Goal: Information Seeking & Learning: Learn about a topic

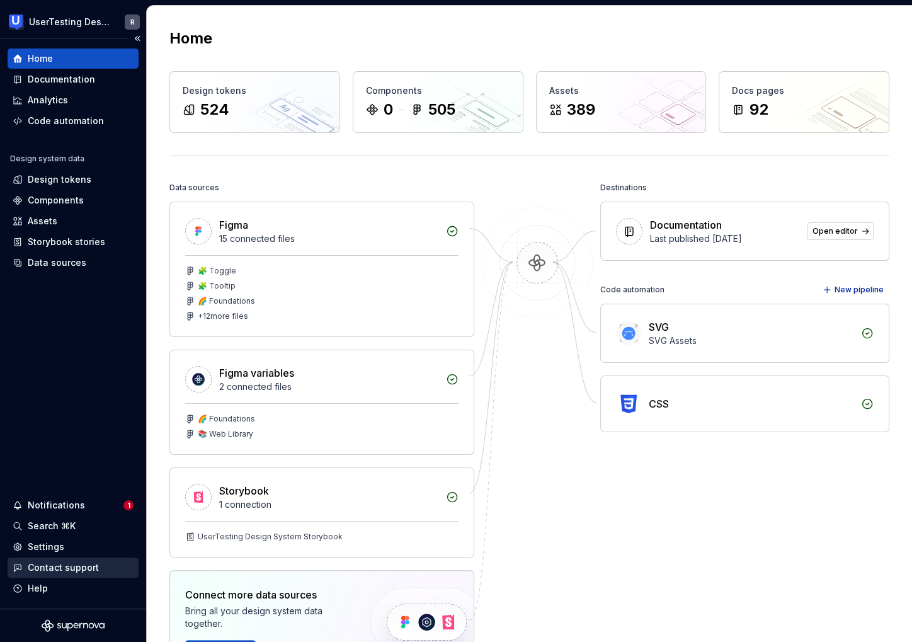
click at [38, 566] on div "Contact support" at bounding box center [63, 567] width 71 height 13
click at [60, 504] on div "Notifications" at bounding box center [56, 505] width 57 height 13
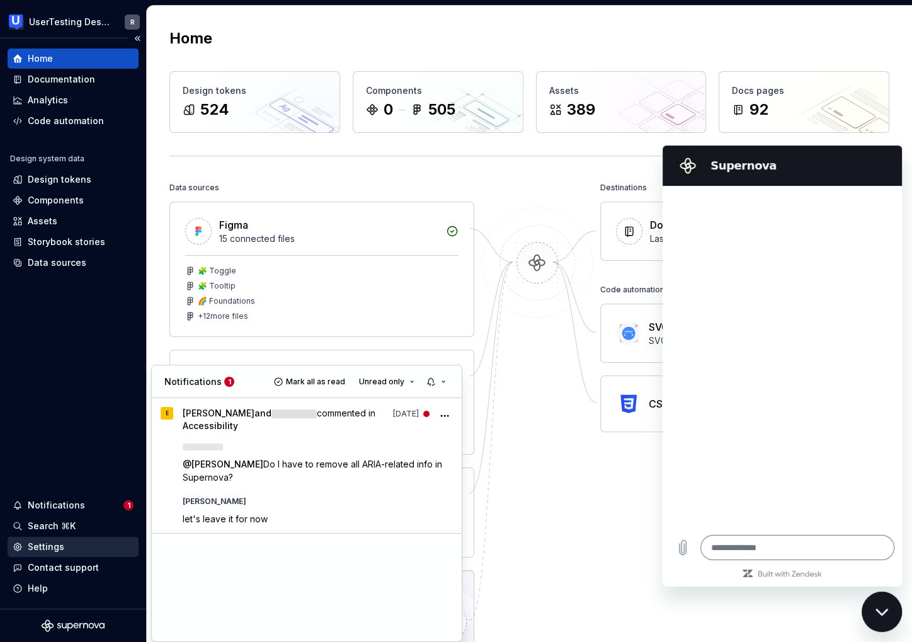
click at [42, 549] on html "UserTesting Design System R Home Documentation Analytics Code automation Design…" at bounding box center [456, 321] width 912 height 642
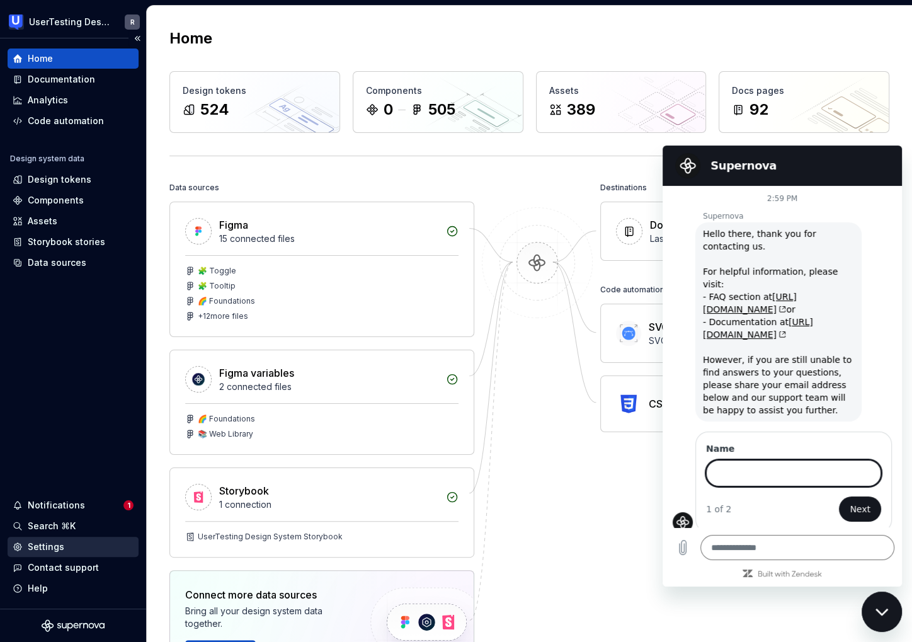
click at [43, 551] on div "Settings" at bounding box center [46, 547] width 37 height 13
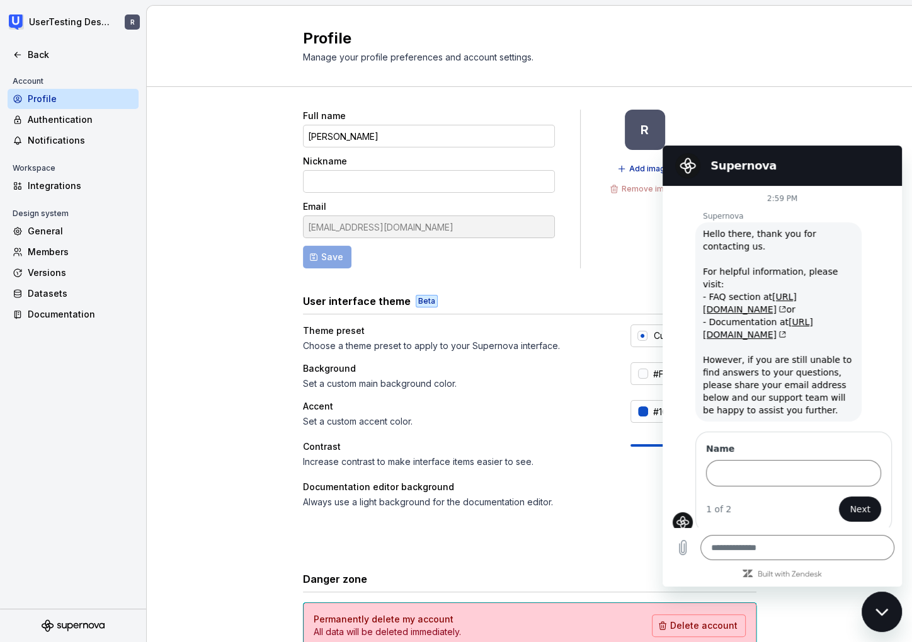
click at [885, 609] on icon "Close messaging window" at bounding box center [882, 612] width 13 height 8
type textarea "*"
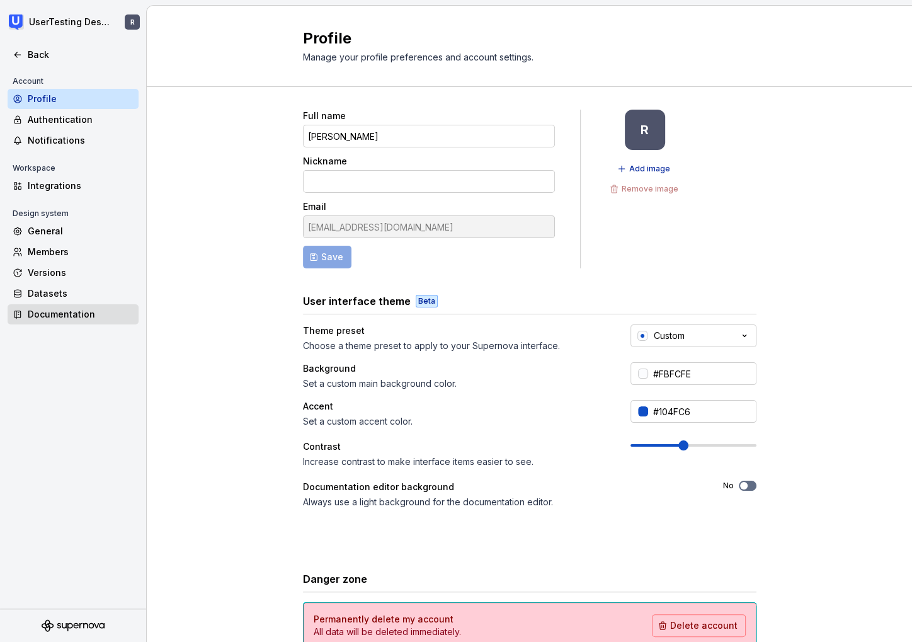
click at [48, 319] on div "Documentation" at bounding box center [81, 314] width 106 height 13
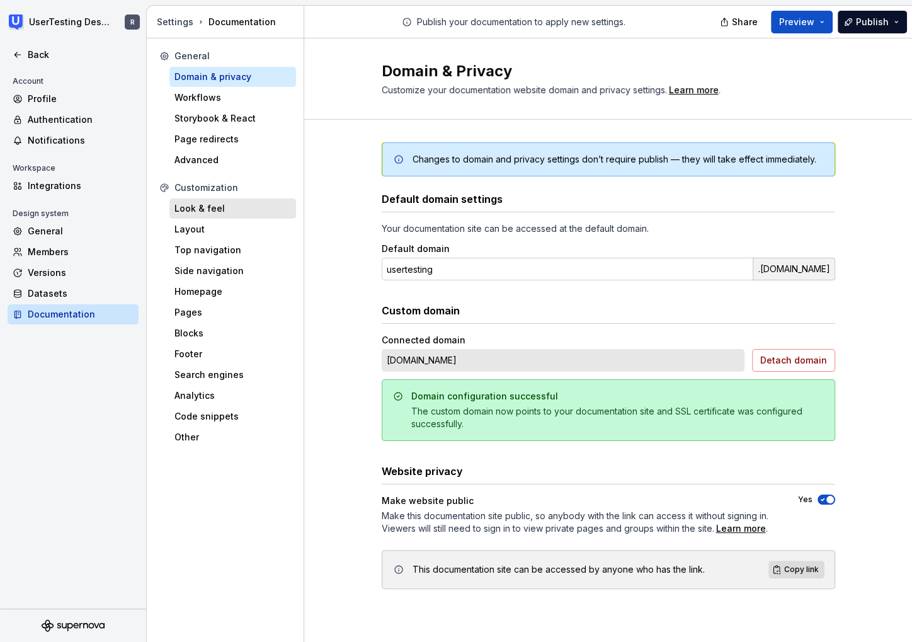
click at [202, 217] on div "Look & feel" at bounding box center [233, 209] width 127 height 20
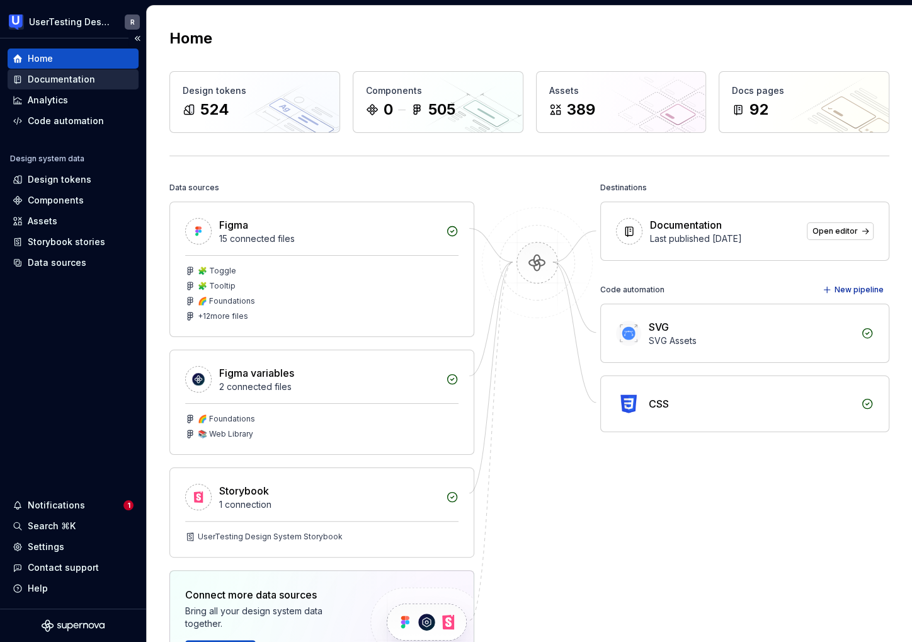
click at [66, 72] on div "Documentation" at bounding box center [73, 79] width 131 height 20
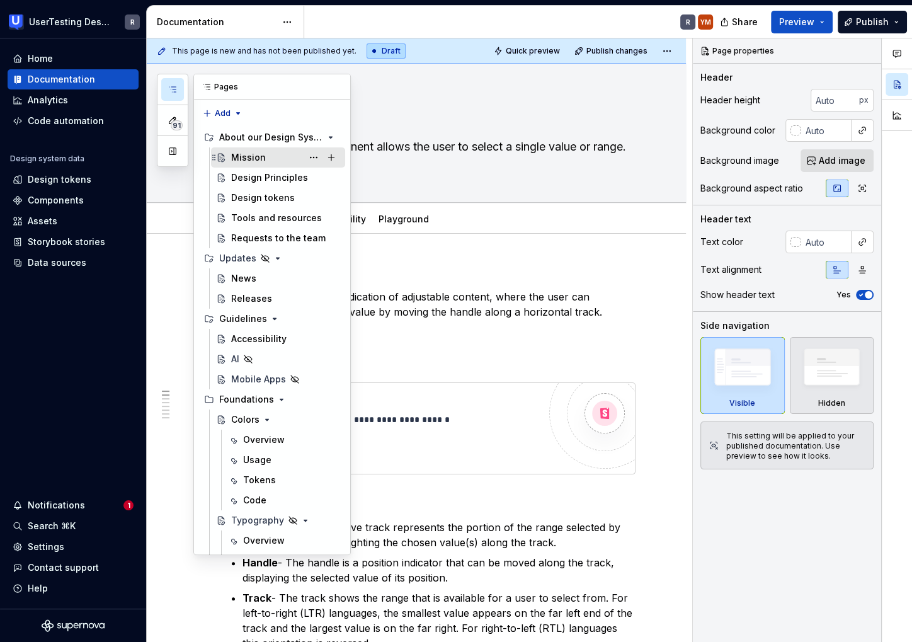
click at [251, 153] on div "Mission" at bounding box center [248, 157] width 35 height 13
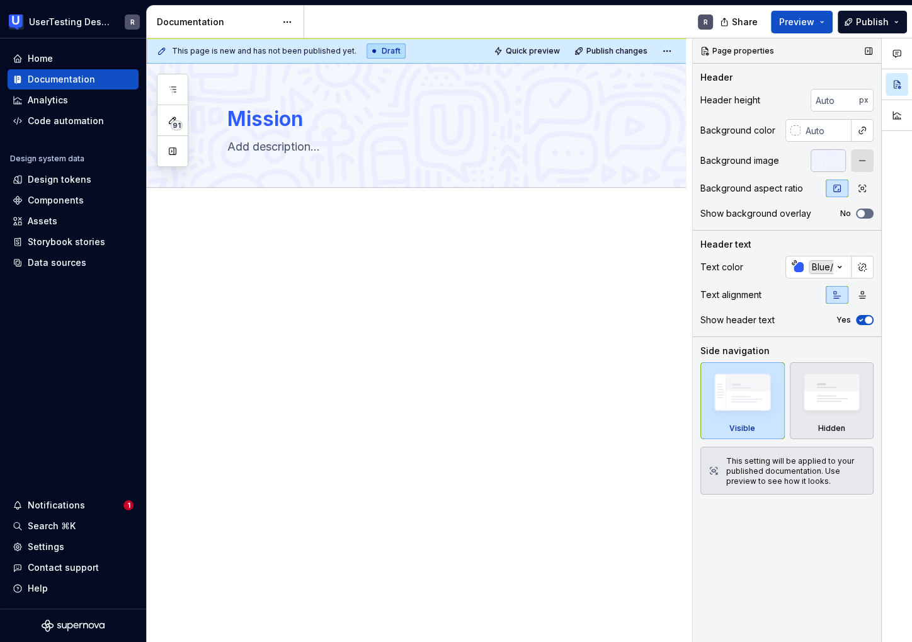
click at [826, 158] on div at bounding box center [828, 160] width 35 height 23
click at [864, 160] on button "button" at bounding box center [862, 160] width 23 height 23
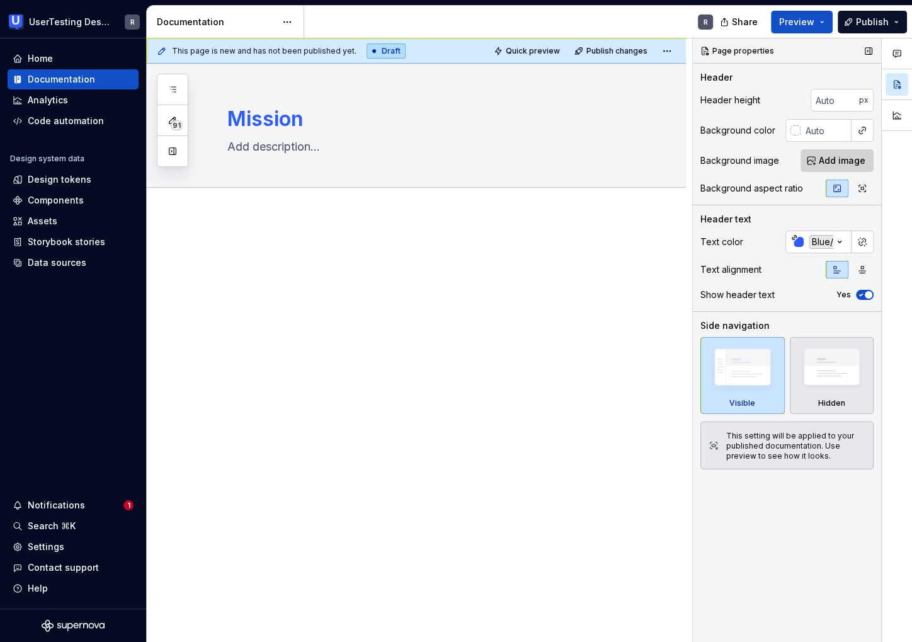
click at [844, 163] on span "Add image" at bounding box center [842, 160] width 47 height 13
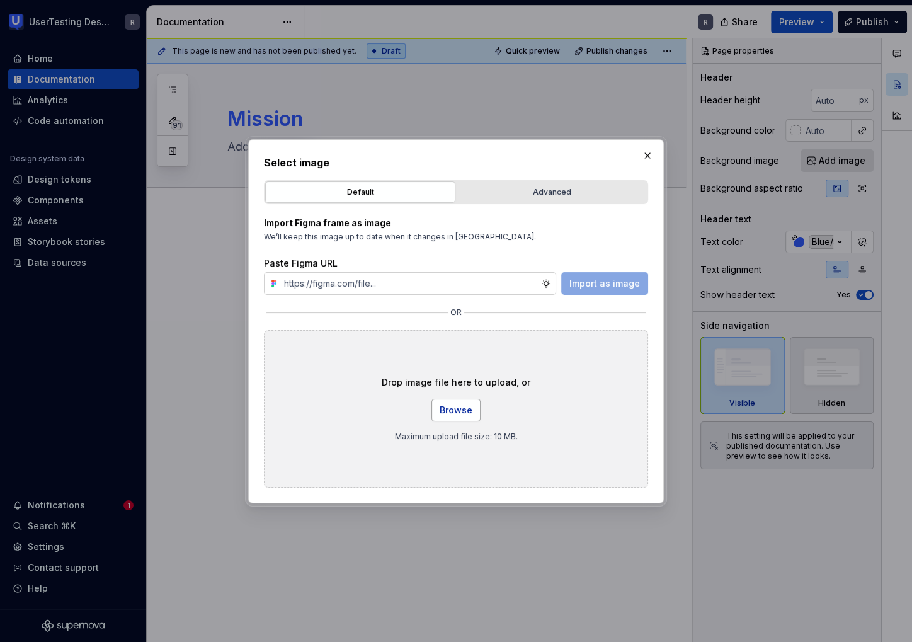
click at [439, 412] on button "Browse" at bounding box center [456, 410] width 49 height 23
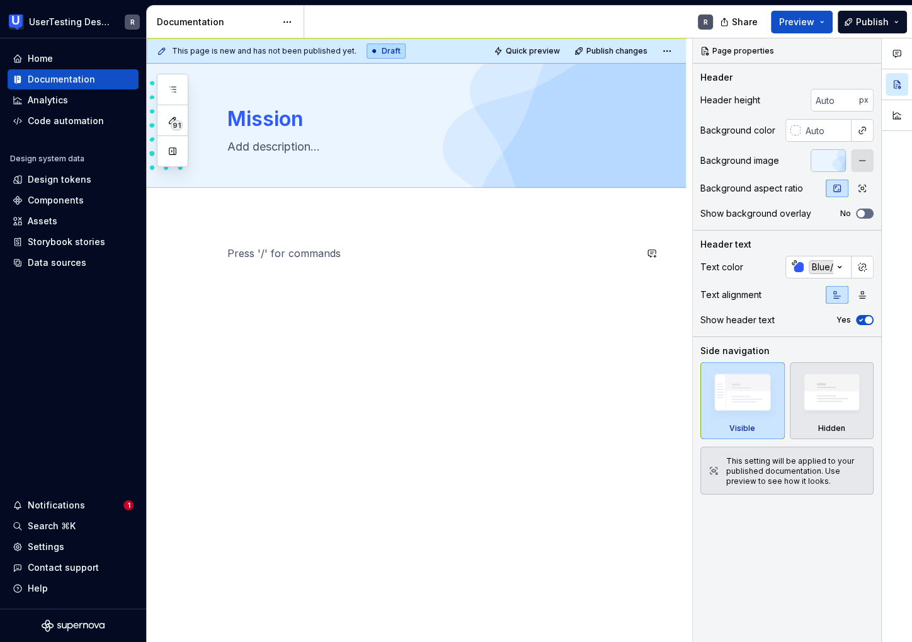
click at [267, 283] on div at bounding box center [431, 270] width 408 height 48
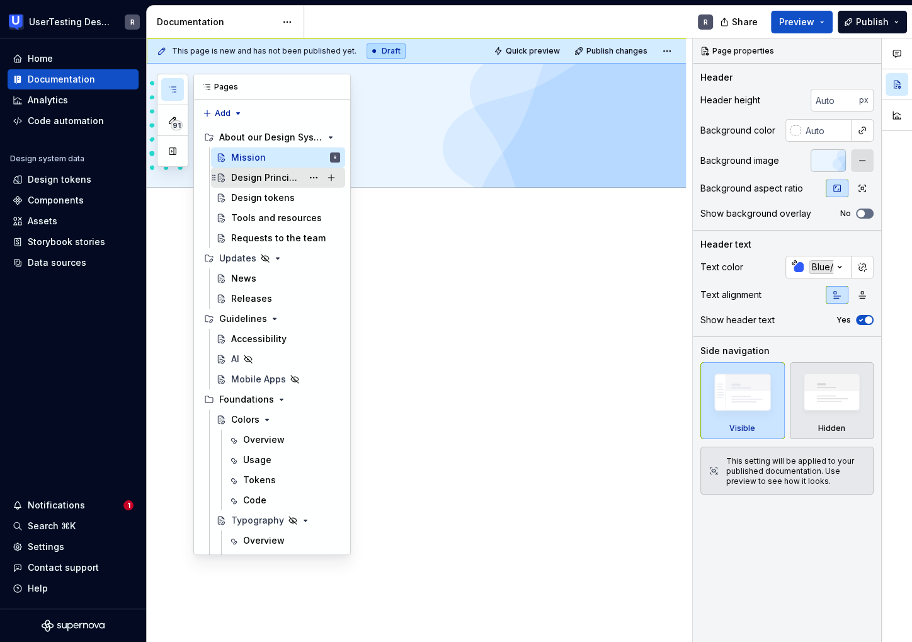
click at [263, 175] on div "Design Principles" at bounding box center [266, 177] width 71 height 13
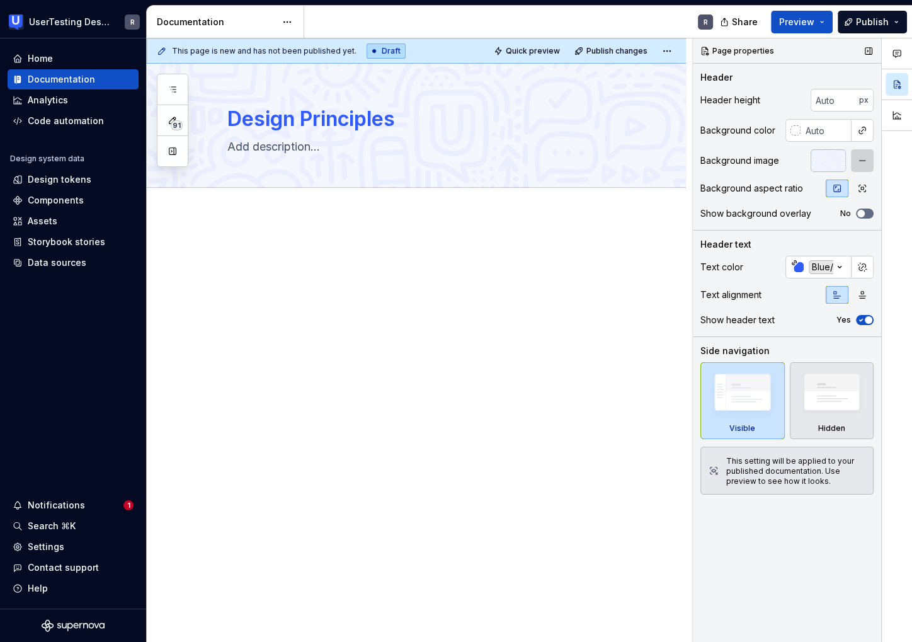
click at [859, 159] on button "button" at bounding box center [862, 160] width 23 height 23
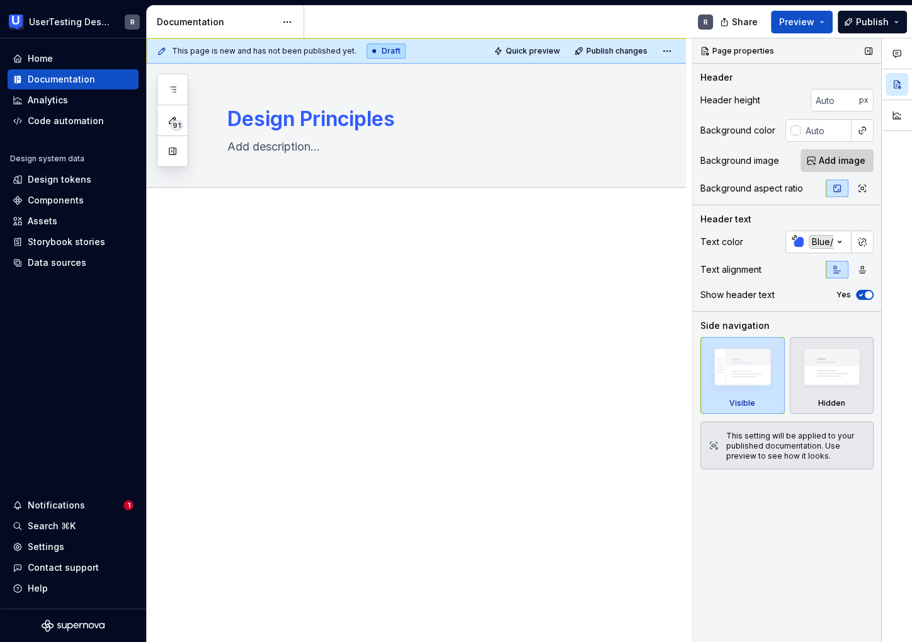
click at [830, 164] on span "Add image" at bounding box center [842, 160] width 47 height 13
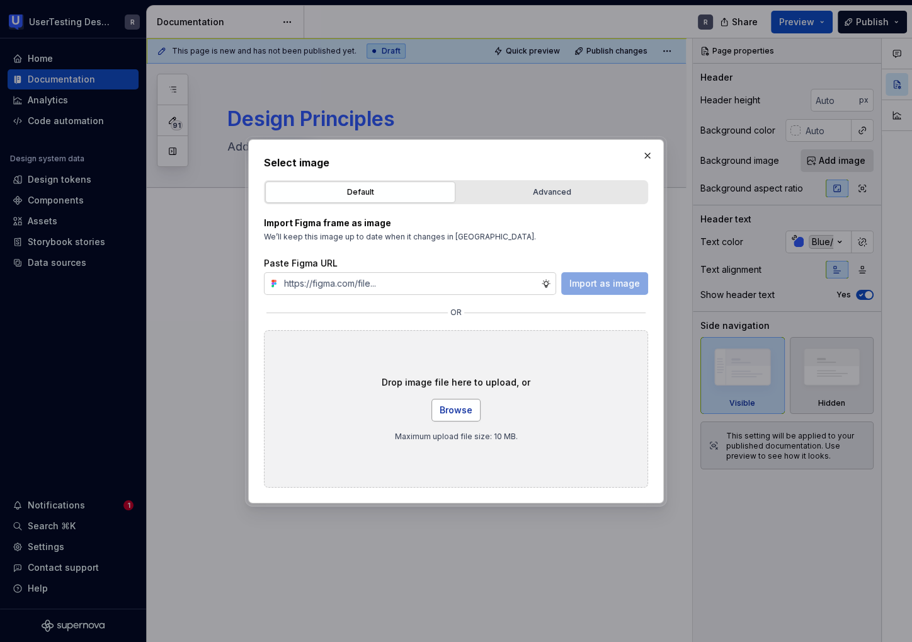
click at [470, 407] on span "Browse" at bounding box center [456, 410] width 33 height 13
type textarea "*"
click at [434, 279] on input "text" at bounding box center [410, 283] width 262 height 23
paste input "[URL][DOMAIN_NAME]"
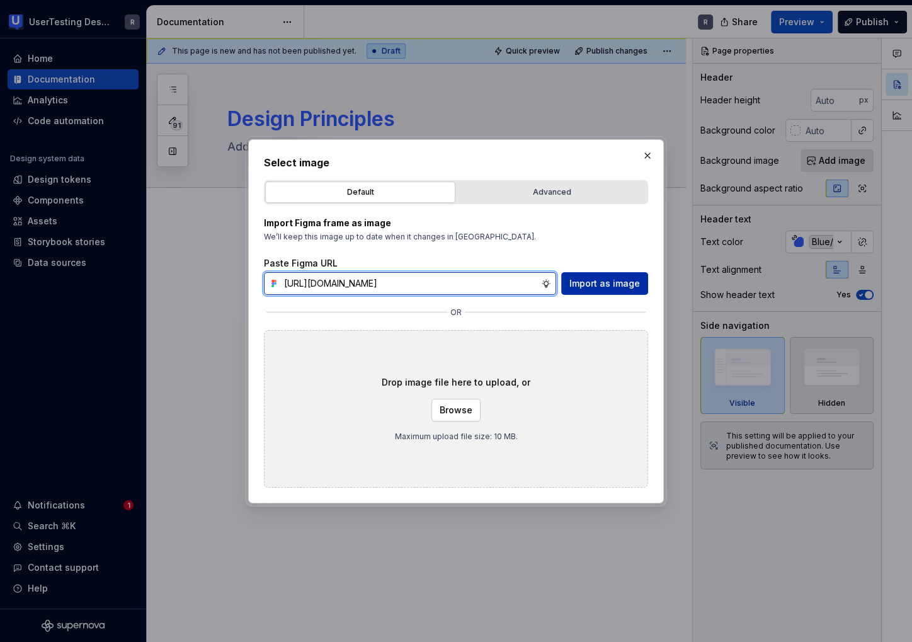
type input "[URL][DOMAIN_NAME]"
click at [586, 284] on span "Import as image" at bounding box center [605, 283] width 71 height 13
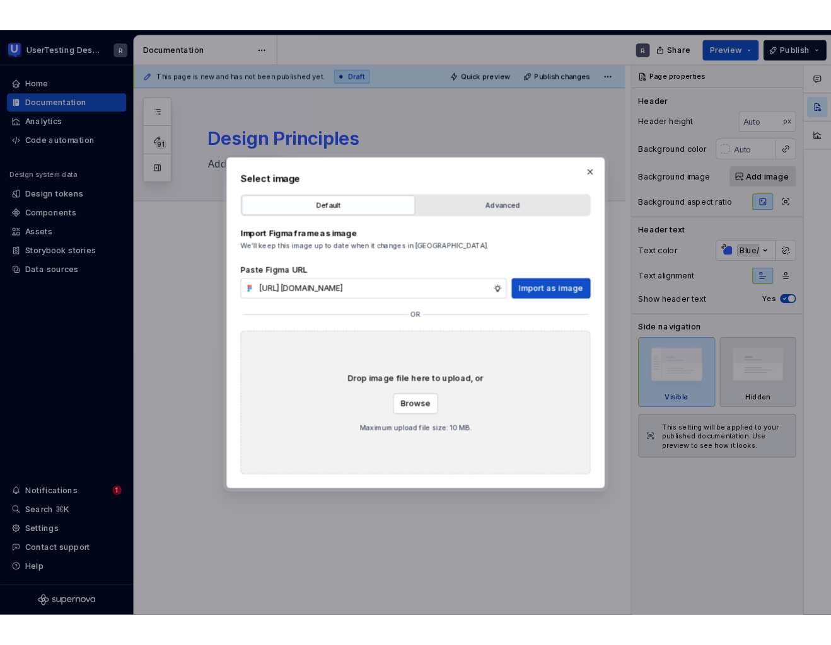
scroll to position [0, 0]
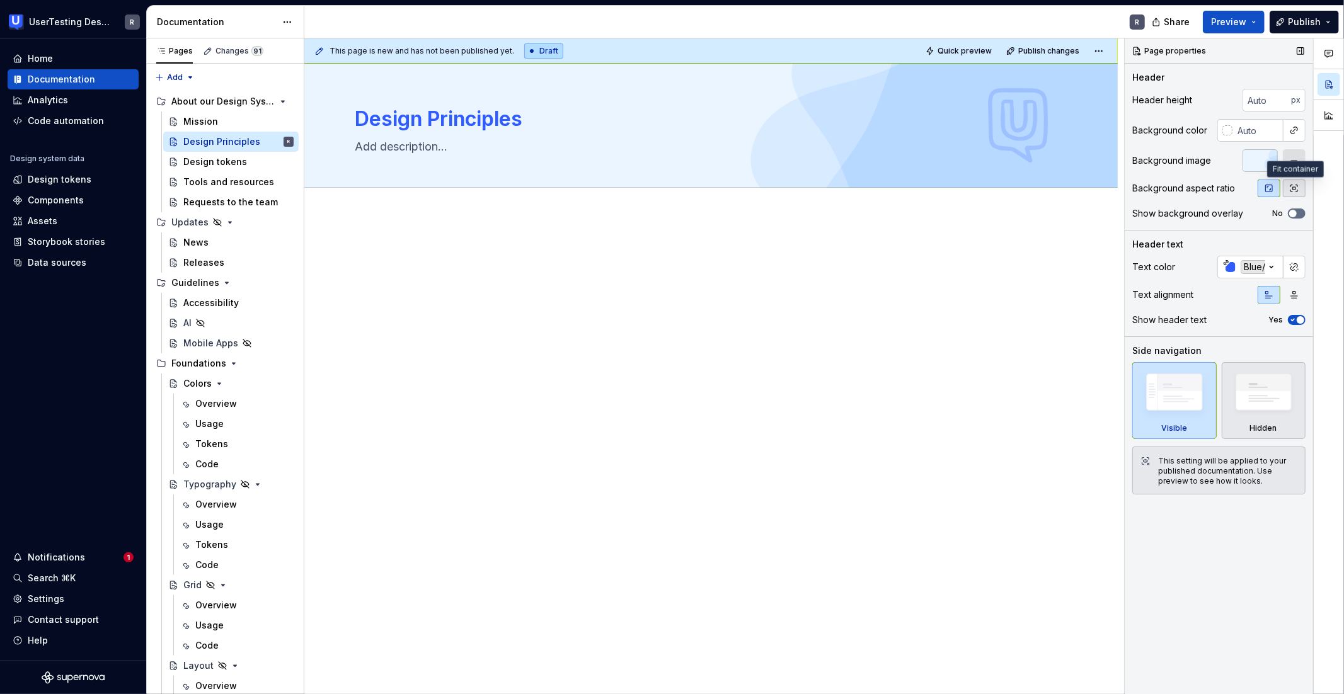
click at [912, 191] on icon "button" at bounding box center [1294, 188] width 10 height 10
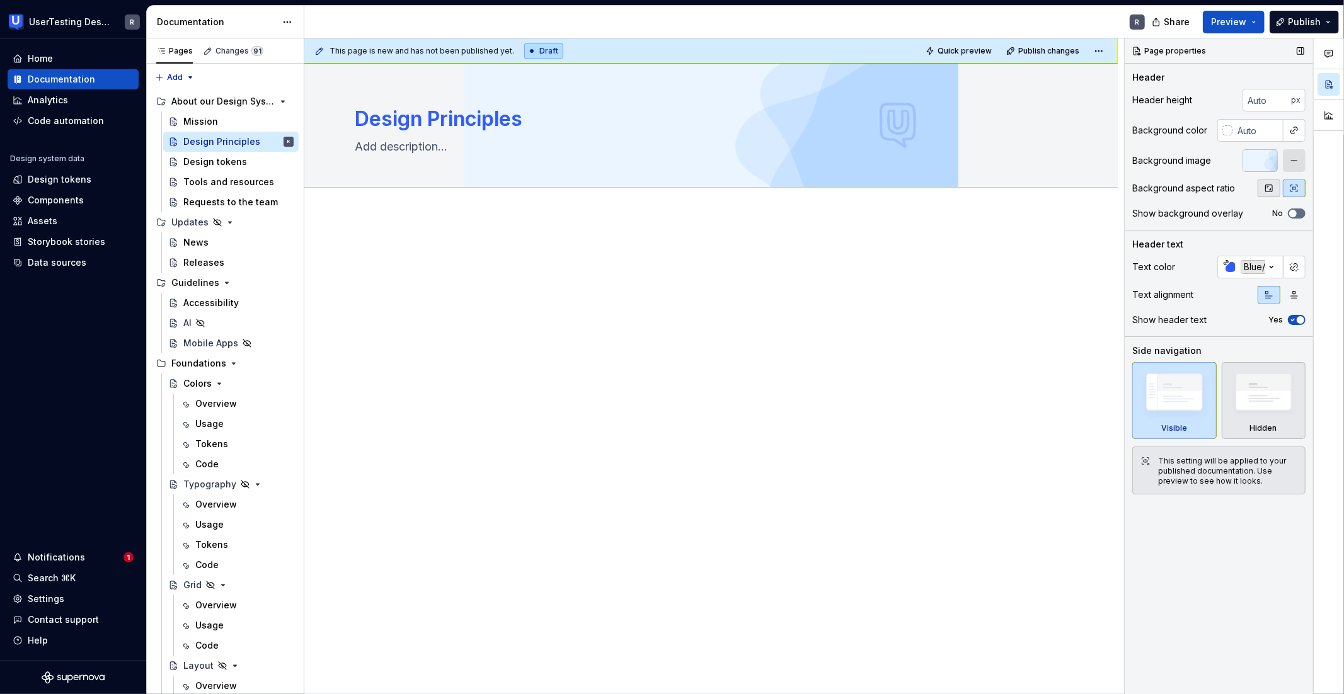
click at [912, 190] on icon "button" at bounding box center [1269, 188] width 10 height 10
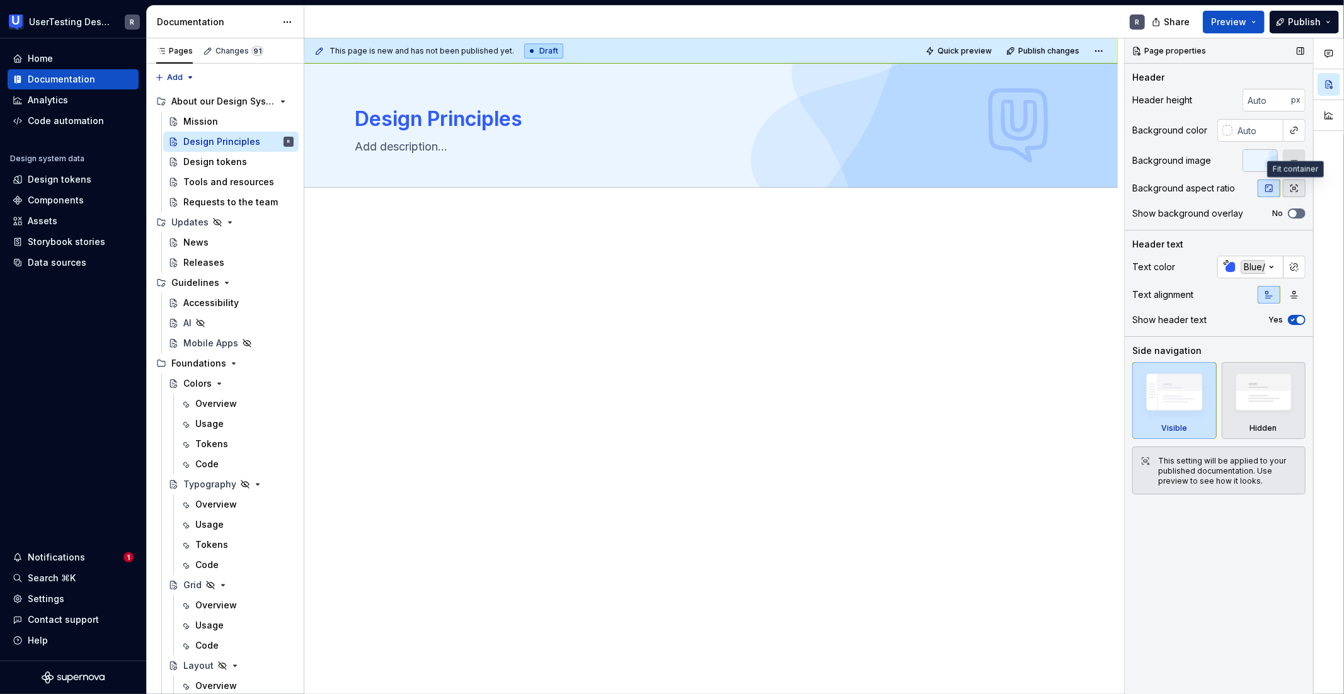
click at [912, 191] on icon "button" at bounding box center [1294, 188] width 10 height 10
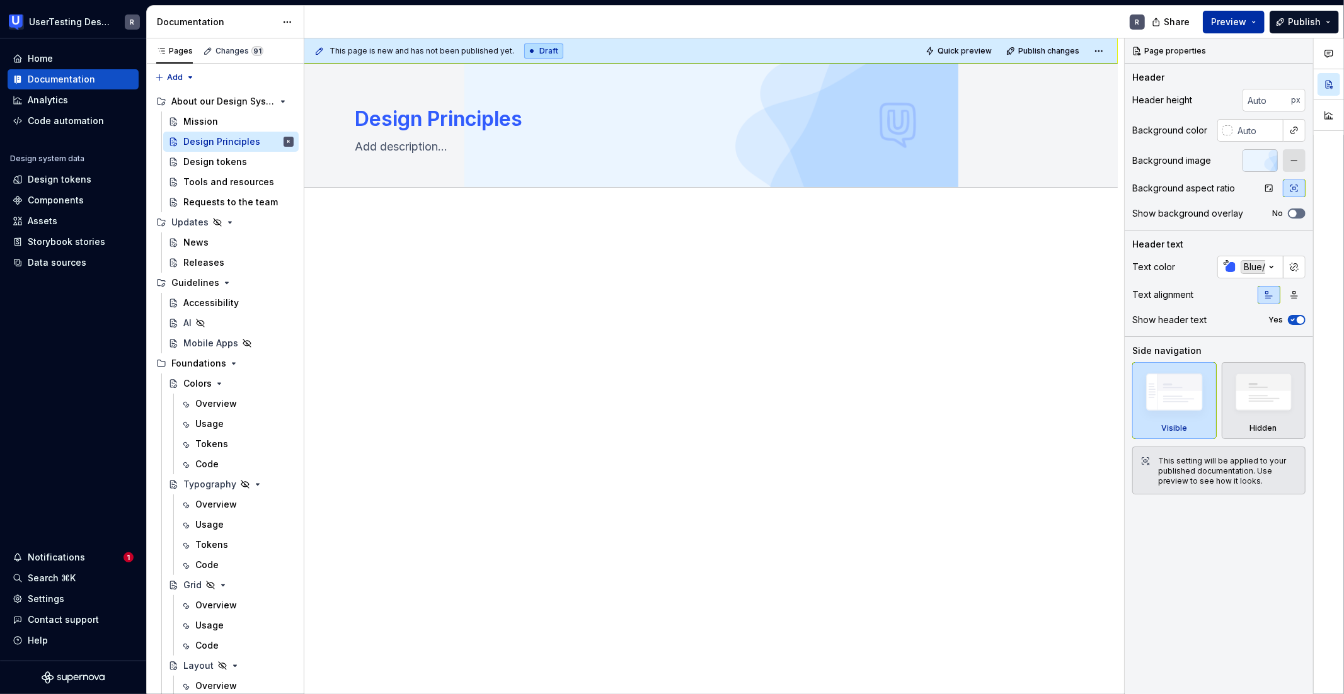
click at [912, 28] on button "Preview" at bounding box center [1234, 22] width 62 height 23
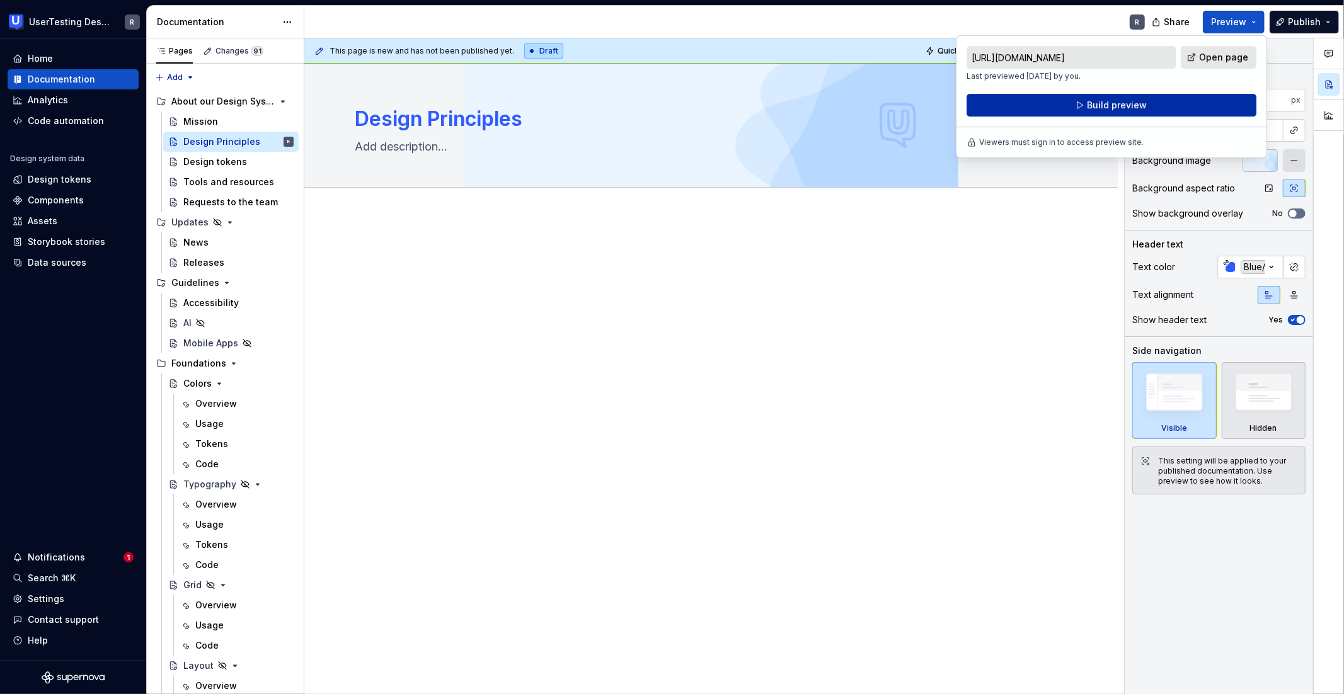
click at [912, 110] on button "Build preview" at bounding box center [1112, 105] width 290 height 23
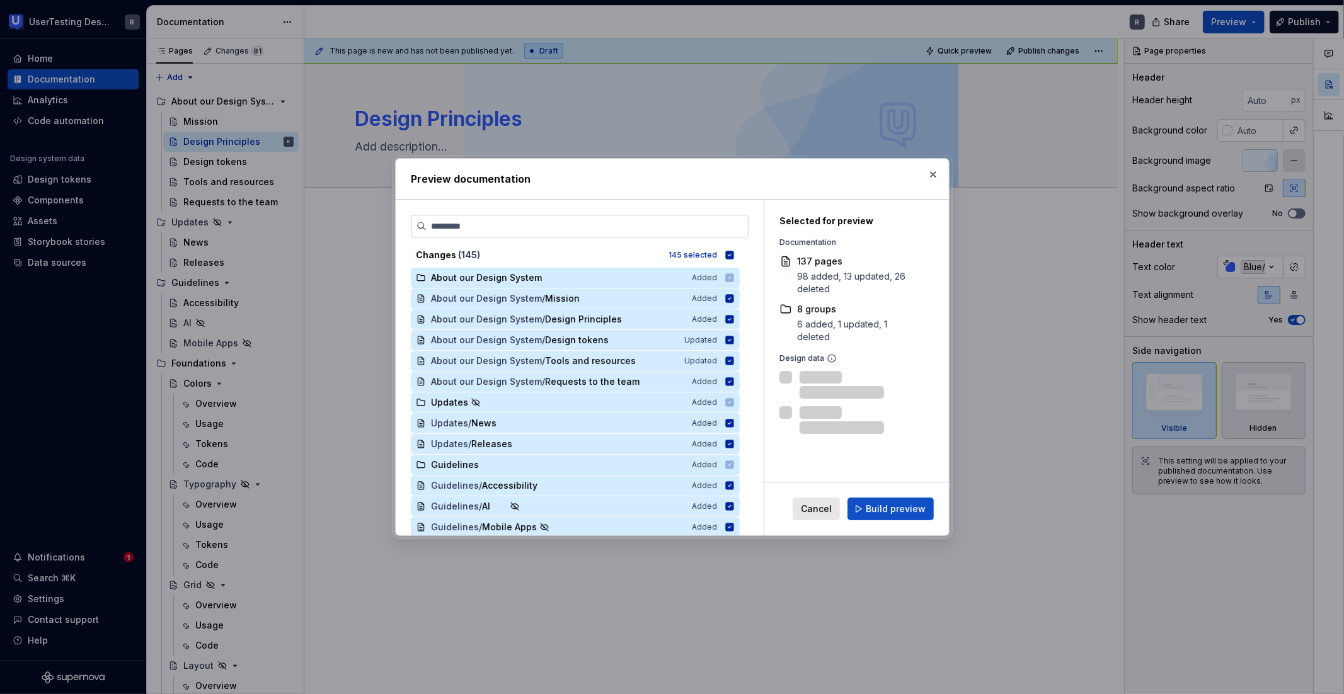
click at [894, 507] on span "Build preview" at bounding box center [896, 509] width 60 height 13
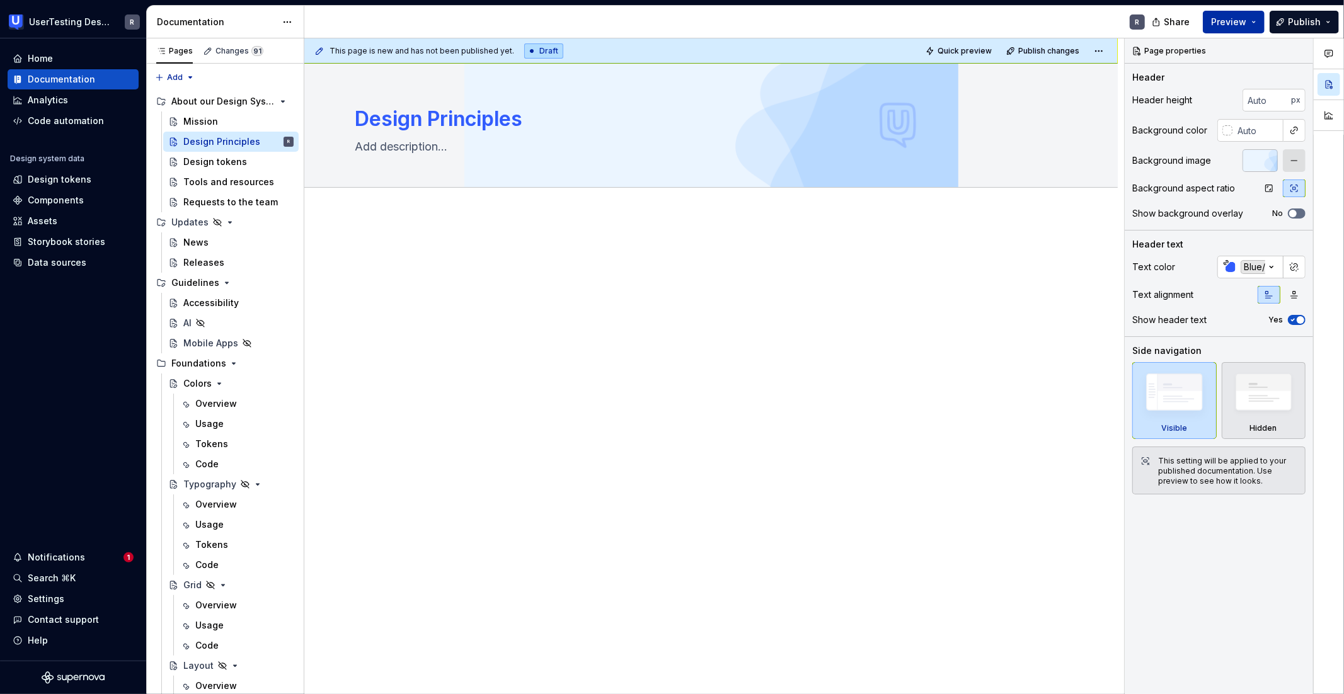
click at [912, 21] on span "Preview" at bounding box center [1228, 22] width 35 height 13
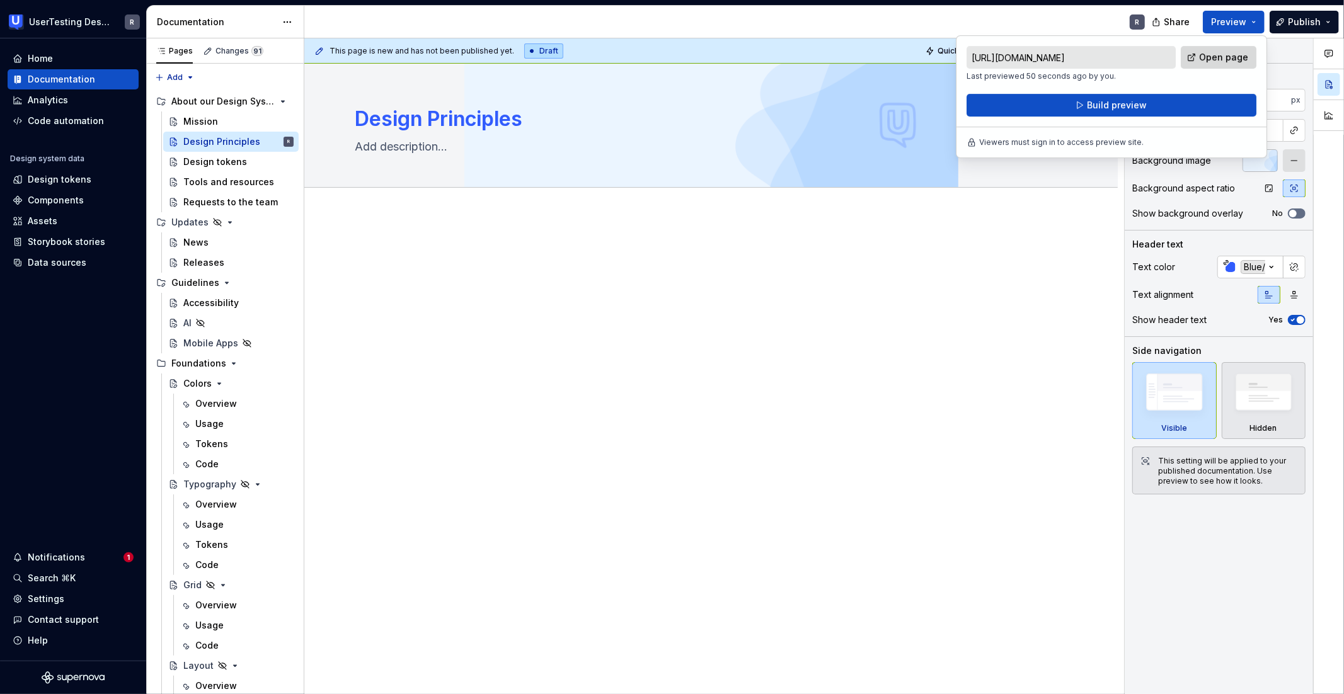
click at [912, 57] on span "Open page" at bounding box center [1223, 57] width 49 height 13
click at [912, 183] on button "button" at bounding box center [1269, 189] width 23 height 18
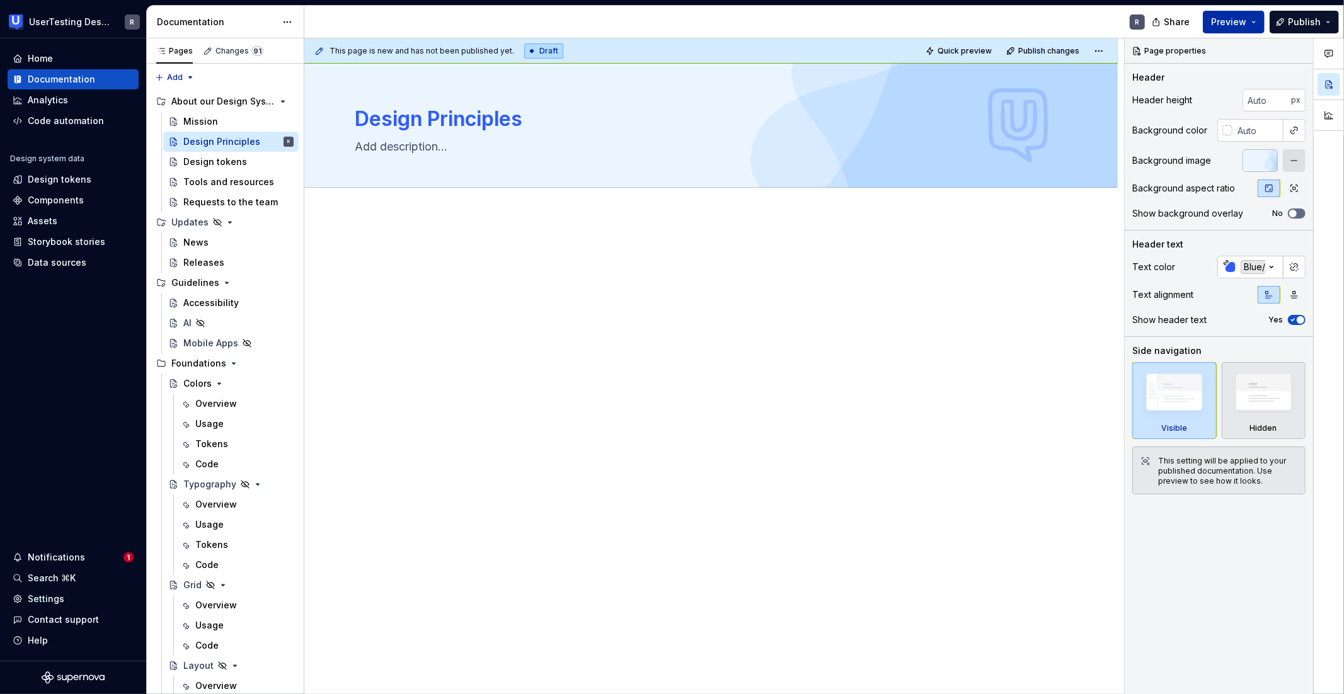
click at [912, 21] on span "Preview" at bounding box center [1228, 22] width 35 height 13
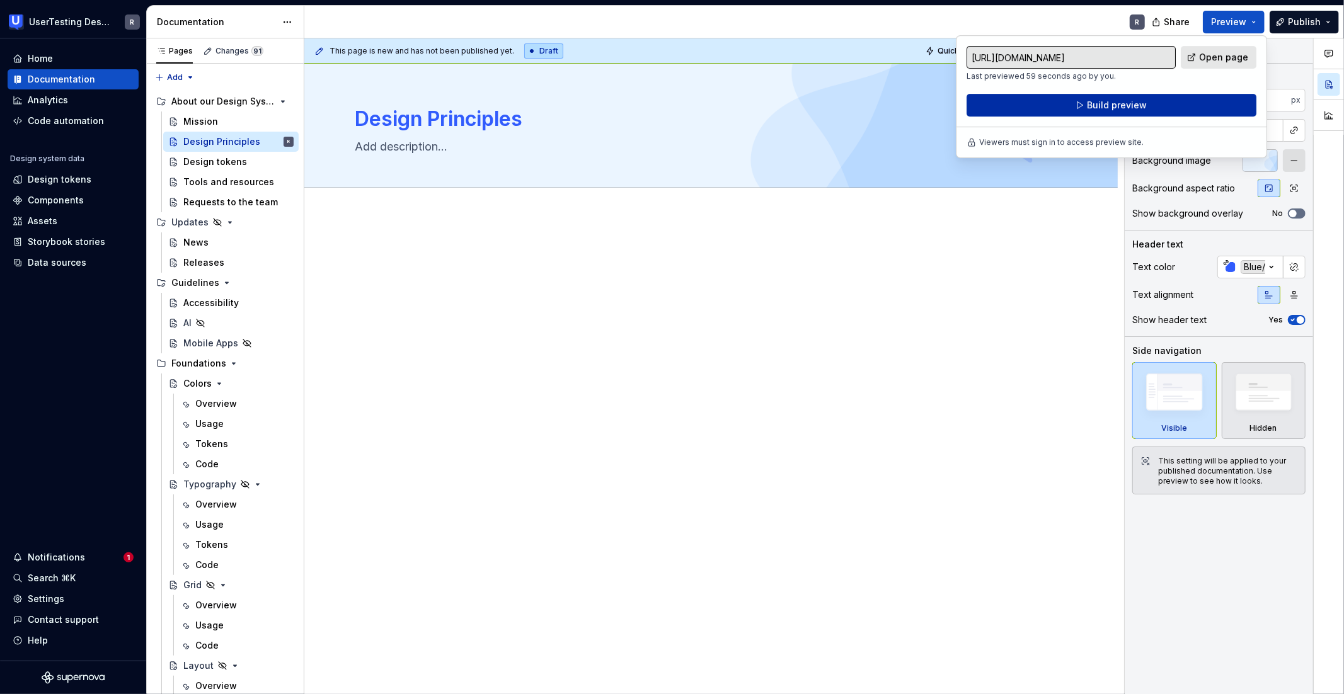
click at [912, 102] on span "Build preview" at bounding box center [1117, 105] width 60 height 13
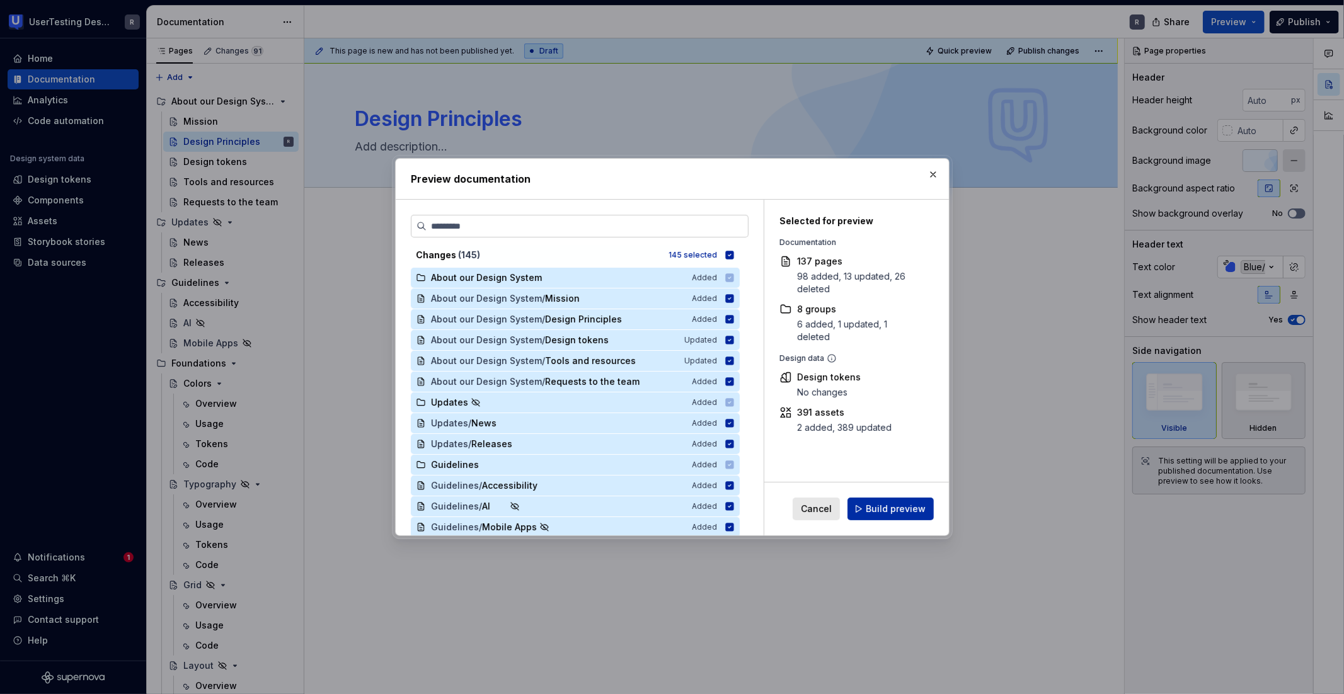
click at [875, 519] on button "Build preview" at bounding box center [891, 509] width 86 height 23
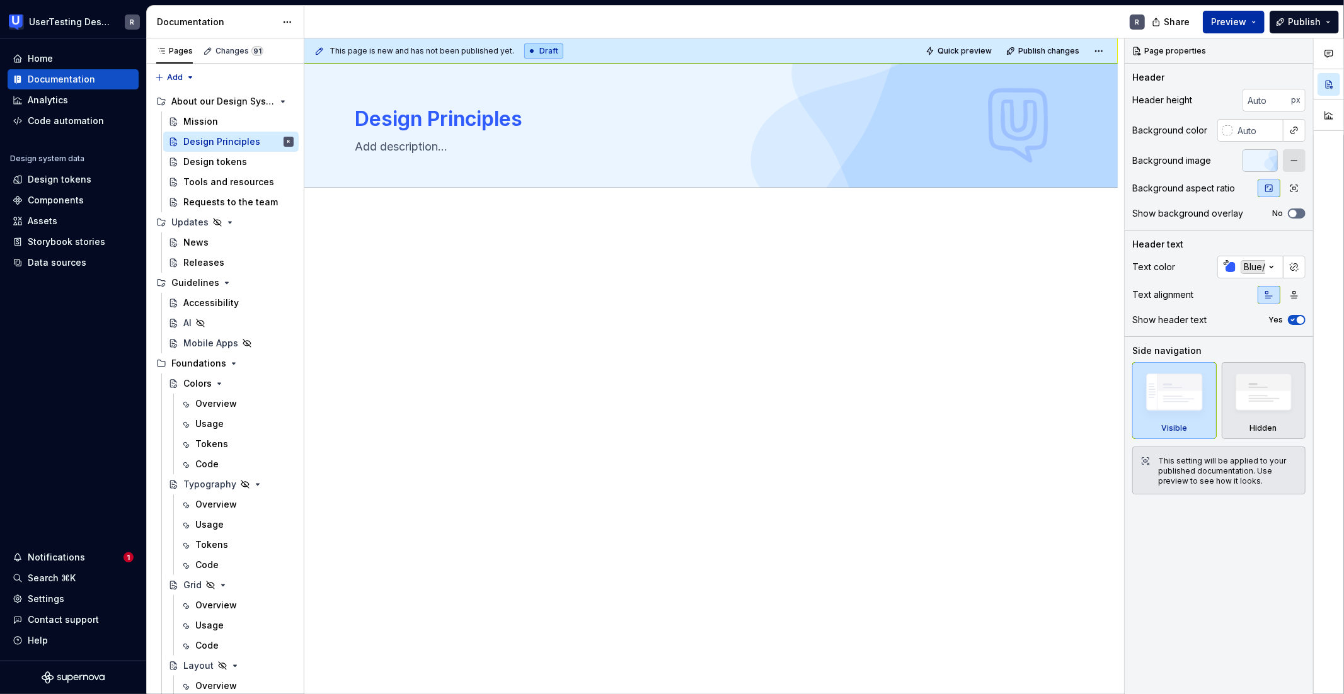
click at [912, 22] on span "Preview" at bounding box center [1228, 22] width 35 height 13
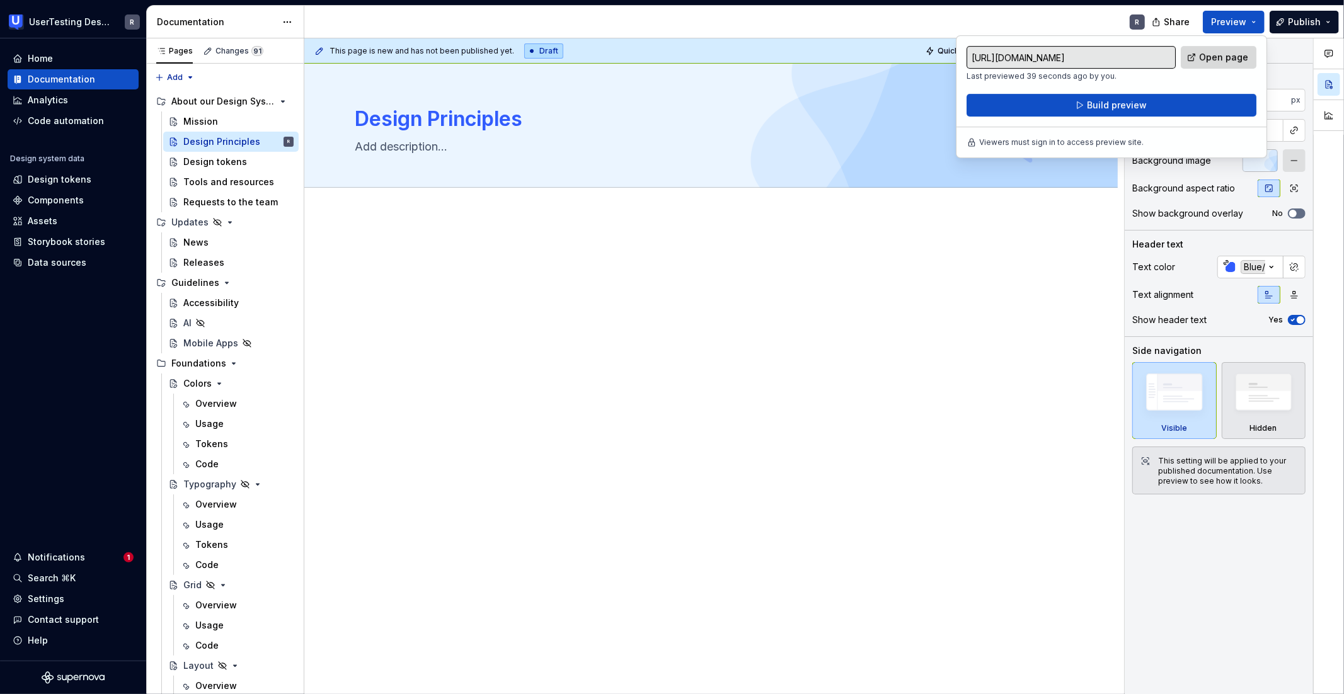
click at [912, 58] on link "Open page" at bounding box center [1219, 57] width 76 height 23
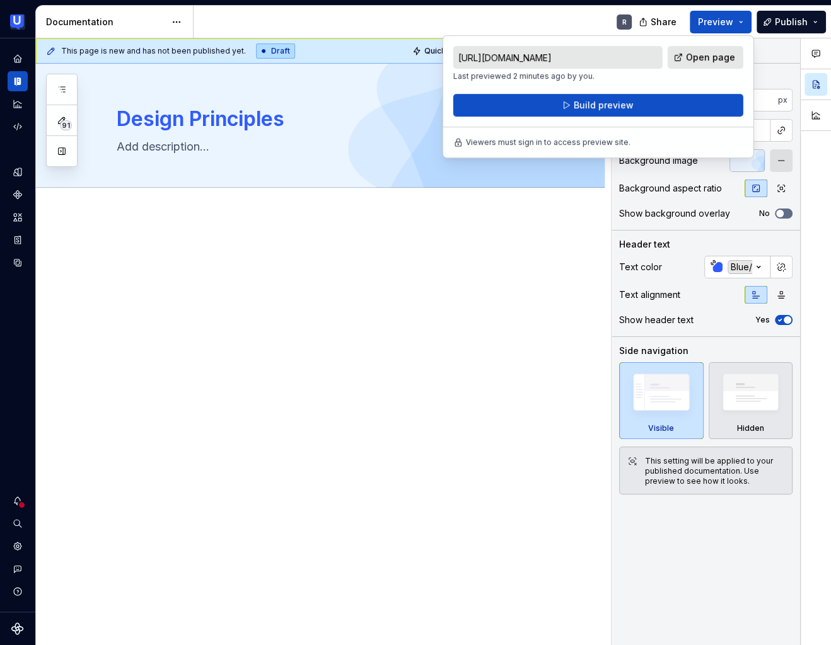
click at [449, 274] on div at bounding box center [335, 270] width 437 height 48
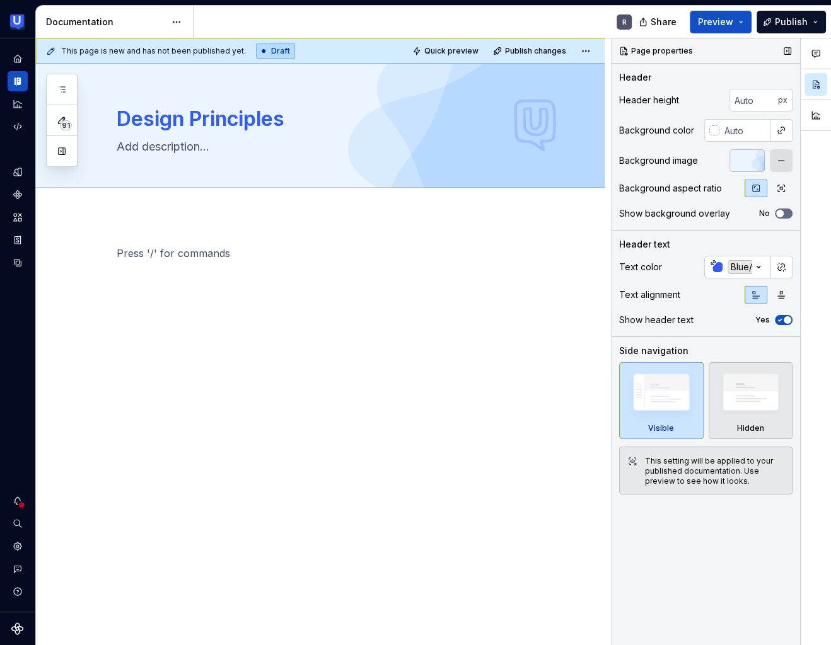
click at [756, 160] on div at bounding box center [746, 160] width 35 height 23
click at [783, 159] on button "button" at bounding box center [780, 160] width 23 height 23
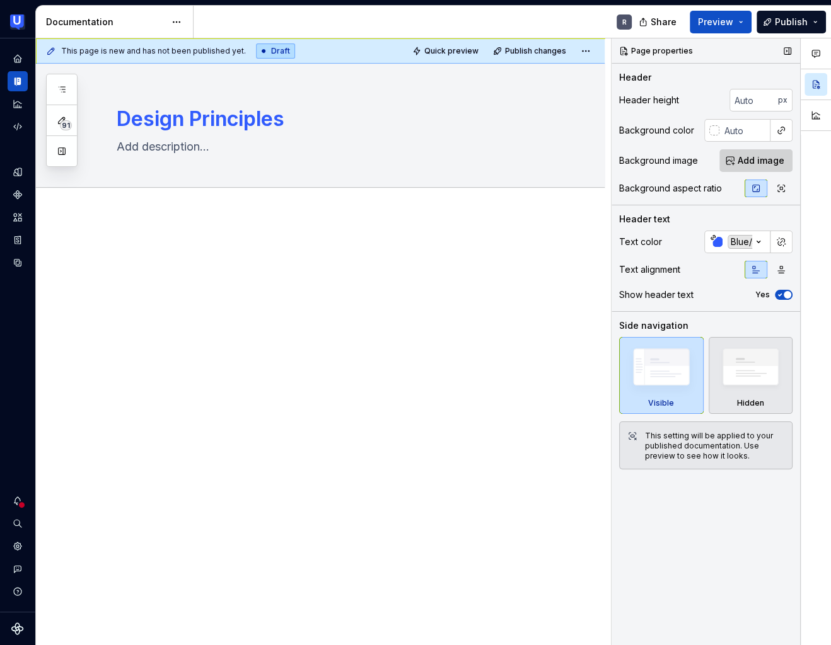
click at [759, 161] on span "Add image" at bounding box center [760, 160] width 47 height 13
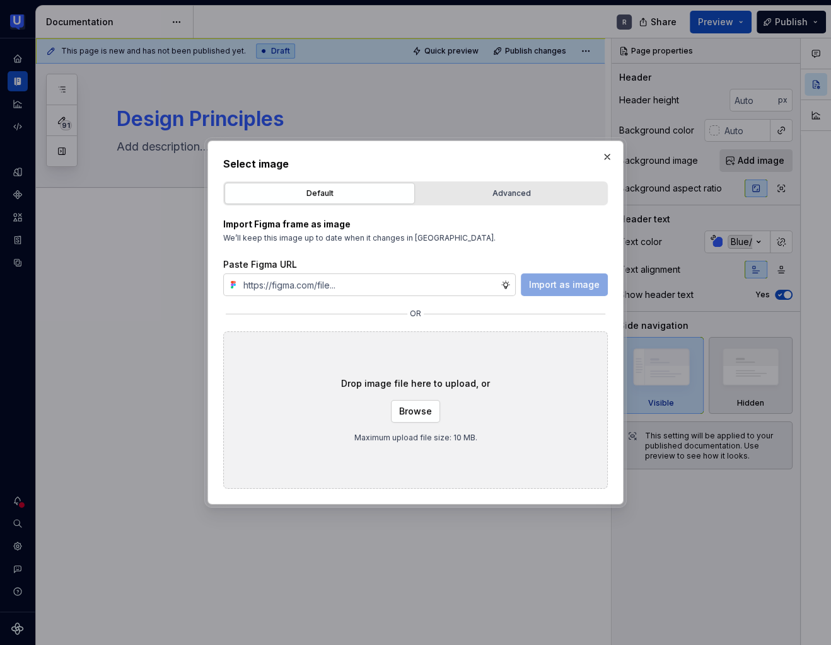
type textarea "*"
type input "I just want to tell you not to be shy. This is my last meeting with you, so you…"
type textarea "*"
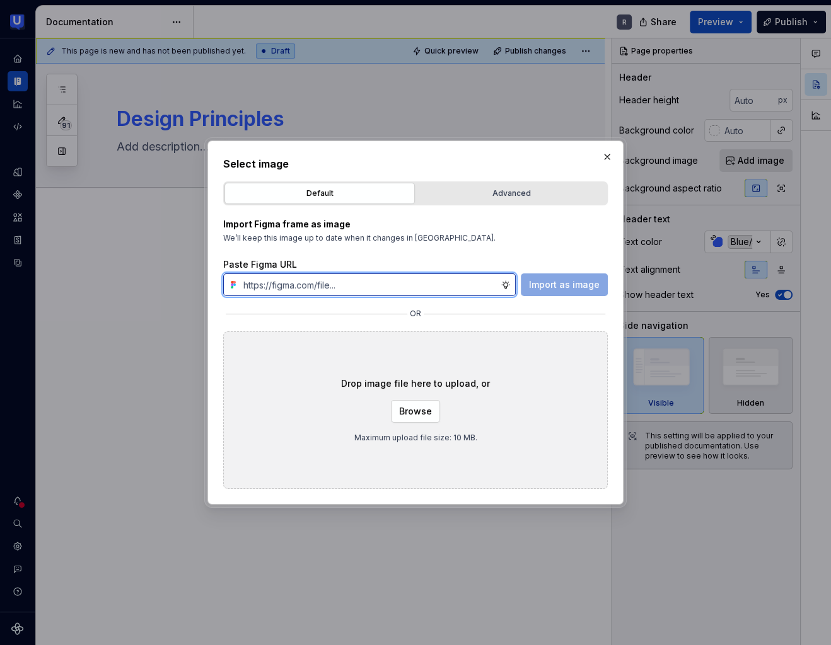
paste input "[URL][DOMAIN_NAME]"
type input "[URL][DOMAIN_NAME]"
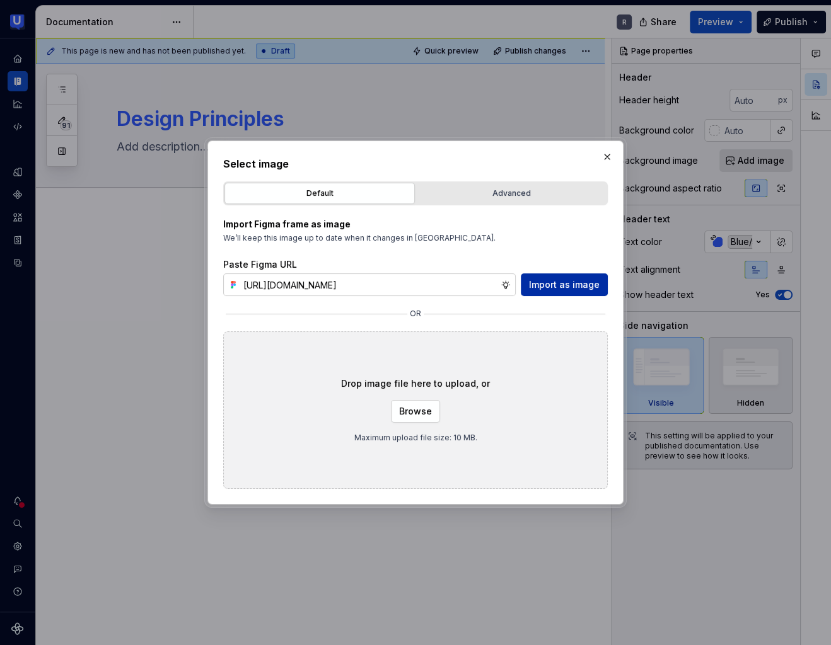
click at [568, 285] on span "Import as image" at bounding box center [564, 285] width 71 height 13
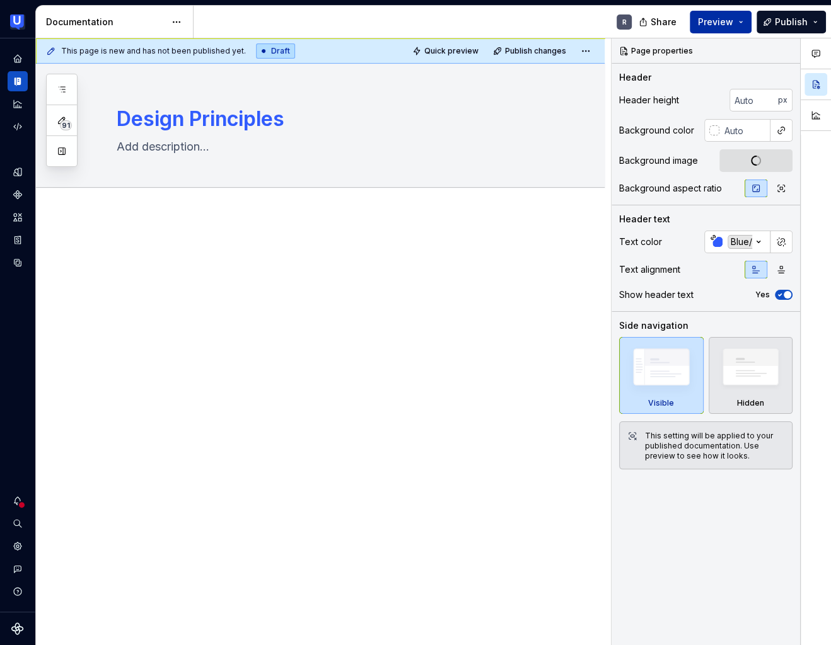
click at [722, 14] on button "Preview" at bounding box center [720, 22] width 62 height 23
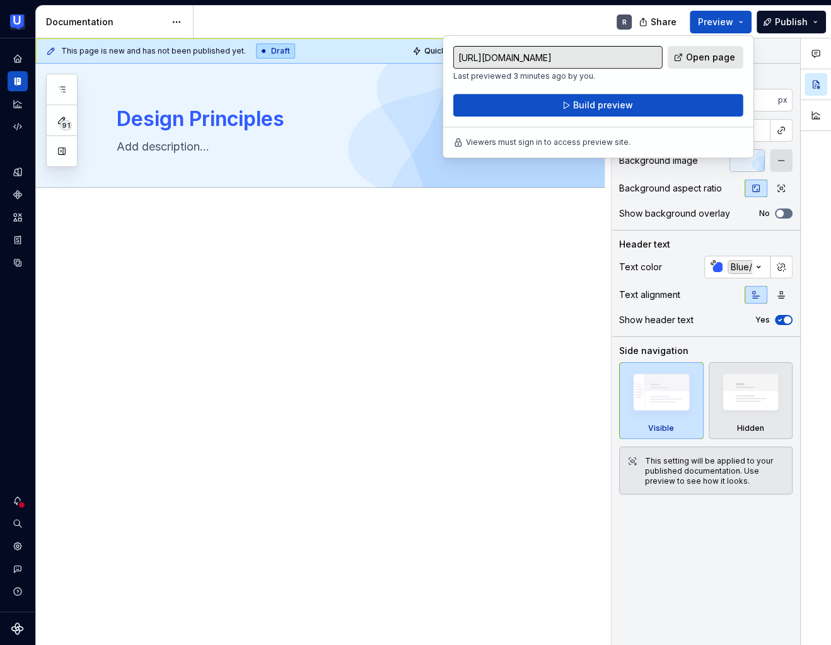
click at [437, 270] on div at bounding box center [335, 270] width 437 height 48
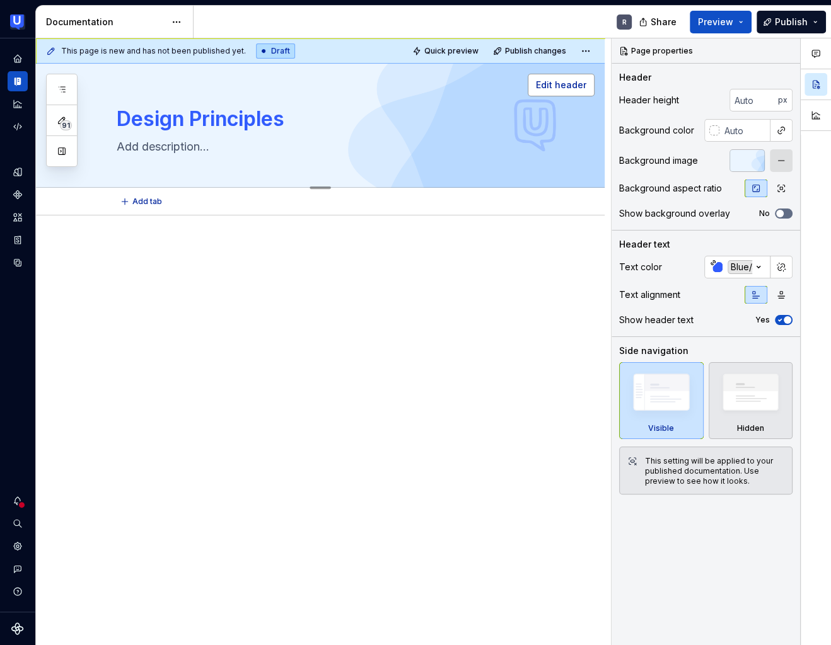
click at [572, 86] on span "Edit header" at bounding box center [561, 85] width 50 height 13
click at [548, 86] on span "Edit header" at bounding box center [561, 85] width 50 height 13
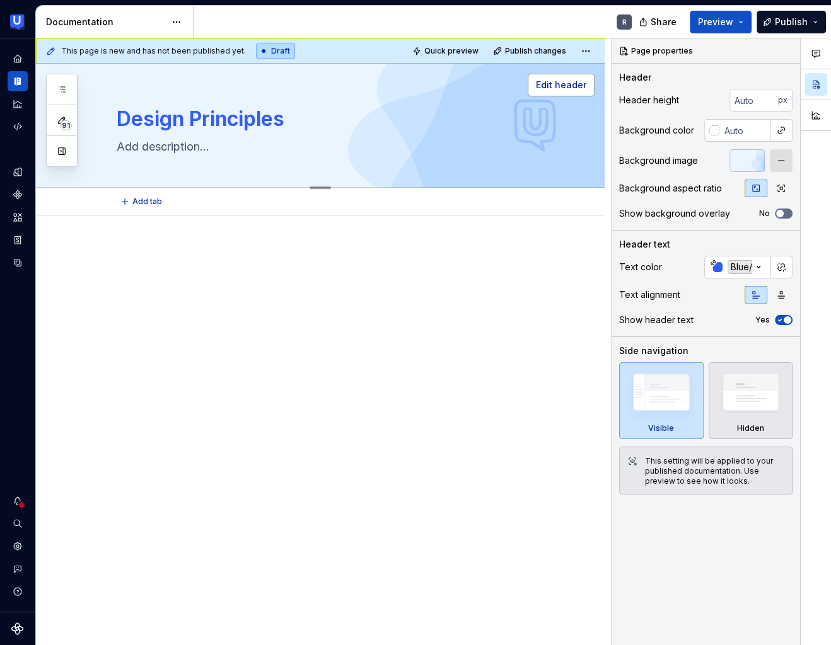
click at [548, 86] on span "Edit header" at bounding box center [561, 85] width 50 height 13
click at [774, 166] on button "button" at bounding box center [780, 160] width 23 height 23
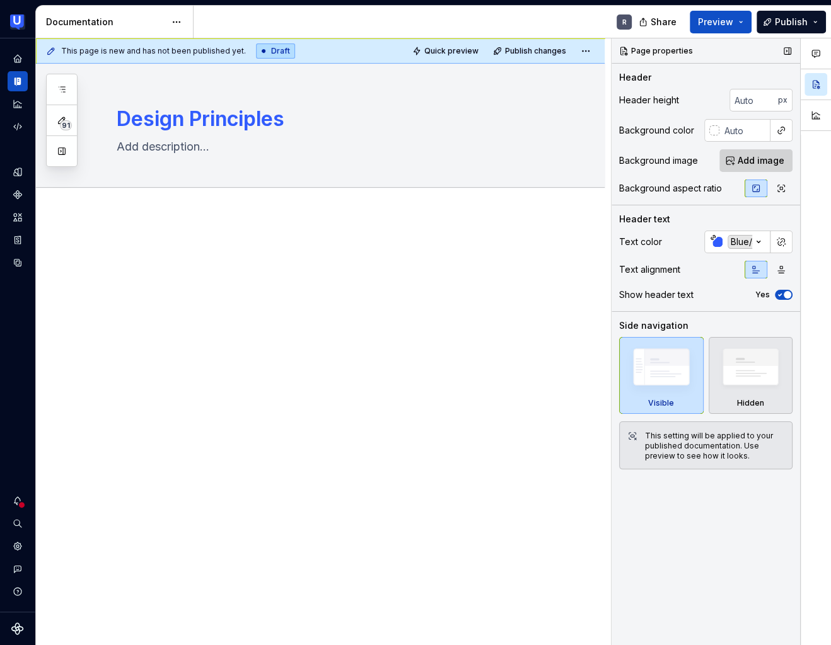
click at [771, 166] on span "Add image" at bounding box center [760, 160] width 47 height 13
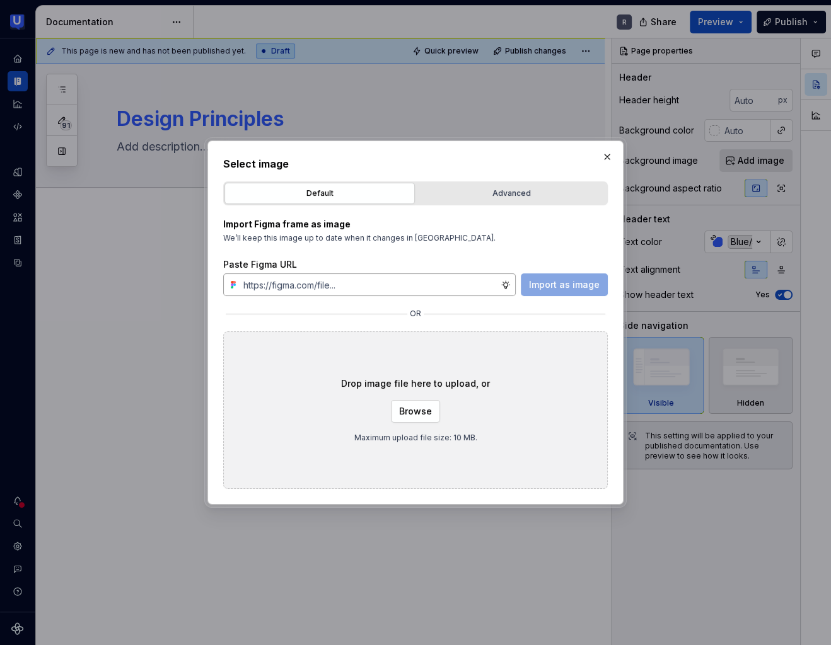
click at [487, 286] on input "text" at bounding box center [369, 284] width 262 height 23
type textarea "*"
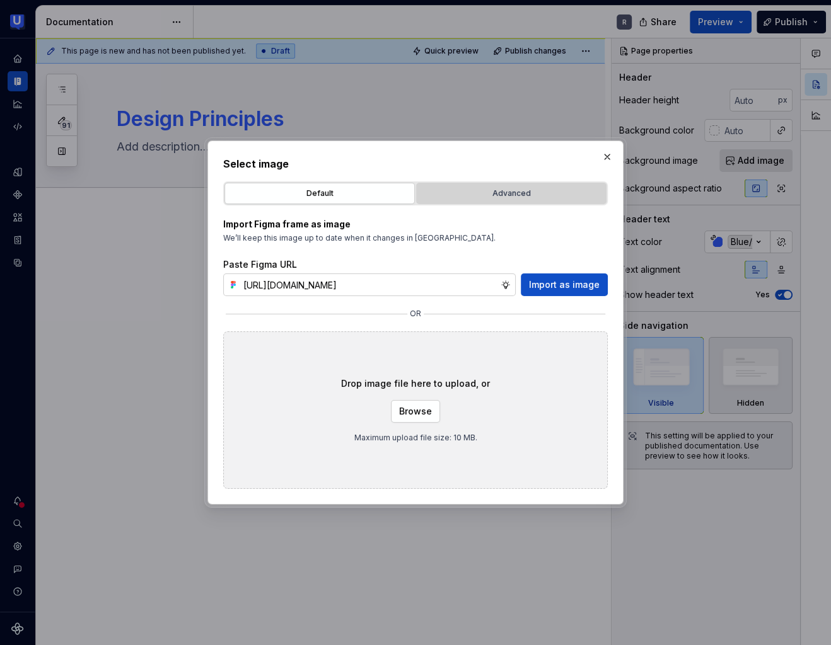
type input "[URL][DOMAIN_NAME]"
click at [528, 193] on div "Advanced" at bounding box center [510, 193] width 181 height 13
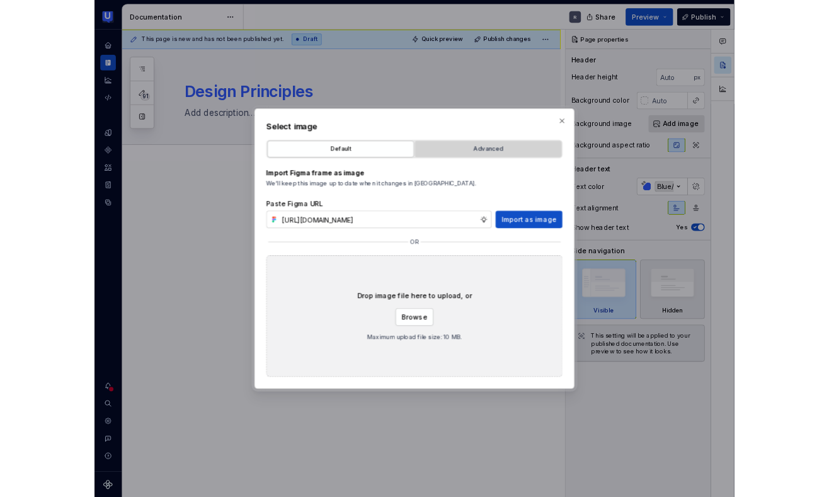
scroll to position [0, 0]
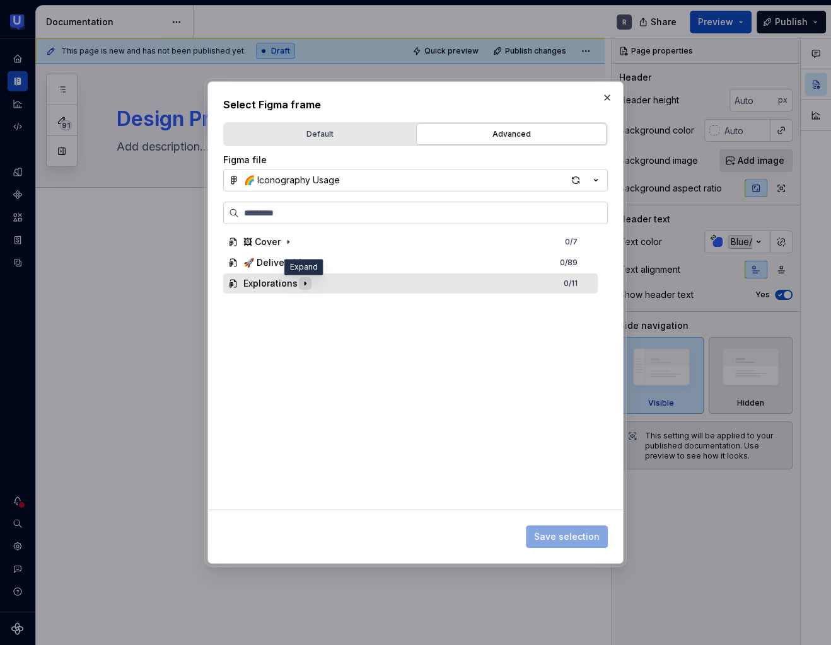
click at [305, 282] on icon "button" at bounding box center [305, 284] width 10 height 10
click at [595, 180] on icon "button" at bounding box center [595, 181] width 3 height 2
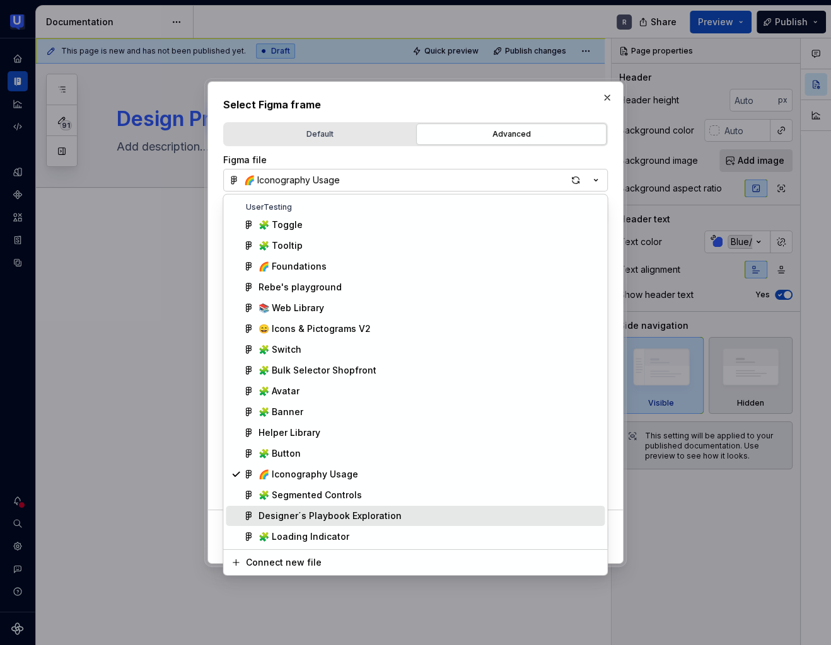
click at [356, 512] on div "Designer´s Playbook Exploration" at bounding box center [329, 516] width 143 height 13
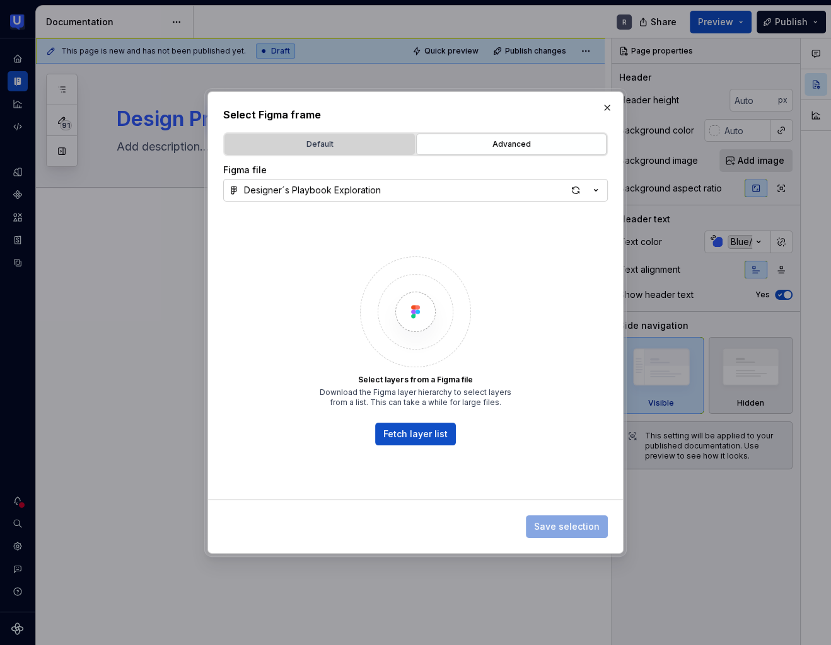
click at [342, 146] on div "Default" at bounding box center [319, 144] width 181 height 13
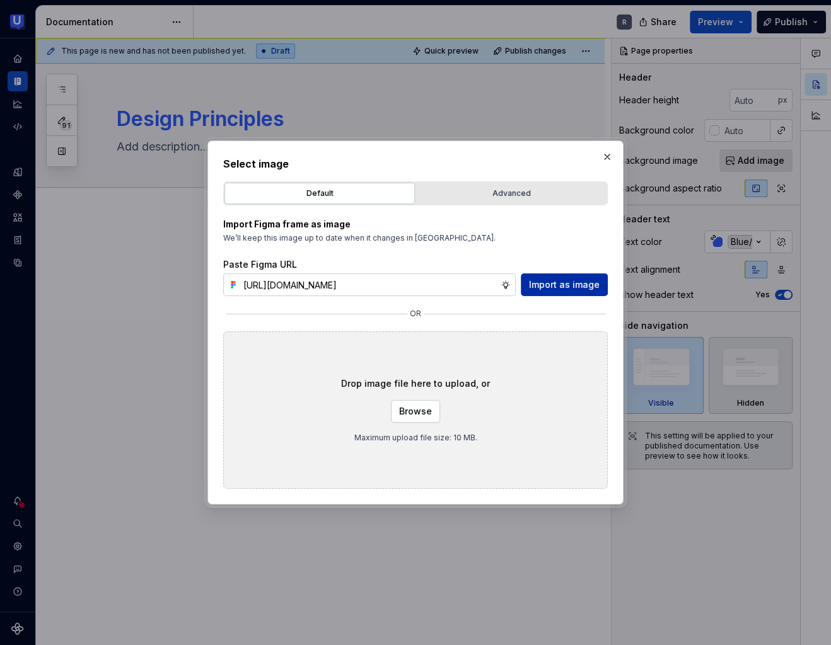
click at [549, 284] on span "Import as image" at bounding box center [564, 285] width 71 height 13
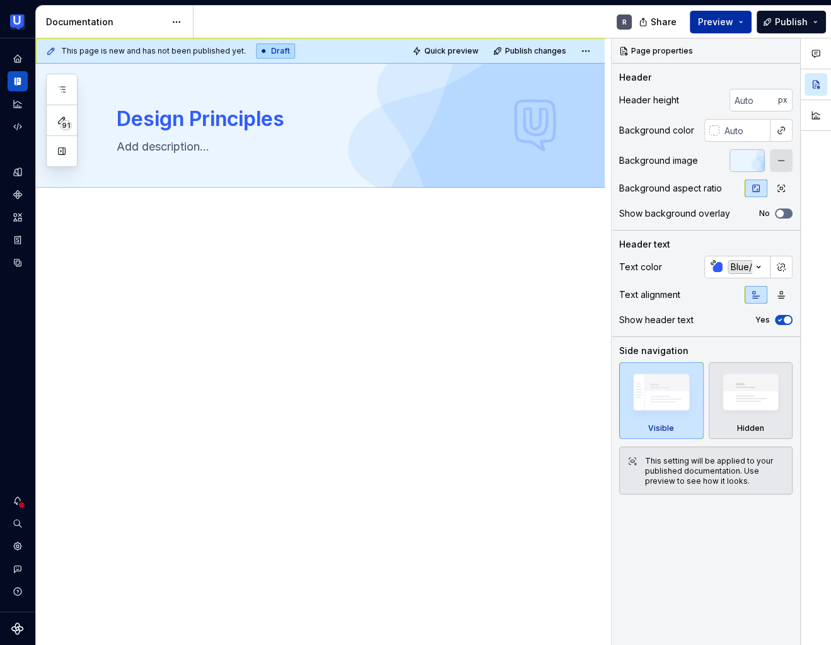
click at [705, 17] on span "Preview" at bounding box center [715, 22] width 35 height 13
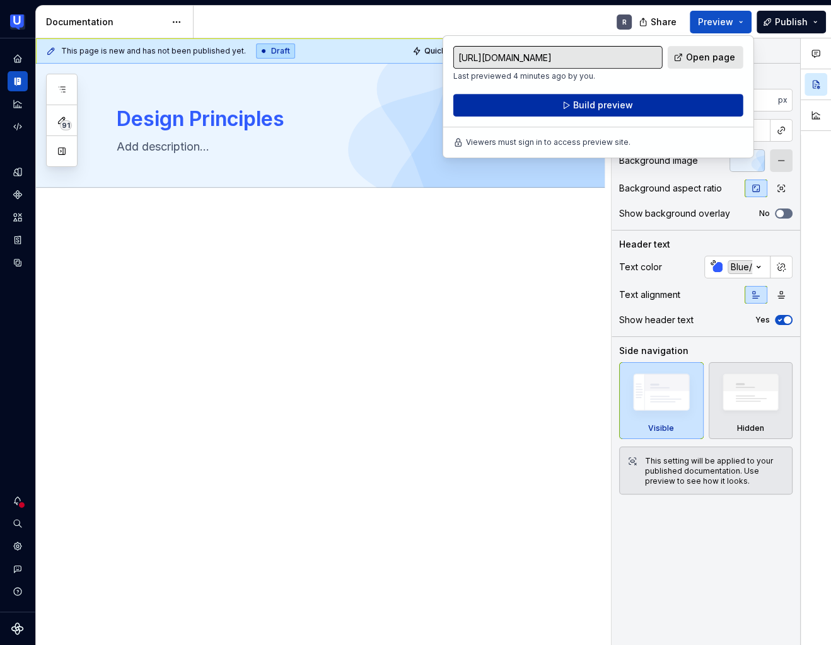
click at [619, 111] on span "Build preview" at bounding box center [603, 105] width 60 height 13
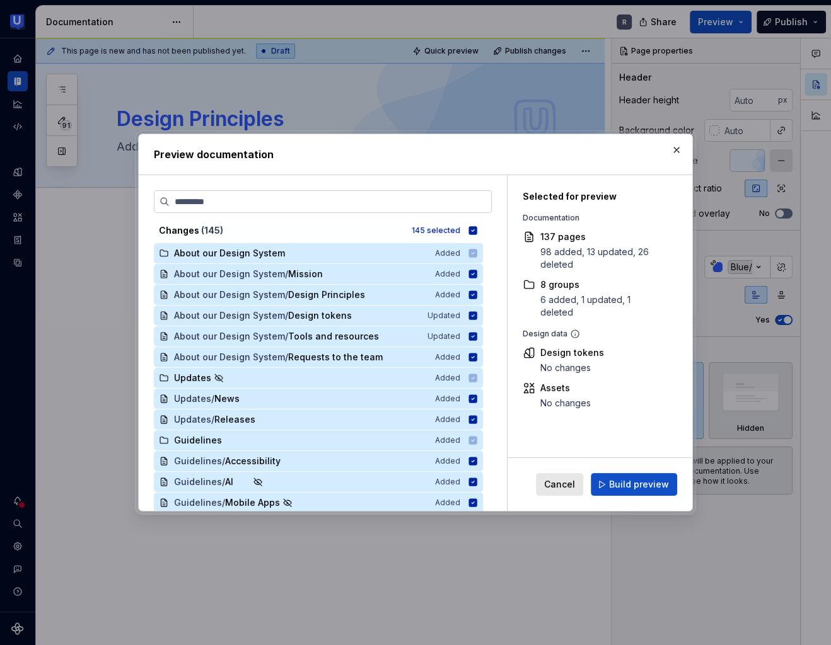
click at [645, 475] on button "Build preview" at bounding box center [633, 484] width 86 height 23
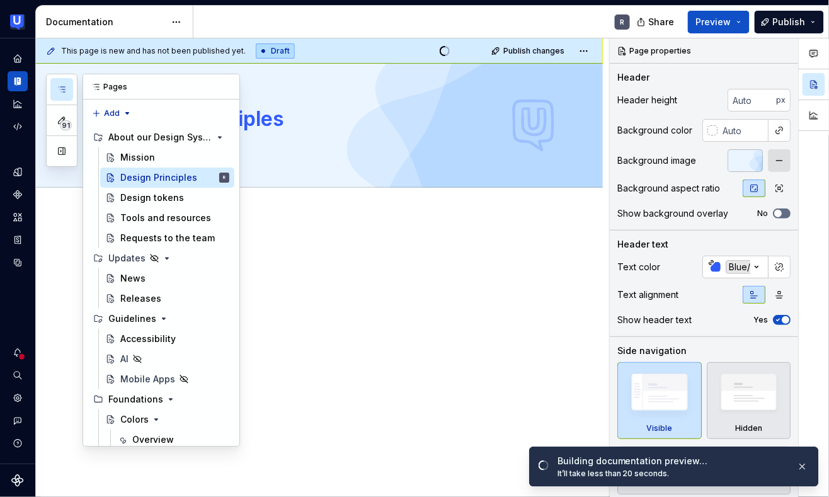
click at [59, 91] on icon "button" at bounding box center [62, 89] width 10 height 10
click at [153, 200] on div "Design tokens" at bounding box center [152, 198] width 64 height 13
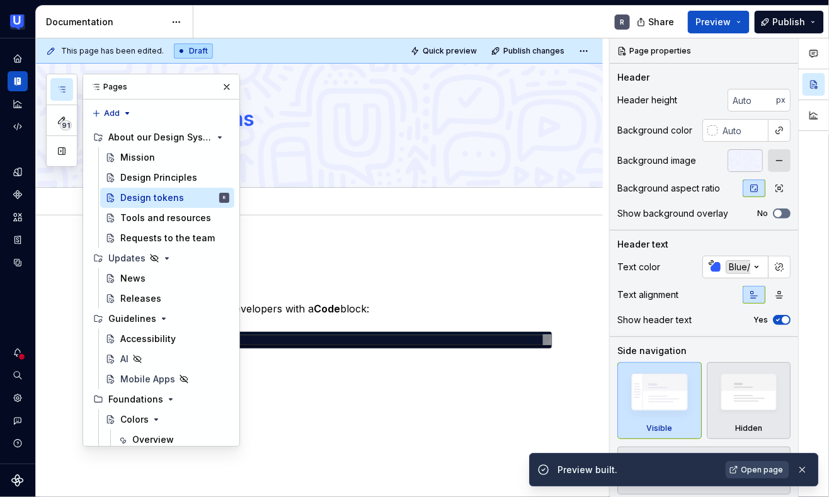
click at [543, 204] on div "Add tab" at bounding box center [335, 202] width 436 height 18
click at [218, 82] on button "button" at bounding box center [227, 87] width 18 height 18
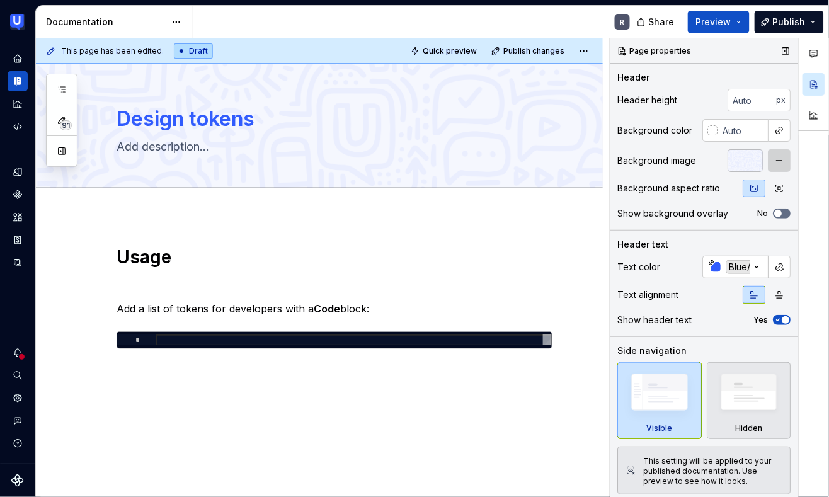
click at [769, 156] on button "button" at bounding box center [779, 160] width 23 height 23
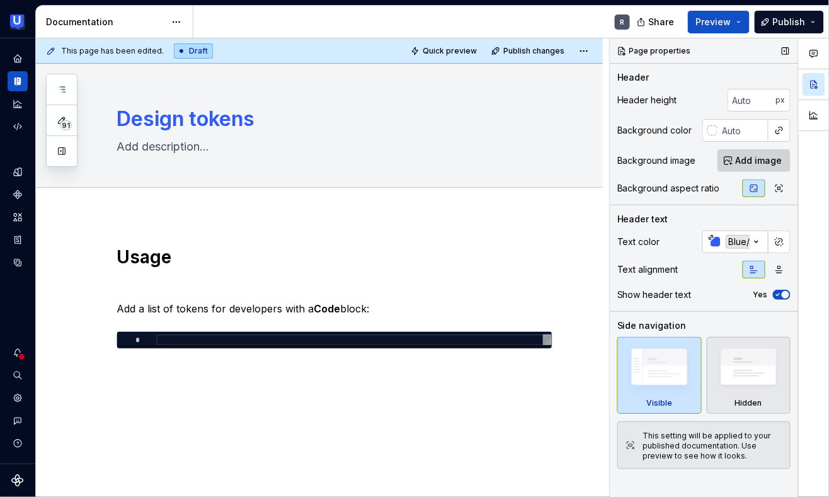
click at [761, 158] on span "Add image" at bounding box center [759, 160] width 47 height 13
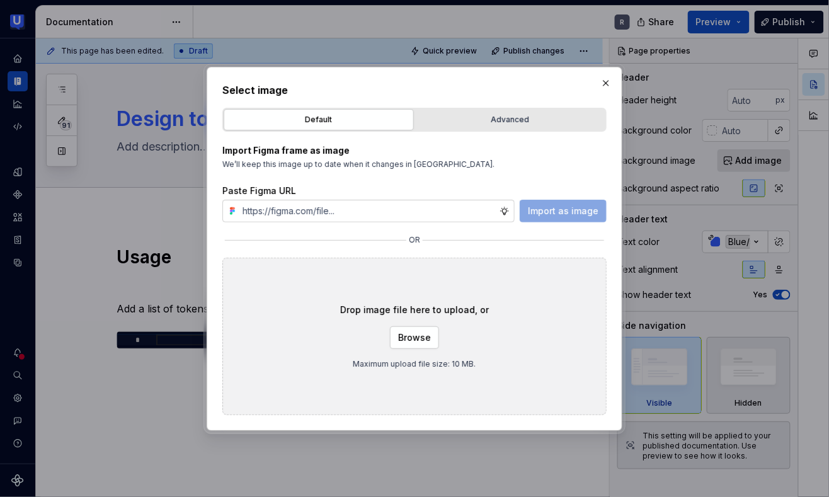
type textarea "*"
type input "[URL][DOMAIN_NAME]"
click at [548, 216] on span "Import as image" at bounding box center [563, 211] width 71 height 13
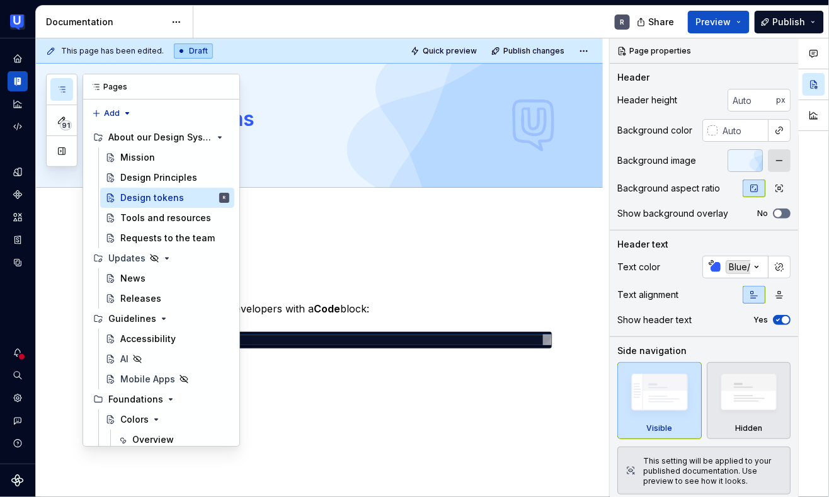
click at [59, 89] on icon "button" at bounding box center [62, 89] width 10 height 10
click at [127, 222] on div "Tools and resources" at bounding box center [155, 218] width 71 height 13
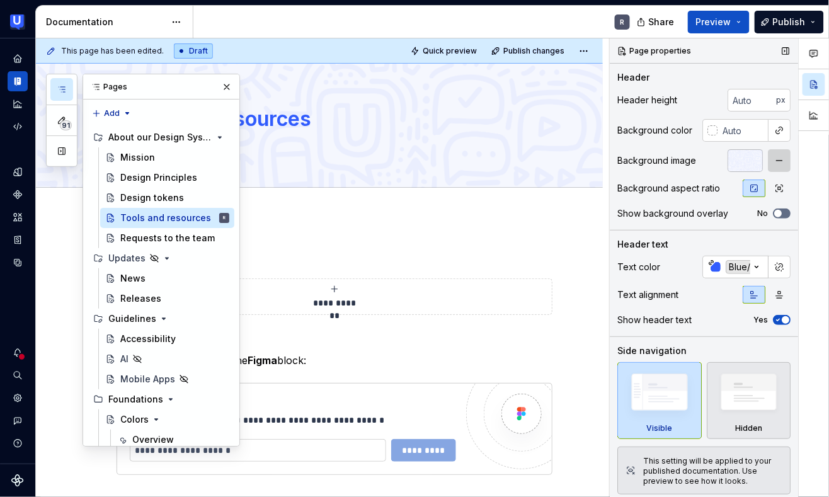
click at [771, 157] on button "button" at bounding box center [779, 160] width 23 height 23
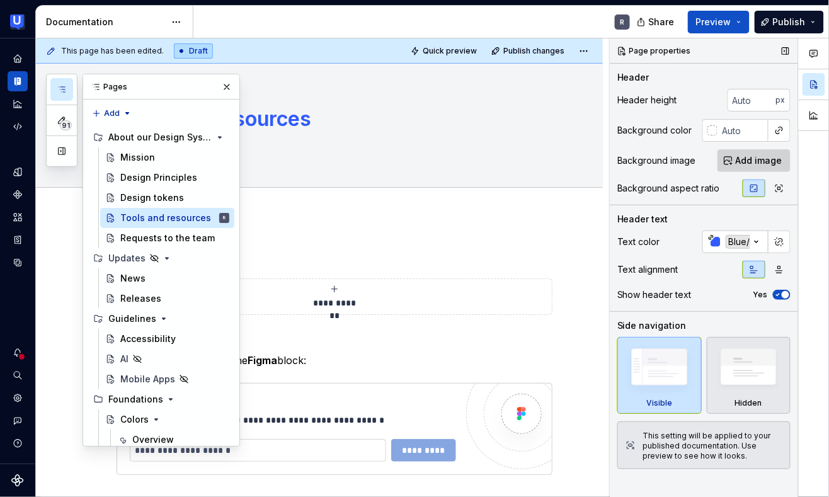
click at [739, 161] on span "Add image" at bounding box center [759, 160] width 47 height 13
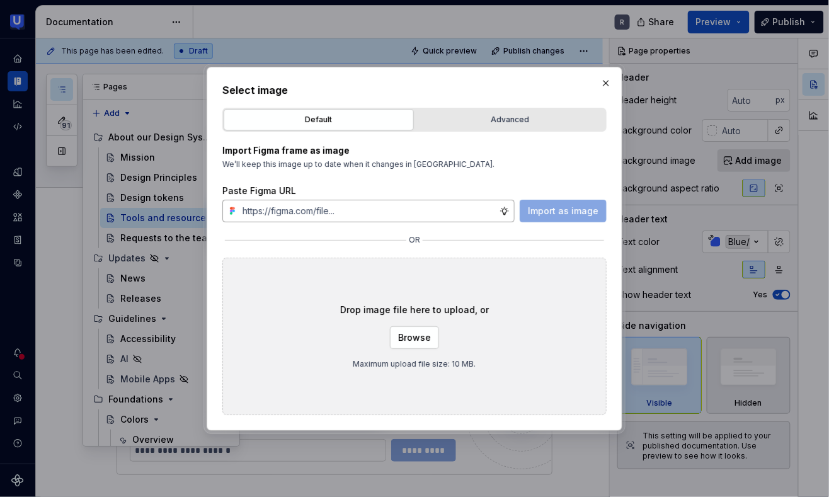
type textarea "*"
click at [438, 214] on input "text" at bounding box center [369, 211] width 262 height 23
type input "[URL][DOMAIN_NAME]"
click at [549, 207] on span "Import as image" at bounding box center [563, 211] width 71 height 13
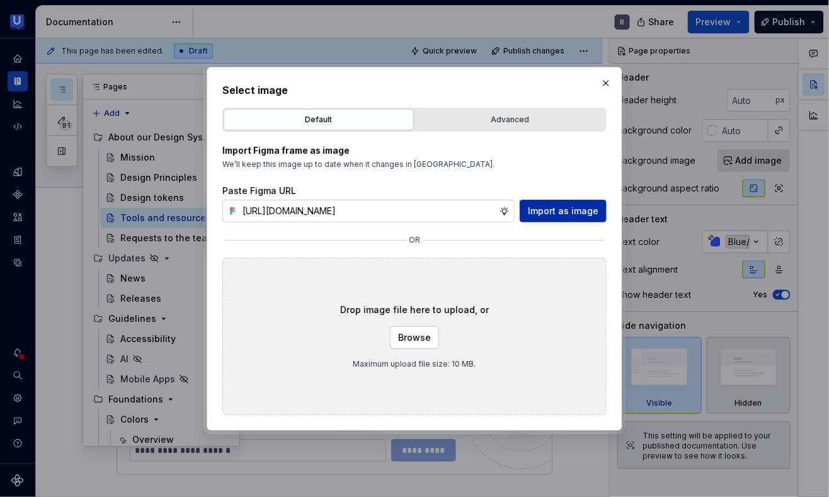
scroll to position [0, 0]
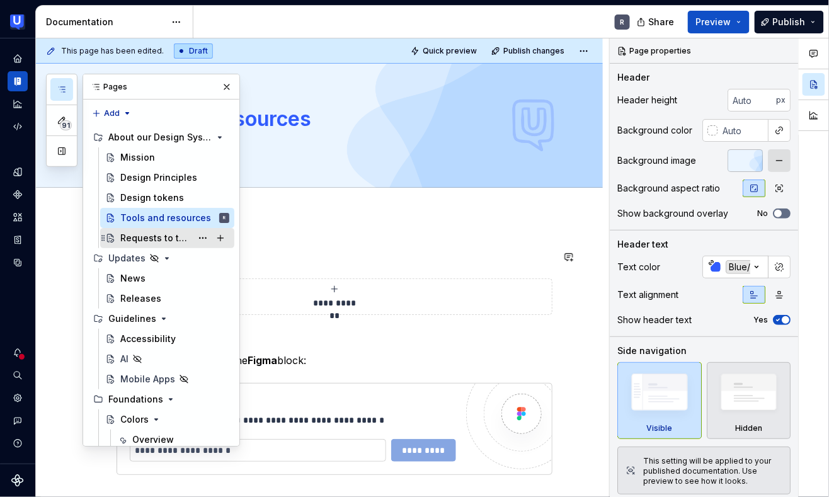
click at [154, 236] on div "Requests to the team" at bounding box center [155, 238] width 71 height 13
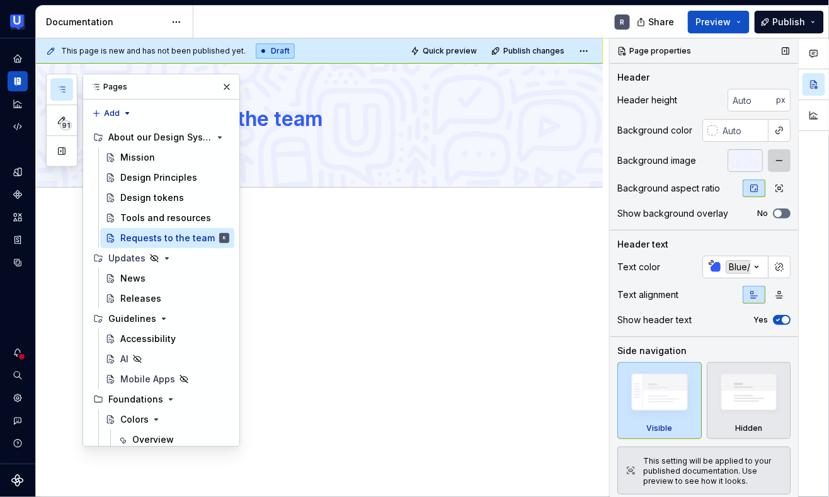
click at [768, 156] on button "button" at bounding box center [779, 160] width 23 height 23
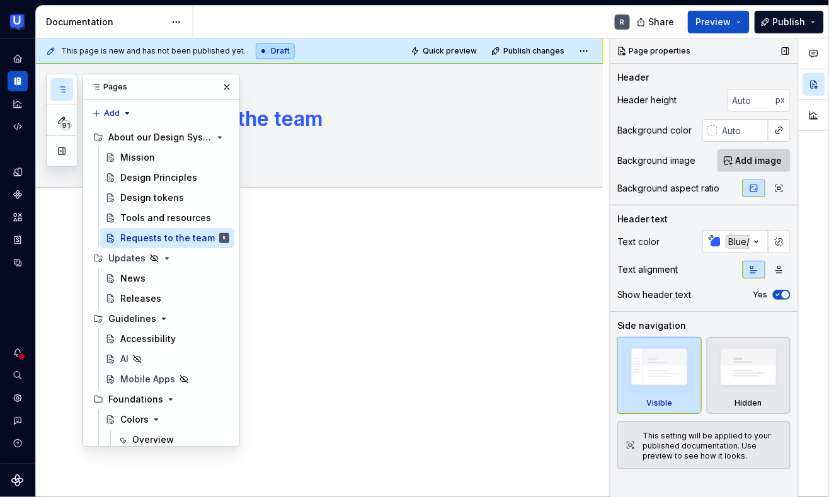
click at [735, 158] on button "Add image" at bounding box center [754, 160] width 73 height 23
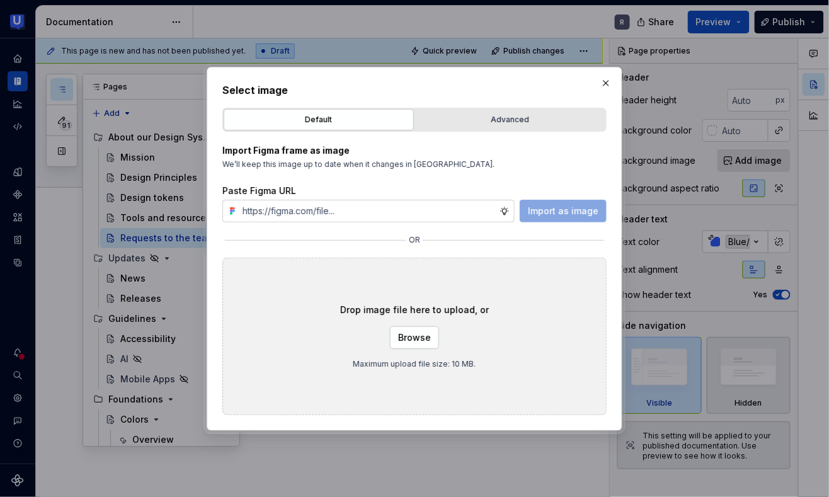
type textarea "*"
type input "[URL][DOMAIN_NAME]"
click at [589, 212] on span "Import as image" at bounding box center [563, 211] width 71 height 13
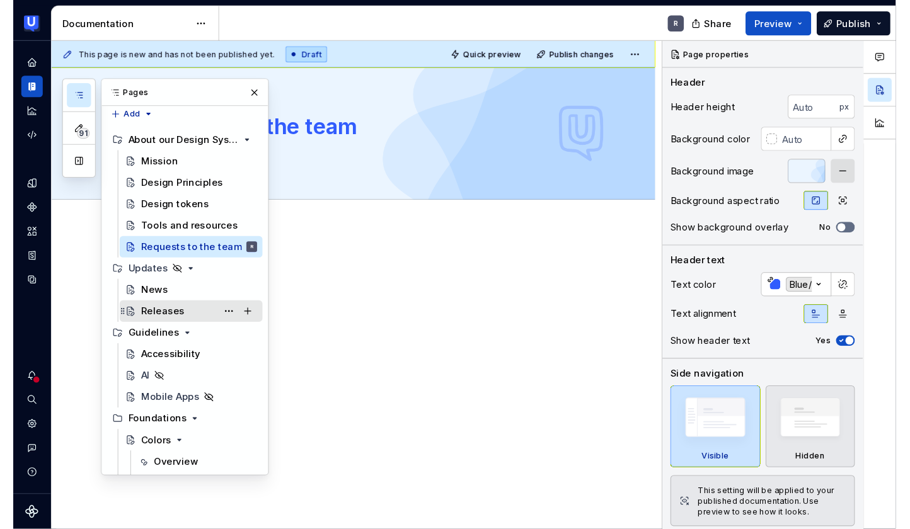
scroll to position [24, 0]
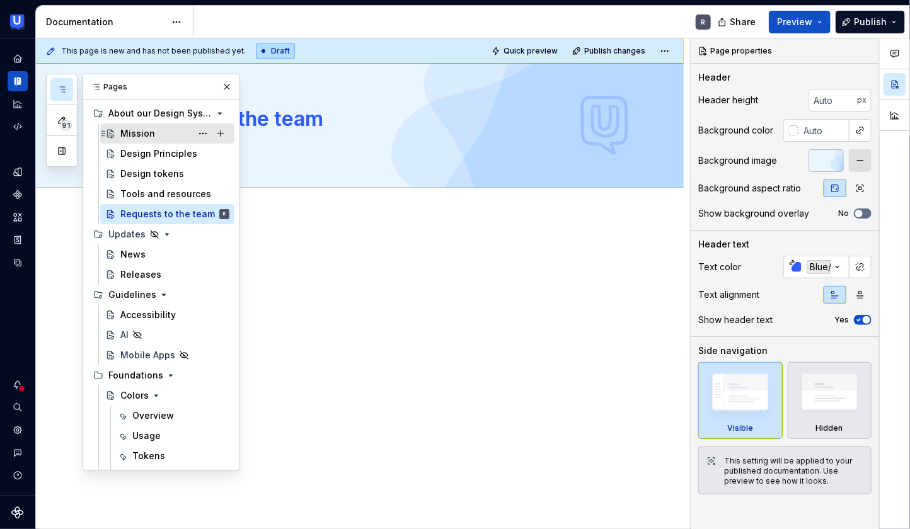
click at [141, 136] on div "Mission" at bounding box center [137, 133] width 35 height 13
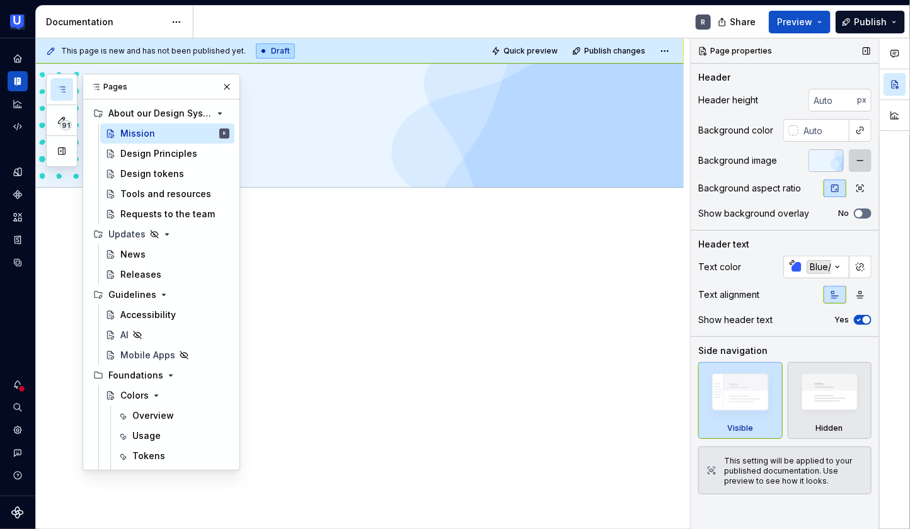
click at [866, 162] on button "button" at bounding box center [860, 160] width 23 height 23
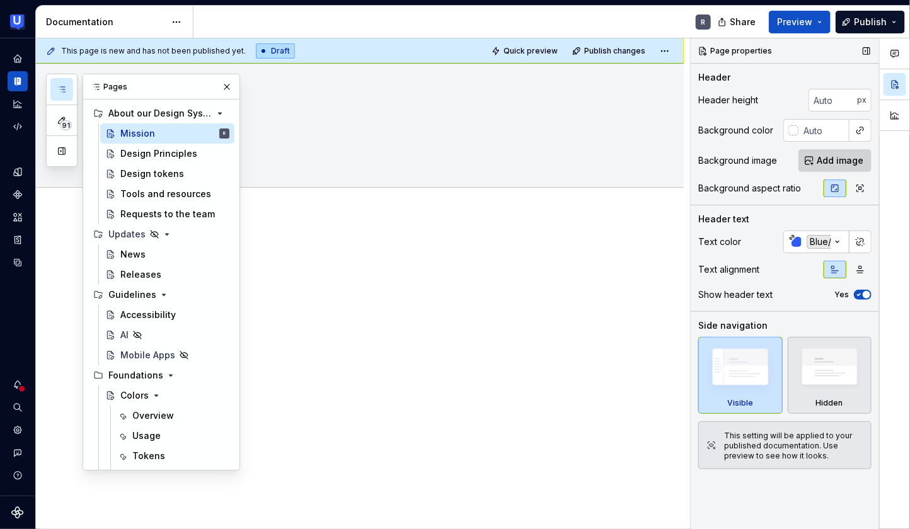
click at [831, 166] on span "Add image" at bounding box center [840, 160] width 47 height 13
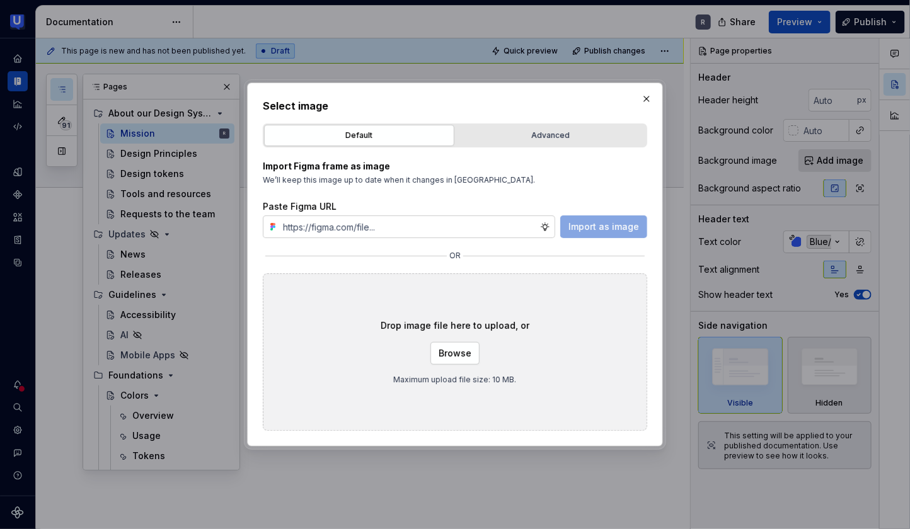
type textarea "*"
type input "[URL][DOMAIN_NAME]"
click at [604, 234] on button "Import as image" at bounding box center [603, 227] width 87 height 23
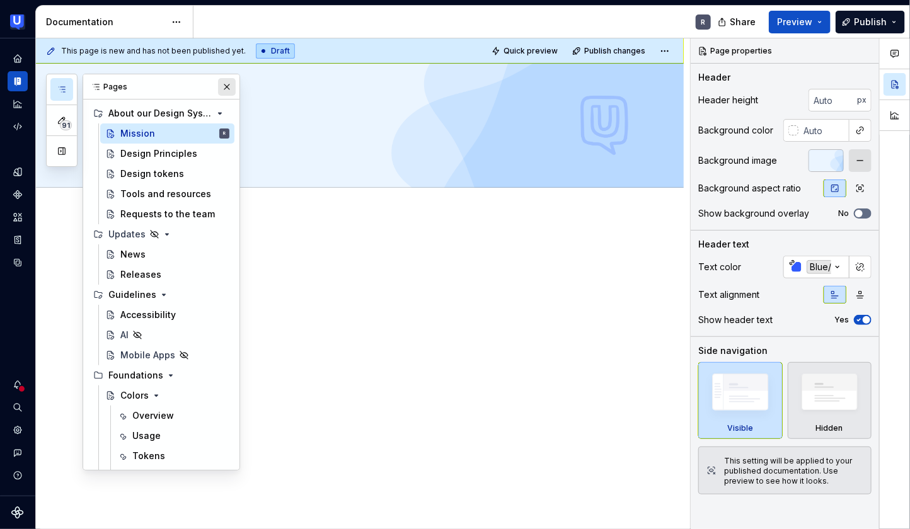
click at [218, 83] on button "button" at bounding box center [227, 87] width 18 height 18
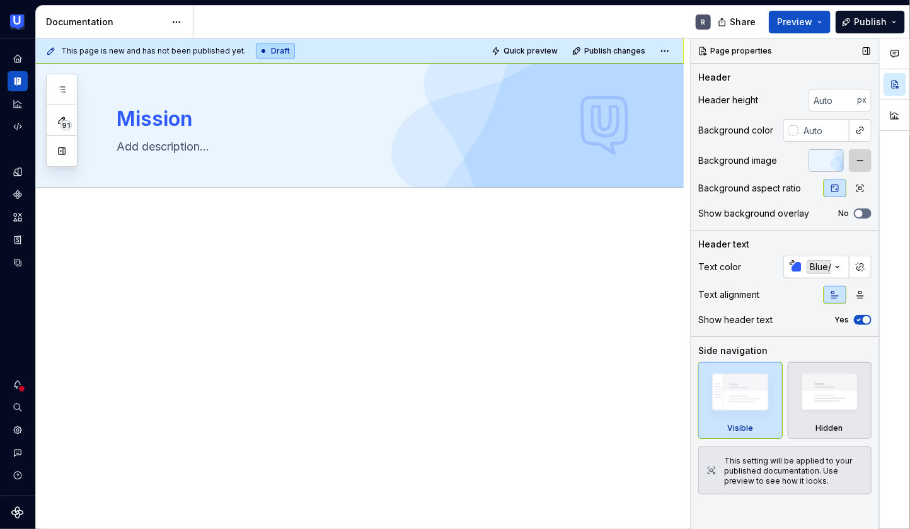
click at [856, 163] on button "button" at bounding box center [860, 160] width 23 height 23
type textarea "*"
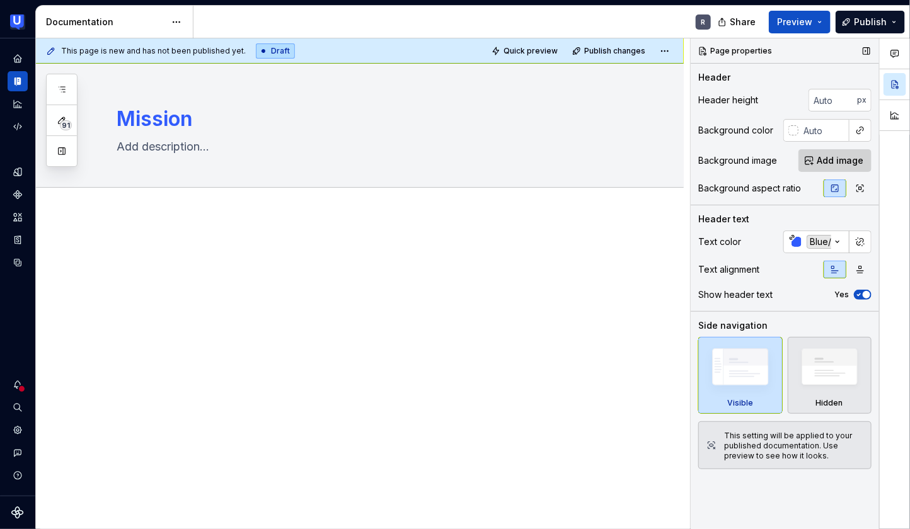
click at [820, 164] on span "Add image" at bounding box center [840, 160] width 47 height 13
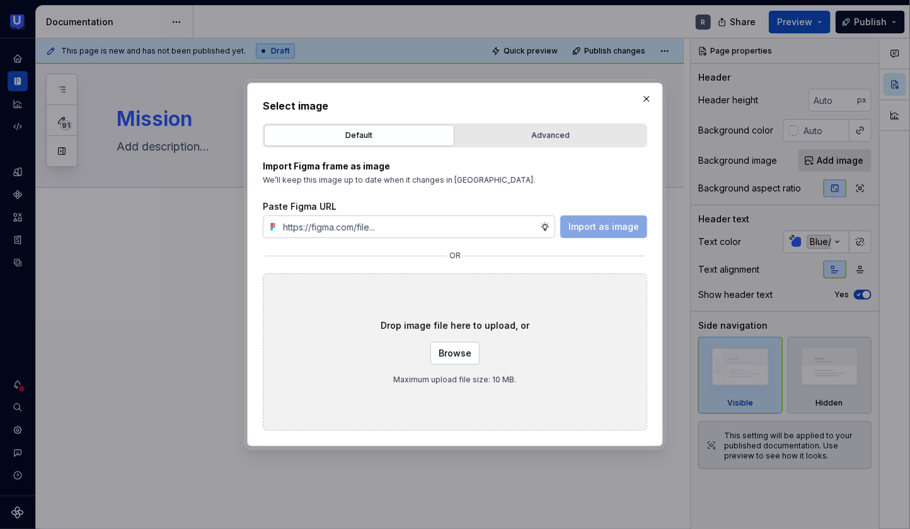
type input "[URL][DOMAIN_NAME]"
type textarea "*"
type input "[URL][DOMAIN_NAME]"
click at [590, 231] on span "Import as image" at bounding box center [603, 227] width 71 height 13
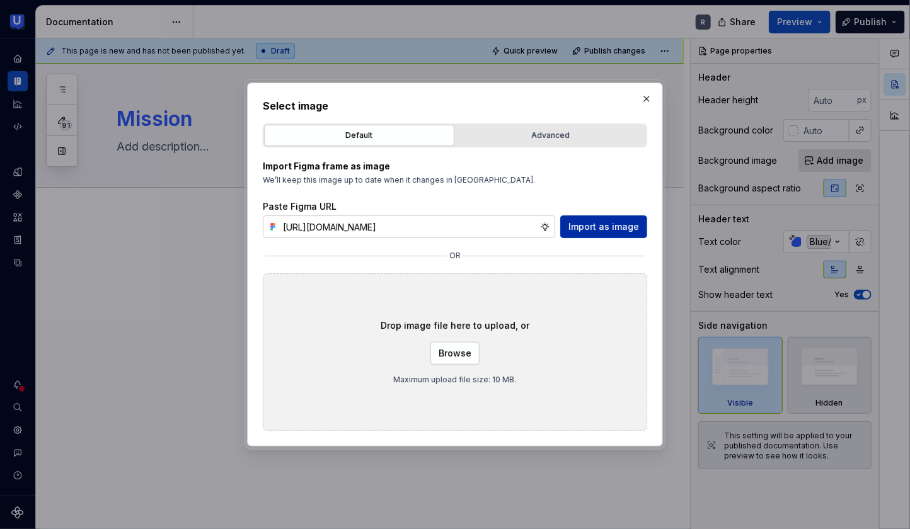
scroll to position [0, 0]
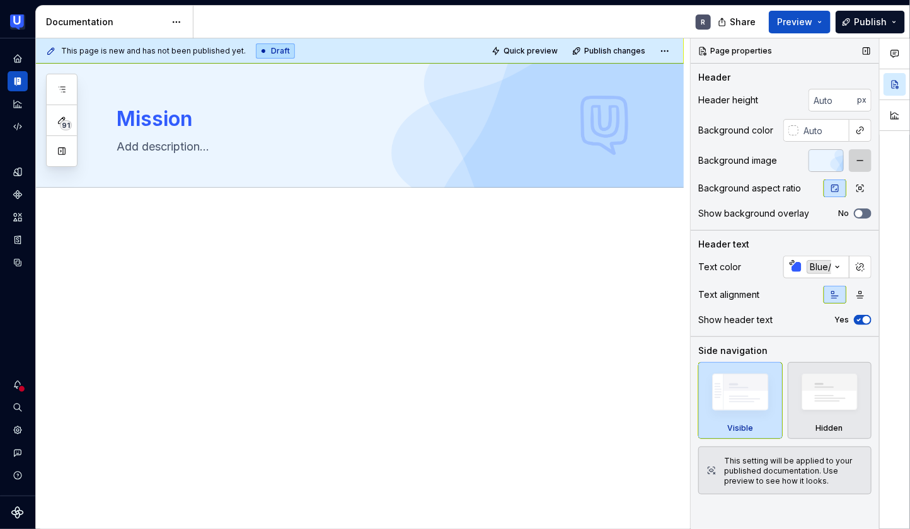
click at [855, 155] on button "button" at bounding box center [860, 160] width 23 height 23
type textarea "*"
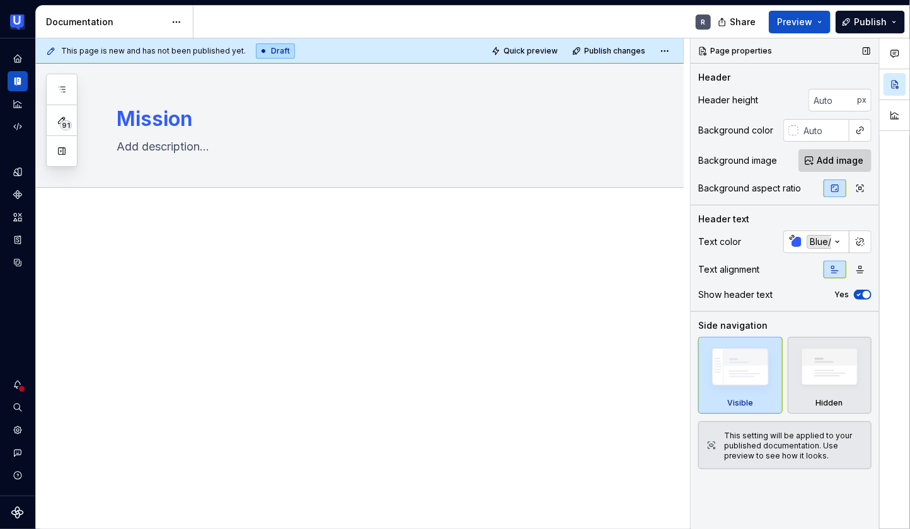
click at [840, 158] on span "Add image" at bounding box center [840, 160] width 47 height 13
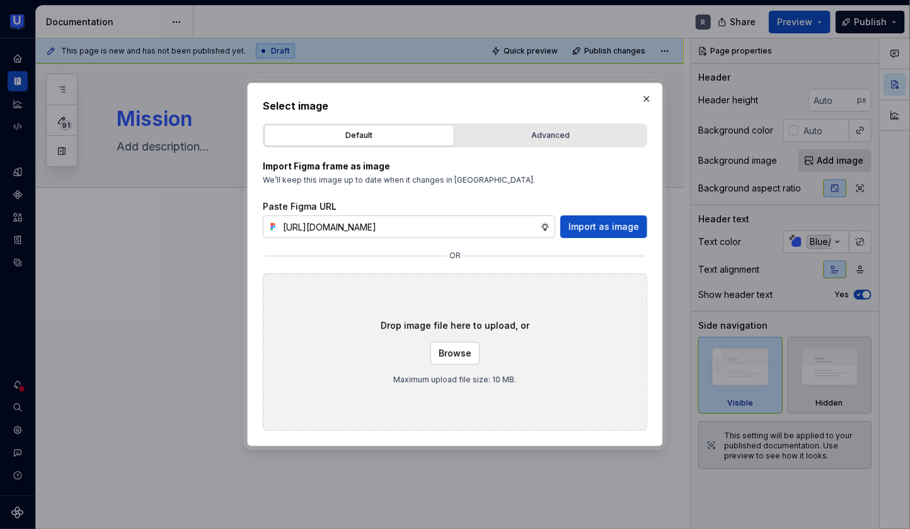
scroll to position [0, 326]
type input "[URL][DOMAIN_NAME]"
click at [575, 221] on span "Import as image" at bounding box center [603, 227] width 71 height 13
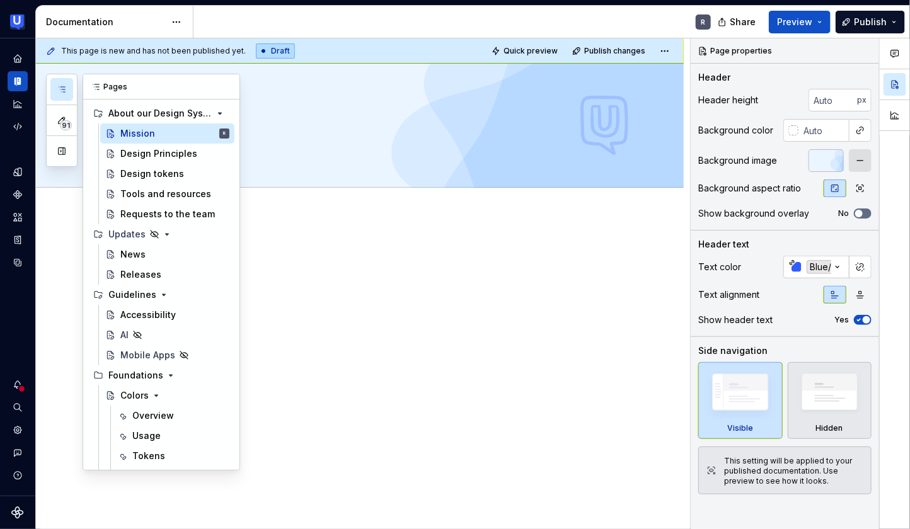
click at [57, 86] on icon "button" at bounding box center [62, 89] width 10 height 10
click at [135, 152] on div "Design Principles" at bounding box center [155, 153] width 71 height 13
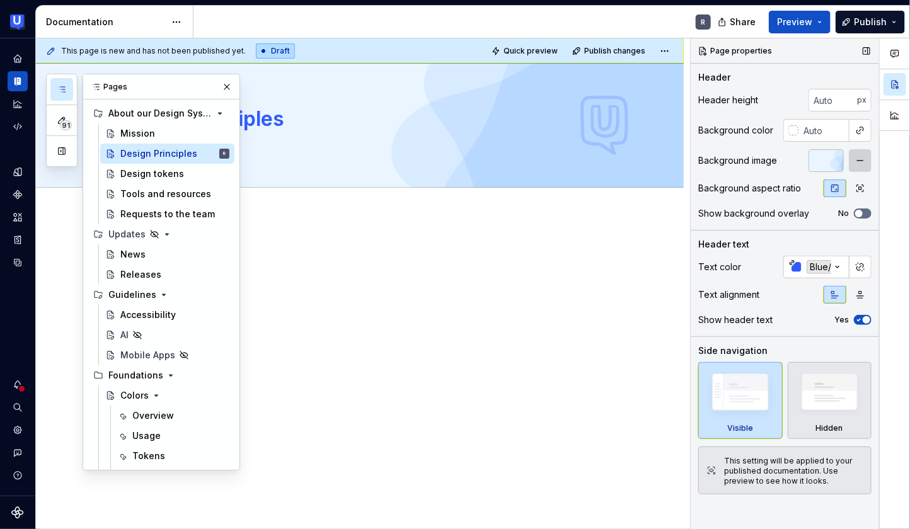
click at [856, 164] on button "button" at bounding box center [860, 160] width 23 height 23
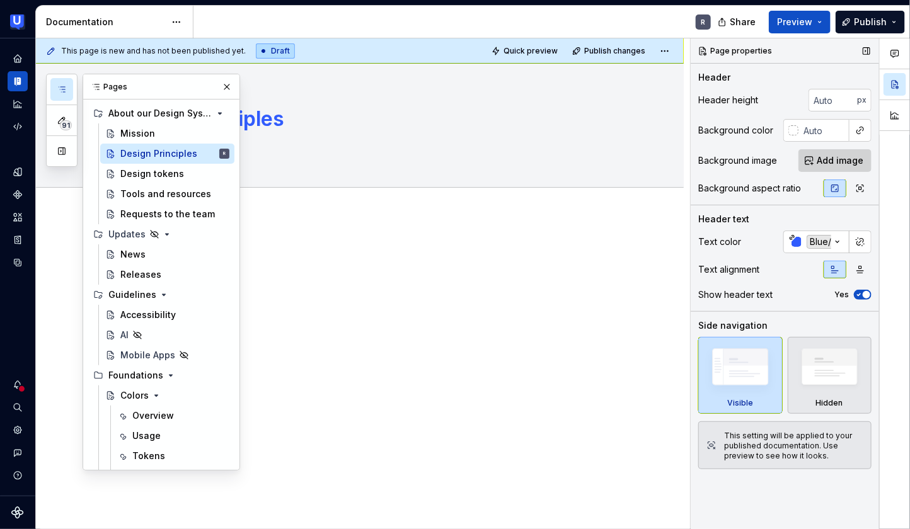
click at [836, 158] on span "Add image" at bounding box center [840, 160] width 47 height 13
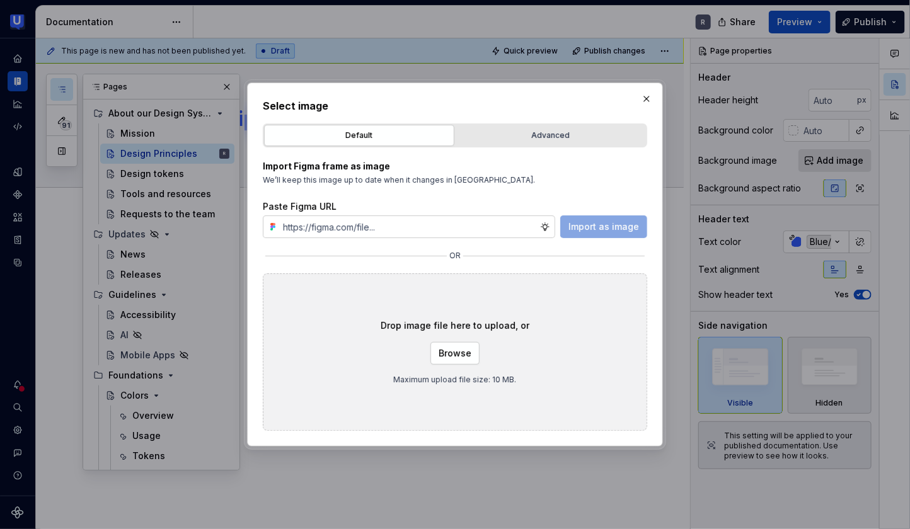
type textarea "*"
type input "[URL][DOMAIN_NAME]"
click at [619, 228] on span "Import as image" at bounding box center [603, 227] width 71 height 13
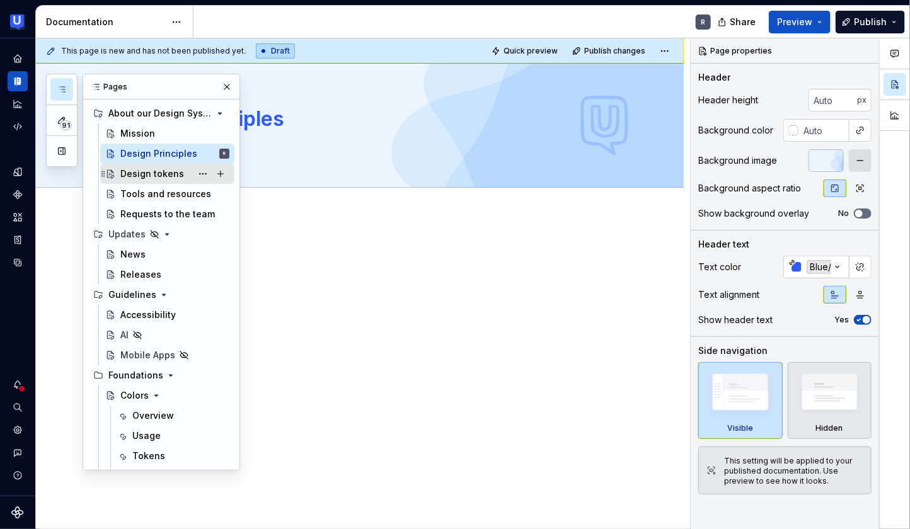
click at [148, 178] on div "Design tokens" at bounding box center [152, 174] width 64 height 13
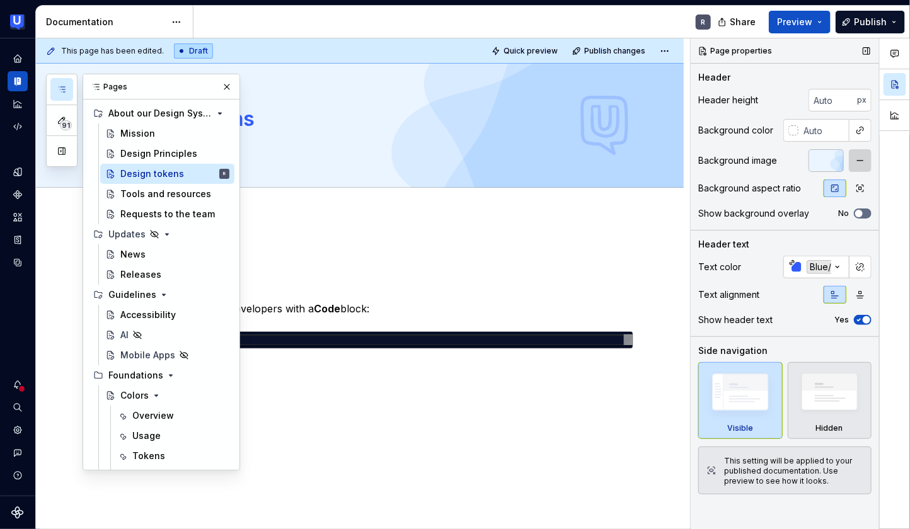
click at [859, 160] on button "button" at bounding box center [860, 160] width 23 height 23
type textarea "*"
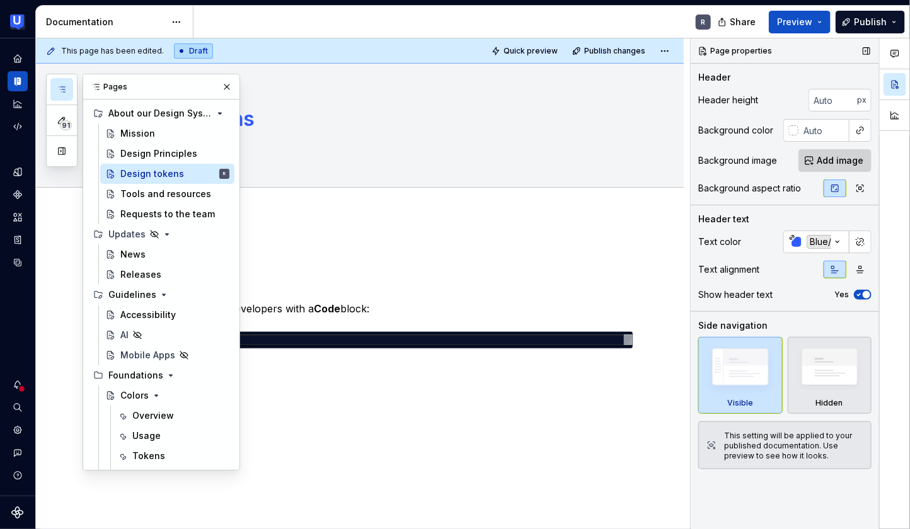
click at [815, 160] on button "Add image" at bounding box center [834, 160] width 73 height 23
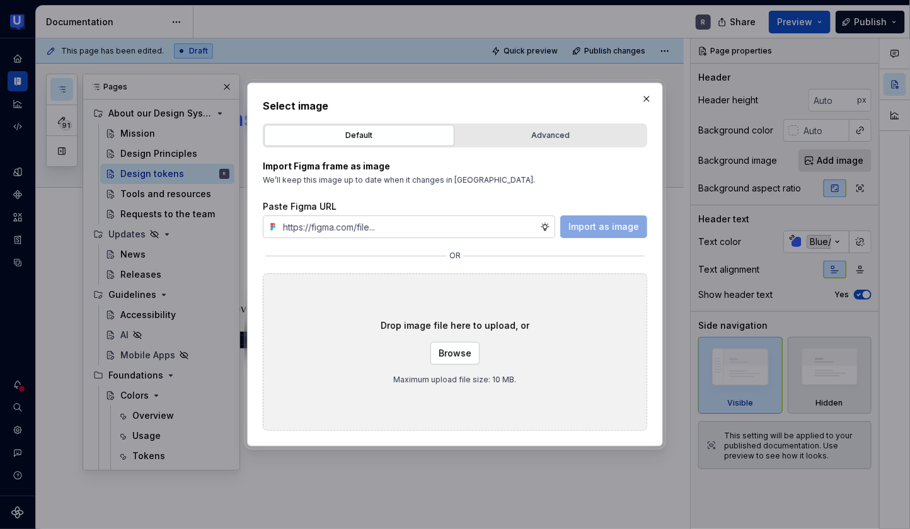
type input "[URL][DOMAIN_NAME]"
type textarea "*"
type input "[URL][DOMAIN_NAME]"
click at [589, 231] on span "Import as image" at bounding box center [603, 227] width 71 height 13
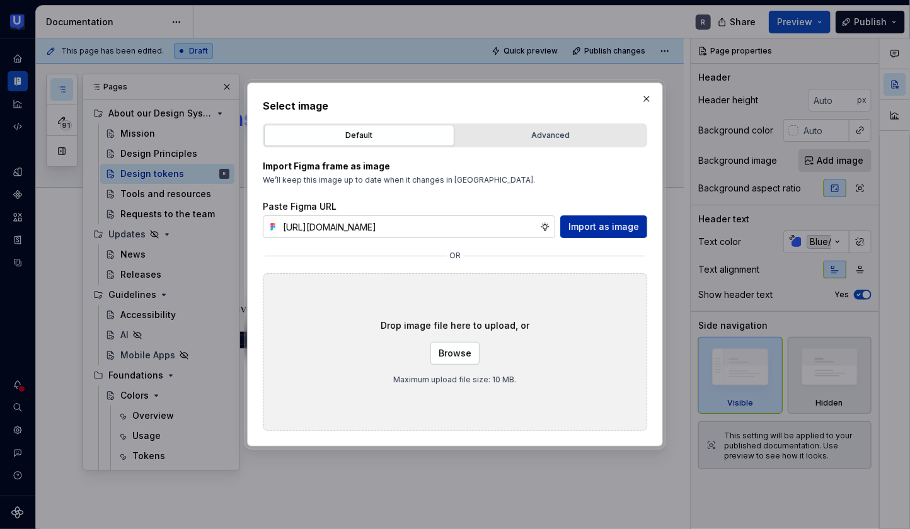
scroll to position [0, 0]
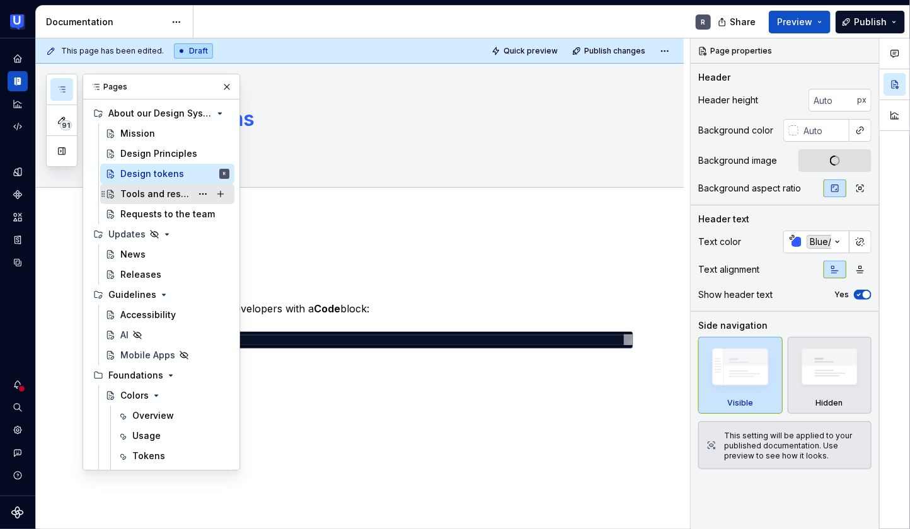
click at [163, 200] on div "Tools and resources" at bounding box center [174, 194] width 109 height 18
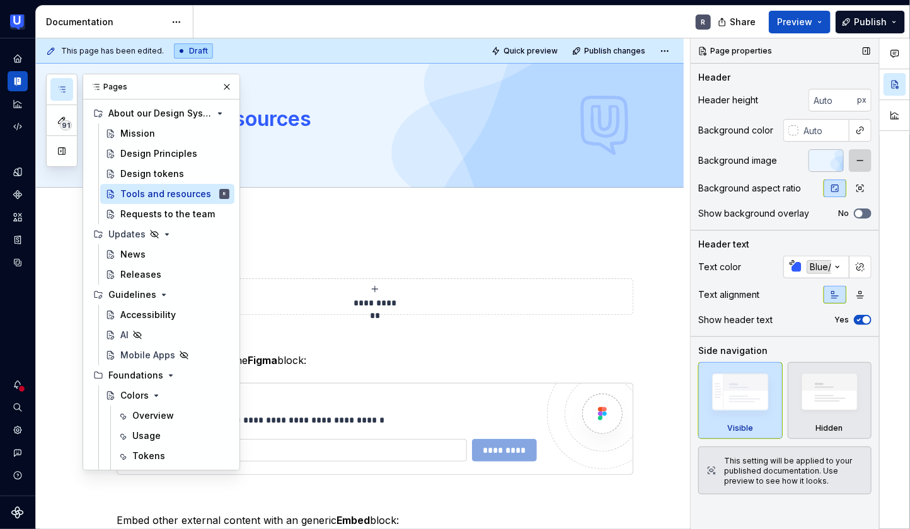
click at [865, 158] on button "button" at bounding box center [860, 160] width 23 height 23
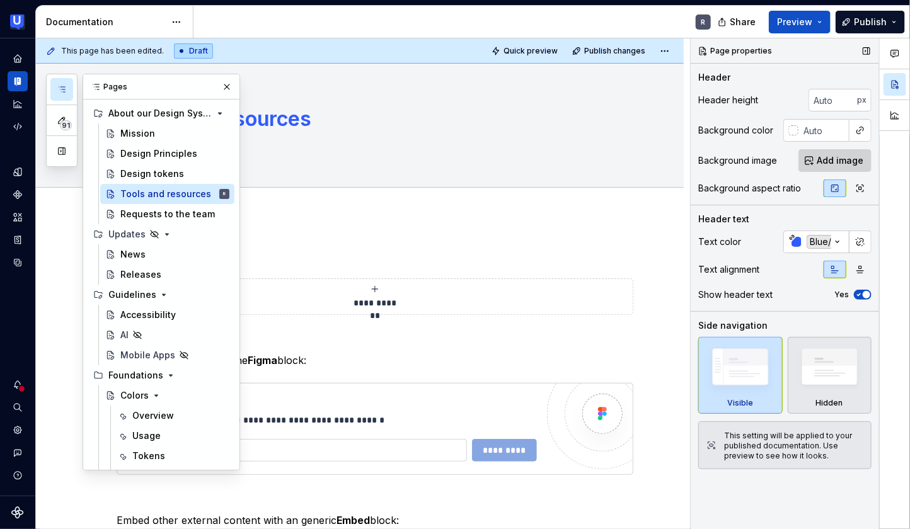
click at [829, 161] on span "Add image" at bounding box center [840, 160] width 47 height 13
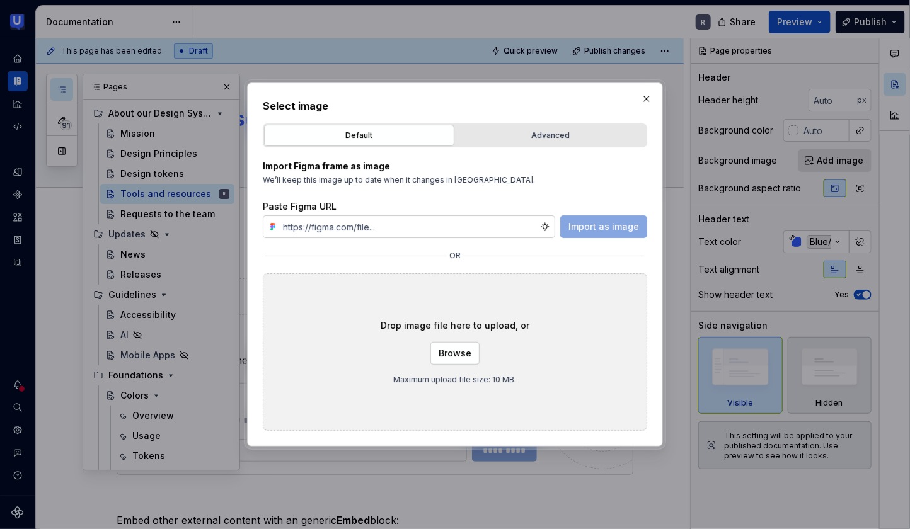
type textarea "*"
type input "[URL][DOMAIN_NAME]"
type textarea "*"
type input "[URL][DOMAIN_NAME]"
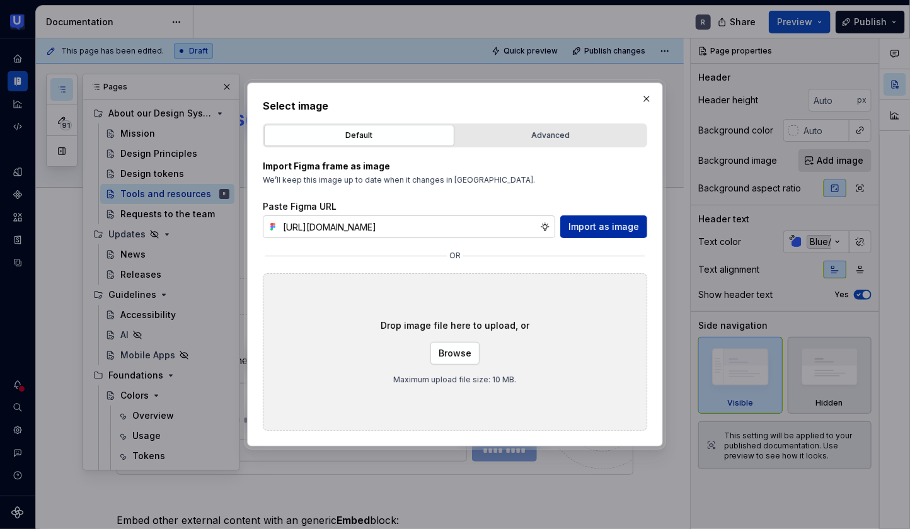
click at [592, 223] on span "Import as image" at bounding box center [603, 227] width 71 height 13
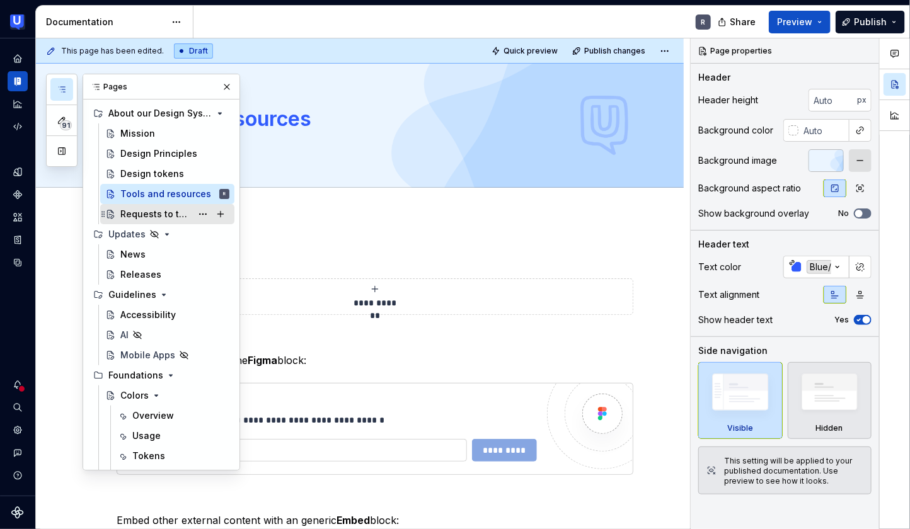
click at [164, 221] on div "Requests to the team" at bounding box center [174, 214] width 109 height 18
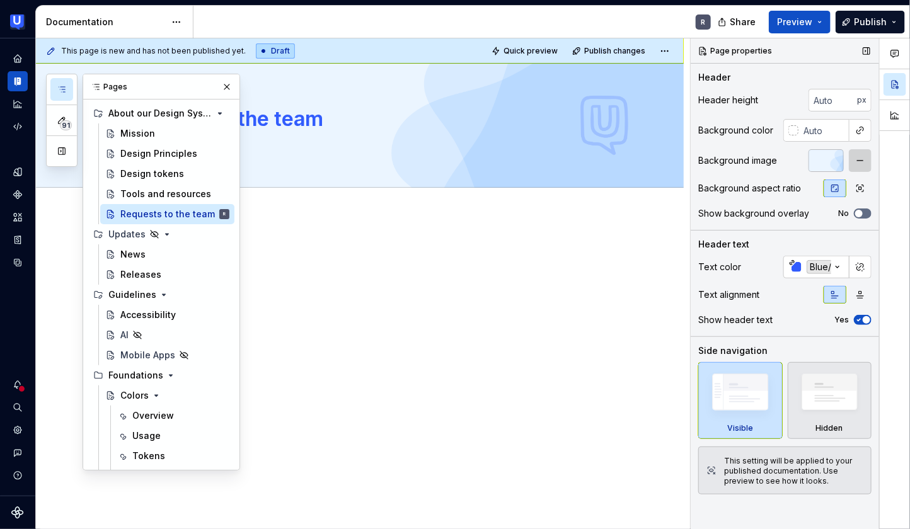
click at [856, 166] on button "button" at bounding box center [860, 160] width 23 height 23
type textarea "*"
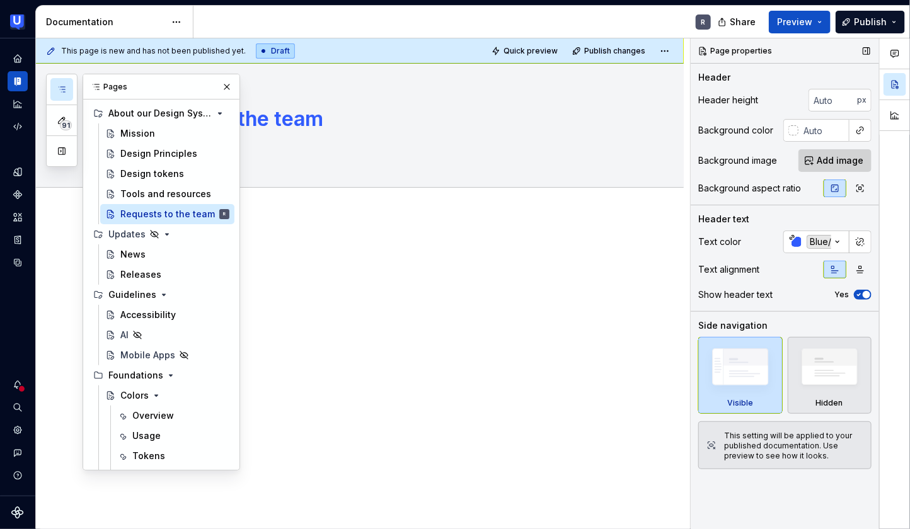
click at [818, 164] on button "Add image" at bounding box center [834, 160] width 73 height 23
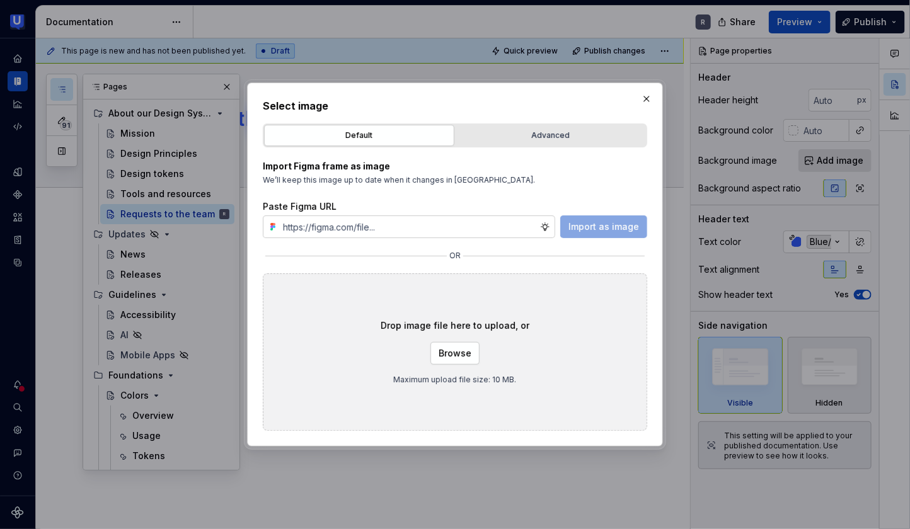
type input "[URL][DOMAIN_NAME]"
type textarea "*"
type input "[URL][DOMAIN_NAME]"
click at [598, 232] on span "Import as image" at bounding box center [603, 227] width 71 height 13
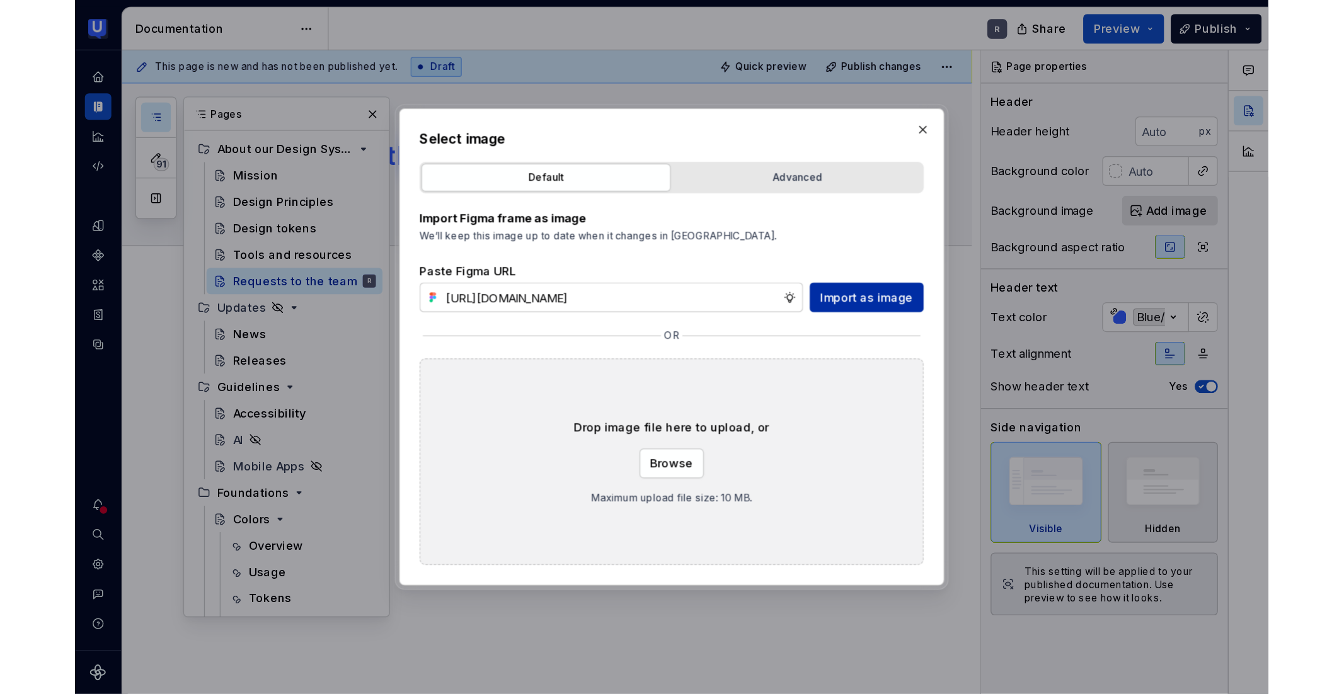
scroll to position [0, 0]
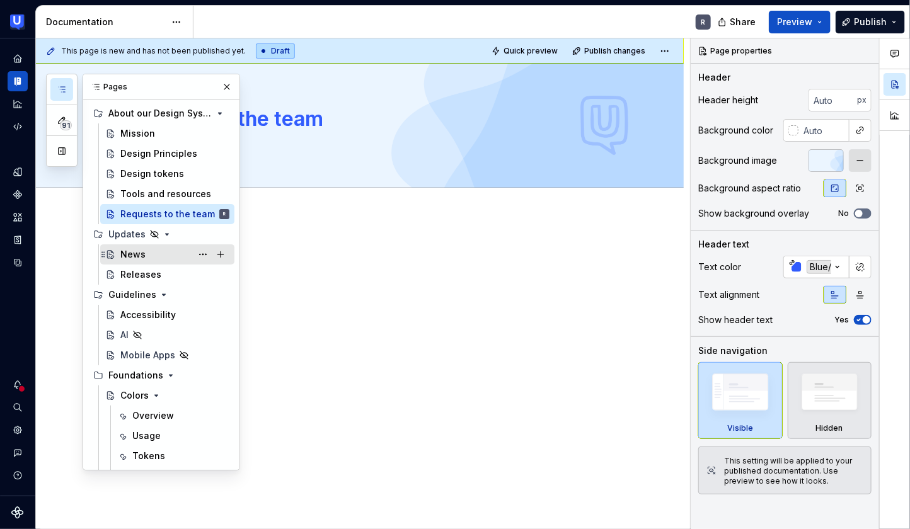
click at [134, 256] on div "News" at bounding box center [132, 254] width 25 height 13
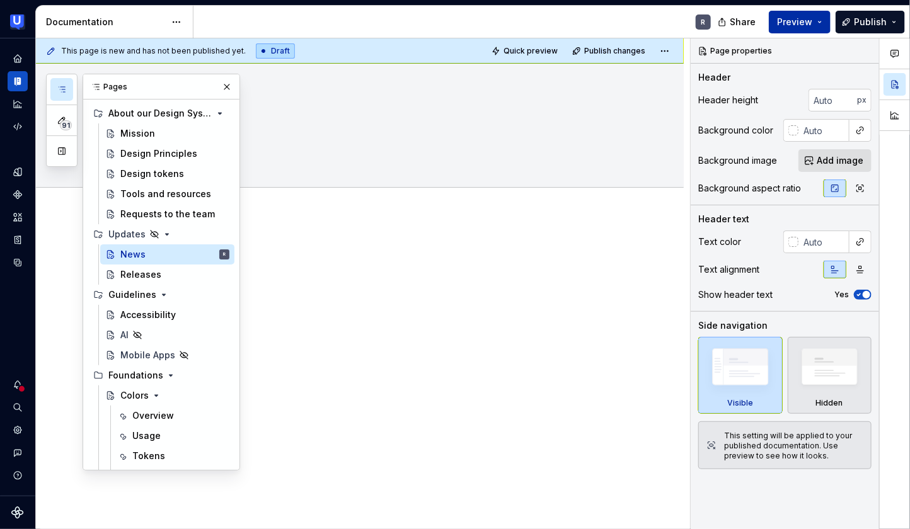
click at [787, 25] on span "Preview" at bounding box center [794, 22] width 35 height 13
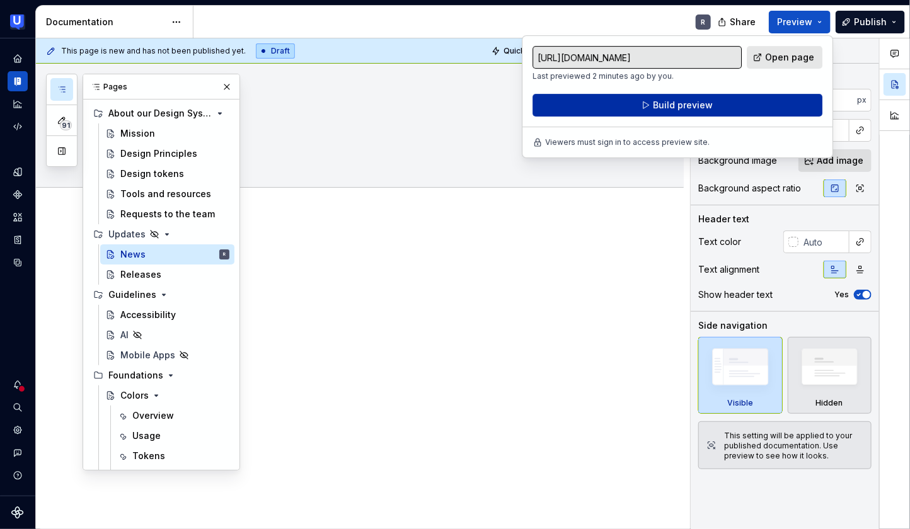
click at [642, 101] on button "Build preview" at bounding box center [677, 105] width 290 height 23
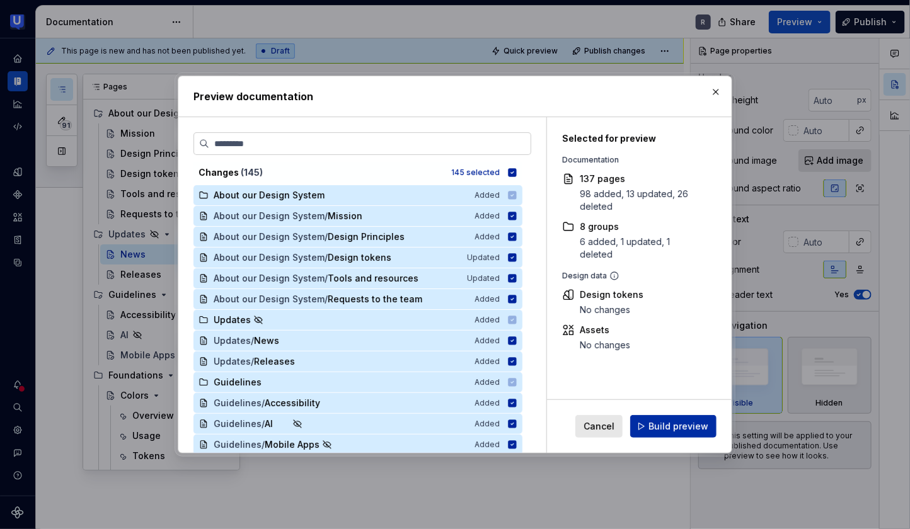
click at [681, 423] on span "Build preview" at bounding box center [678, 426] width 60 height 13
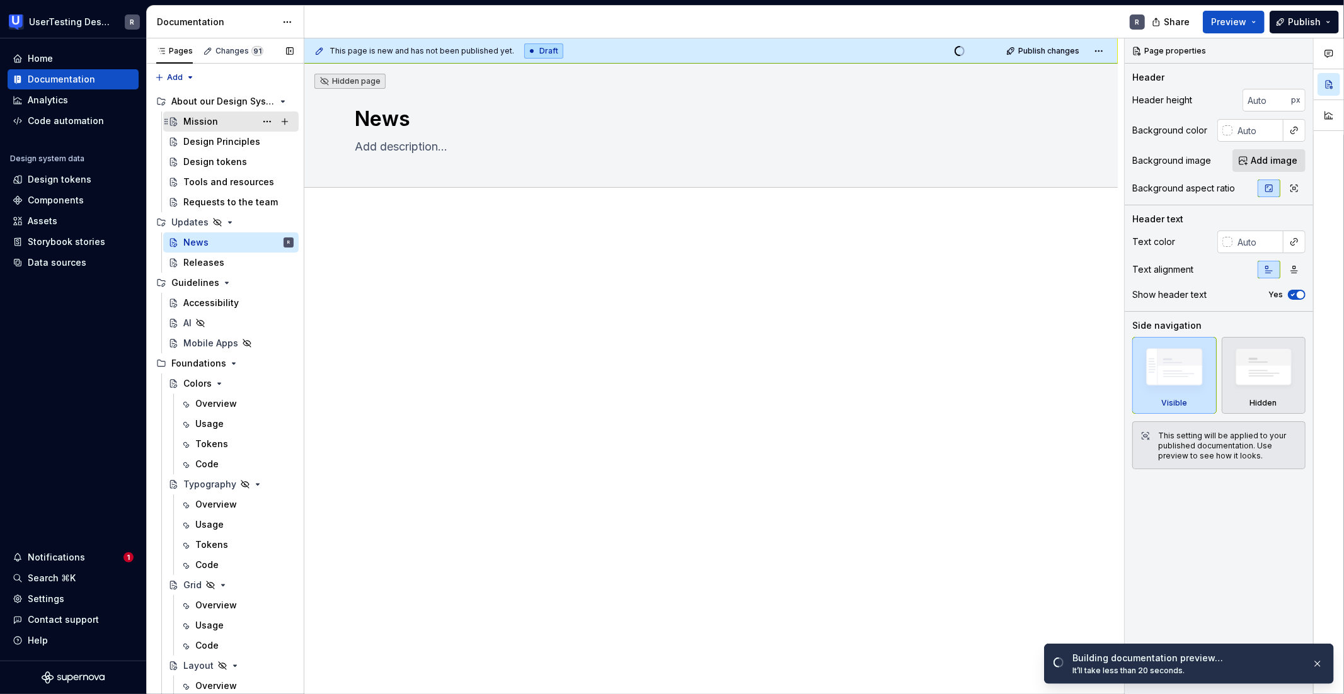
click at [196, 122] on div "Mission" at bounding box center [200, 121] width 35 height 13
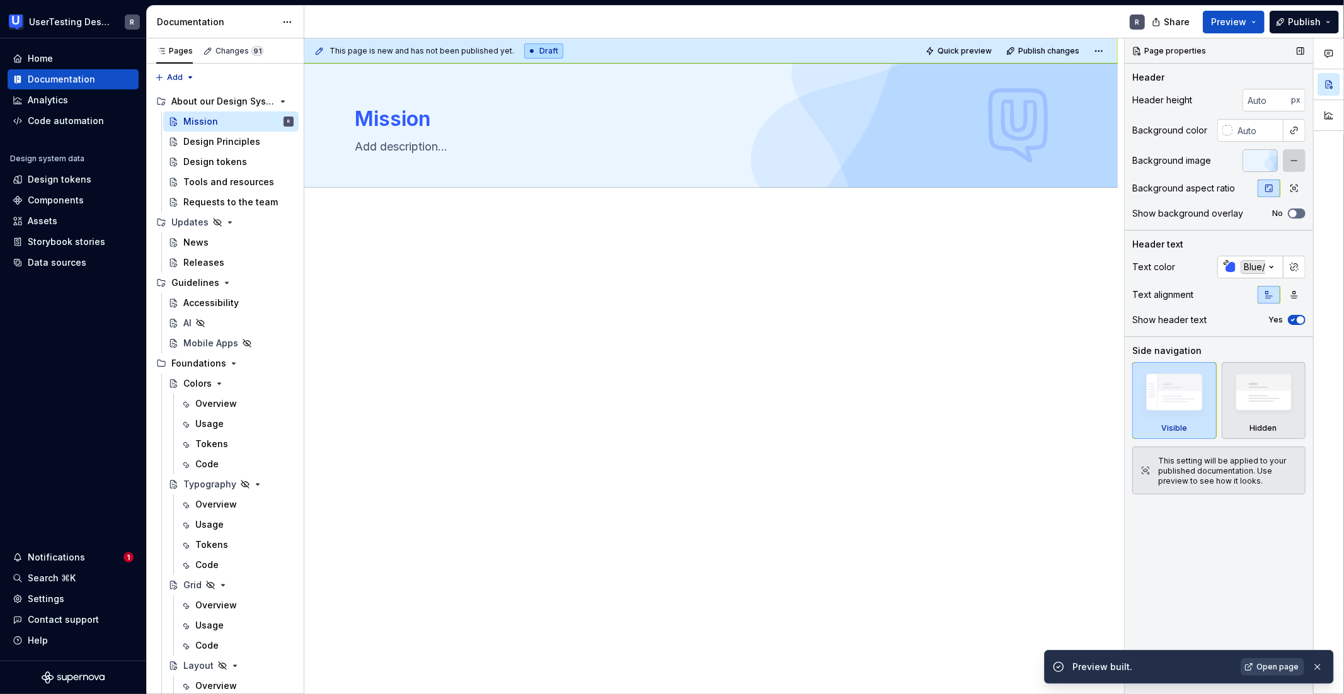
click at [912, 153] on button "button" at bounding box center [1294, 160] width 23 height 23
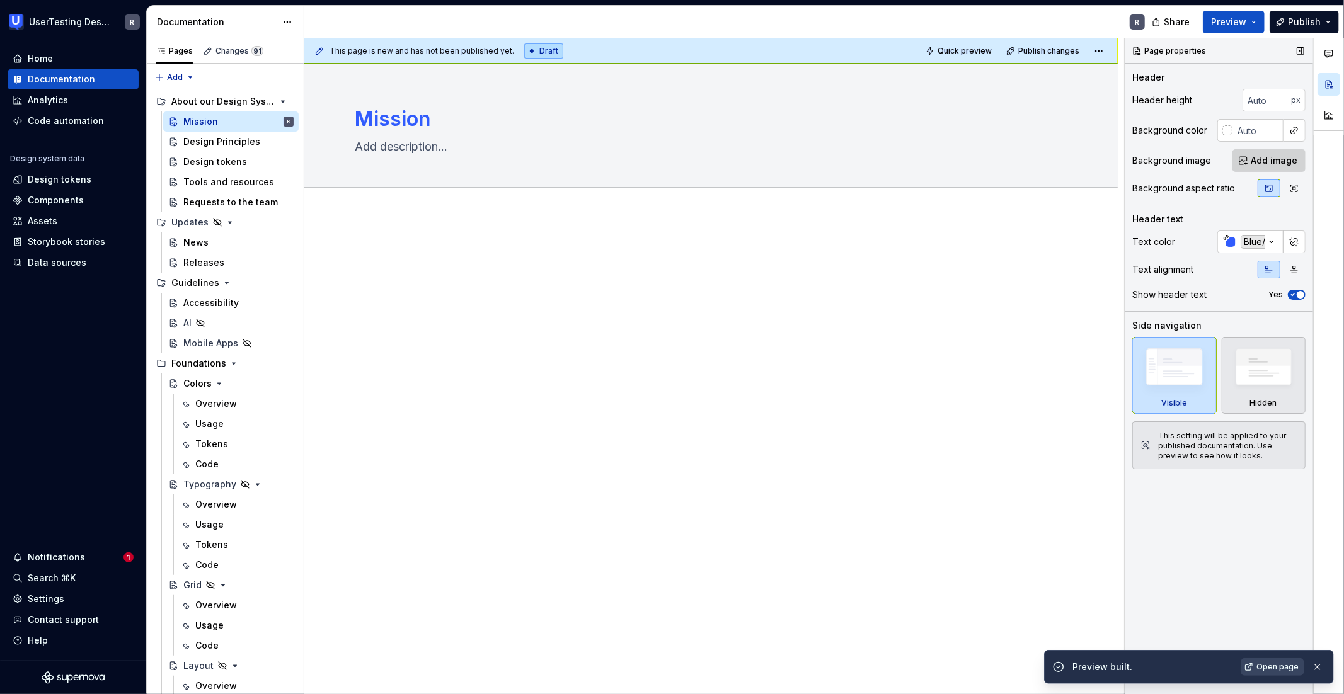
click at [912, 158] on span "Add image" at bounding box center [1274, 160] width 47 height 13
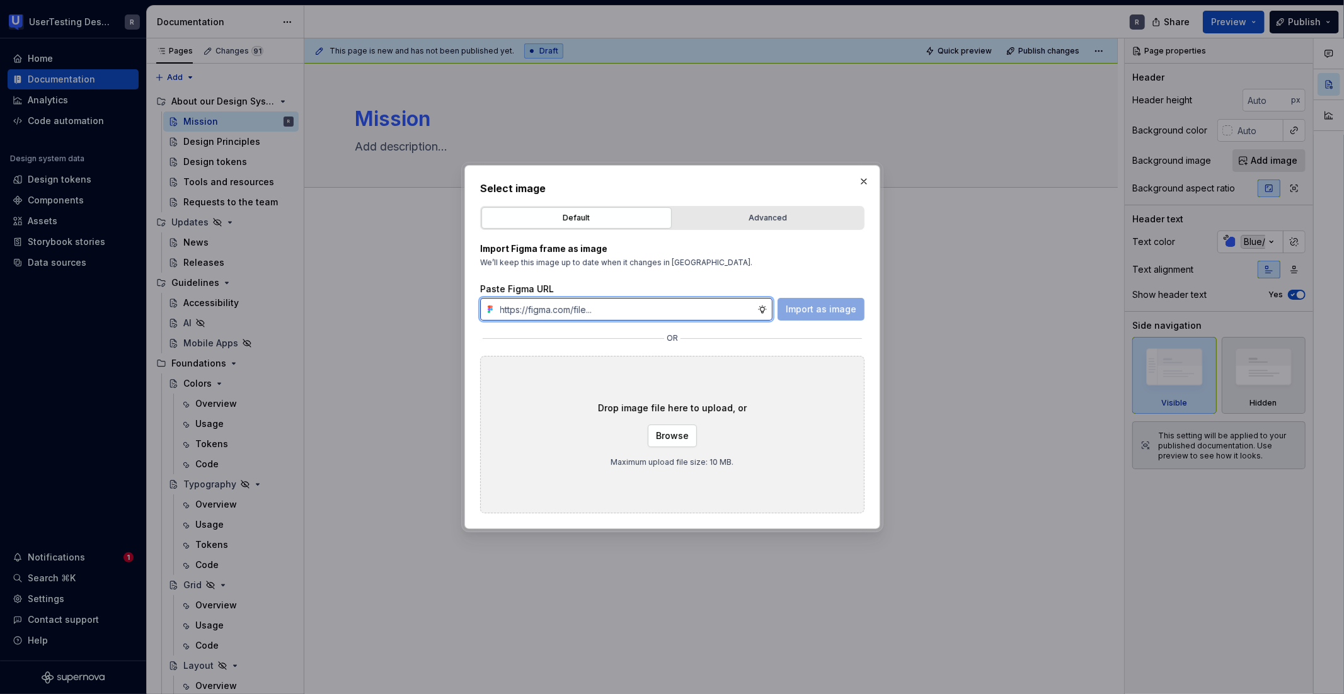
type textarea "*"
paste input "[URL][DOMAIN_NAME]"
type input "[URL][DOMAIN_NAME]"
click at [823, 316] on button "Import as image" at bounding box center [821, 309] width 87 height 23
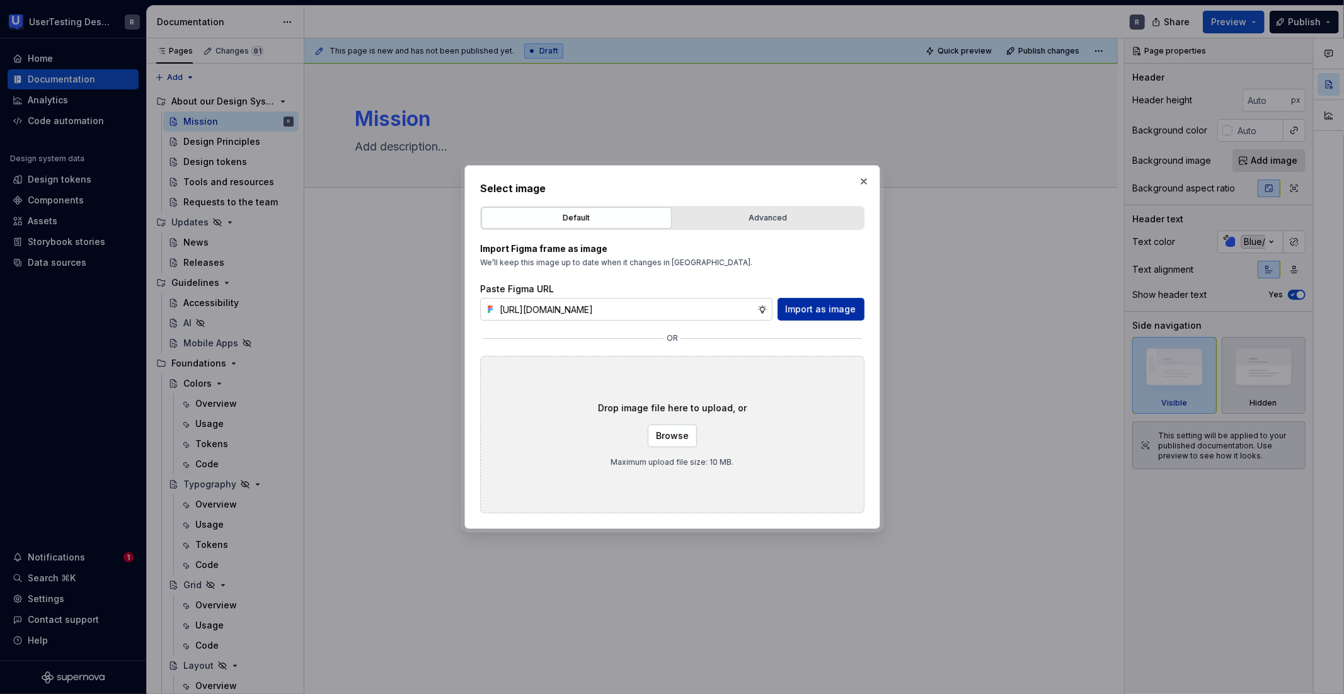
scroll to position [0, 0]
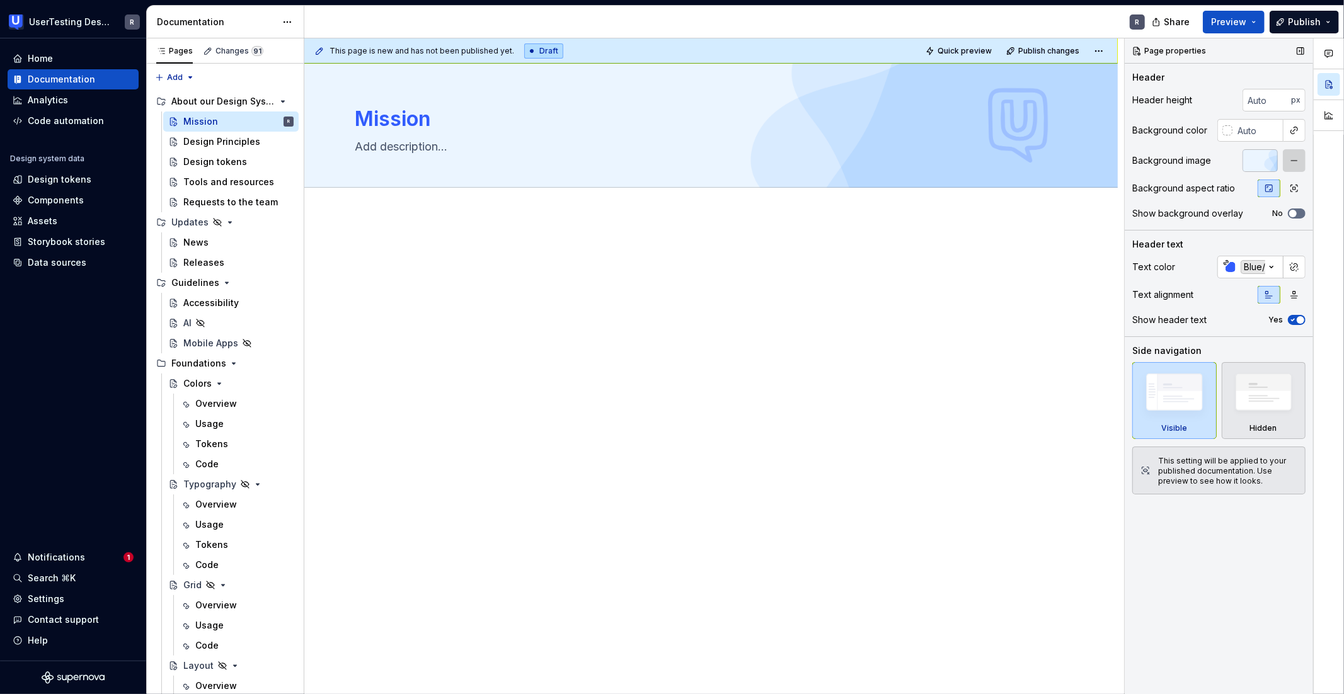
click at [912, 159] on button "button" at bounding box center [1294, 160] width 23 height 23
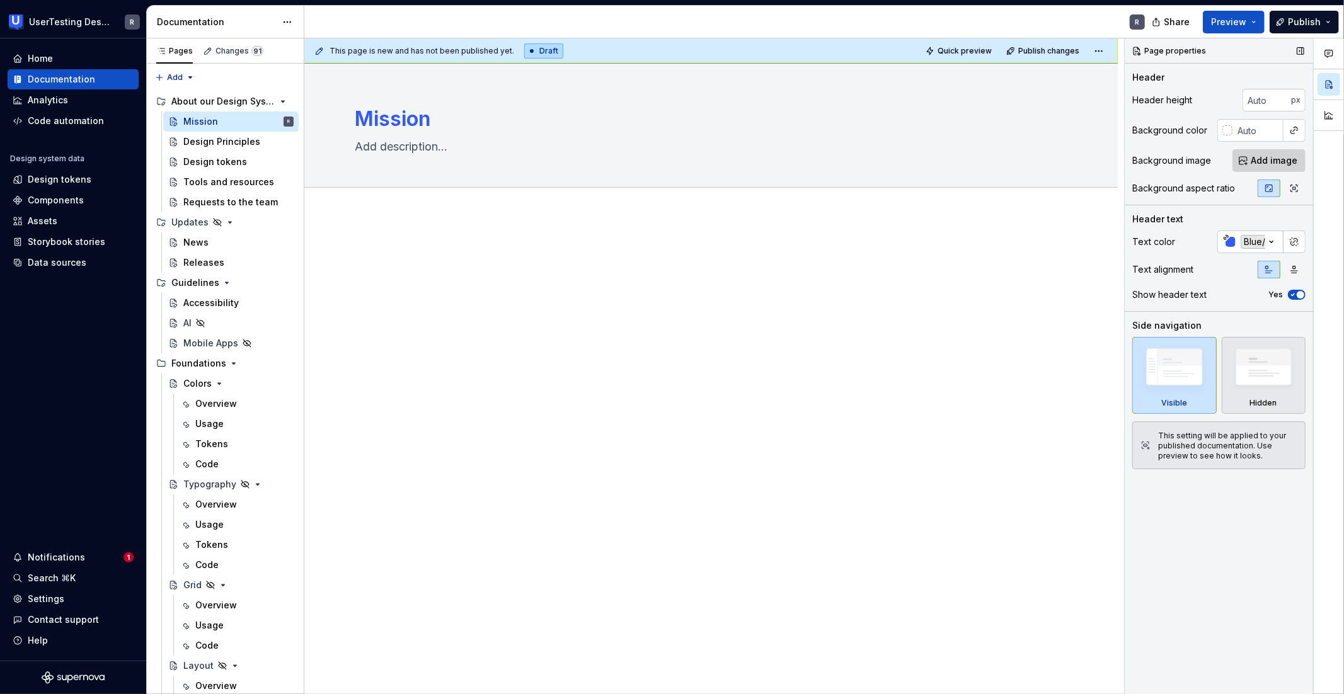
click at [912, 159] on span "Add image" at bounding box center [1274, 160] width 47 height 13
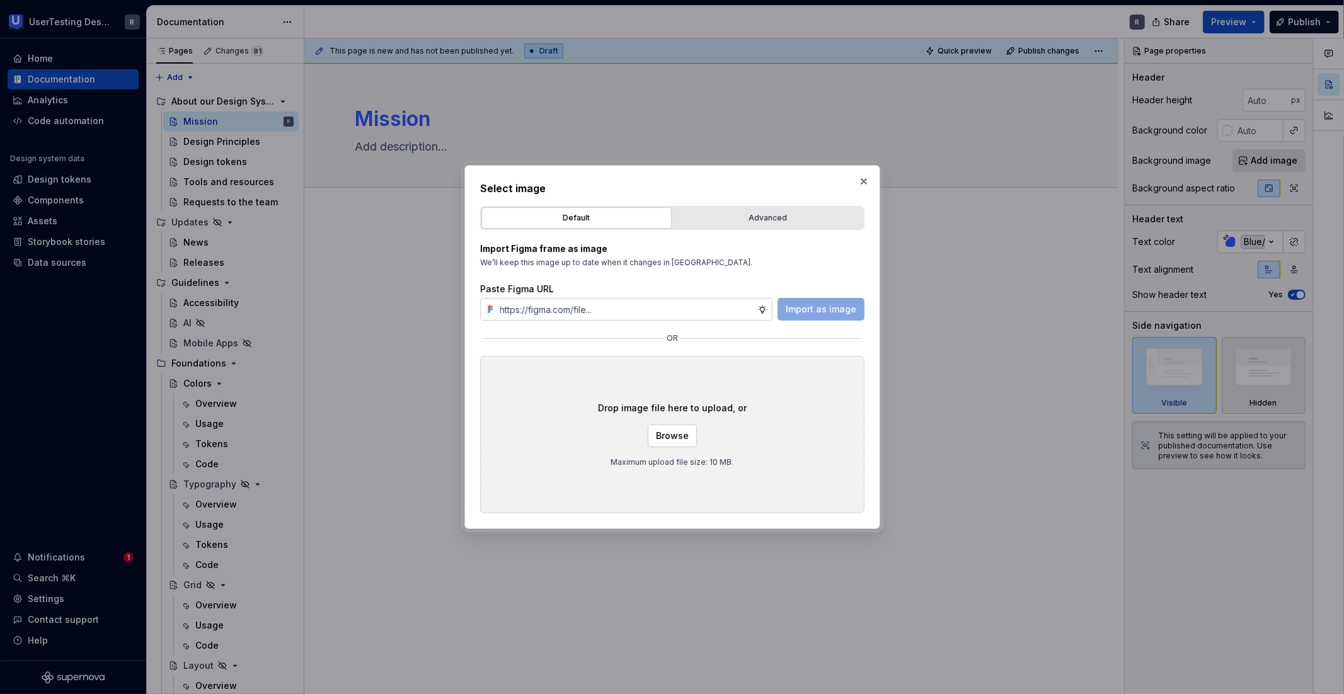
type textarea "*"
type input "[URL][DOMAIN_NAME]"
click at [819, 307] on span "Import as image" at bounding box center [821, 309] width 71 height 13
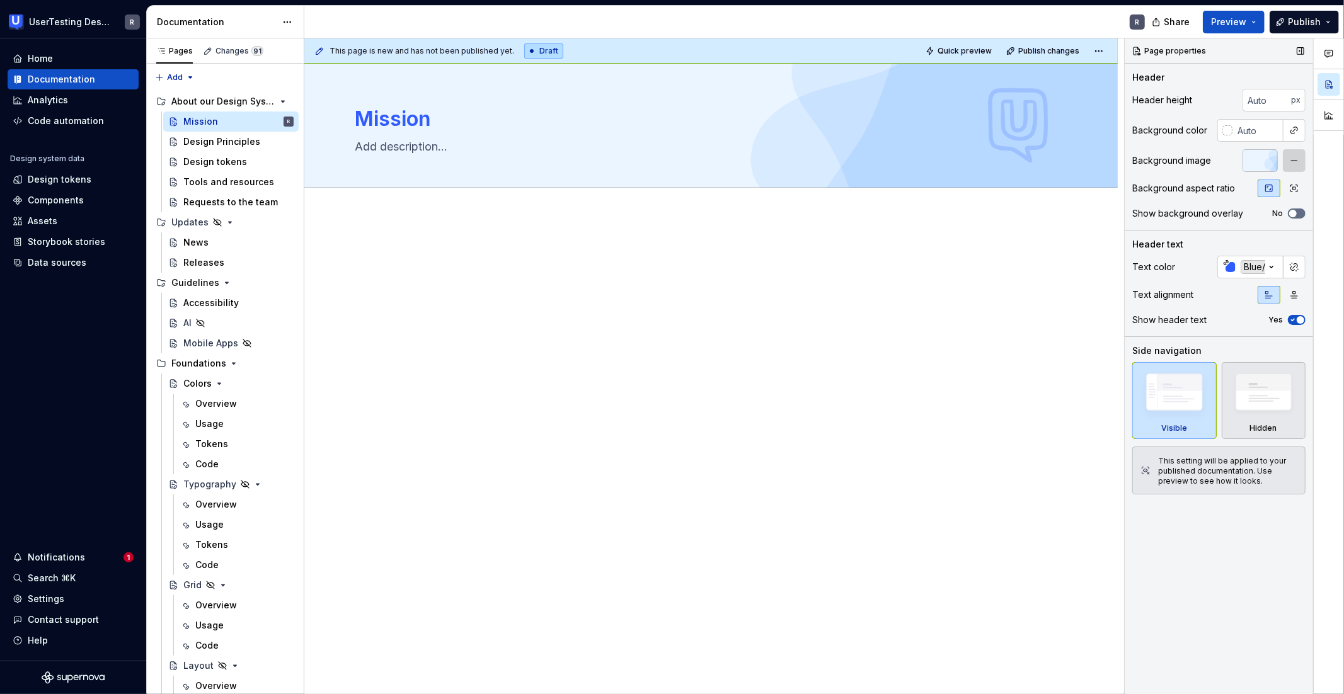
click at [912, 158] on button "button" at bounding box center [1294, 160] width 23 height 23
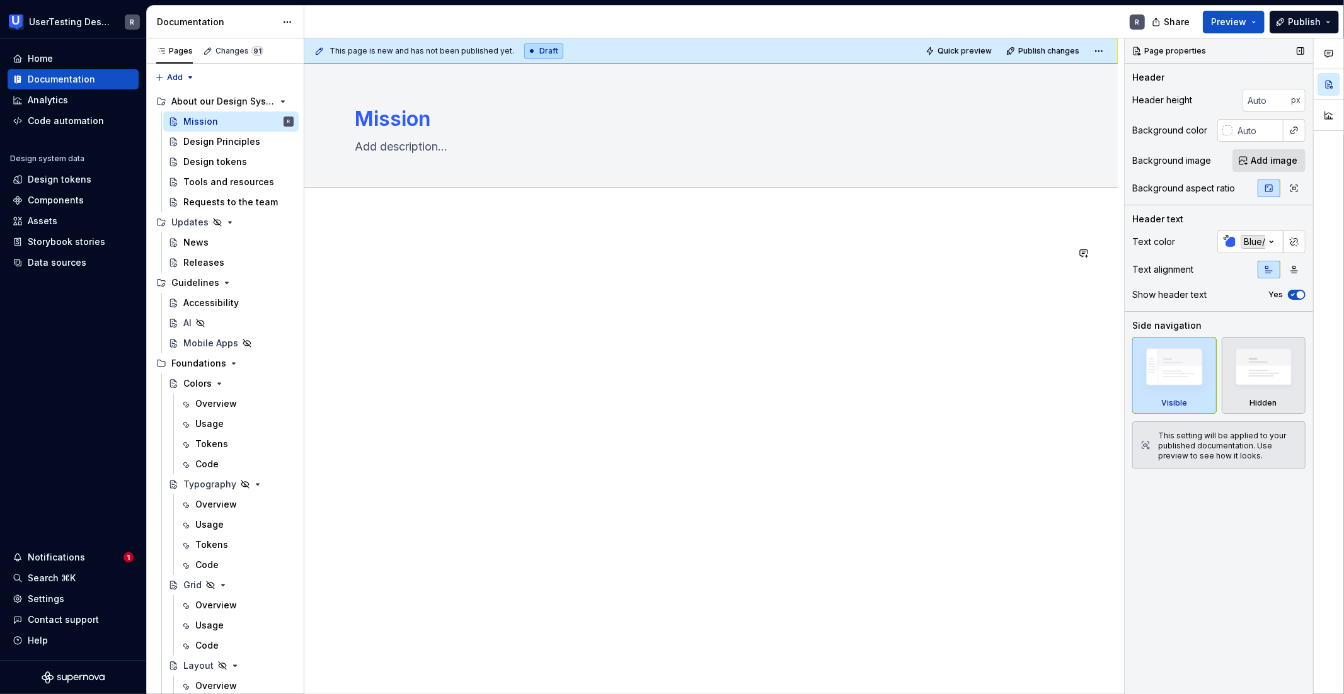
type textarea "*"
click at [912, 155] on span "Add image" at bounding box center [1274, 160] width 47 height 13
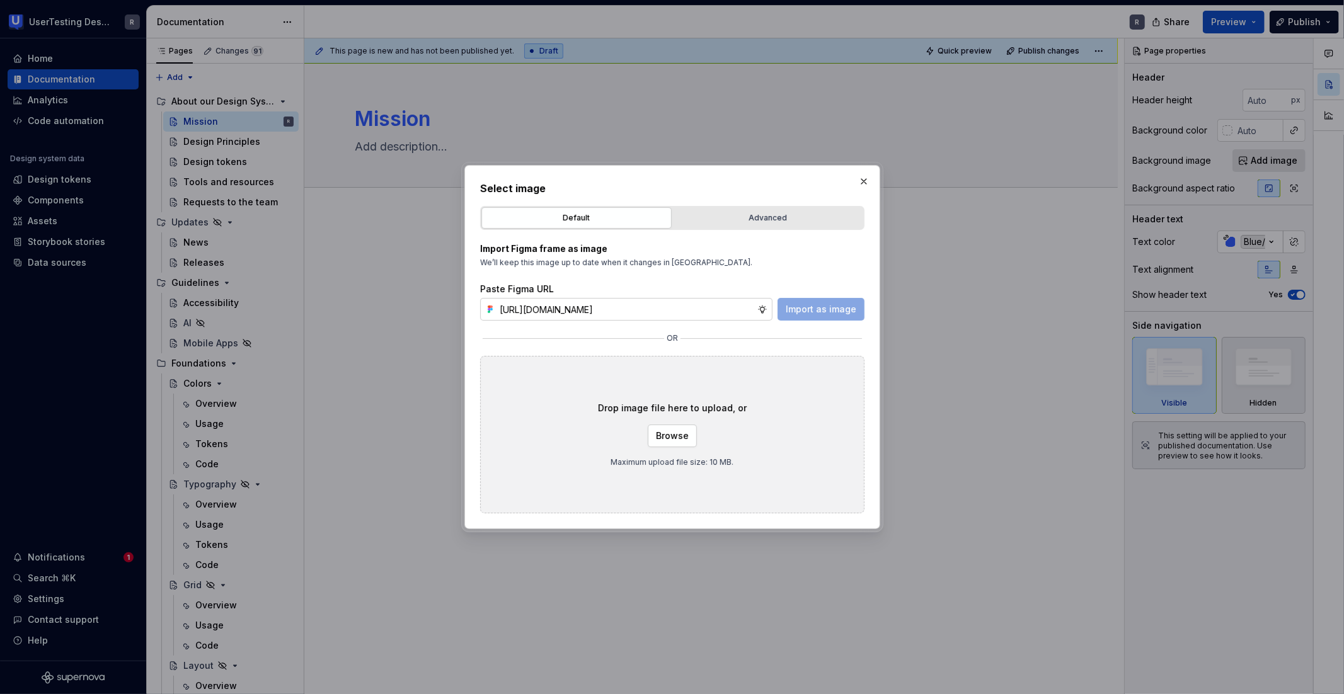
scroll to position [0, 326]
type input "[URL][DOMAIN_NAME]"
click at [836, 316] on button "Import as image" at bounding box center [821, 309] width 87 height 23
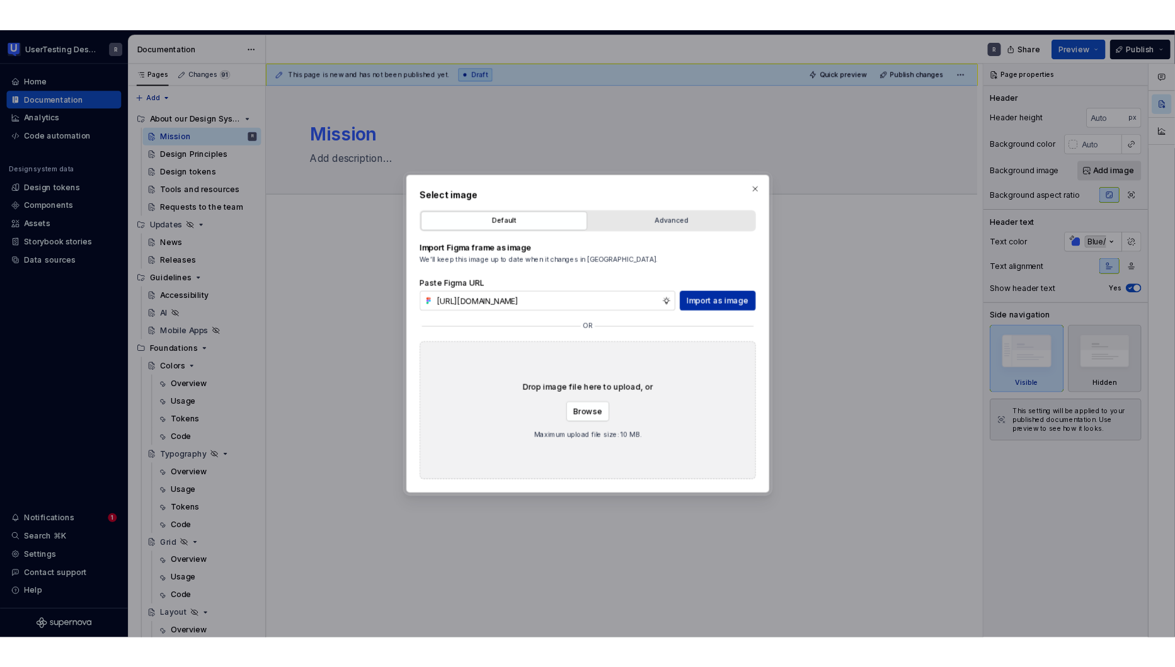
scroll to position [0, 0]
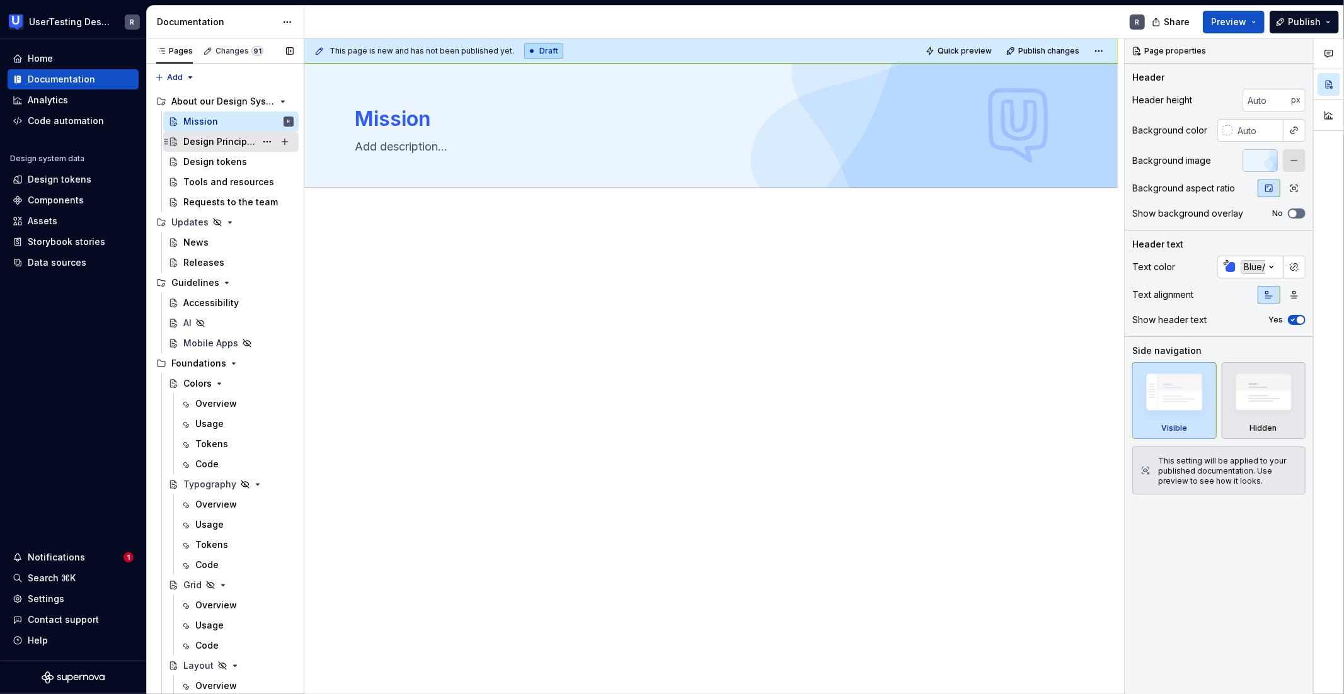
click at [212, 145] on div "Design Principles" at bounding box center [219, 141] width 72 height 13
click at [195, 121] on div "Mission" at bounding box center [200, 121] width 35 height 13
click at [210, 144] on div "Design Principles" at bounding box center [219, 141] width 72 height 13
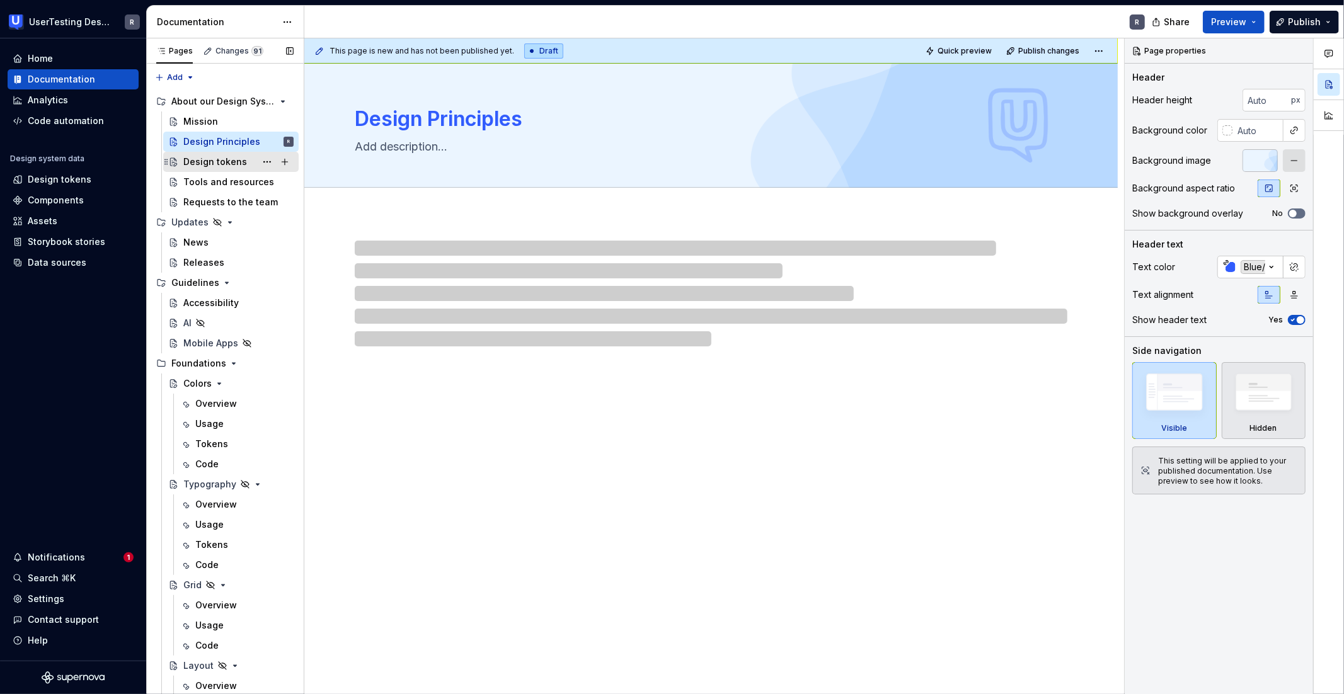
click at [205, 167] on div "Design tokens" at bounding box center [215, 162] width 64 height 13
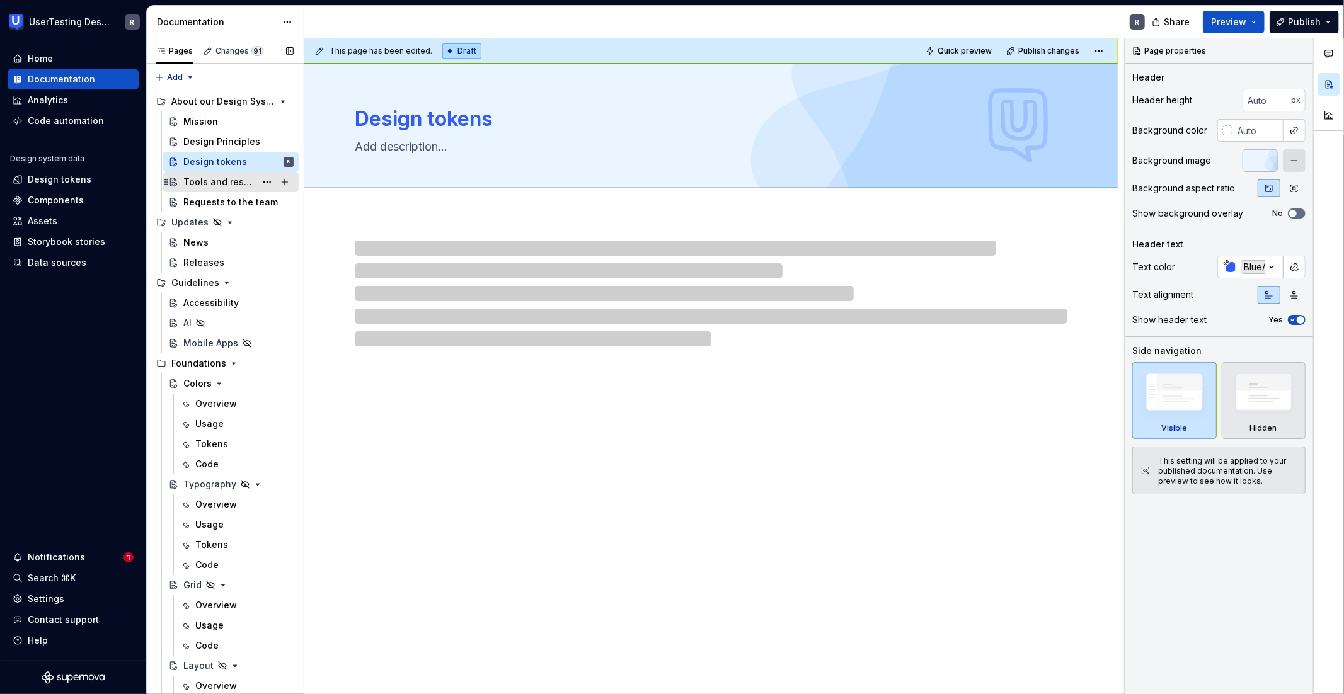
click at [208, 180] on div "Tools and resources" at bounding box center [219, 182] width 72 height 13
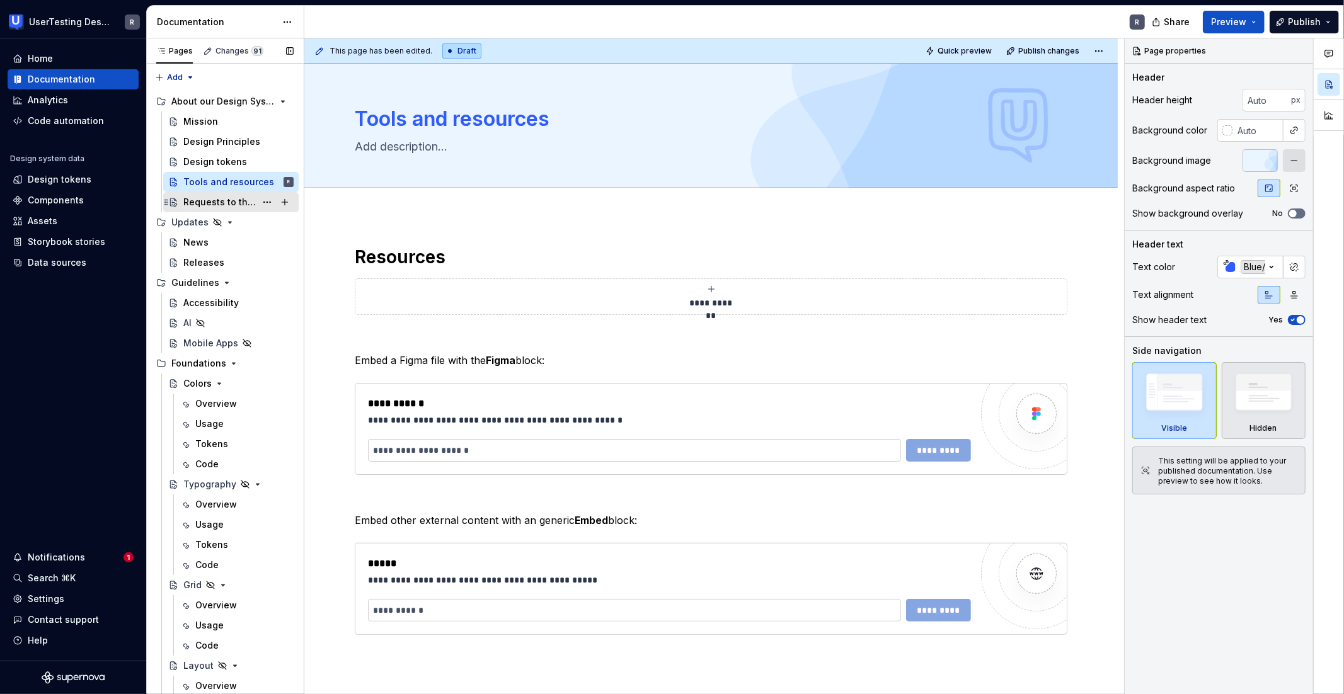
click at [210, 202] on div "Requests to the team" at bounding box center [219, 202] width 72 height 13
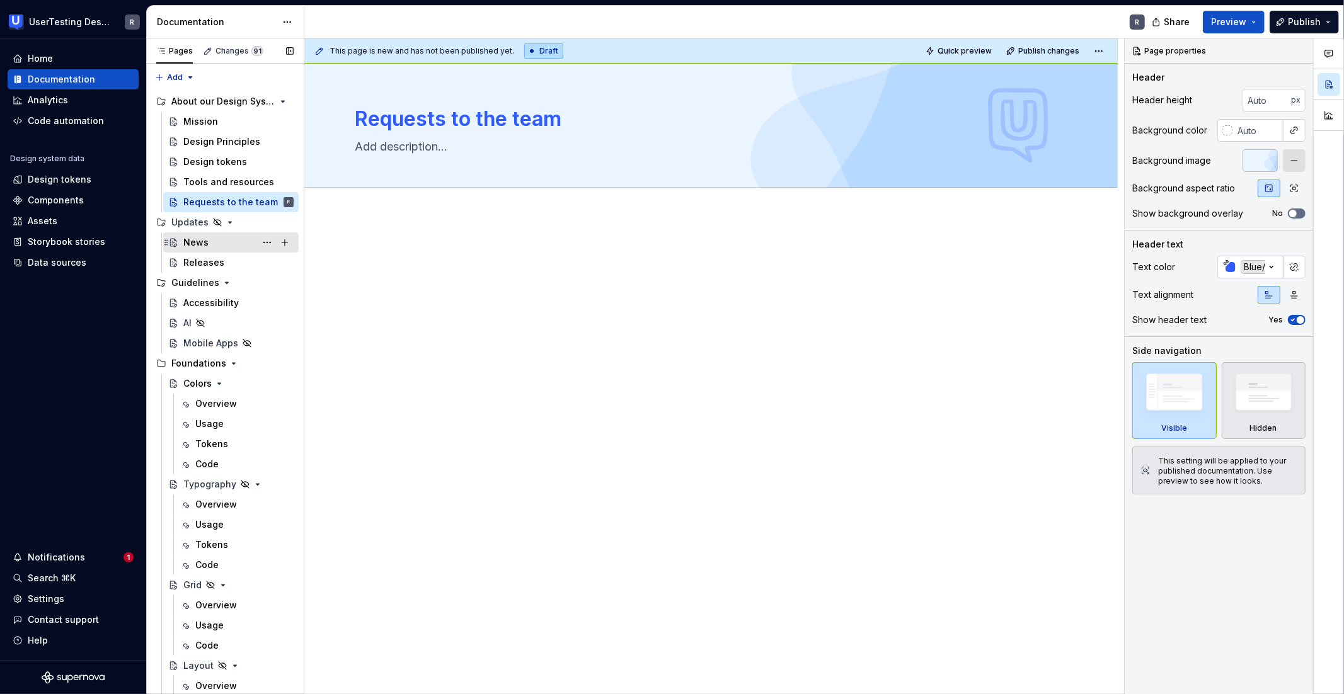
click at [191, 247] on div "News" at bounding box center [195, 242] width 25 height 13
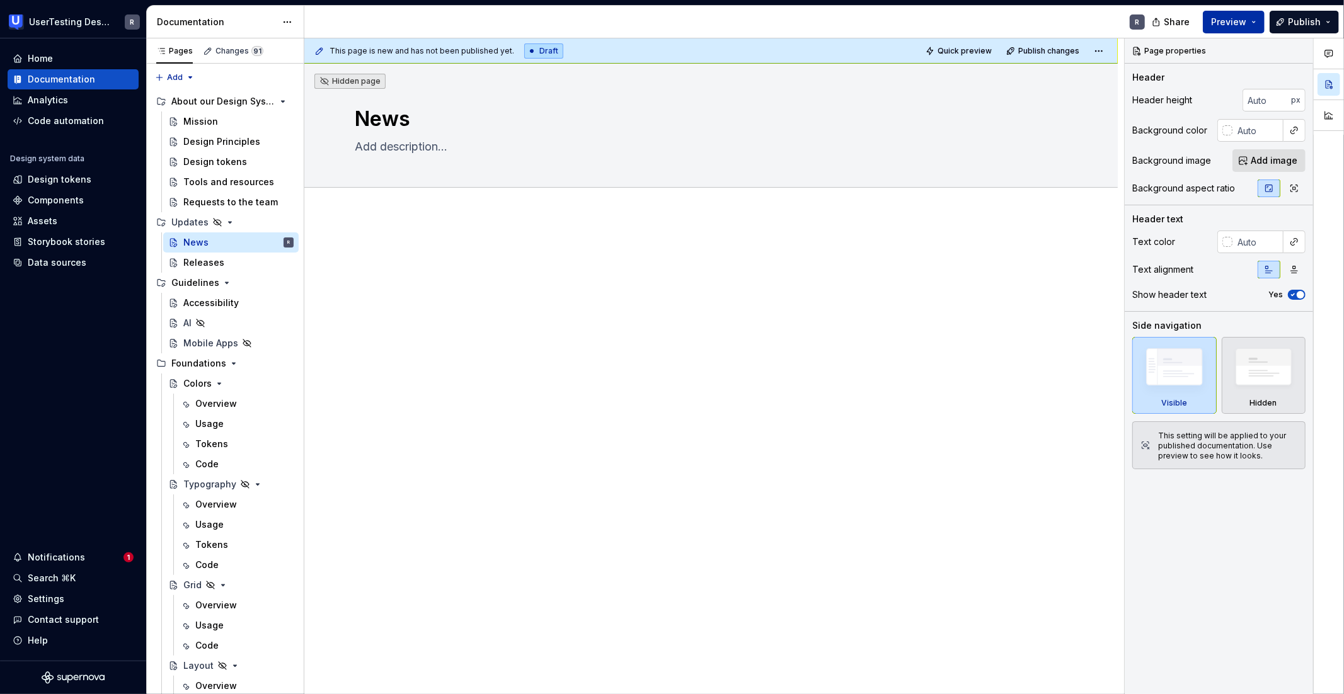
click at [912, 21] on span "Preview" at bounding box center [1228, 22] width 35 height 13
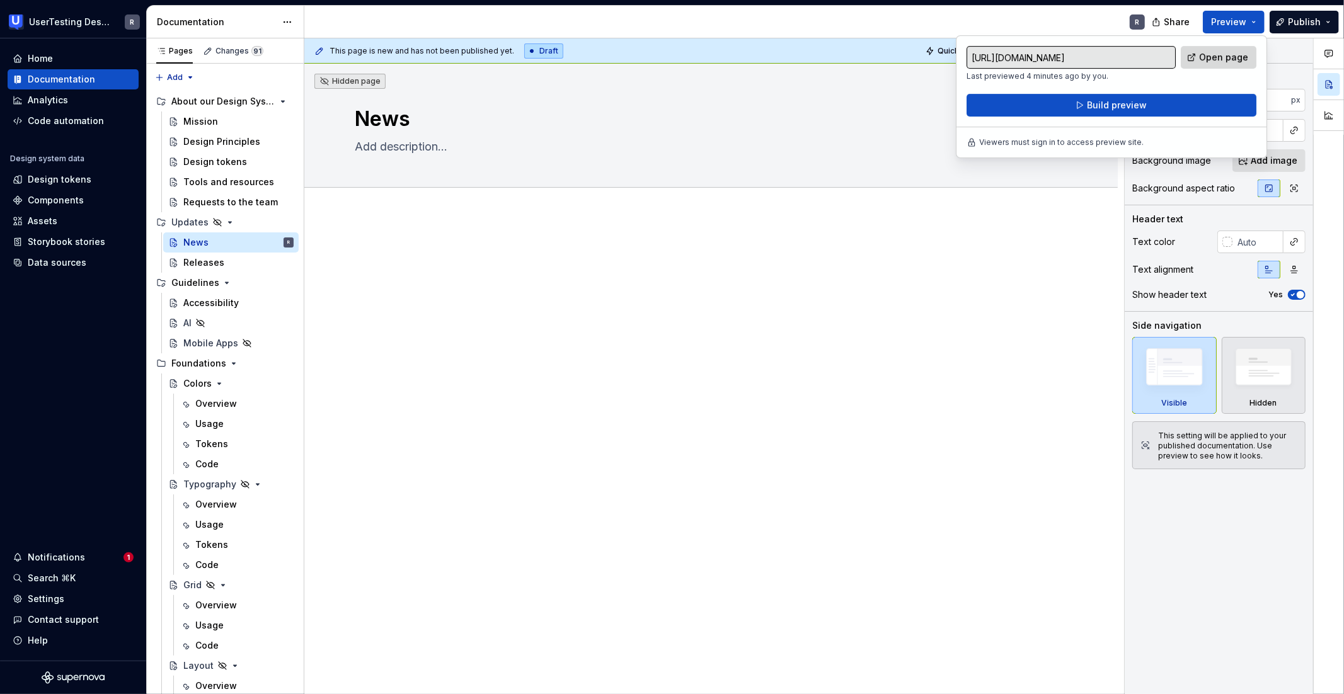
click at [912, 55] on span "Open page" at bounding box center [1223, 57] width 49 height 13
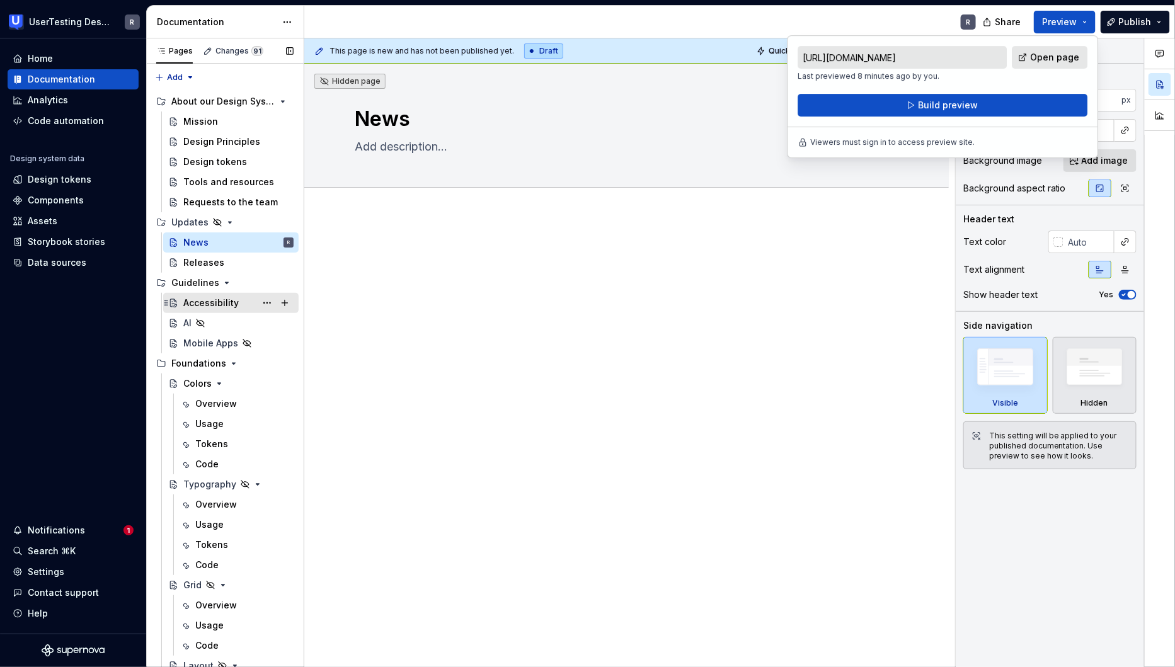
click at [204, 306] on div "Accessibility" at bounding box center [210, 303] width 55 height 13
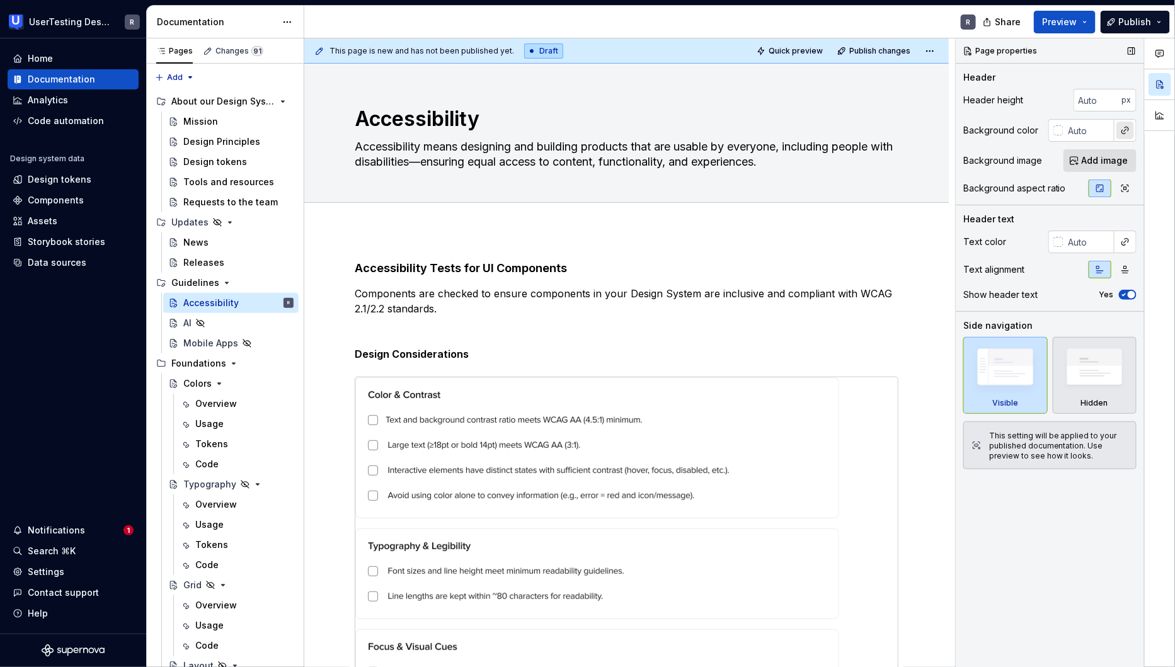
click at [912, 132] on button "button" at bounding box center [1126, 131] width 18 height 18
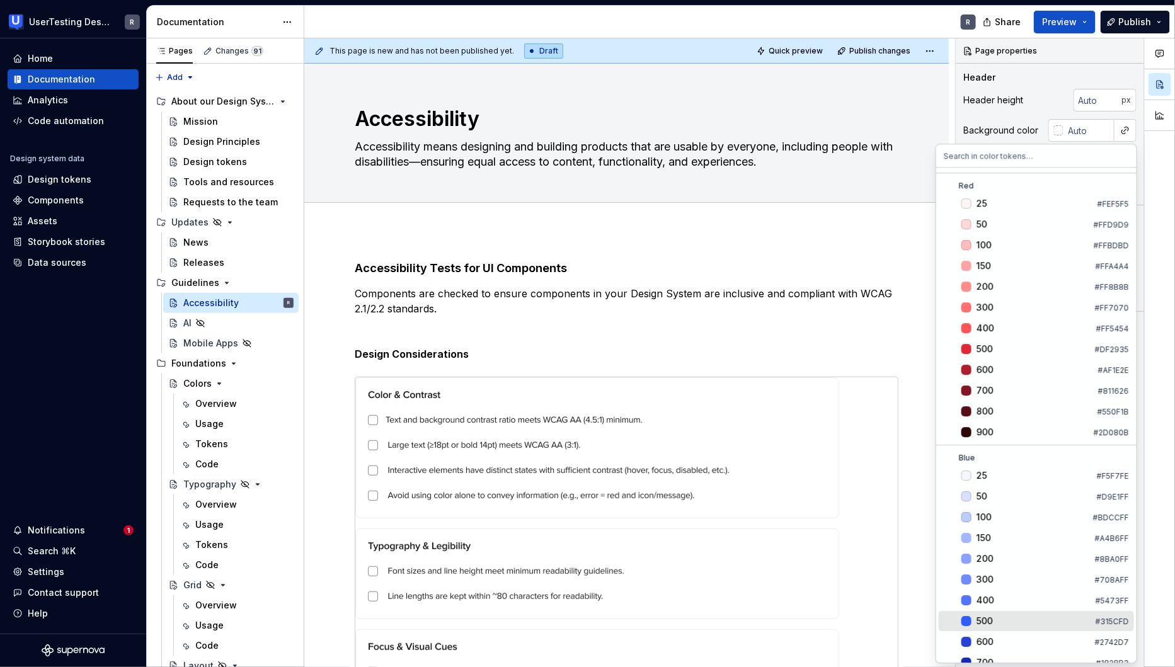
click at [912, 616] on div "500" at bounding box center [1034, 621] width 114 height 13
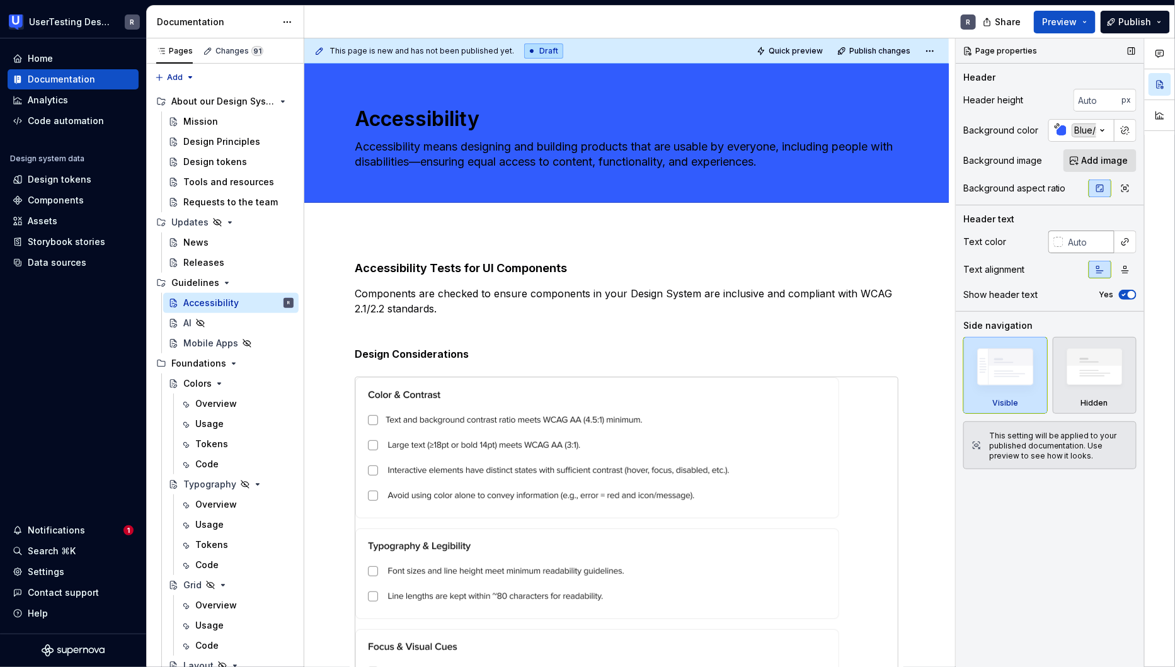
click at [912, 247] on div at bounding box center [1056, 242] width 15 height 23
click at [912, 243] on button "button" at bounding box center [1126, 242] width 18 height 18
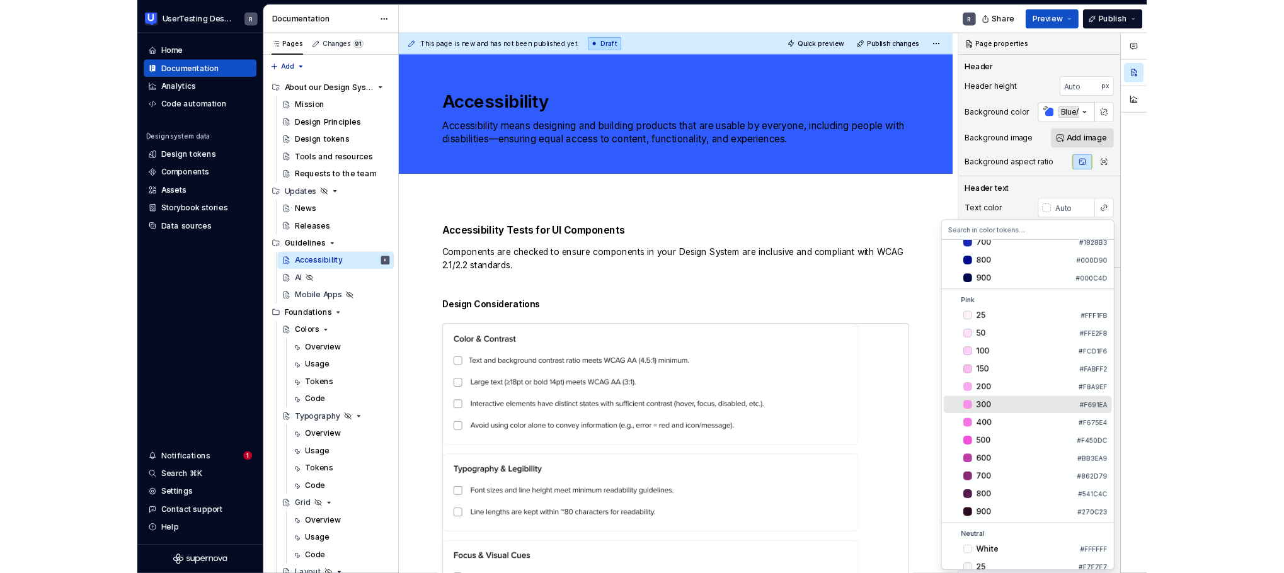
scroll to position [795, 0]
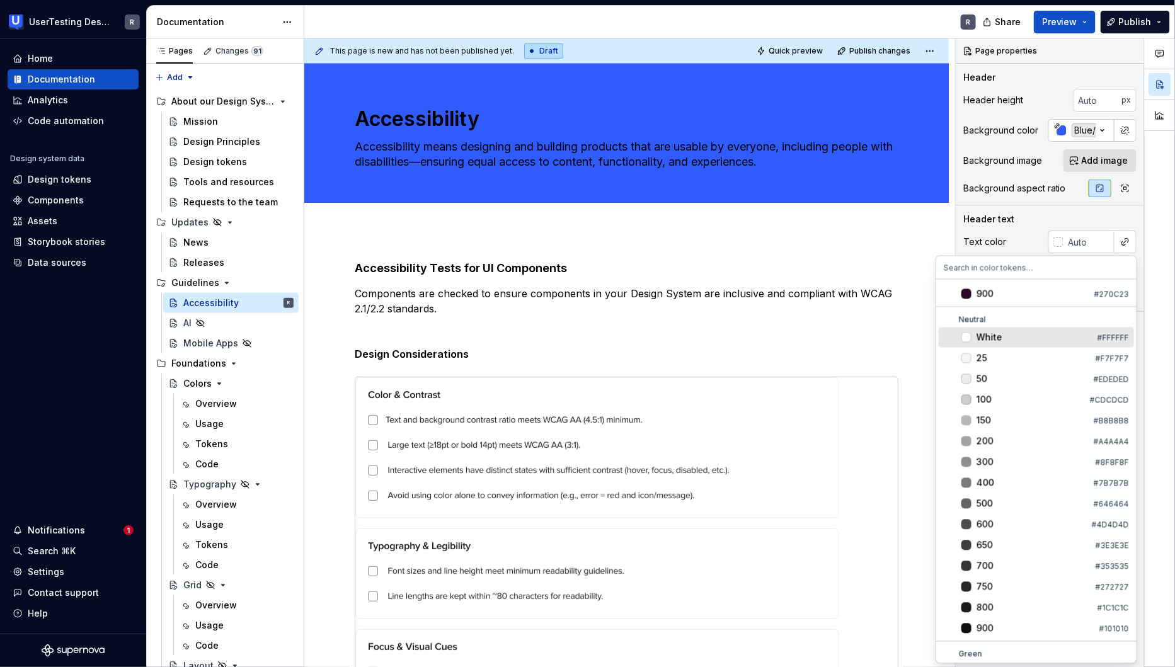
click at [912, 341] on div "White" at bounding box center [990, 337] width 26 height 13
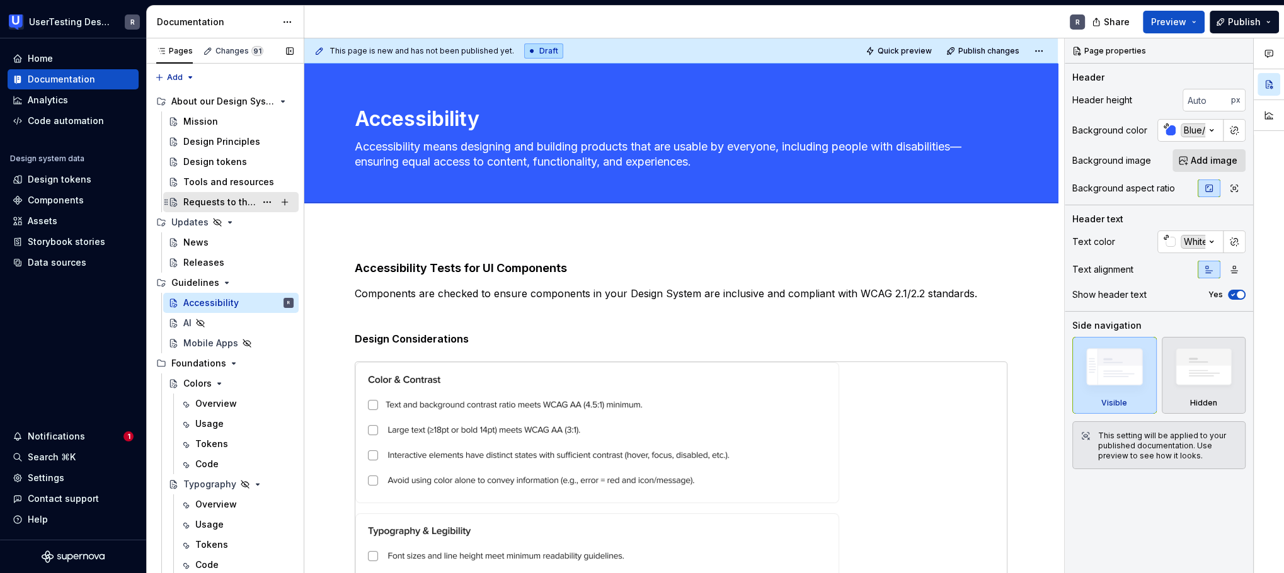
click at [207, 200] on div "Requests to the team" at bounding box center [219, 202] width 72 height 13
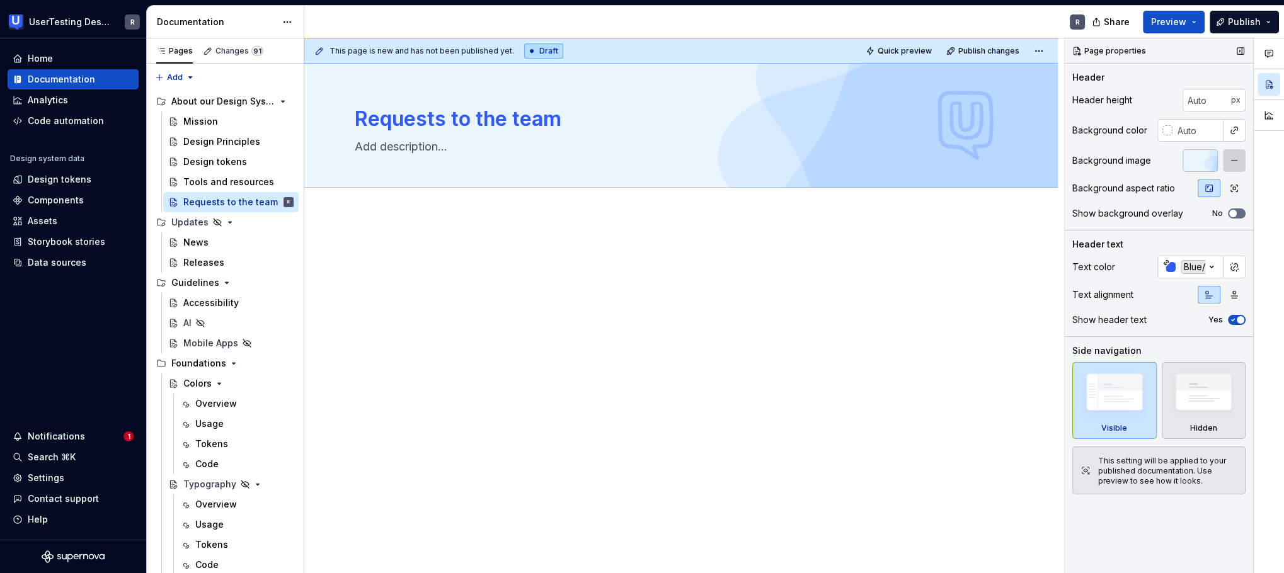
click at [912, 158] on button "button" at bounding box center [1234, 160] width 23 height 23
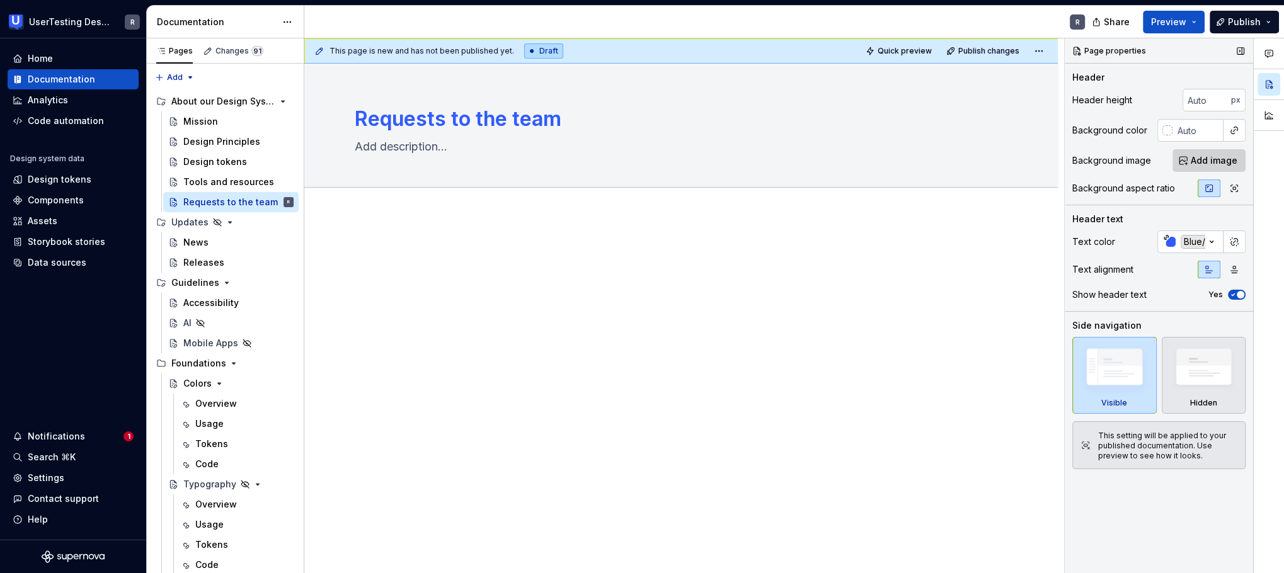
click at [912, 161] on span "Add image" at bounding box center [1214, 160] width 47 height 13
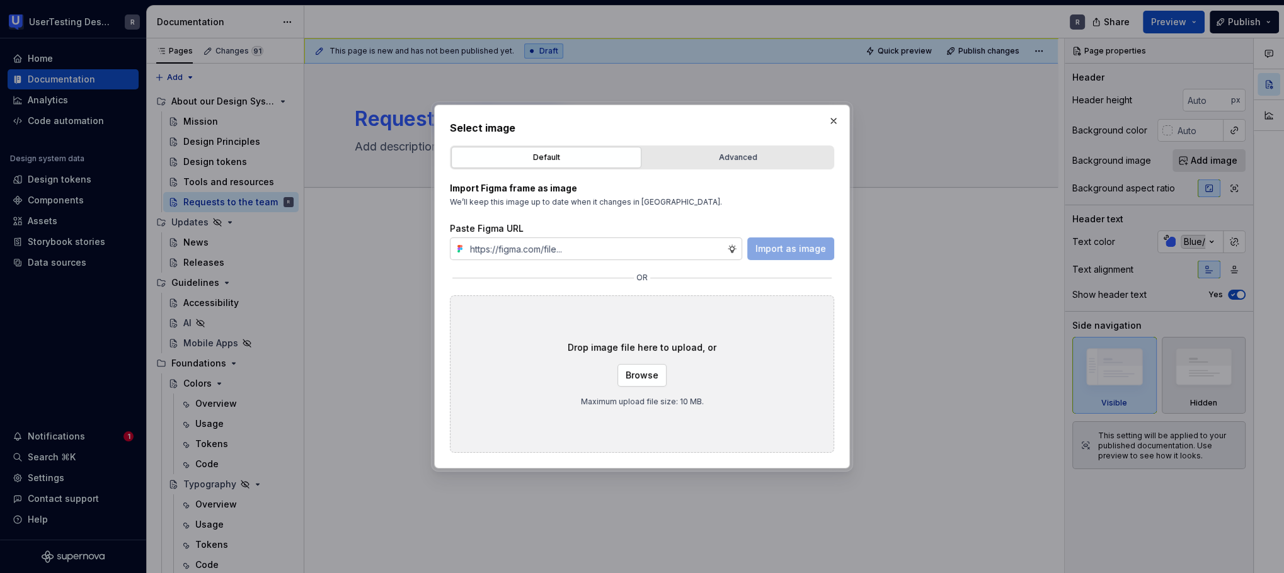
type textarea "*"
paste input "[URL][DOMAIN_NAME]"
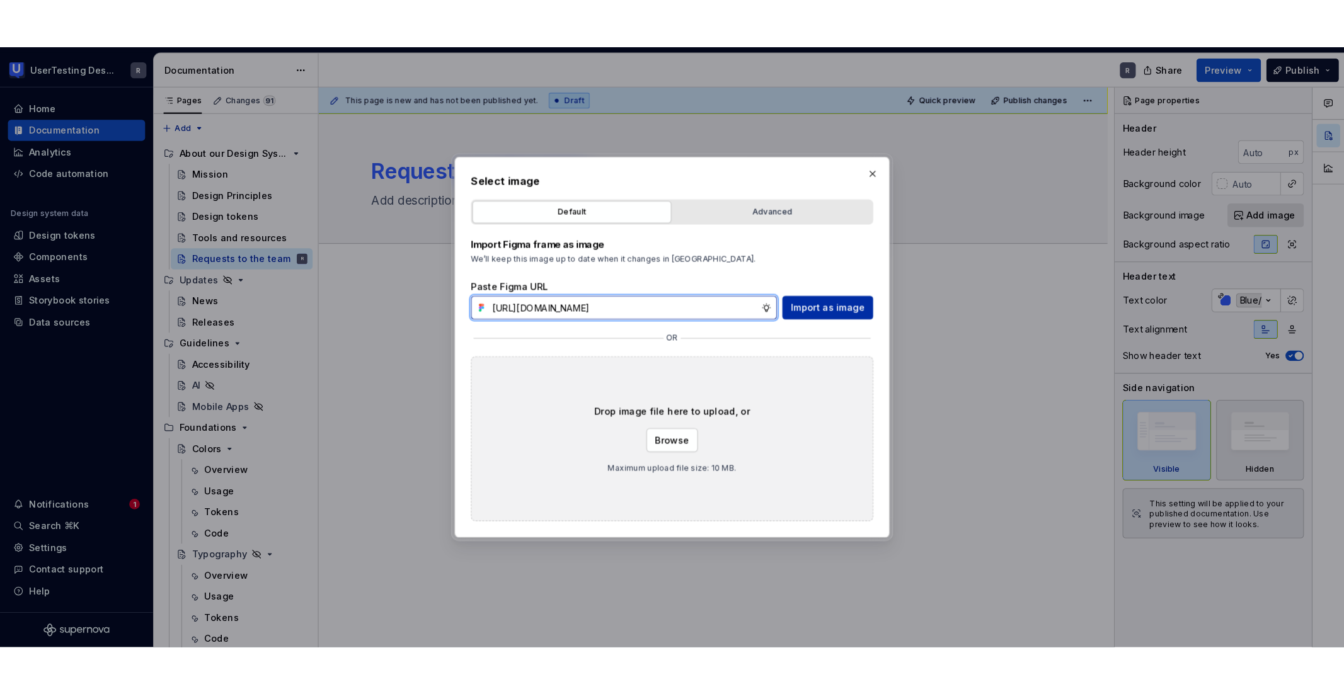
scroll to position [0, 320]
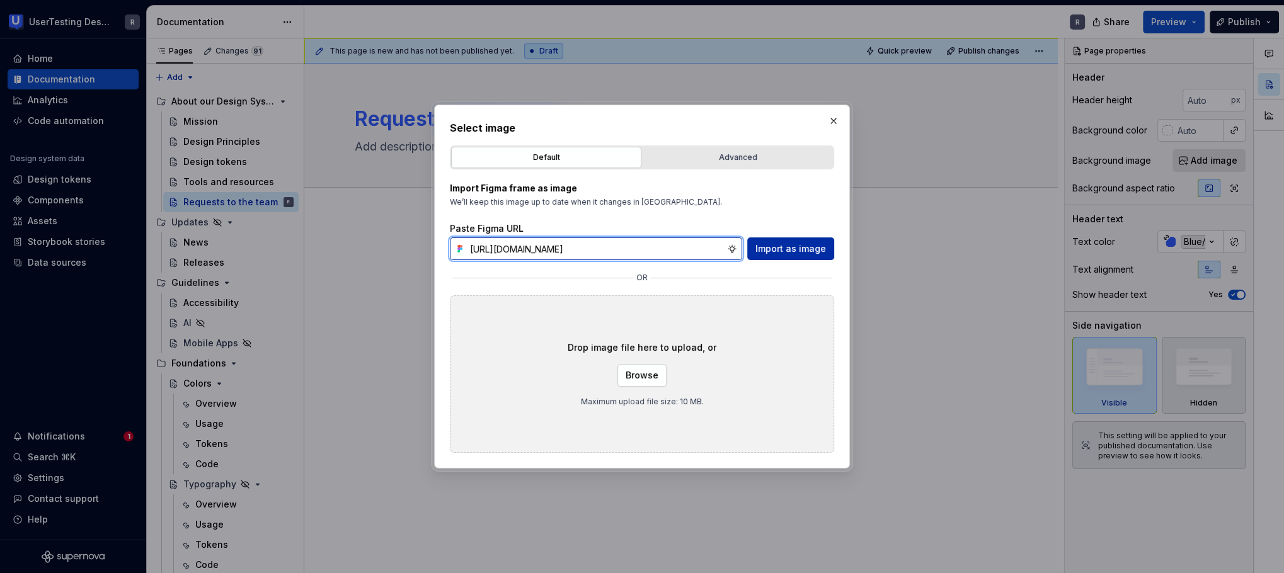
type input "[URL][DOMAIN_NAME]"
click at [783, 250] on span "Import as image" at bounding box center [791, 249] width 71 height 13
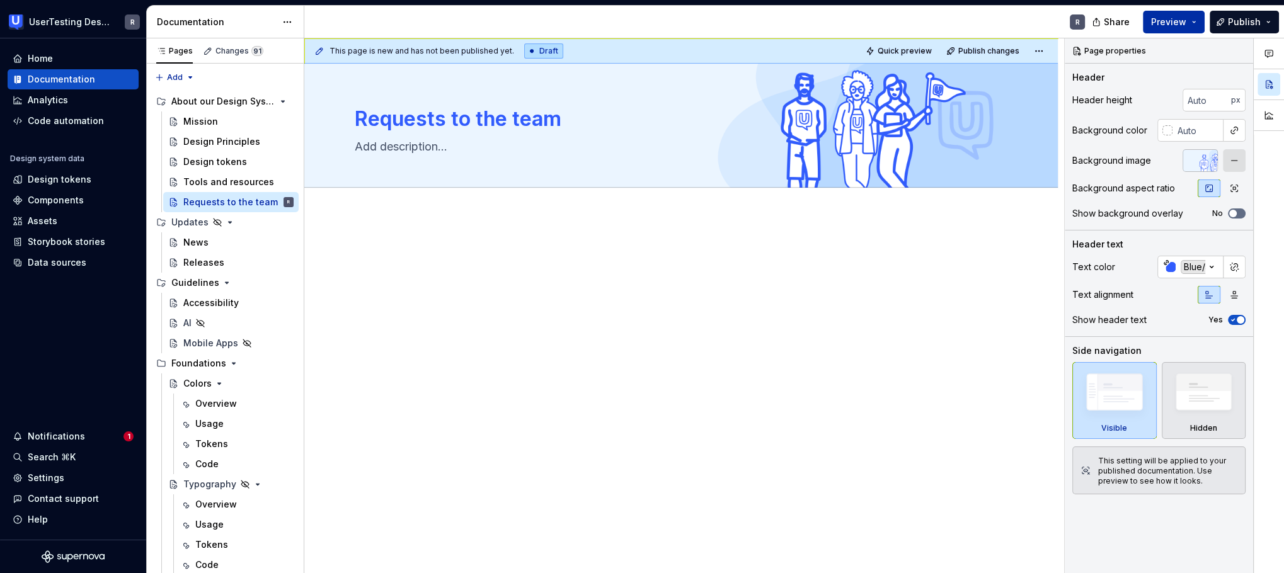
click at [912, 21] on span "Preview" at bounding box center [1168, 22] width 35 height 13
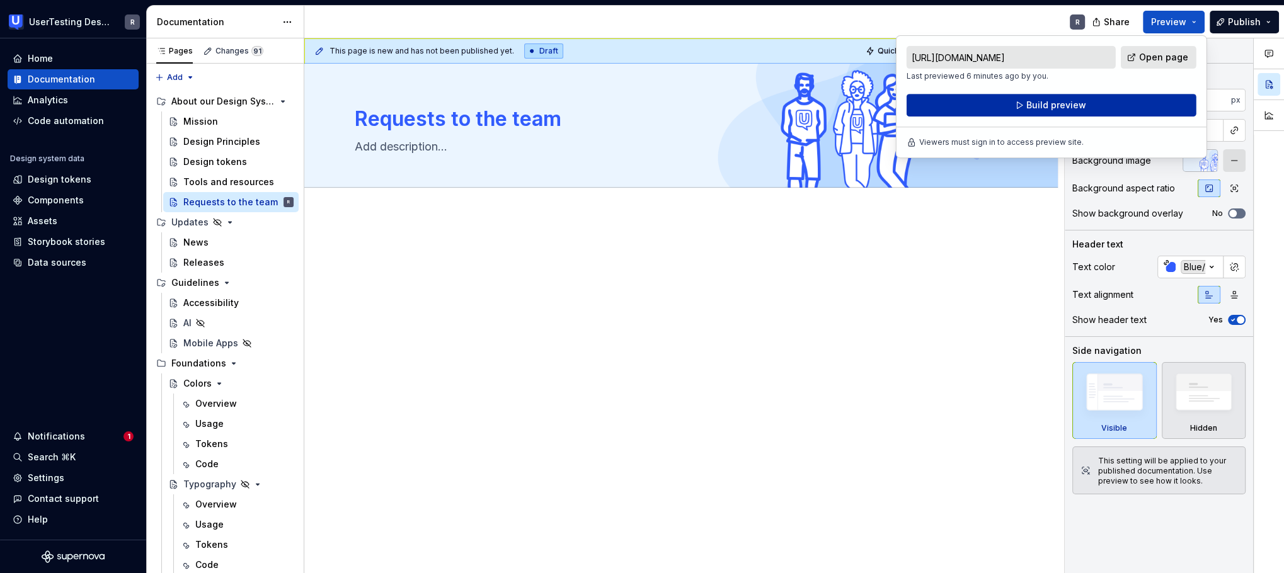
click at [912, 103] on button "Build preview" at bounding box center [1052, 105] width 290 height 23
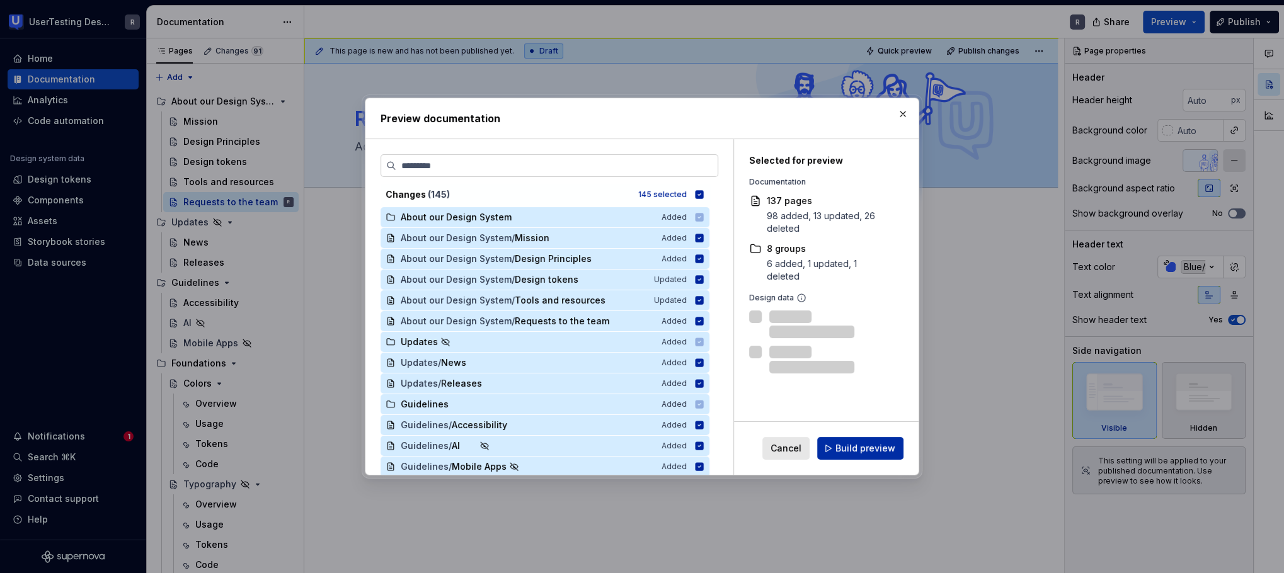
click at [878, 459] on button "Build preview" at bounding box center [860, 448] width 86 height 23
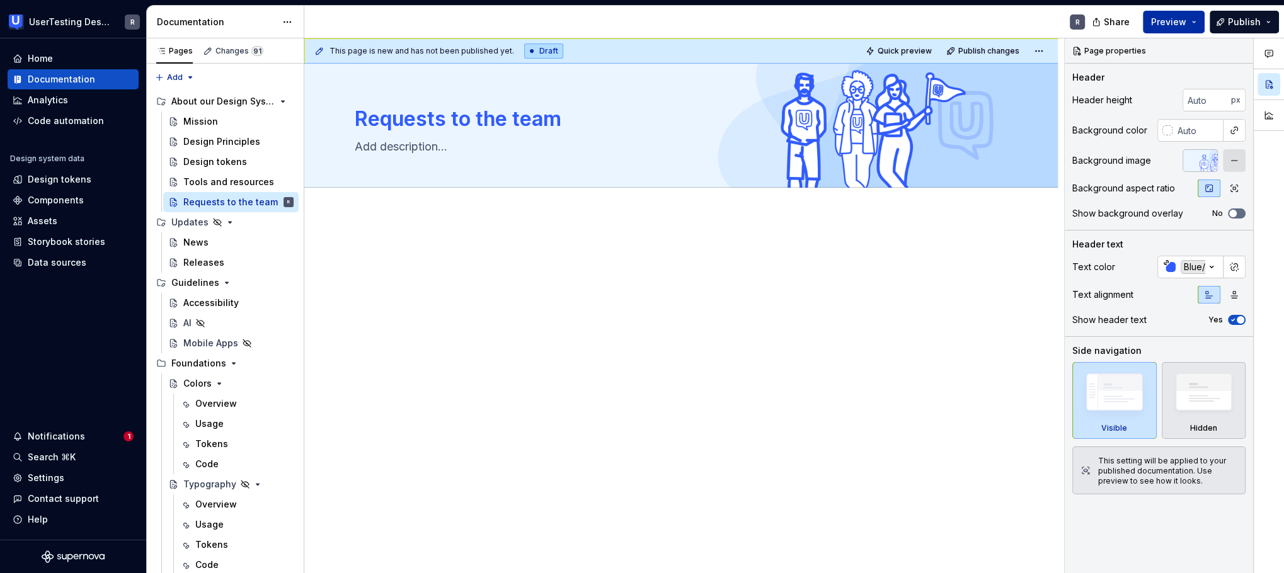
click at [912, 18] on span "Preview" at bounding box center [1168, 22] width 35 height 13
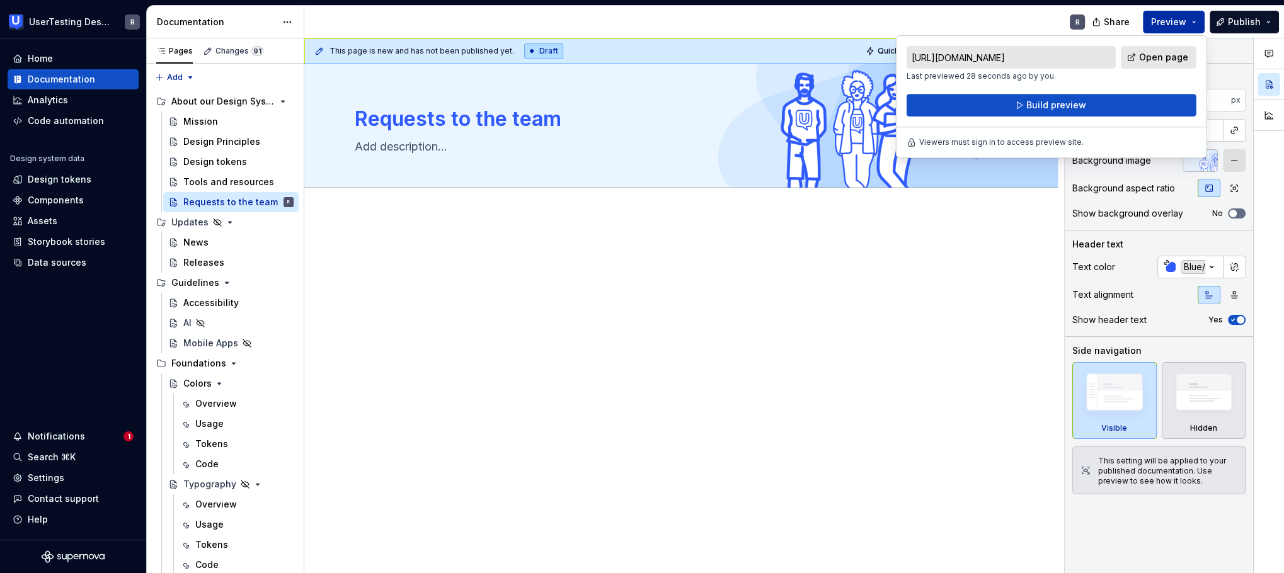
click at [912, 20] on span "Preview" at bounding box center [1168, 22] width 35 height 13
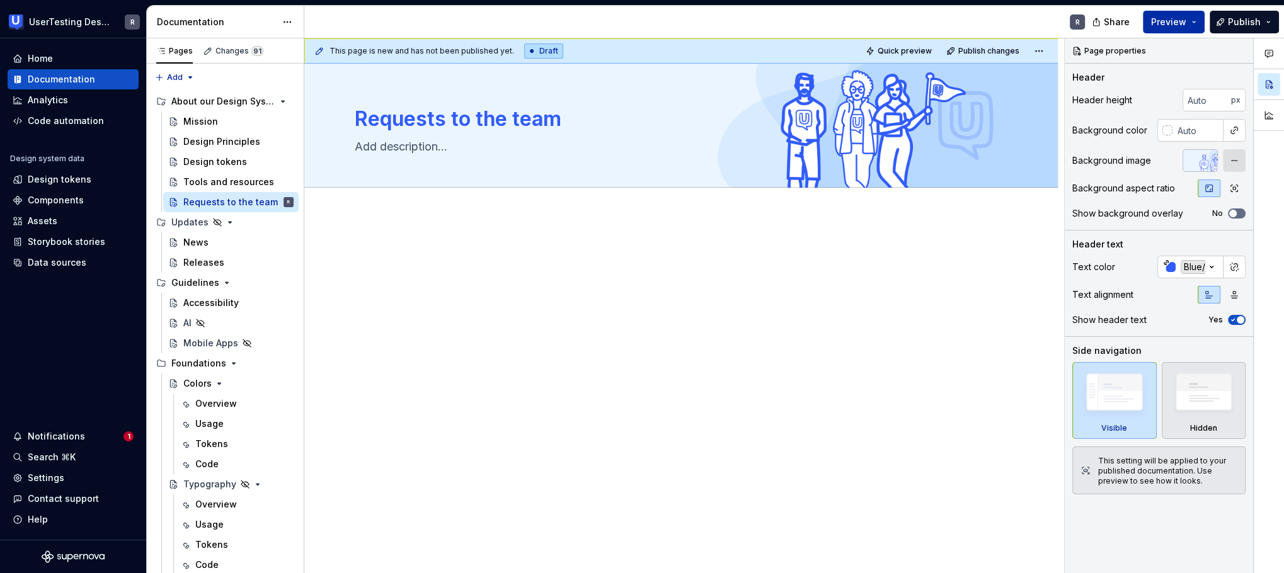
click at [912, 20] on span "Preview" at bounding box center [1168, 22] width 35 height 13
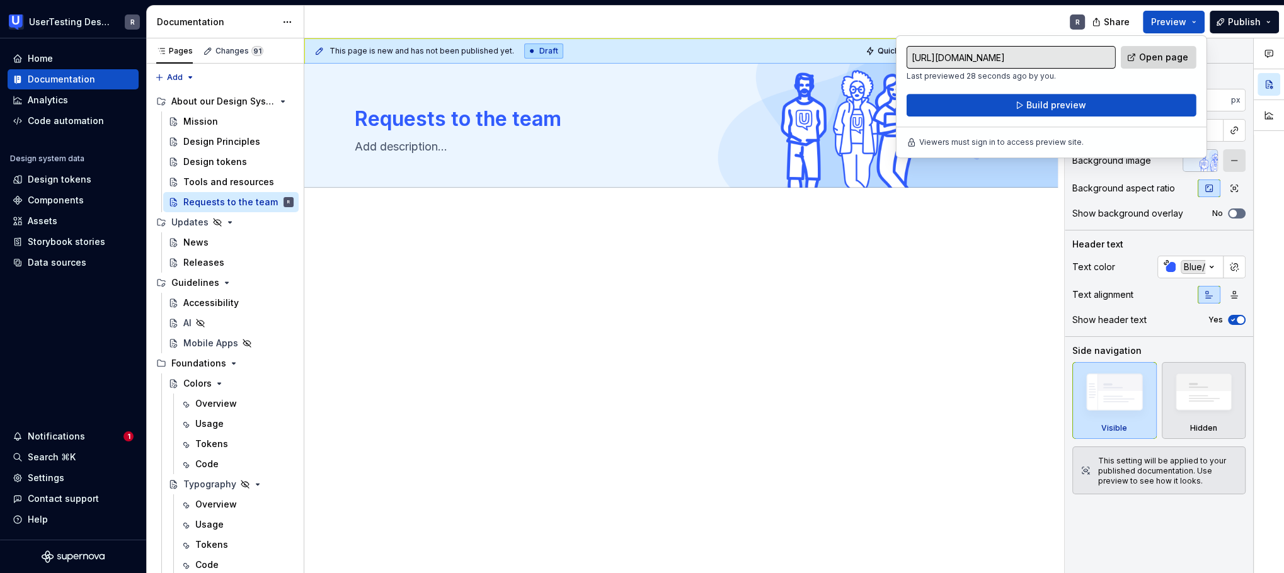
click at [912, 60] on link "Open page" at bounding box center [1159, 57] width 76 height 23
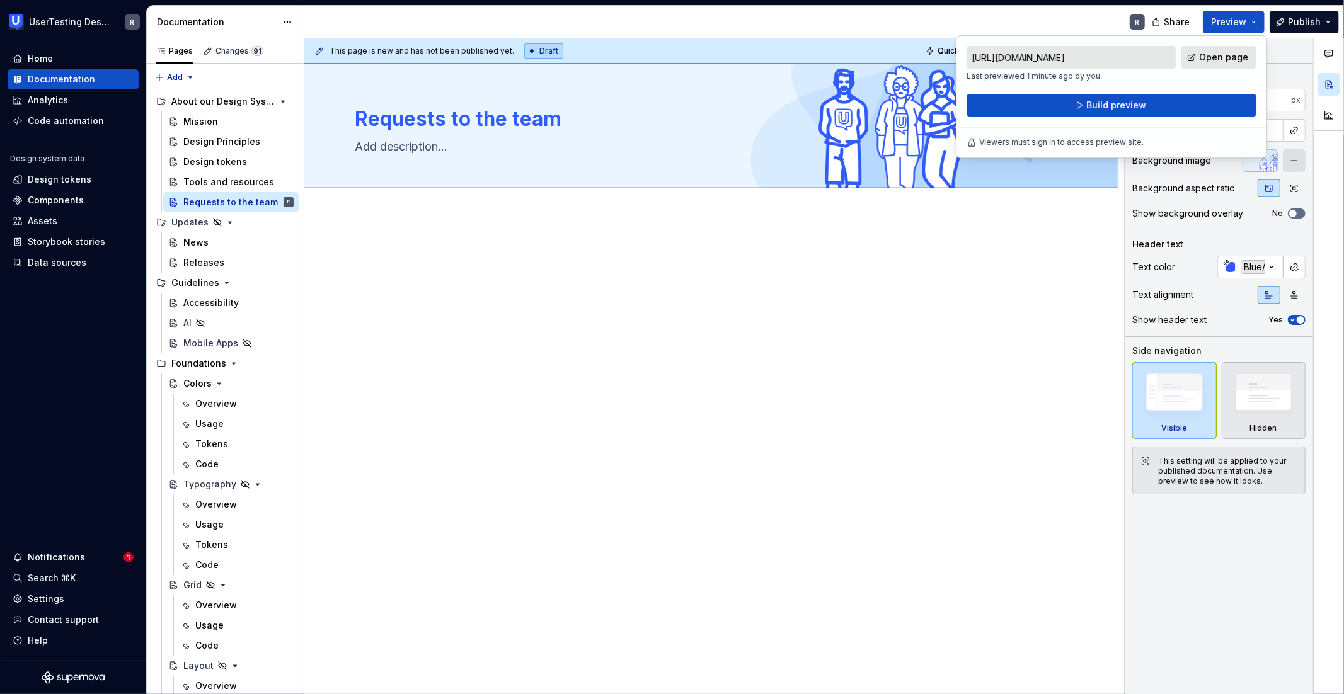
click at [912, 294] on div at bounding box center [711, 277] width 713 height 63
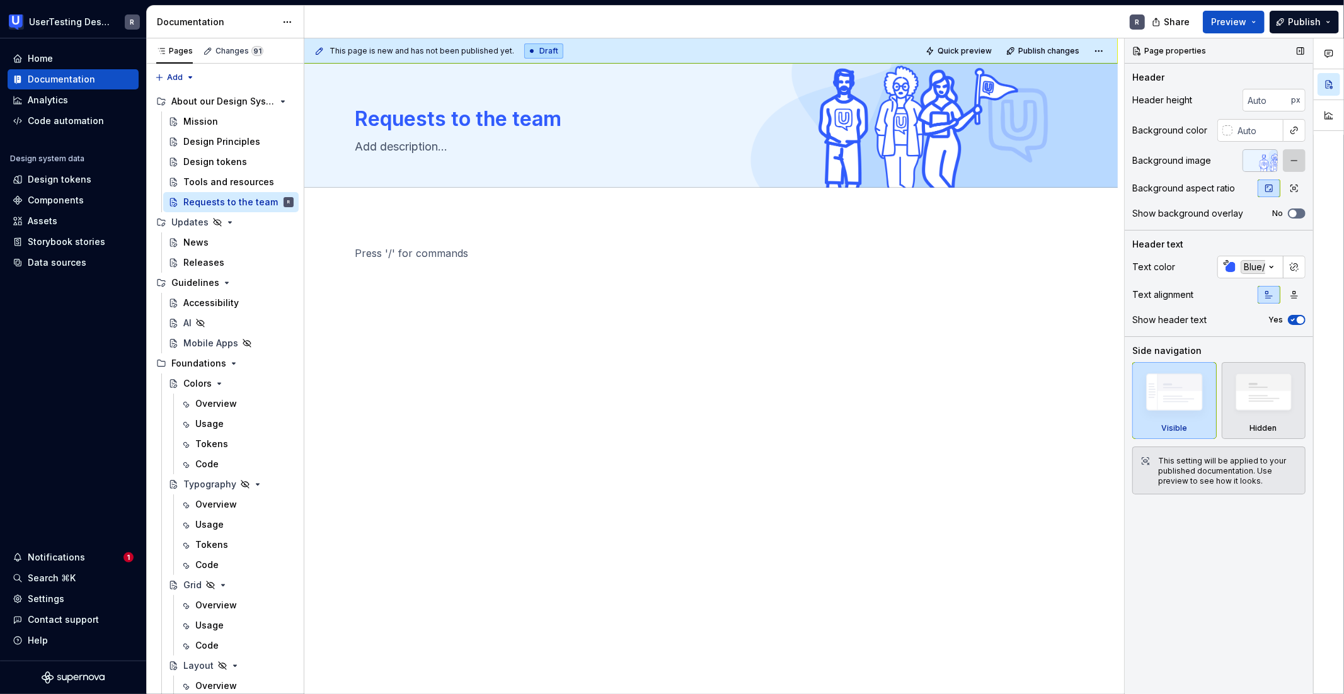
click at [912, 164] on button "button" at bounding box center [1294, 160] width 23 height 23
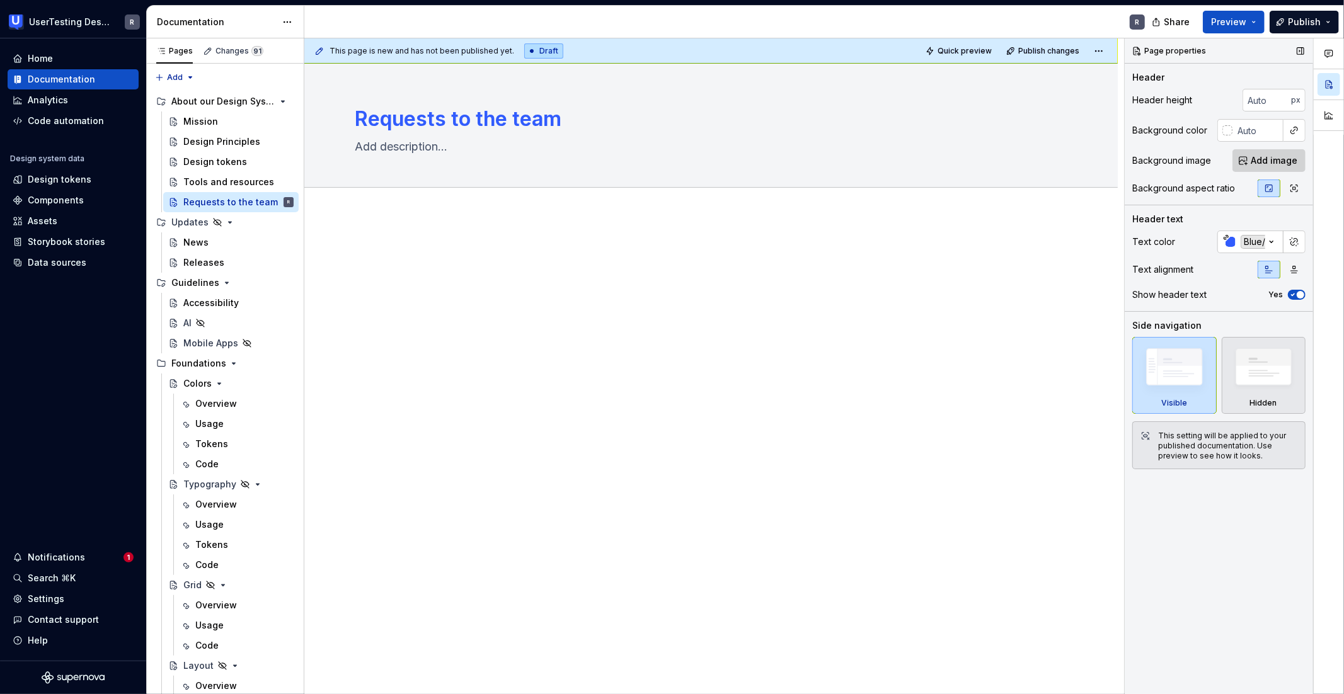
click at [912, 163] on span "Add image" at bounding box center [1274, 160] width 47 height 13
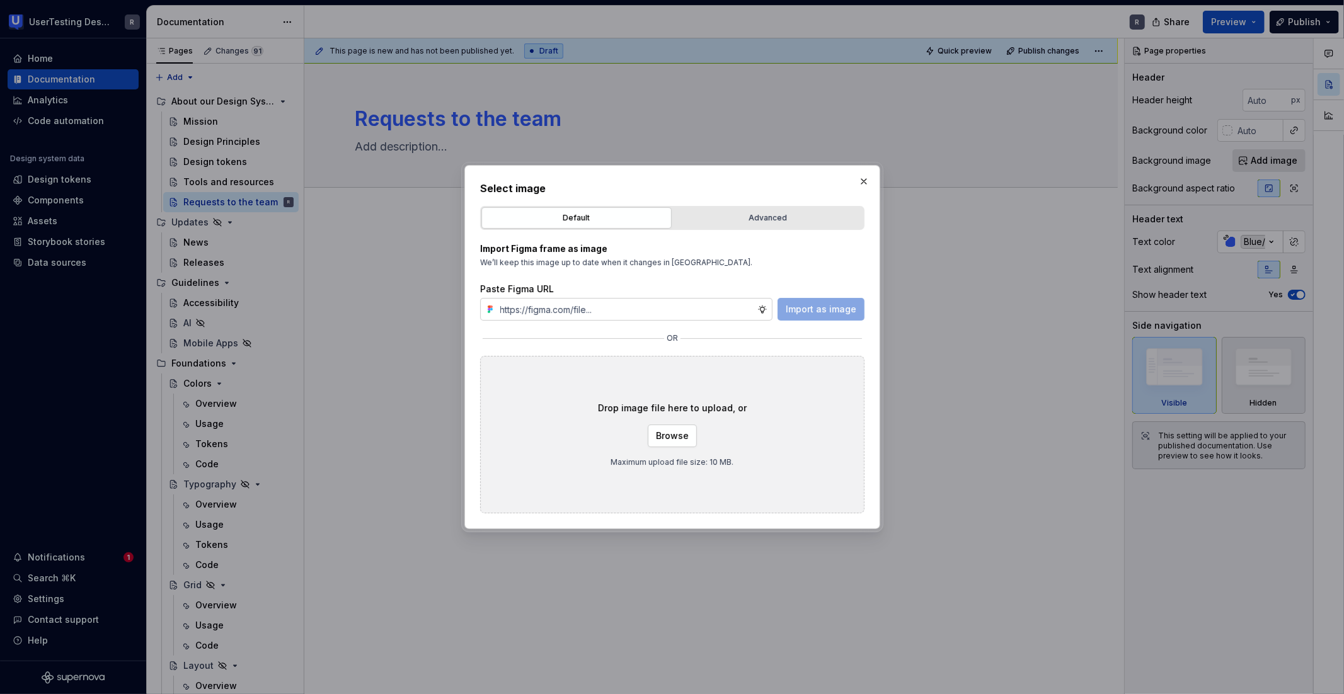
type textarea "*"
type input "[URL][DOMAIN_NAME]"
click at [819, 313] on span "Import as image" at bounding box center [821, 309] width 71 height 13
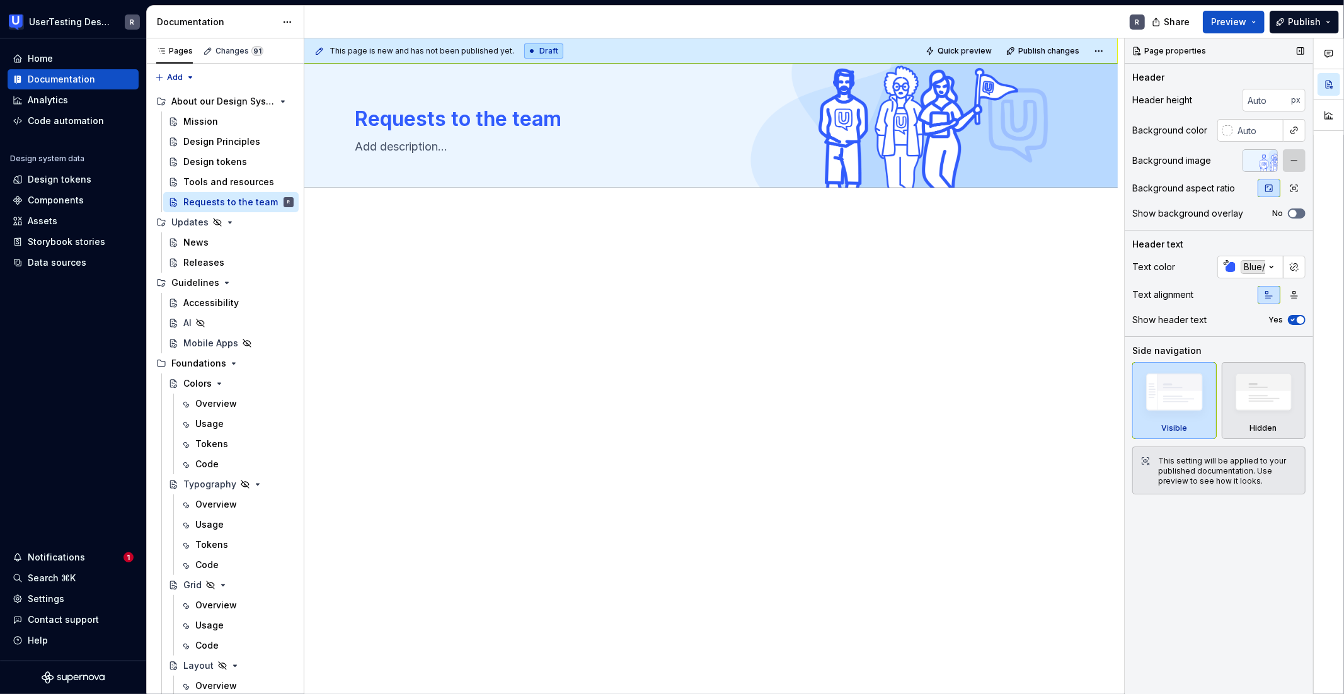
click at [912, 163] on button "button" at bounding box center [1294, 160] width 23 height 23
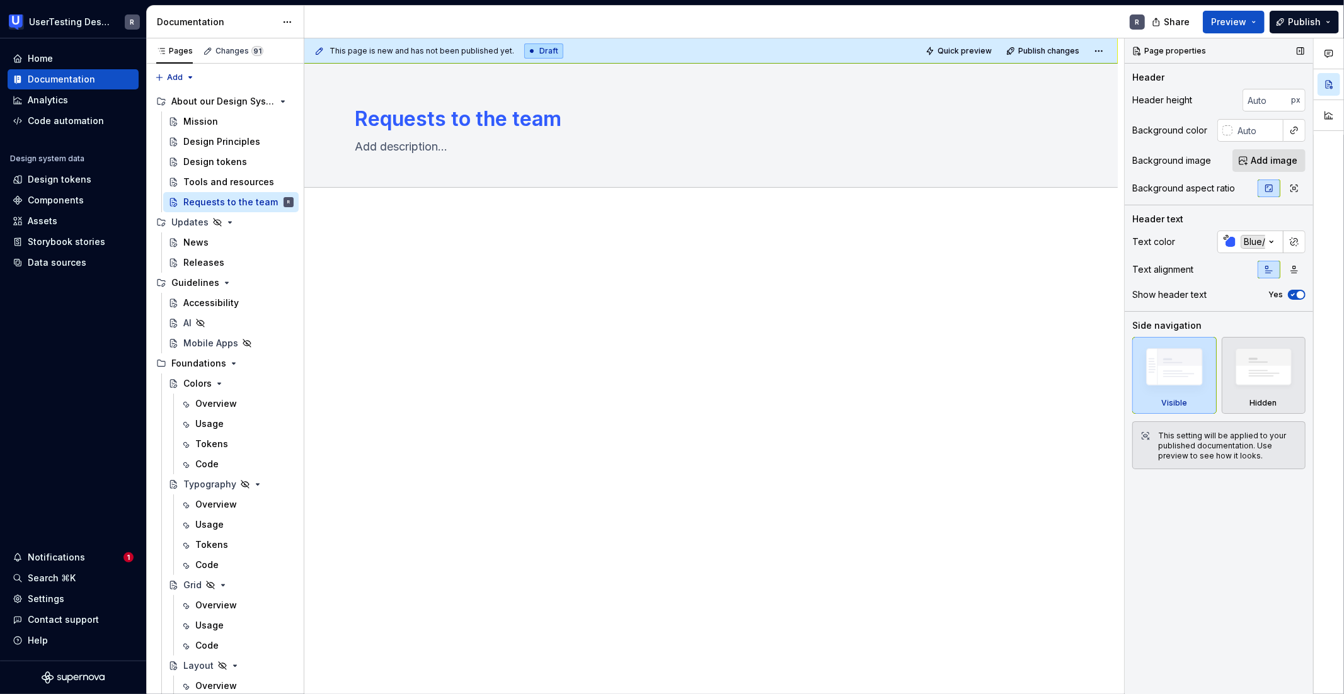
click at [912, 163] on span "Add image" at bounding box center [1274, 160] width 47 height 13
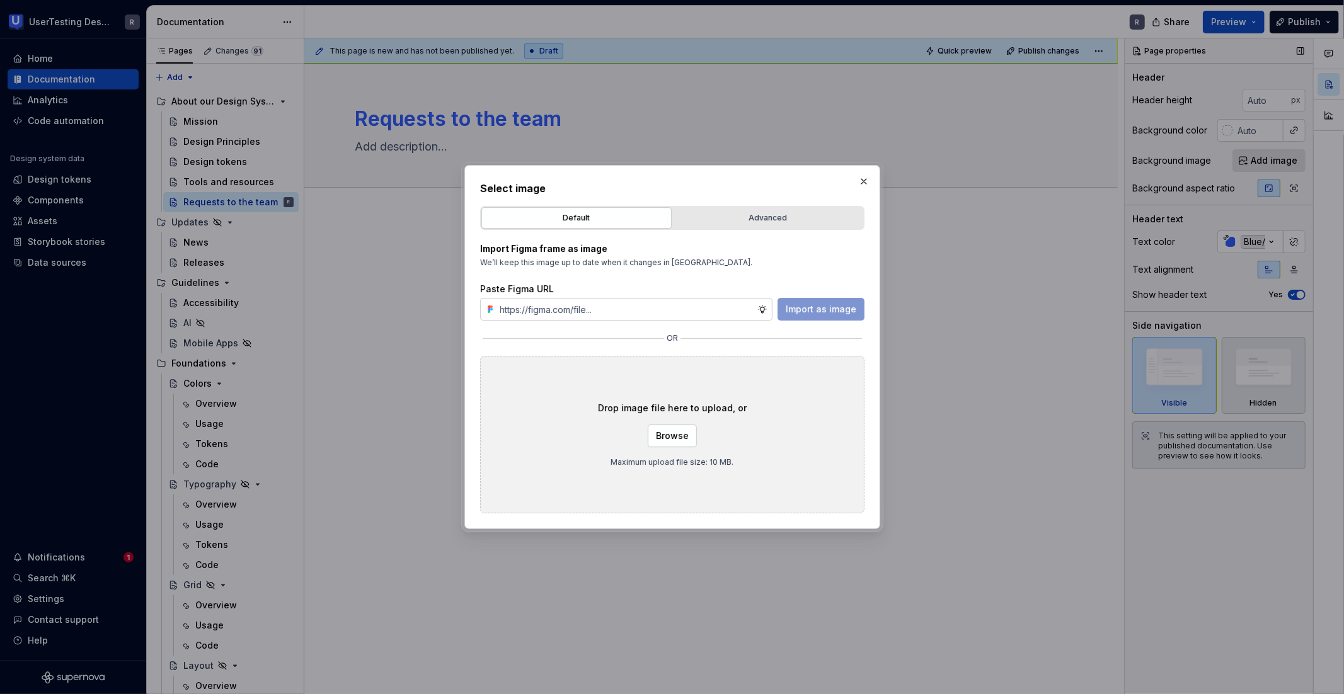
type textarea "*"
type input "[URL][DOMAIN_NAME]"
click at [807, 311] on span "Import as image" at bounding box center [821, 309] width 71 height 13
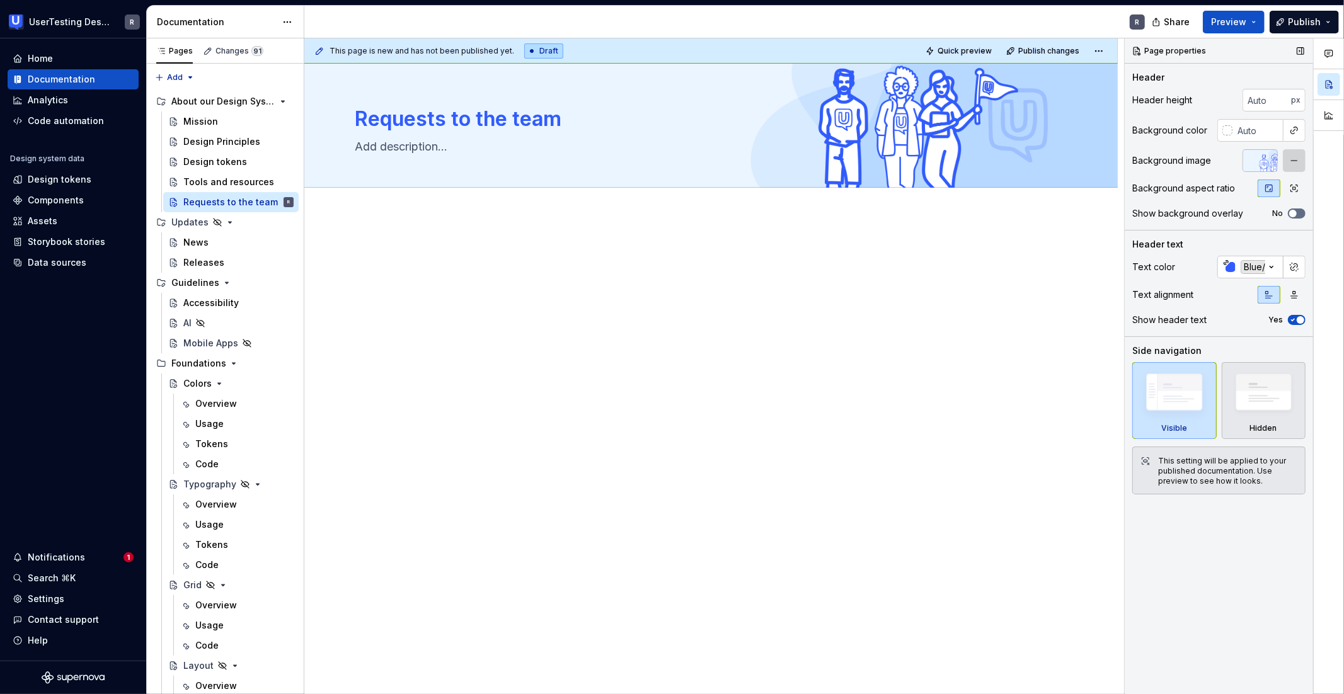
click at [912, 161] on button "button" at bounding box center [1294, 160] width 23 height 23
type textarea "*"
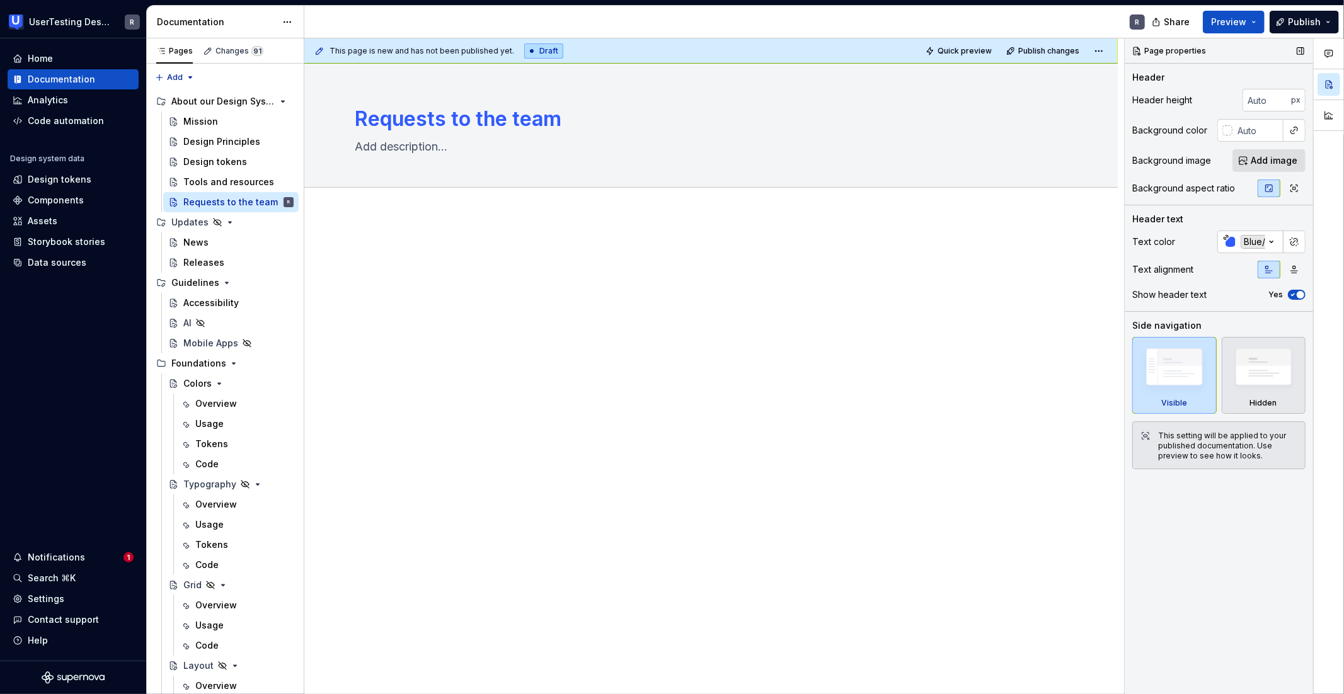
click at [912, 161] on span "Add image" at bounding box center [1274, 160] width 47 height 13
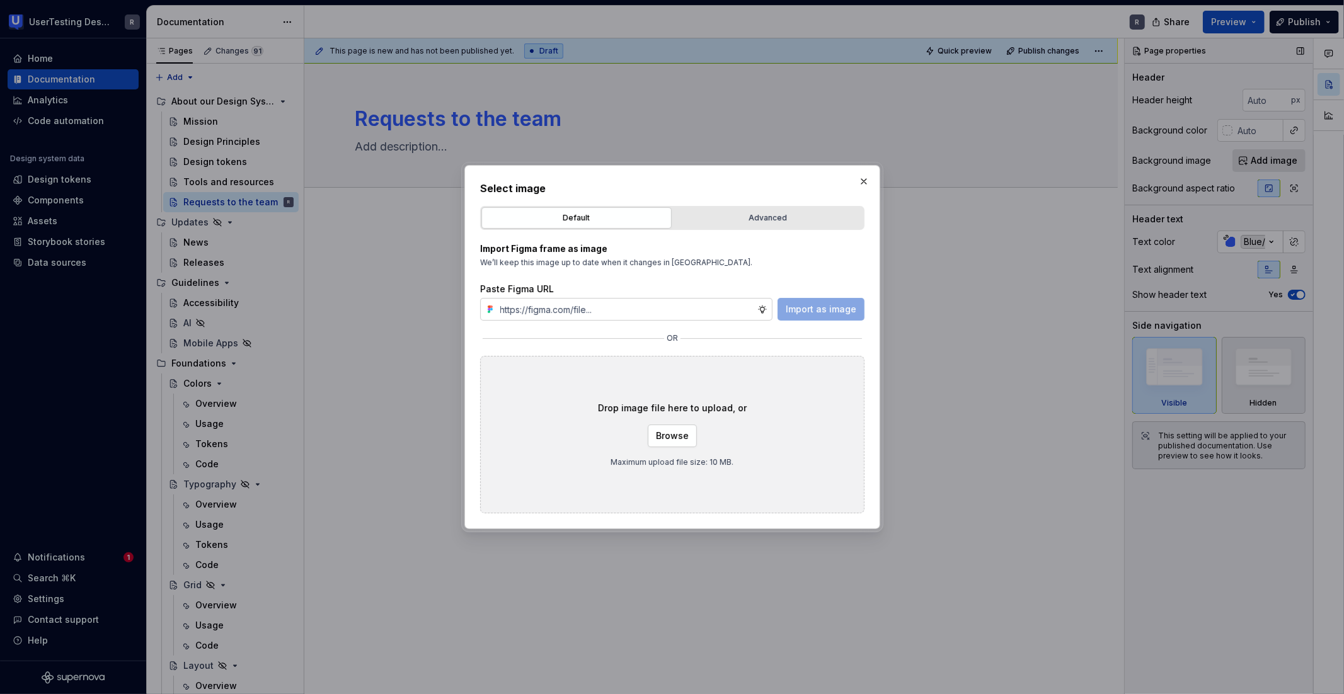
type input "[URL][DOMAIN_NAME]"
type textarea "*"
type input "[URL][DOMAIN_NAME]"
click at [828, 313] on span "Import as image" at bounding box center [821, 309] width 71 height 13
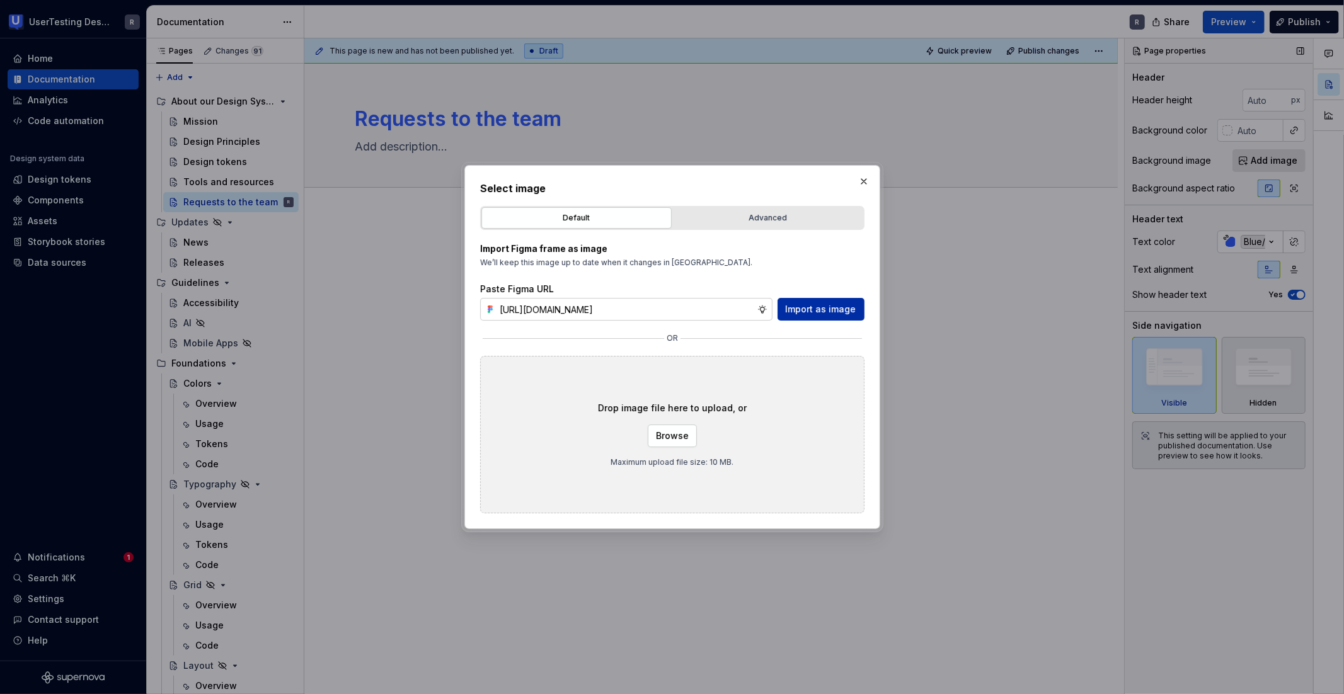
scroll to position [0, 0]
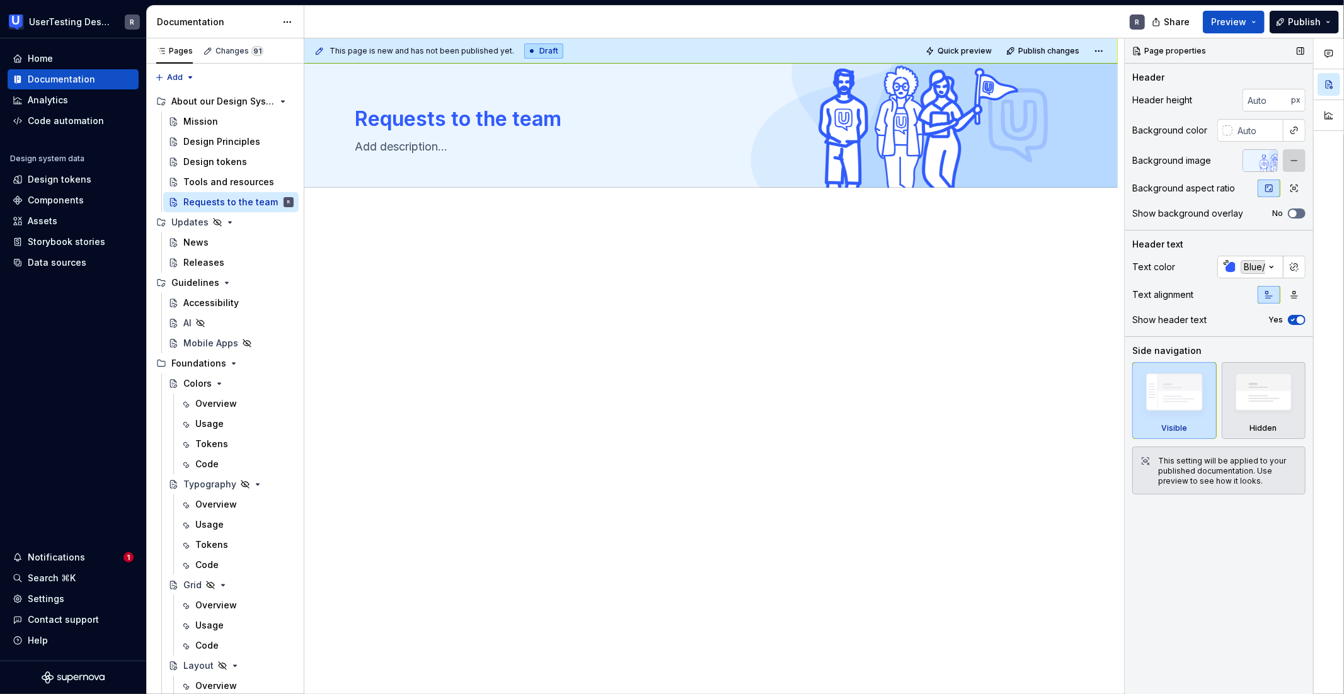
click at [912, 164] on button "button" at bounding box center [1294, 160] width 23 height 23
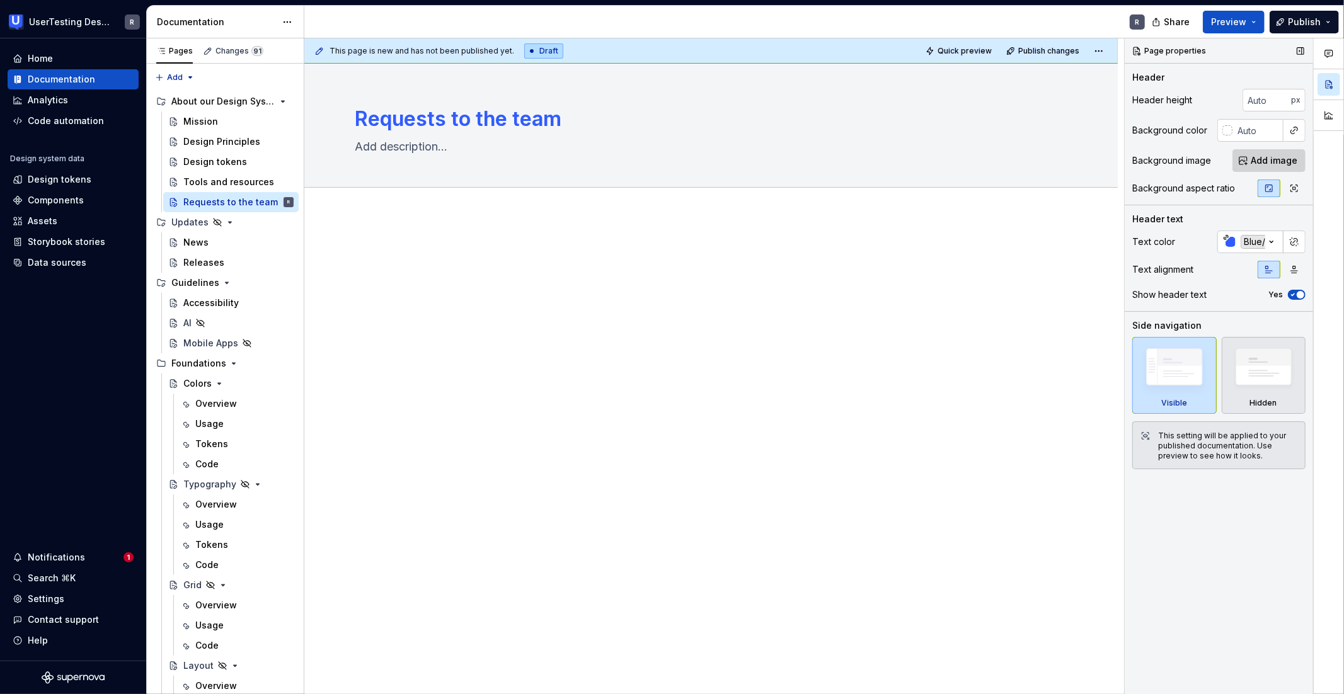
click at [912, 163] on span "Add image" at bounding box center [1274, 160] width 47 height 13
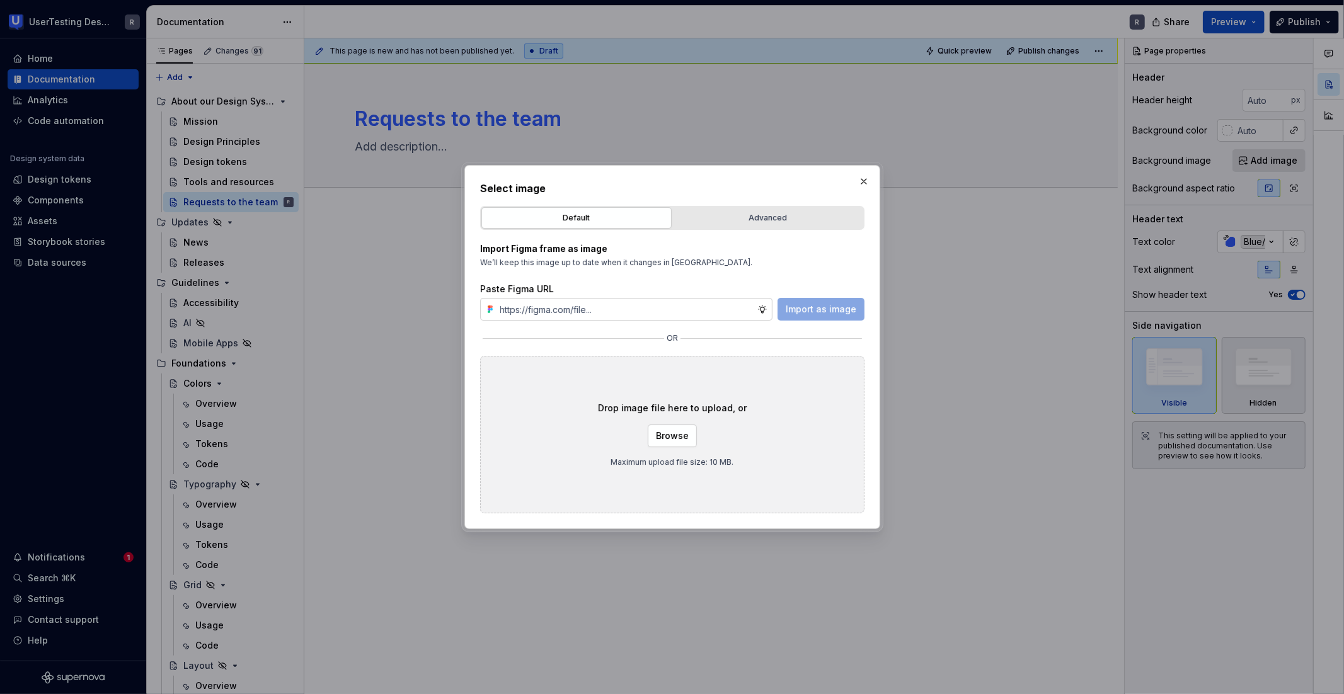
type textarea "*"
type input "[URL][DOMAIN_NAME]"
click at [824, 306] on span "Import as image" at bounding box center [821, 309] width 71 height 13
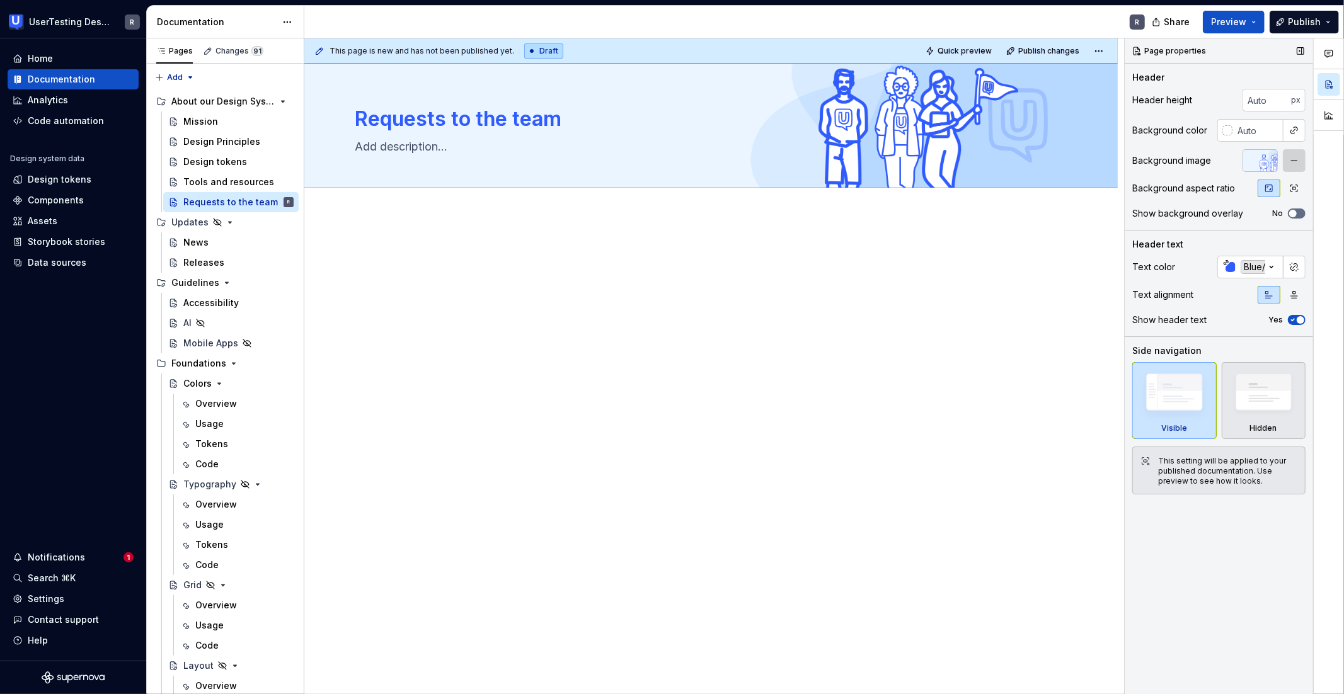
click at [912, 163] on button "button" at bounding box center [1294, 160] width 23 height 23
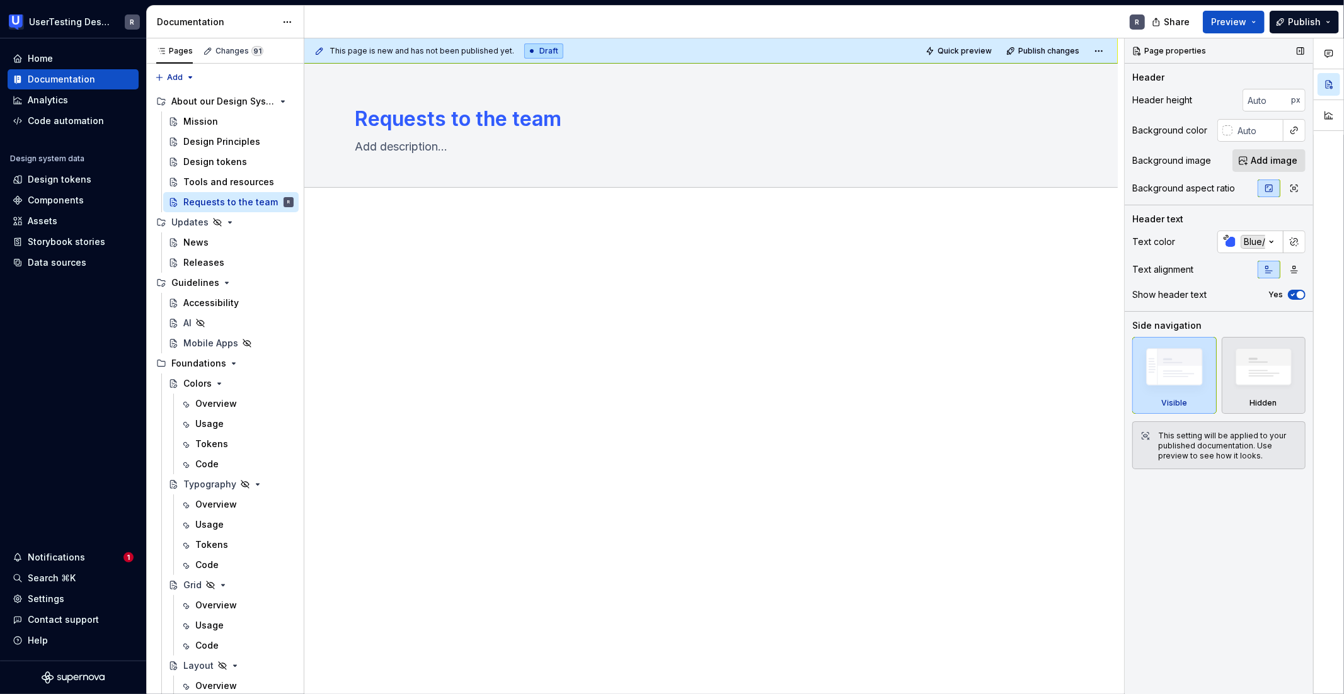
type textarea "*"
click at [912, 164] on span "Add image" at bounding box center [1274, 160] width 47 height 13
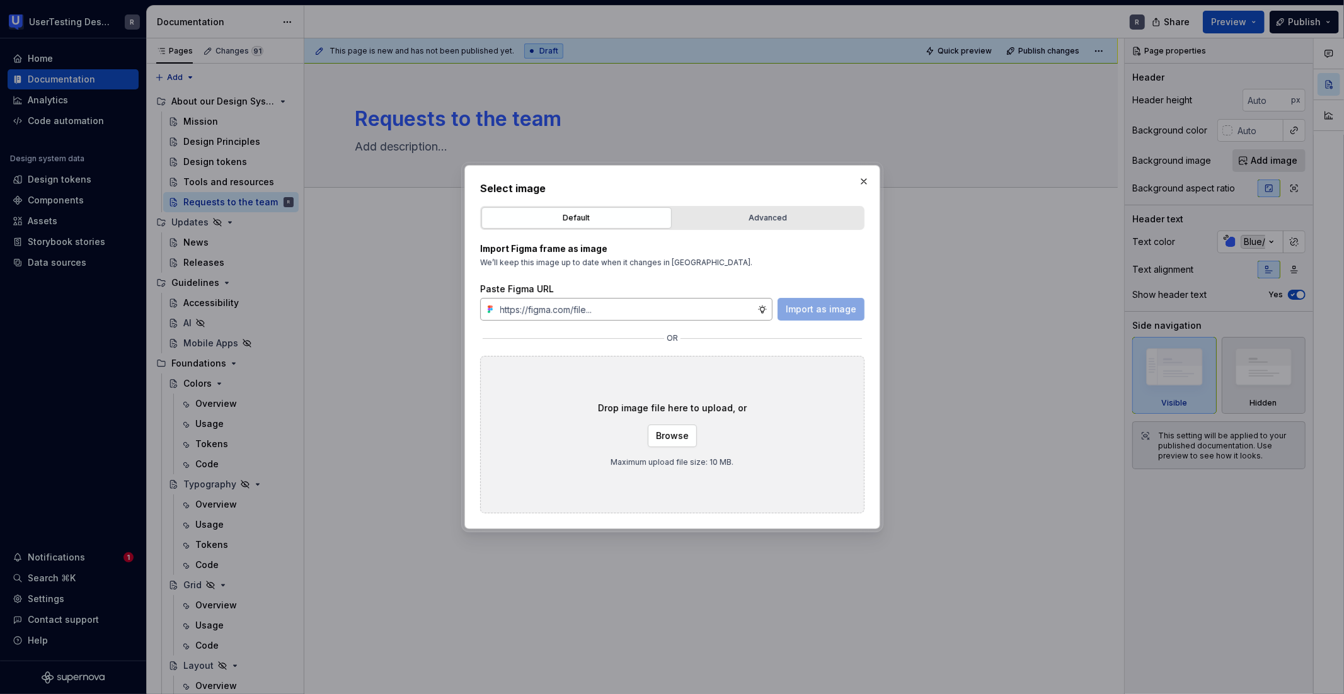
click at [710, 299] on input "text" at bounding box center [626, 309] width 262 height 23
type input "[URL][DOMAIN_NAME]"
click at [793, 320] on button "Import as image" at bounding box center [821, 309] width 87 height 23
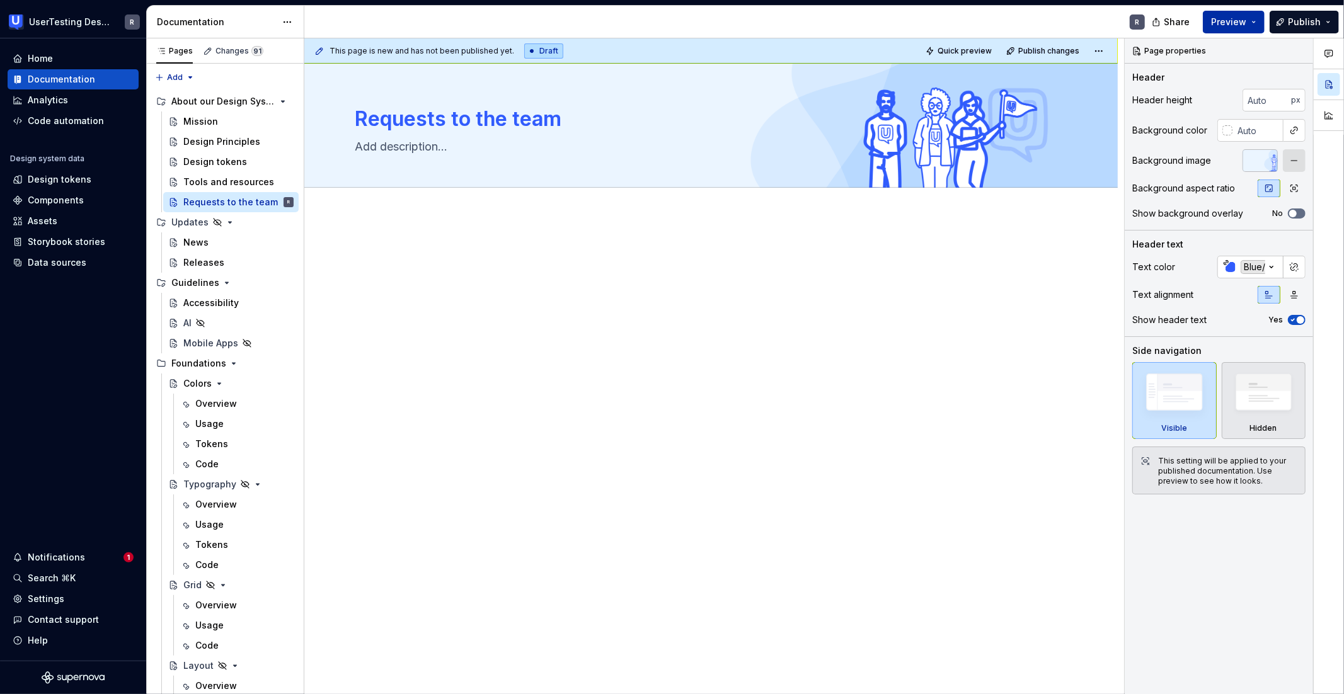
click at [912, 13] on button "Preview" at bounding box center [1234, 22] width 62 height 23
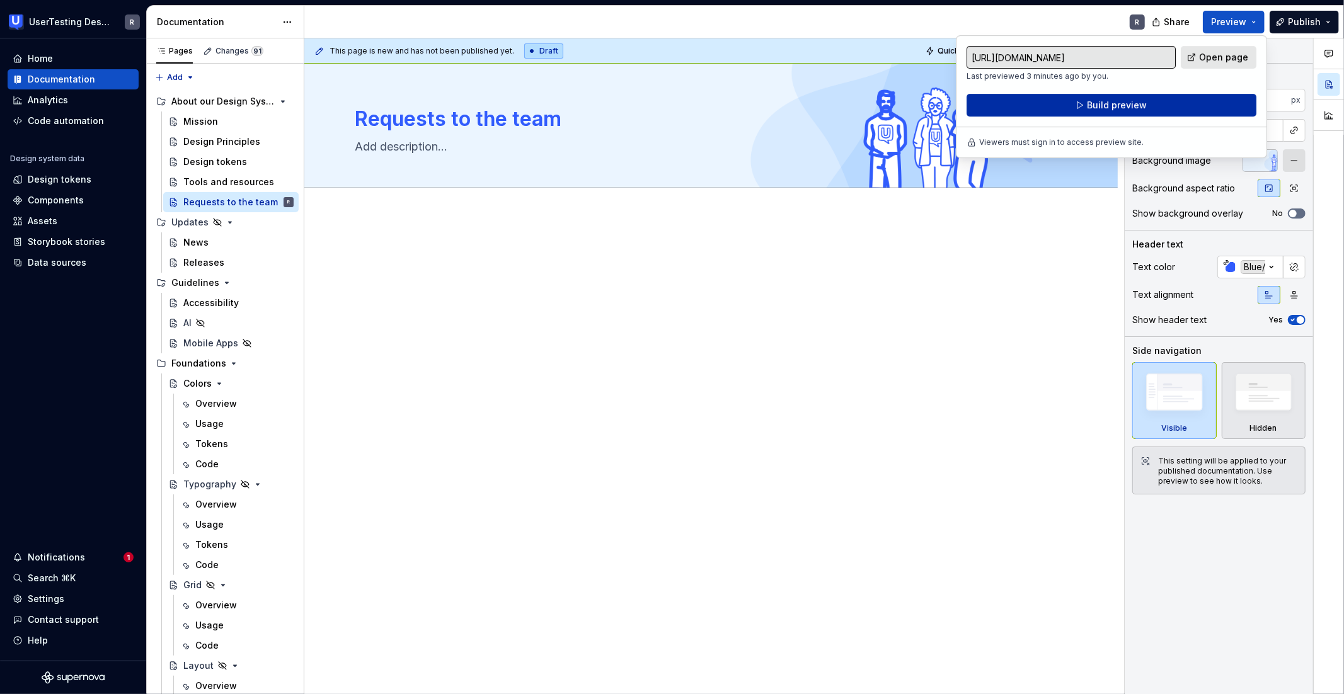
click at [912, 95] on button "Build preview" at bounding box center [1112, 105] width 290 height 23
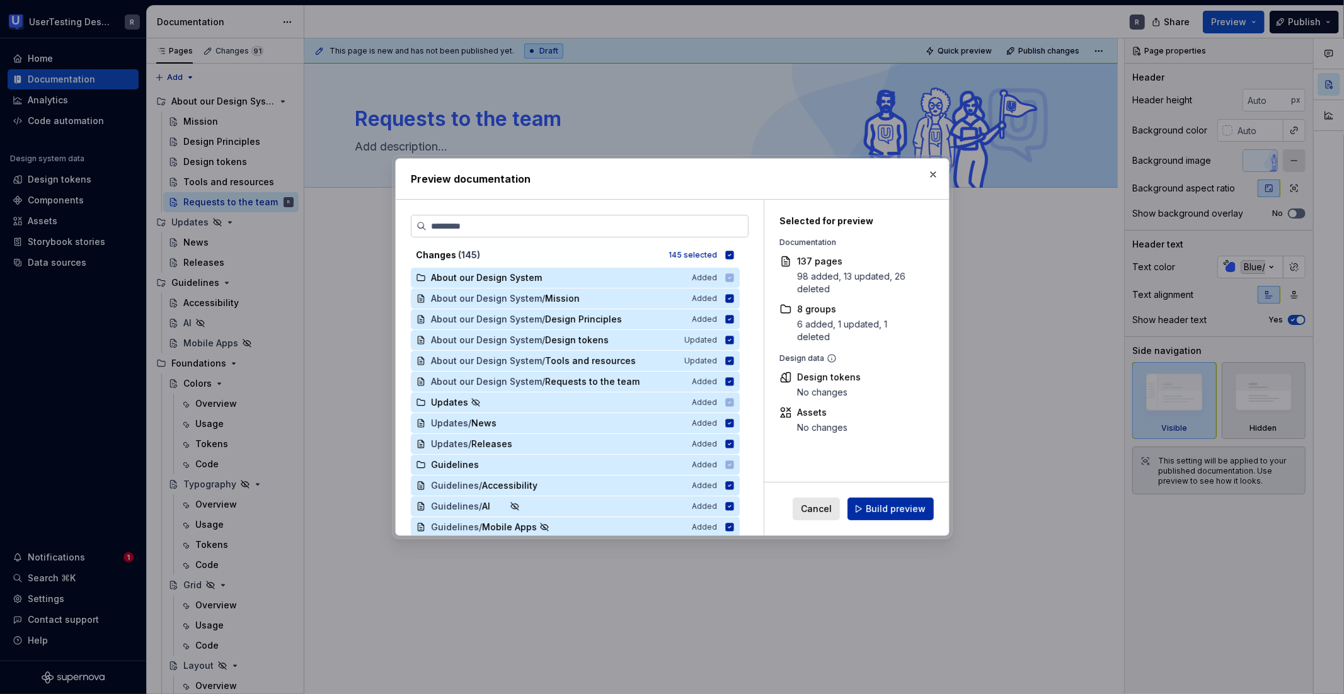
click at [905, 502] on button "Build preview" at bounding box center [891, 509] width 86 height 23
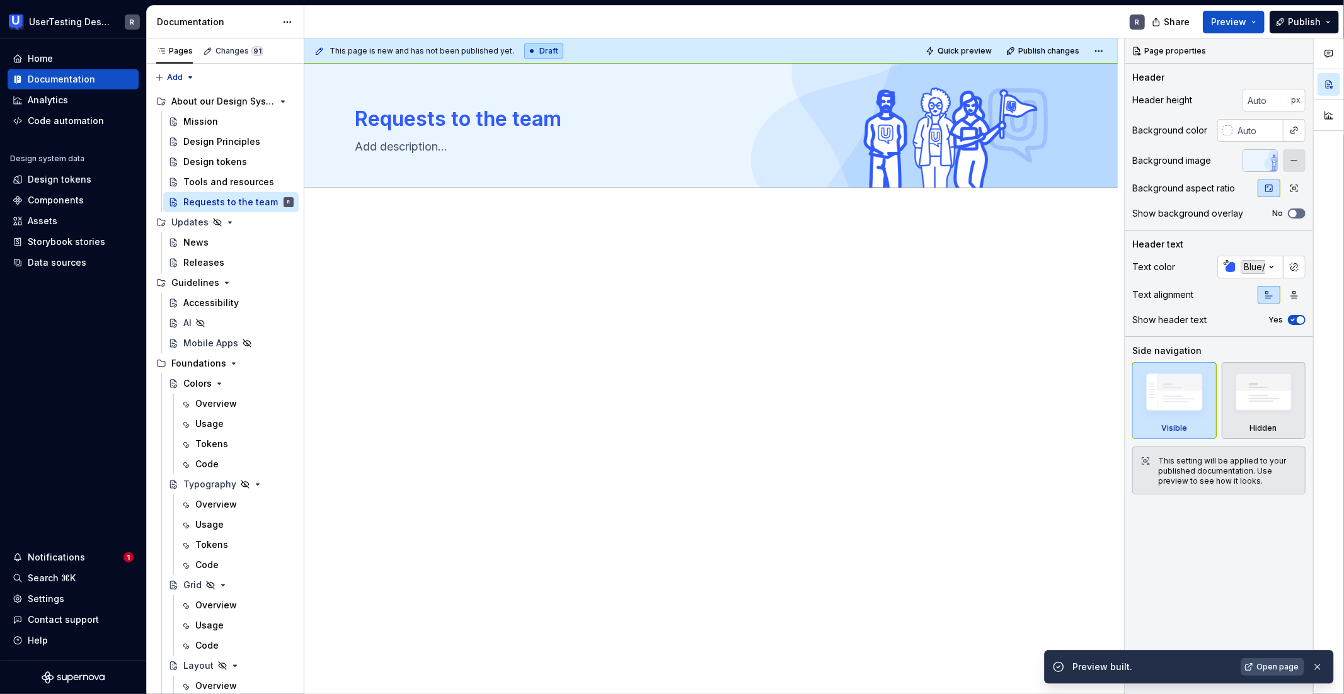
click at [912, 642] on span "Open page" at bounding box center [1278, 667] width 42 height 10
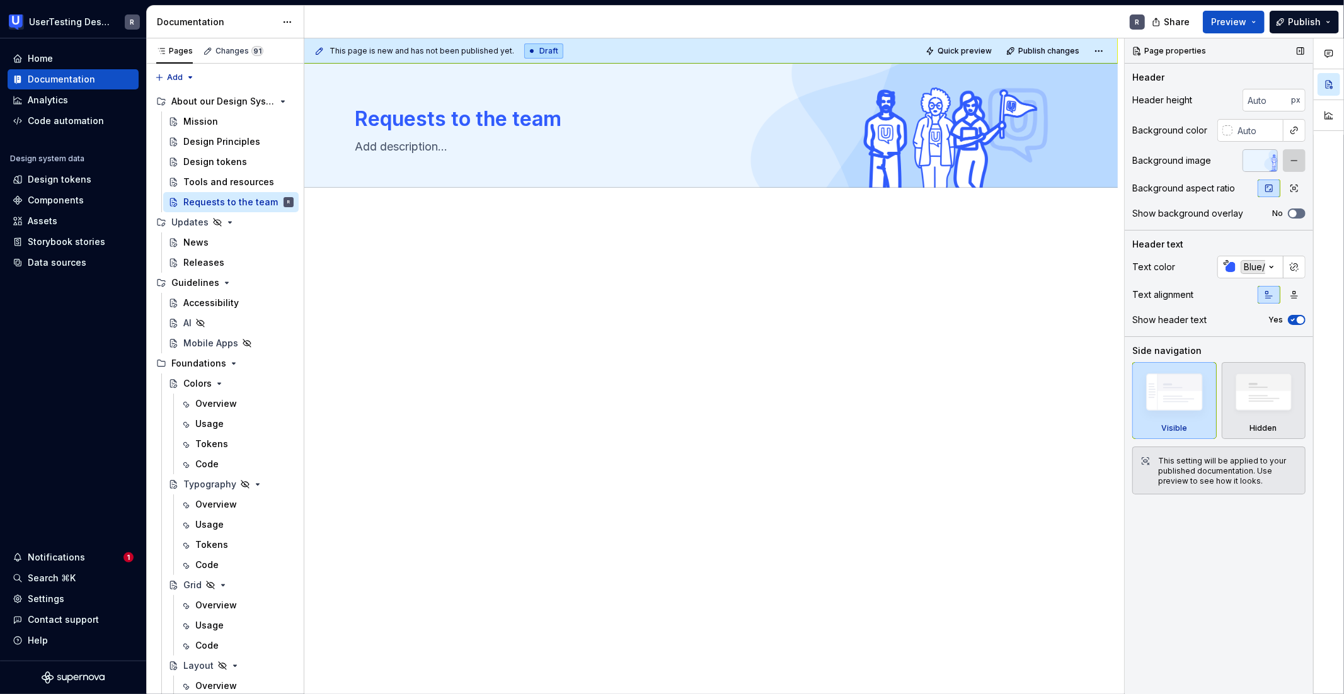
click at [912, 156] on button "button" at bounding box center [1294, 160] width 23 height 23
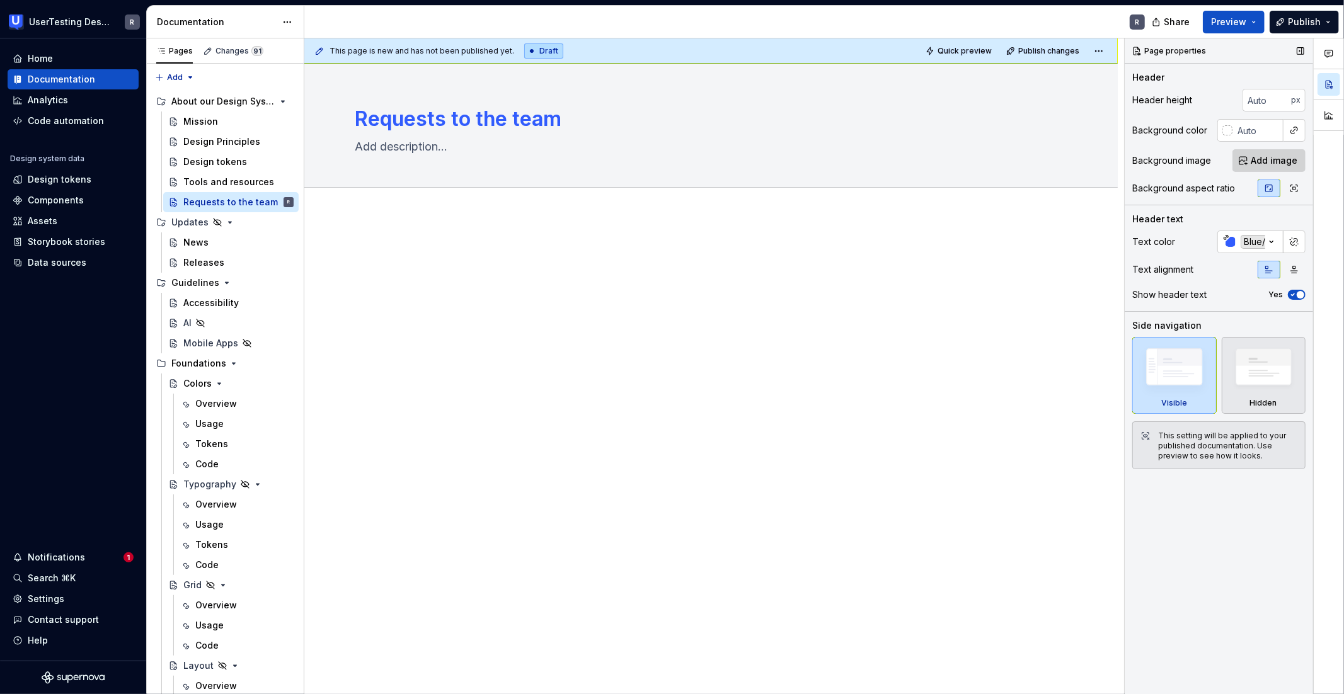
click at [912, 160] on span "Add image" at bounding box center [1274, 160] width 47 height 13
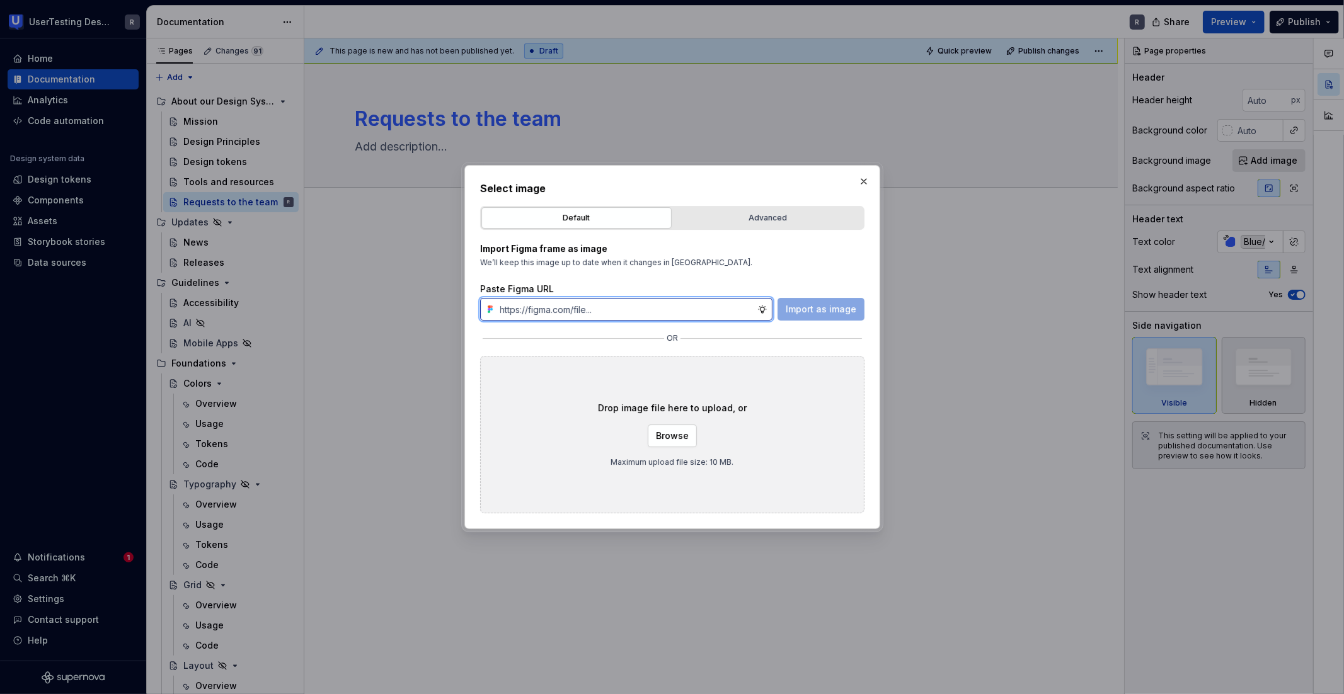
click at [684, 301] on input "text" at bounding box center [626, 309] width 262 height 23
type textarea "*"
click at [730, 313] on input "text" at bounding box center [626, 309] width 262 height 23
paste input "[URL][DOMAIN_NAME]"
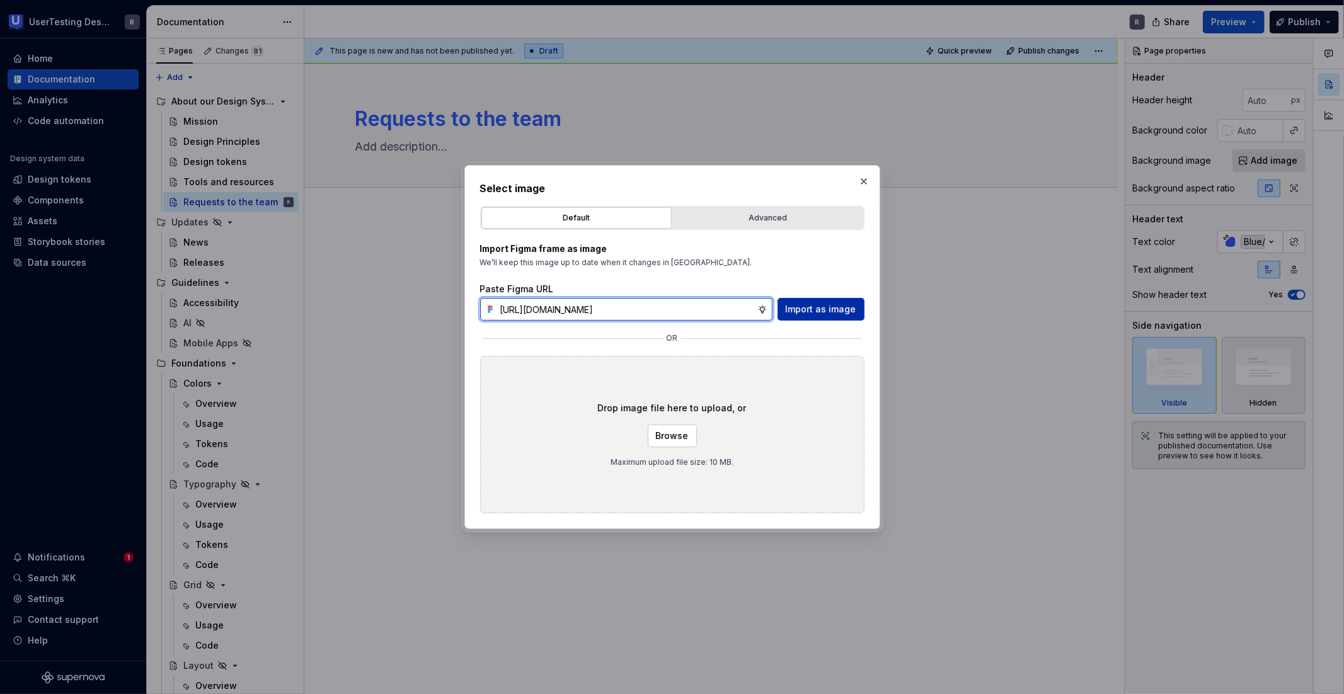
type input "[URL][DOMAIN_NAME]"
click at [807, 314] on span "Import as image" at bounding box center [821, 309] width 71 height 13
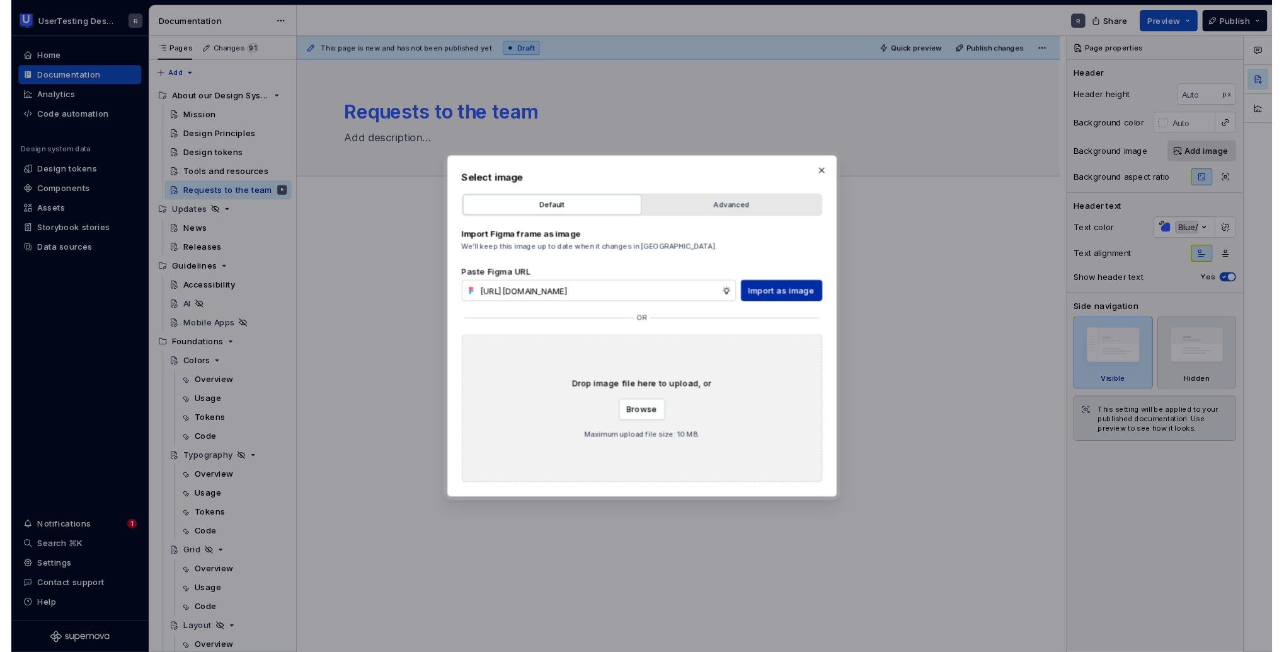
scroll to position [0, 0]
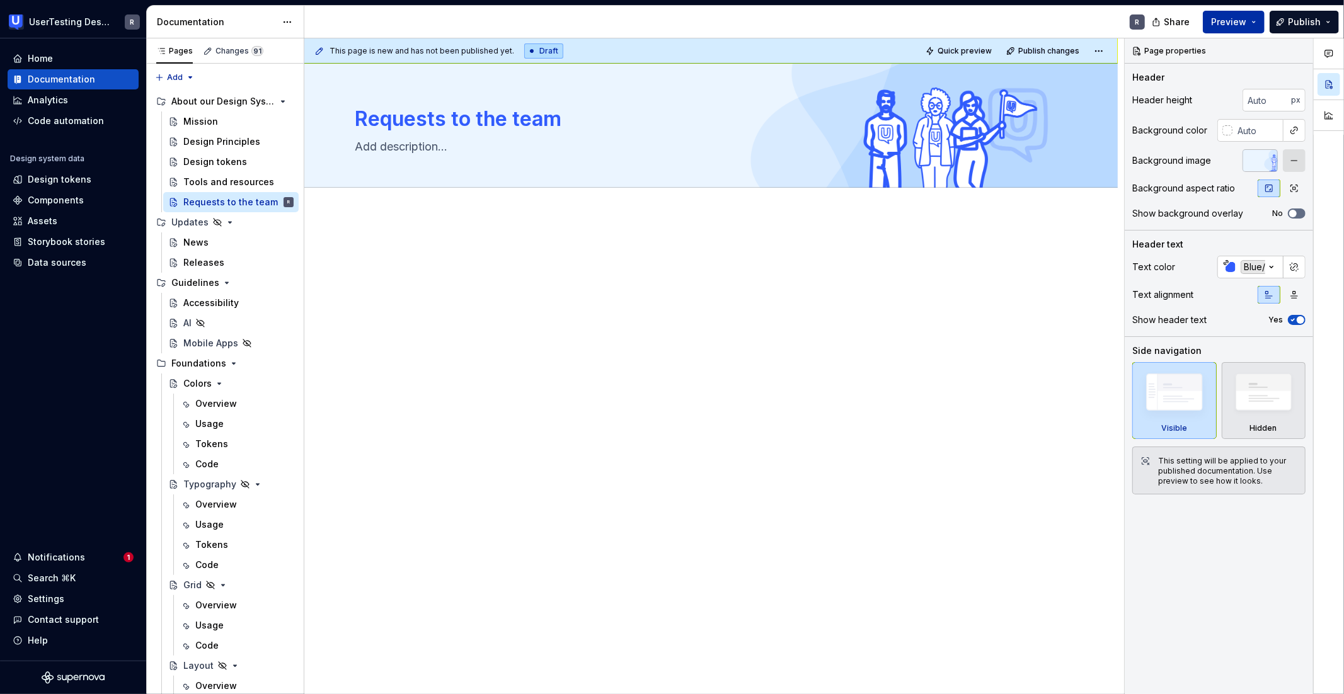
click at [912, 24] on span "Preview" at bounding box center [1228, 22] width 35 height 13
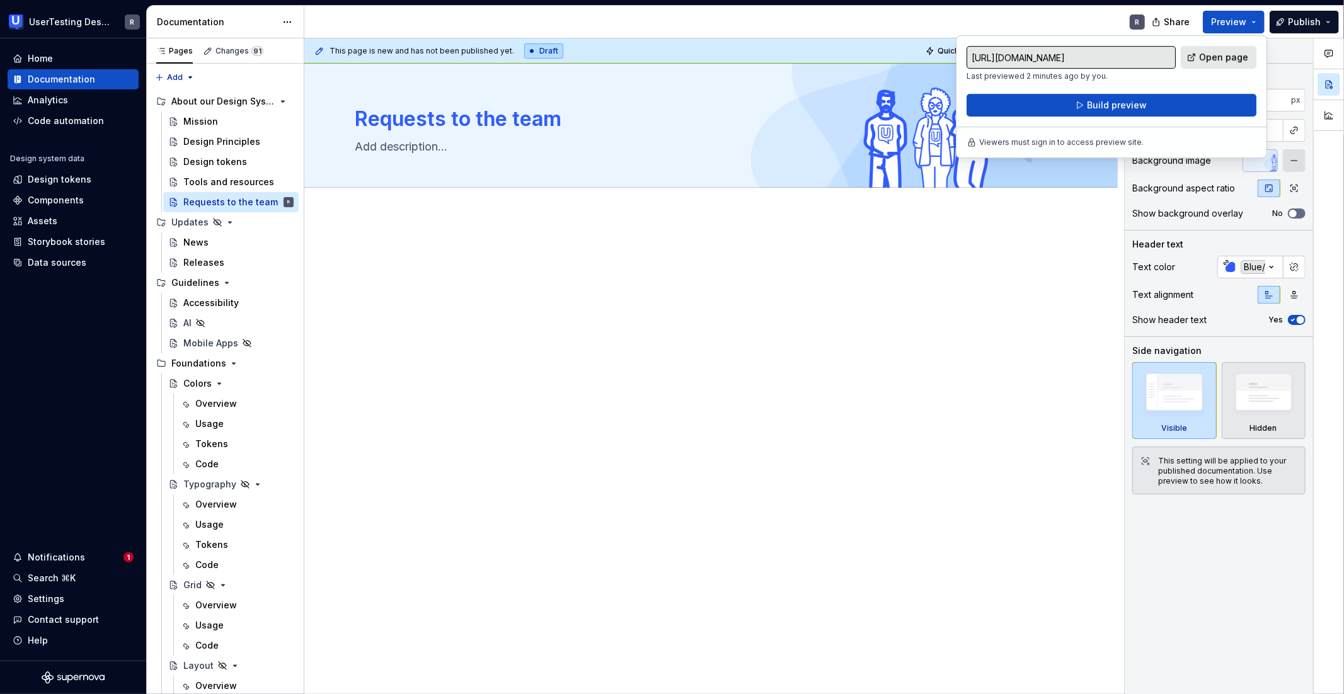
click at [912, 118] on div "[URL][DOMAIN_NAME] Last previewed 2 minutes ago by you. Open page Build preview…" at bounding box center [1111, 96] width 311 height 123
click at [912, 115] on button "Build preview" at bounding box center [1112, 105] width 290 height 23
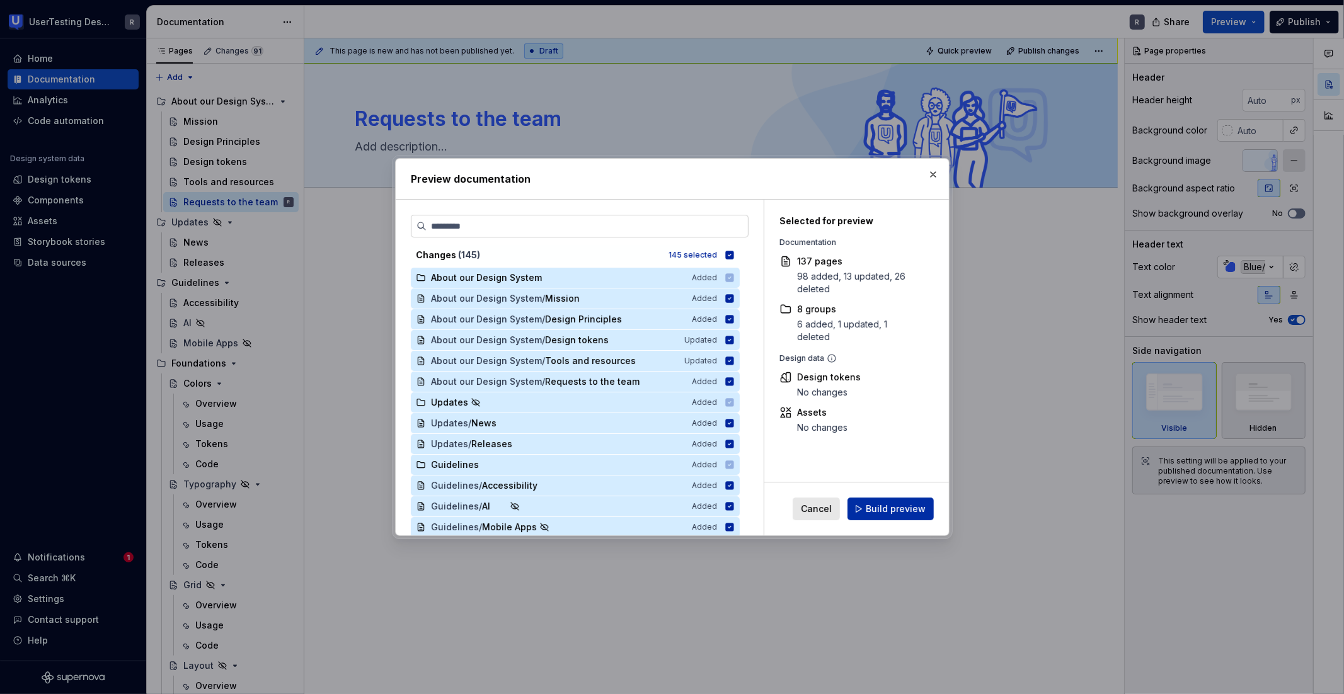
click at [897, 517] on button "Build preview" at bounding box center [891, 509] width 86 height 23
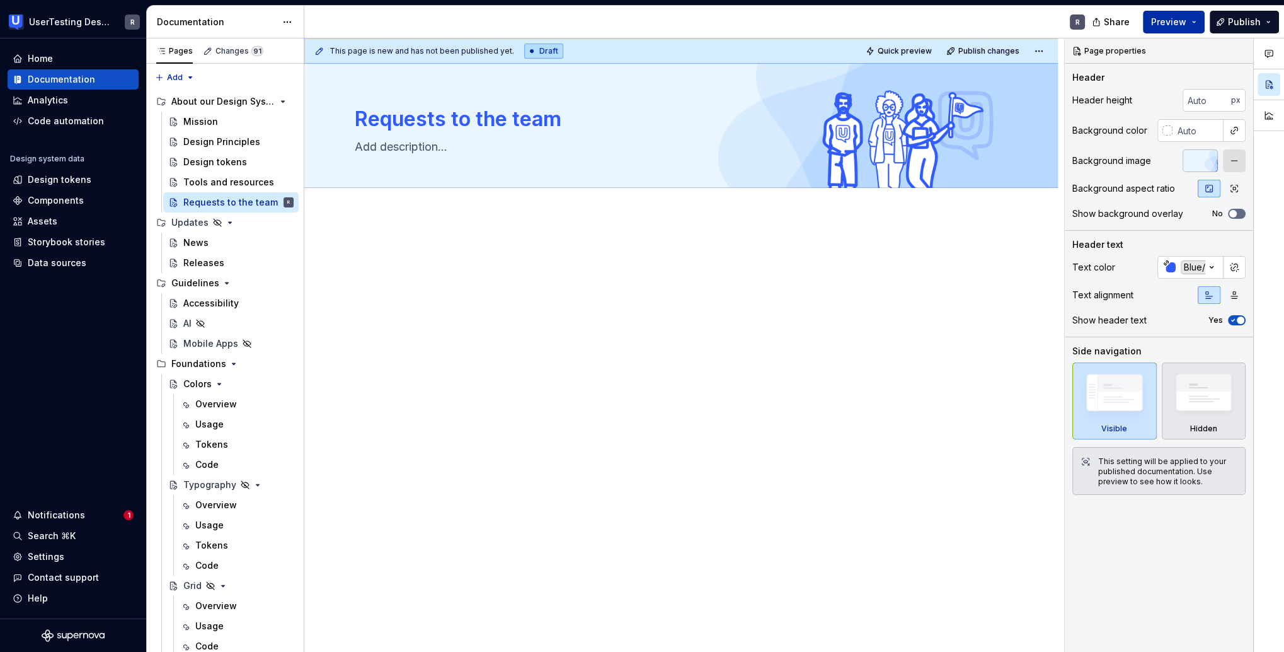
click at [912, 18] on span "Preview" at bounding box center [1168, 22] width 35 height 13
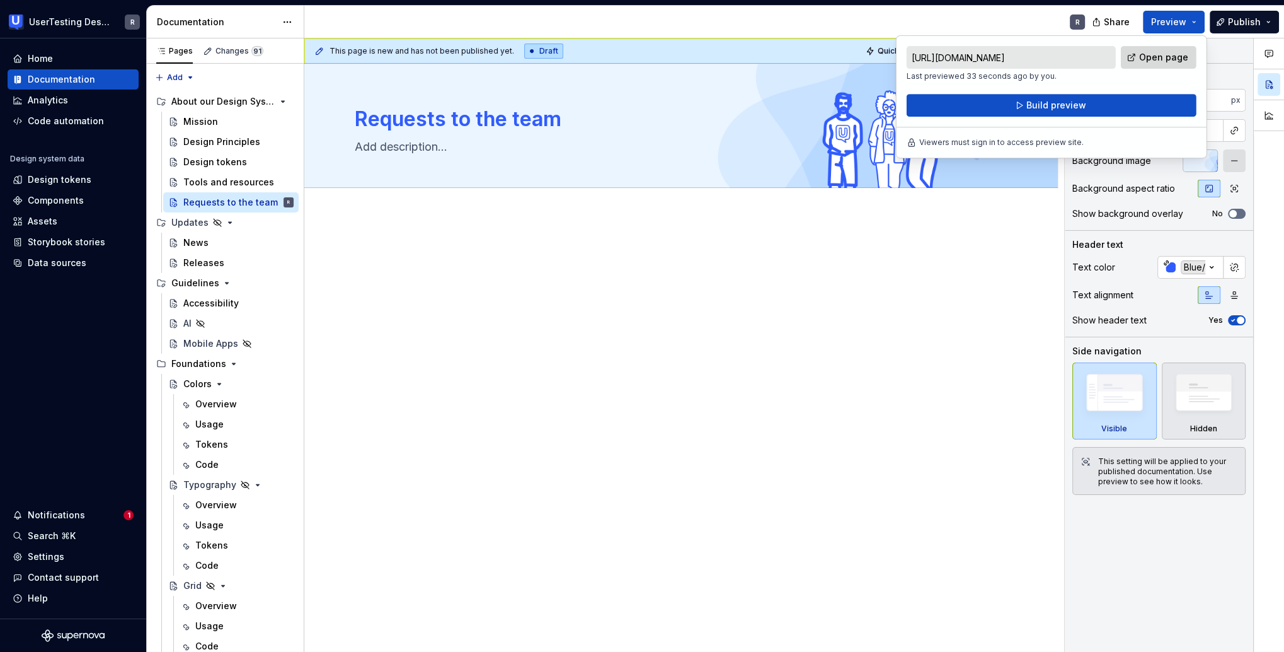
click at [912, 60] on span "Open page" at bounding box center [1163, 57] width 49 height 13
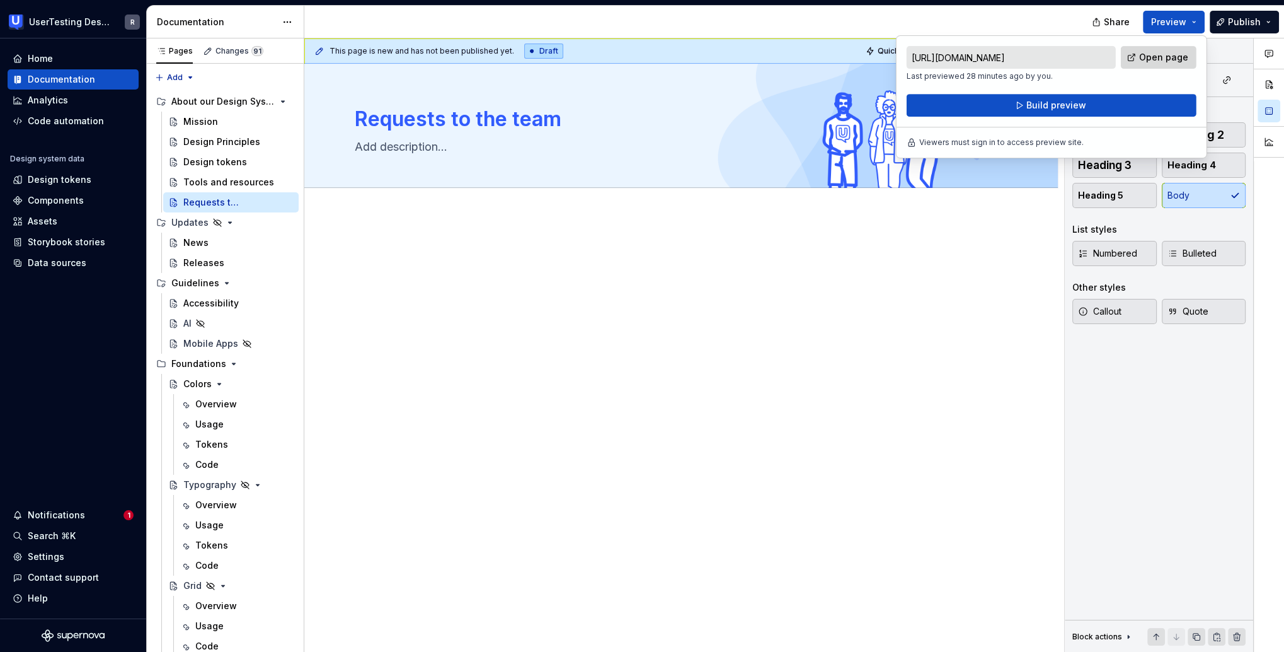
type textarea "*"
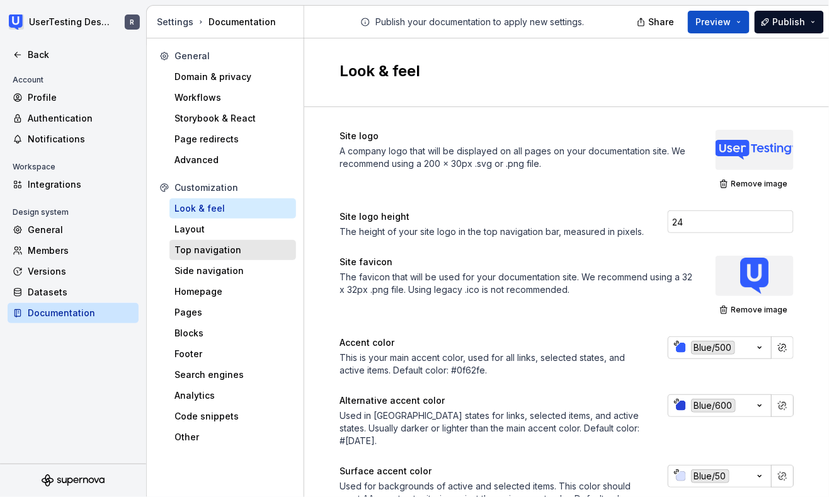
click at [229, 252] on div "Top navigation" at bounding box center [233, 250] width 117 height 13
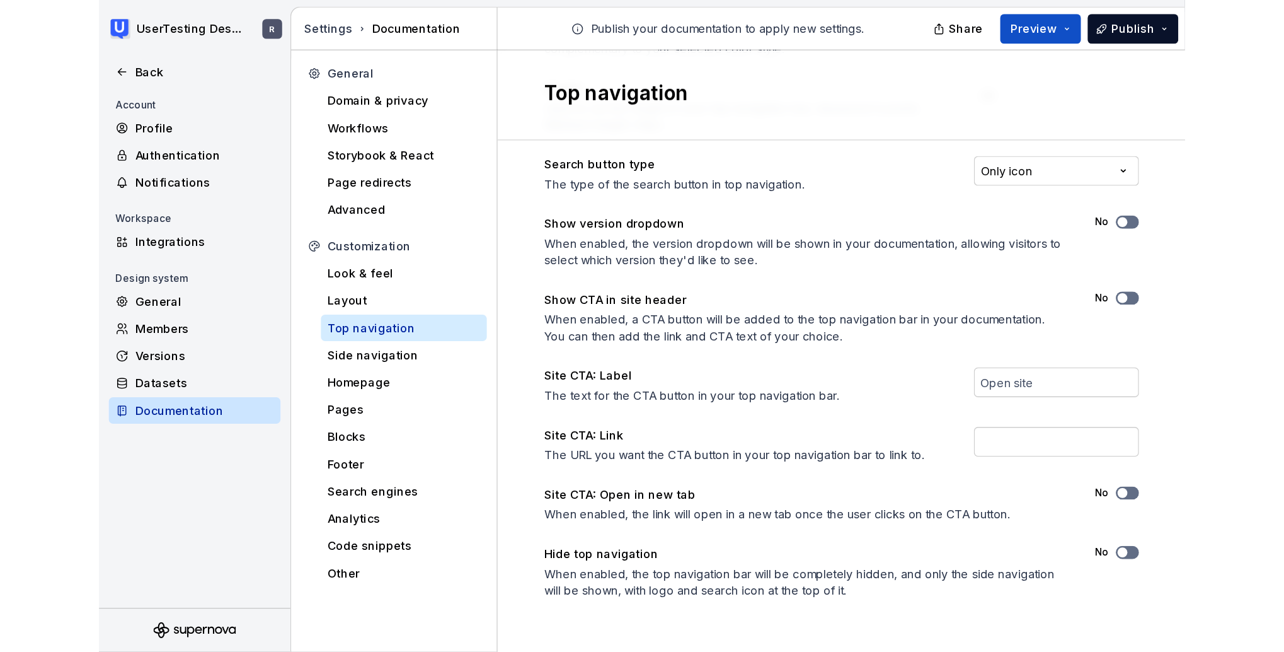
scroll to position [186, 0]
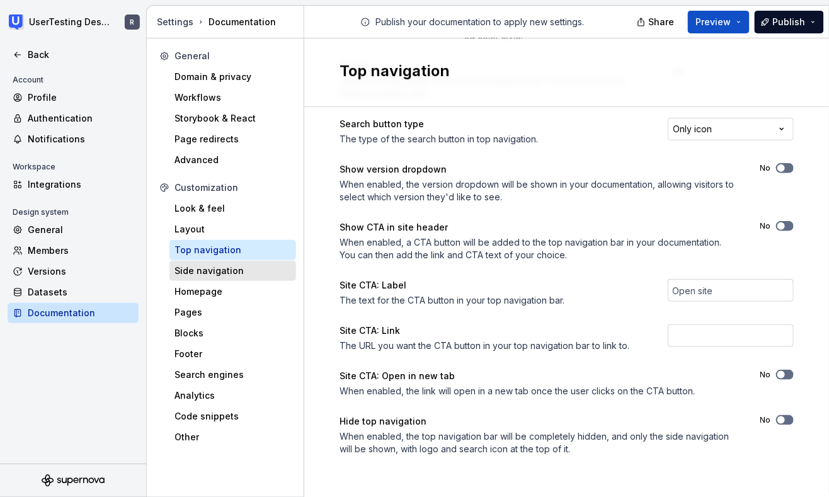
click at [247, 262] on div "Side navigation" at bounding box center [233, 271] width 127 height 20
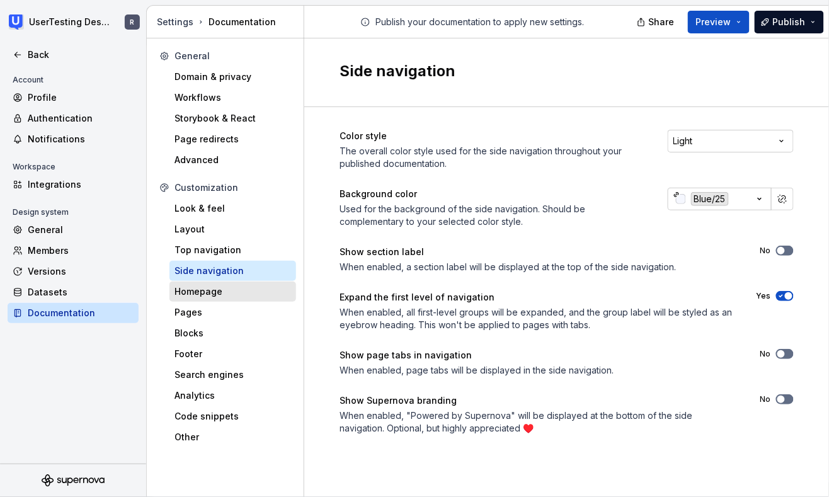
click at [217, 289] on div "Homepage" at bounding box center [233, 291] width 117 height 13
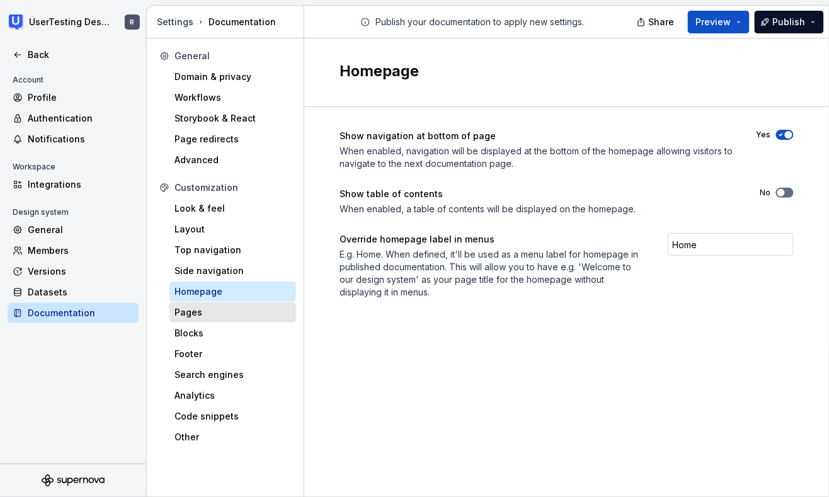
click at [220, 314] on div "Pages" at bounding box center [233, 312] width 117 height 13
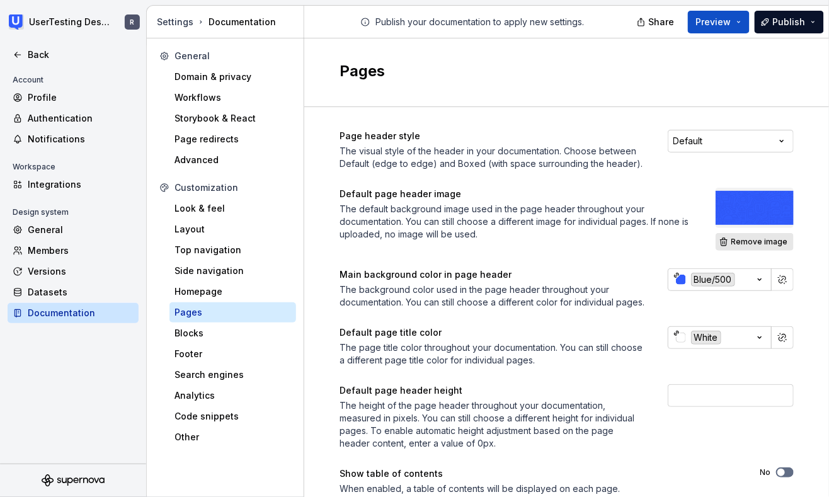
click at [752, 244] on span "Remove image" at bounding box center [760, 242] width 57 height 10
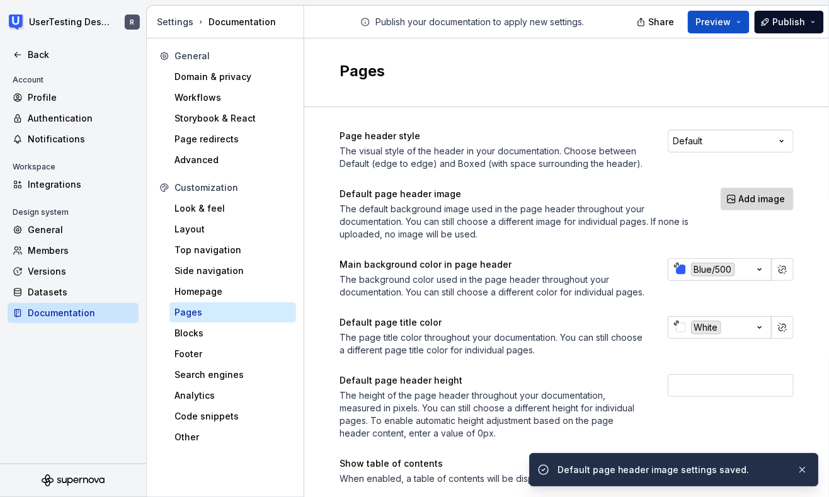
click at [751, 203] on span "Add image" at bounding box center [762, 199] width 47 height 13
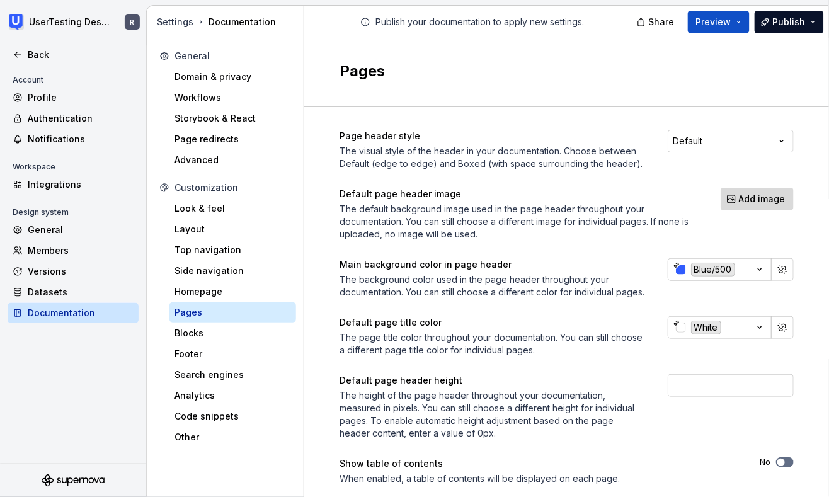
click at [773, 203] on span "Add image" at bounding box center [762, 199] width 47 height 13
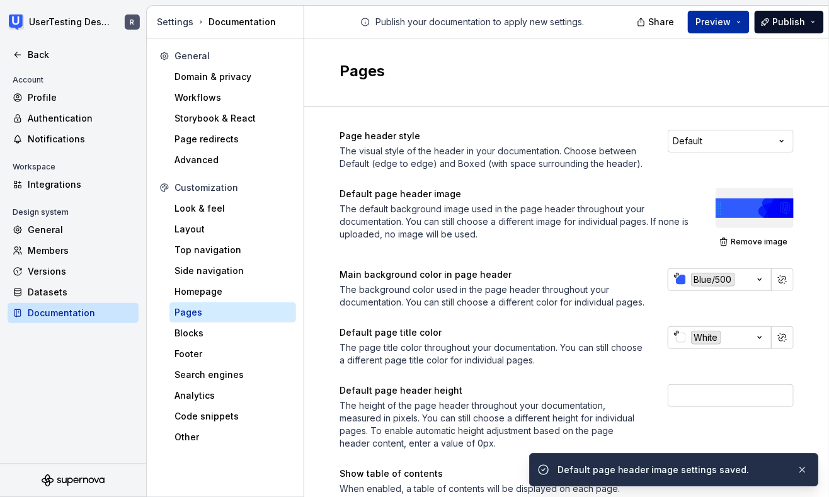
click at [719, 25] on span "Preview" at bounding box center [713, 22] width 35 height 13
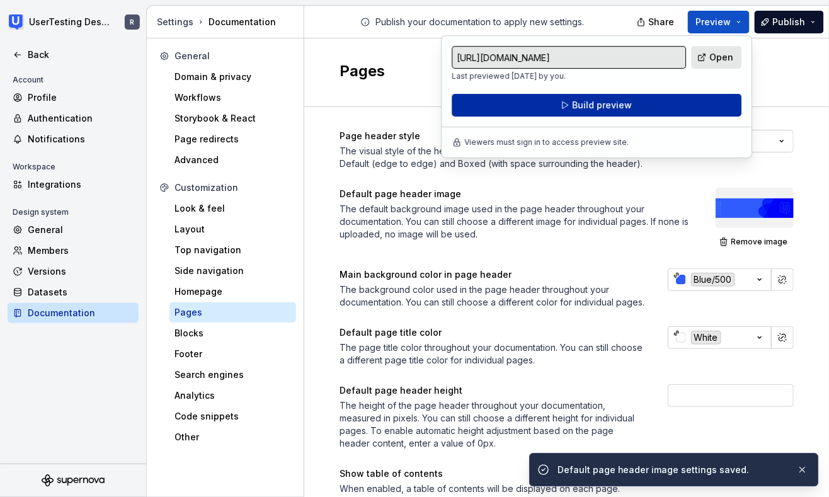
click at [666, 110] on button "Build preview" at bounding box center [597, 105] width 290 height 23
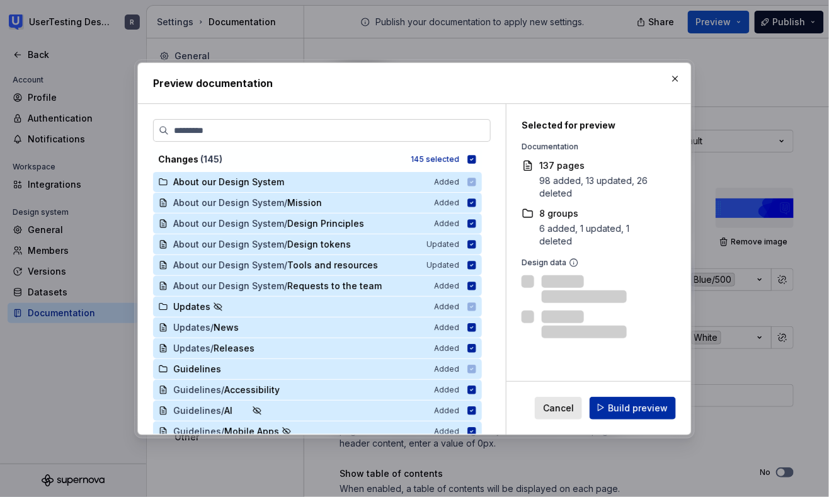
click at [624, 411] on span "Build preview" at bounding box center [638, 407] width 60 height 13
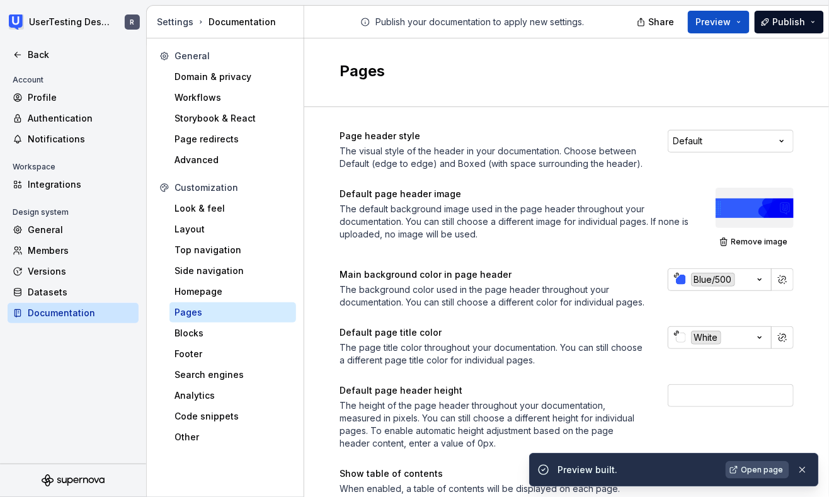
click at [776, 468] on span "Open page" at bounding box center [763, 470] width 42 height 10
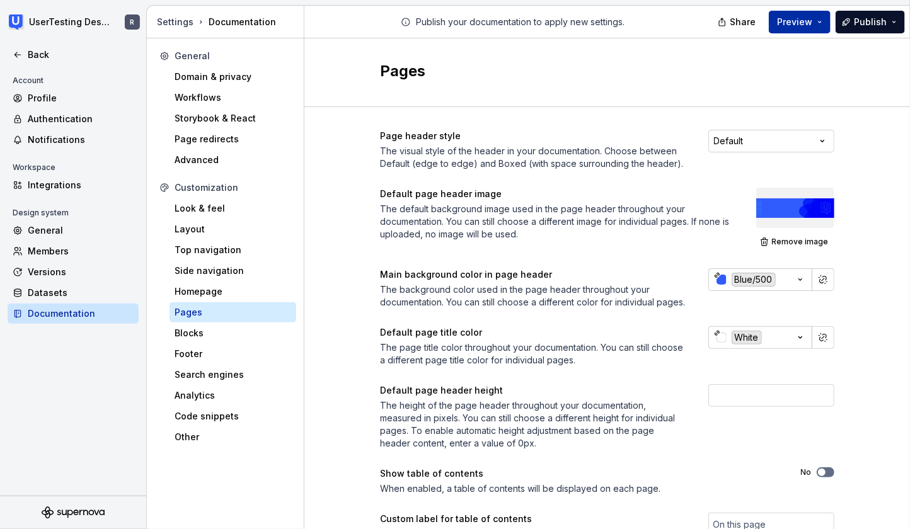
click at [803, 29] on button "Preview" at bounding box center [800, 22] width 62 height 23
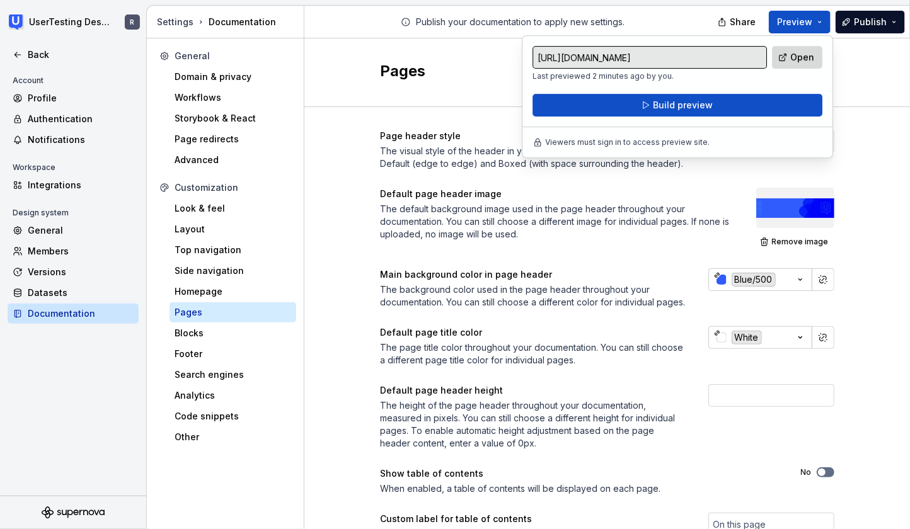
click at [785, 58] on link "Open" at bounding box center [797, 57] width 50 height 23
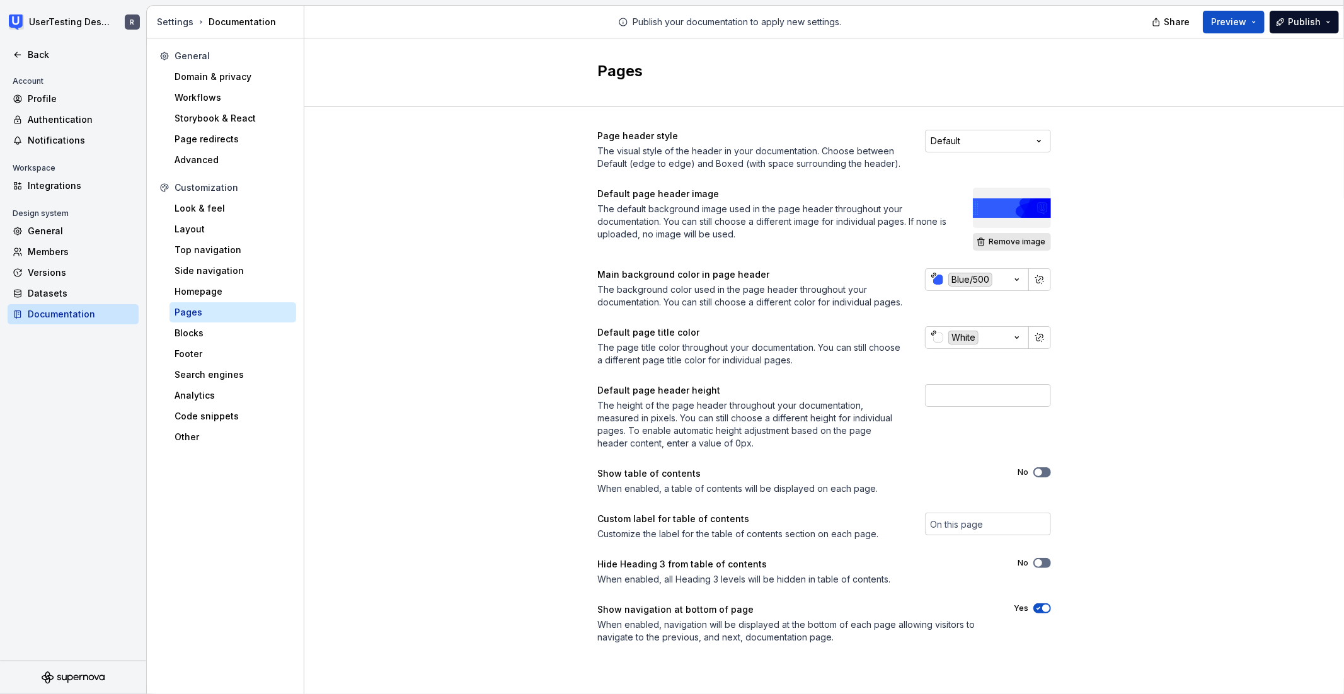
click at [830, 244] on span "Remove image" at bounding box center [1017, 242] width 57 height 10
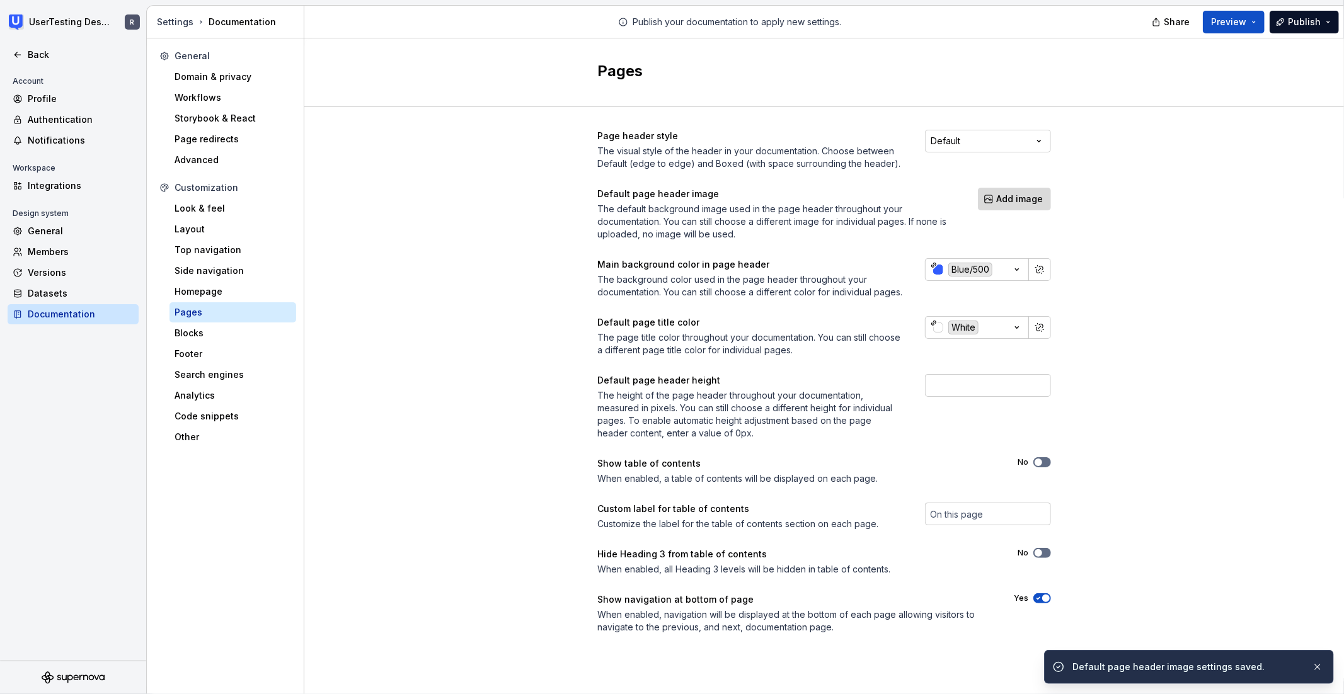
click at [830, 195] on span "Add image" at bounding box center [1019, 199] width 47 height 13
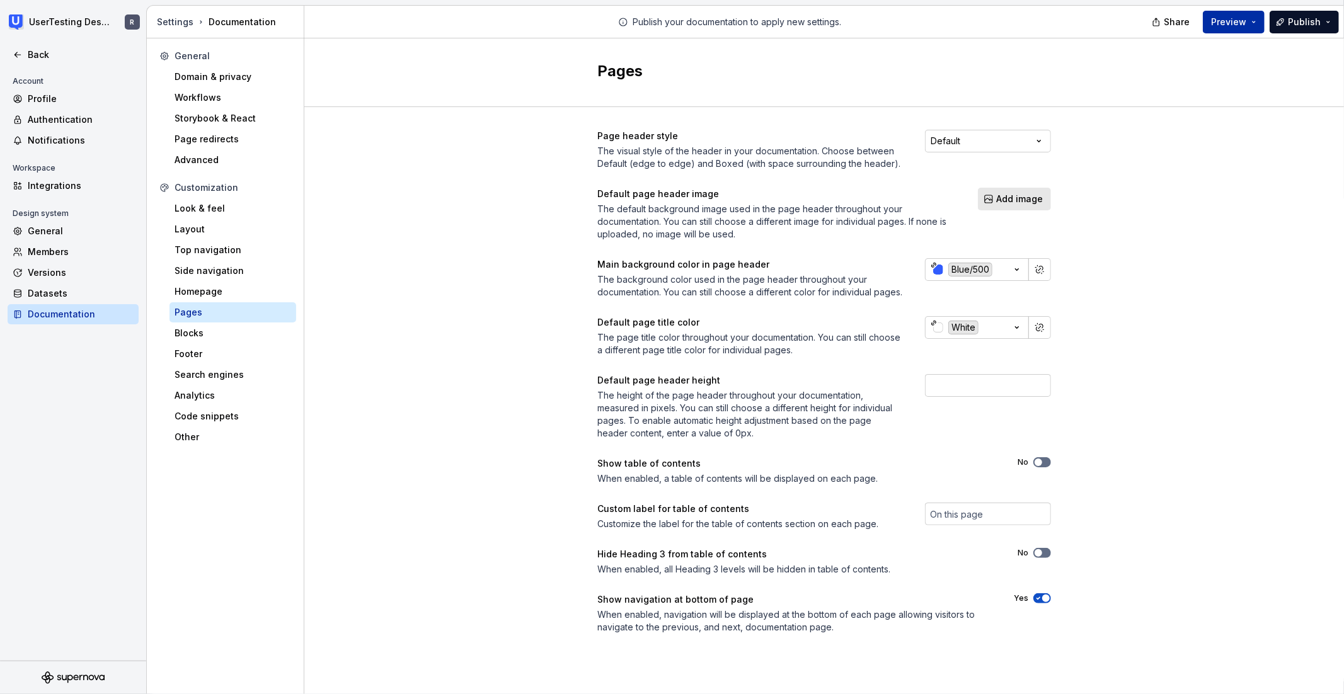
click at [830, 16] on span "Preview" at bounding box center [1228, 22] width 35 height 13
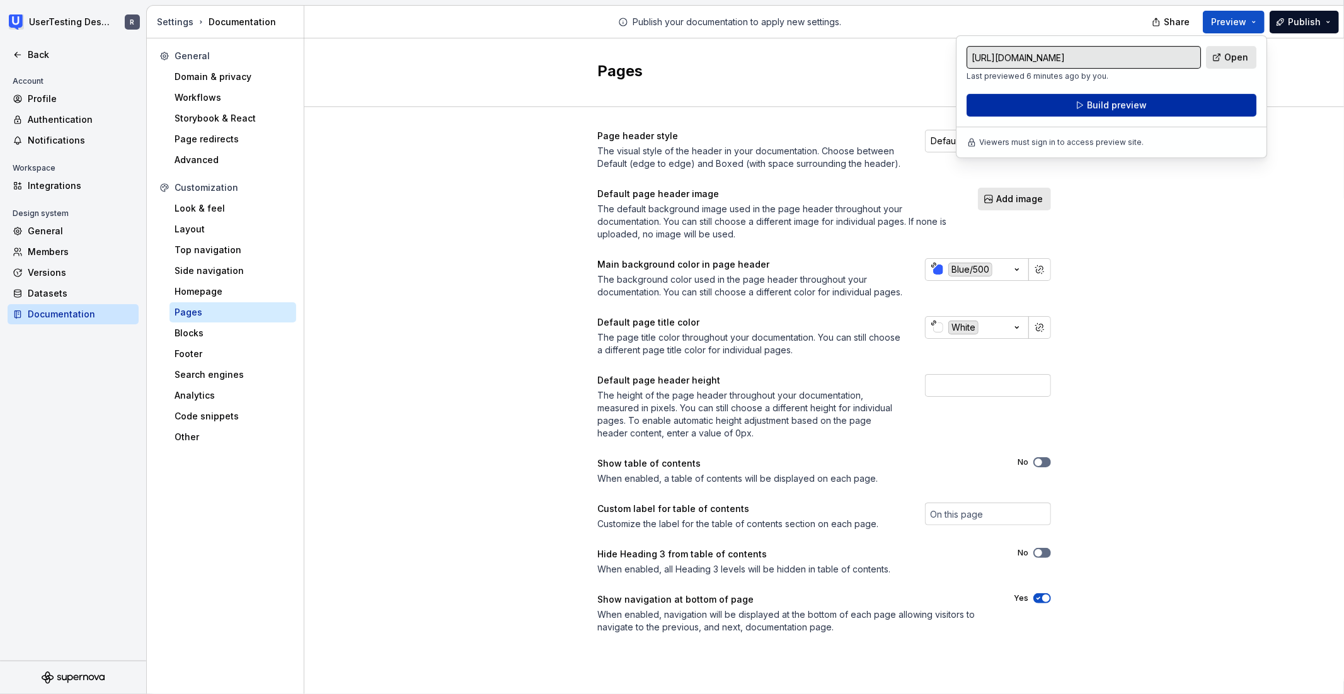
click at [830, 98] on button "Build preview" at bounding box center [1112, 105] width 290 height 23
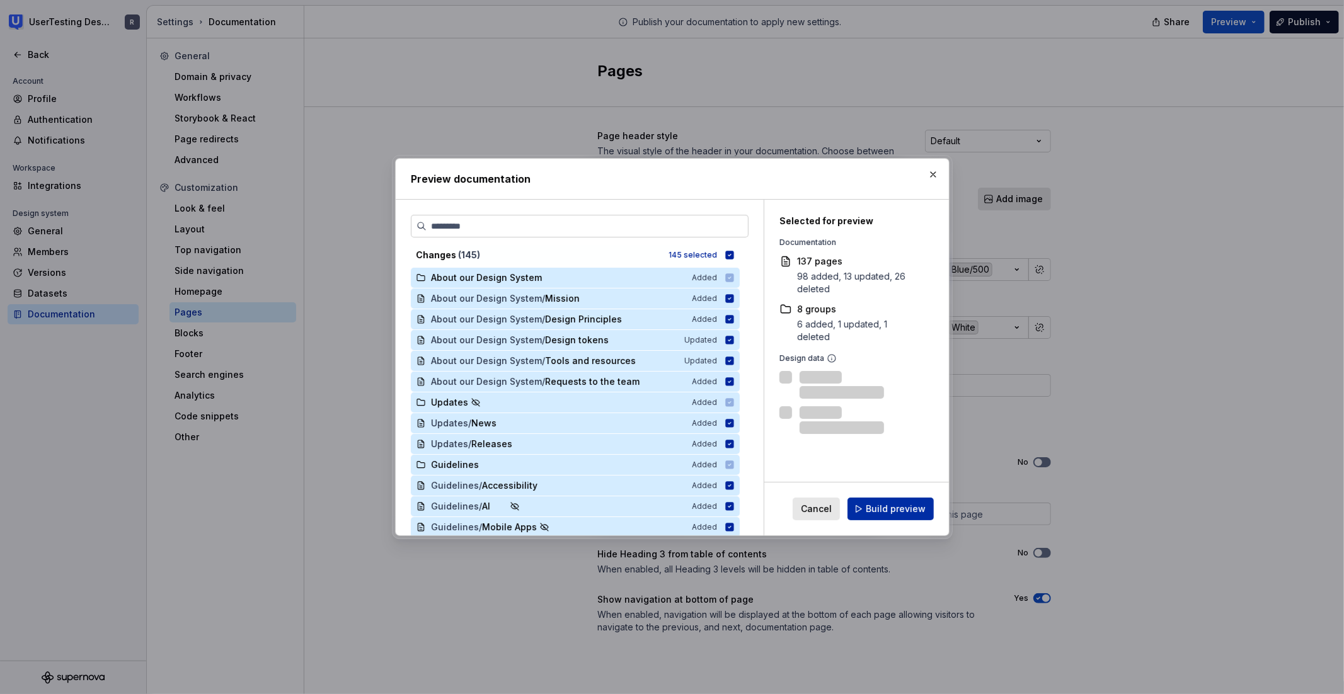
click at [830, 504] on span "Build preview" at bounding box center [896, 509] width 60 height 13
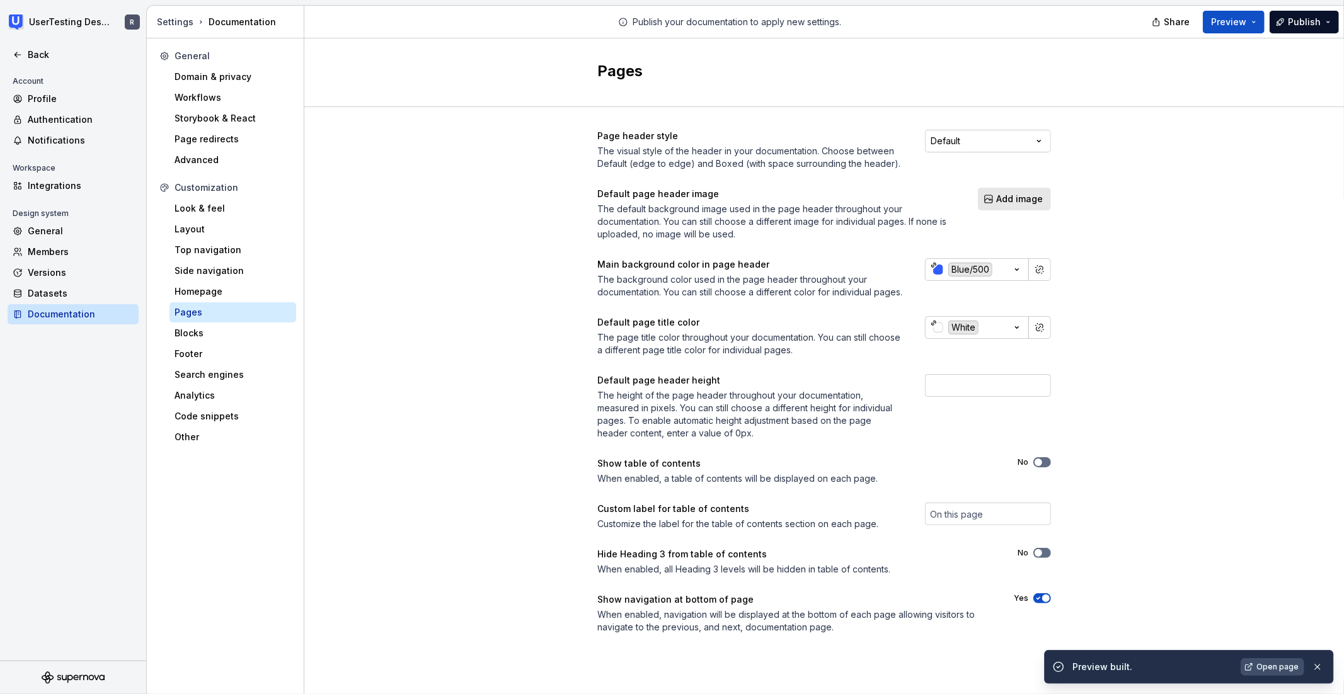
click at [830, 645] on link "Open page" at bounding box center [1273, 668] width 64 height 18
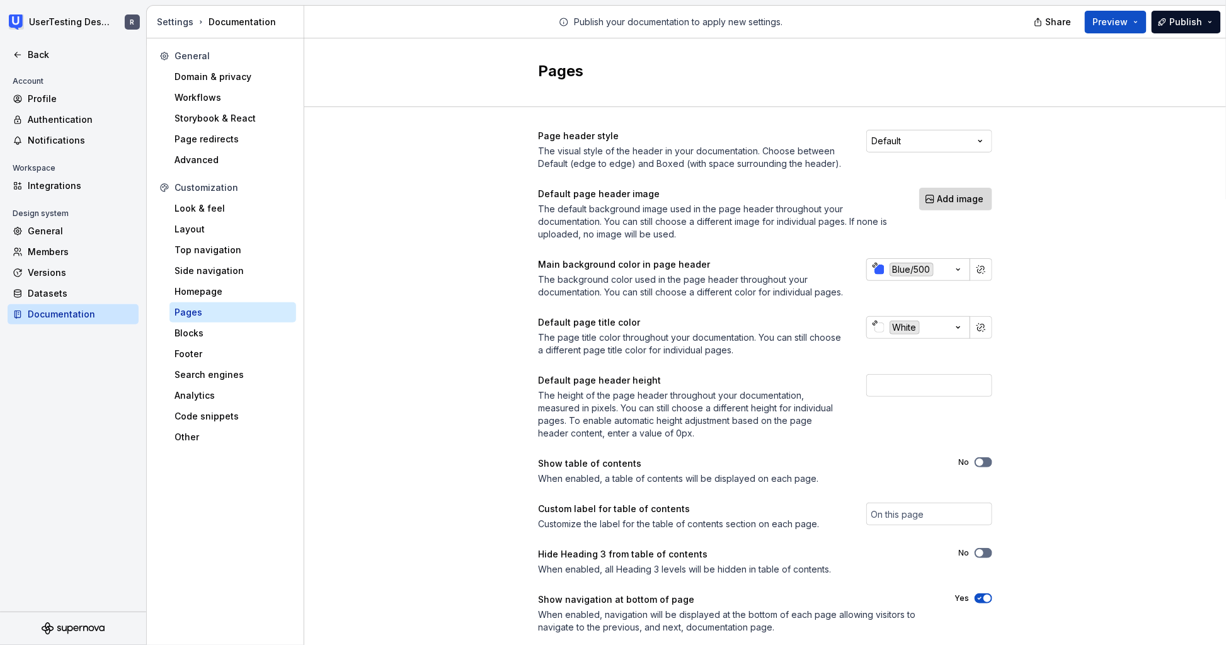
click at [830, 200] on span "Add image" at bounding box center [961, 199] width 47 height 13
click at [830, 21] on span "Preview" at bounding box center [1110, 22] width 35 height 13
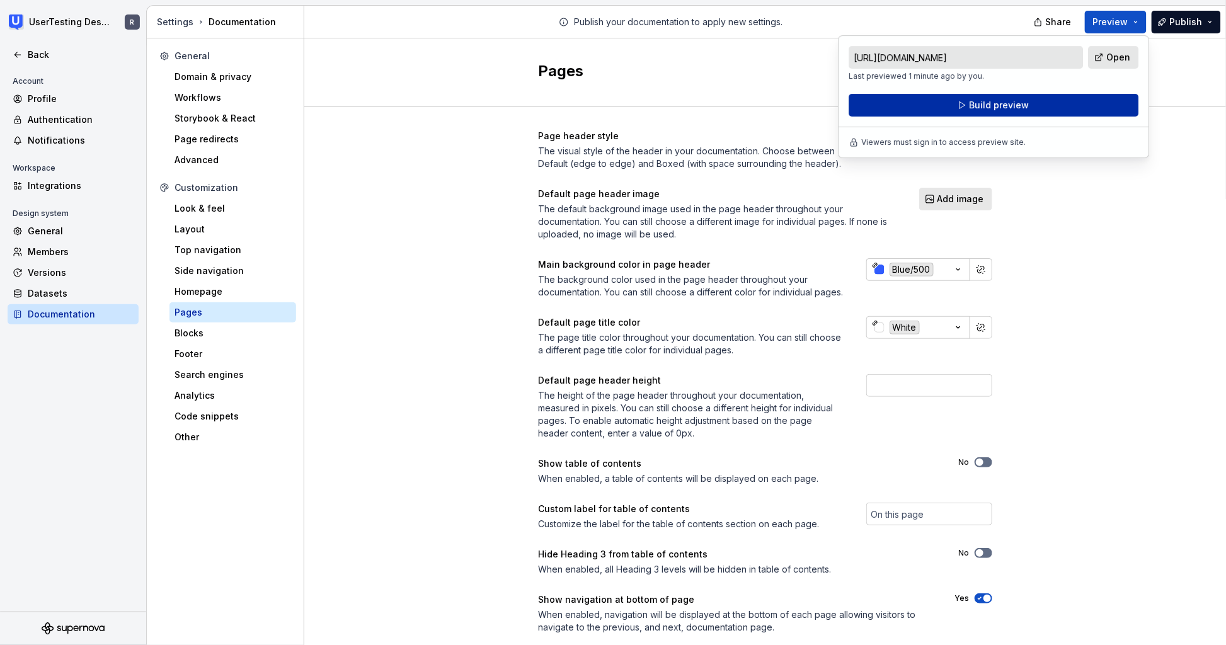
click at [830, 101] on button "Build preview" at bounding box center [994, 105] width 290 height 23
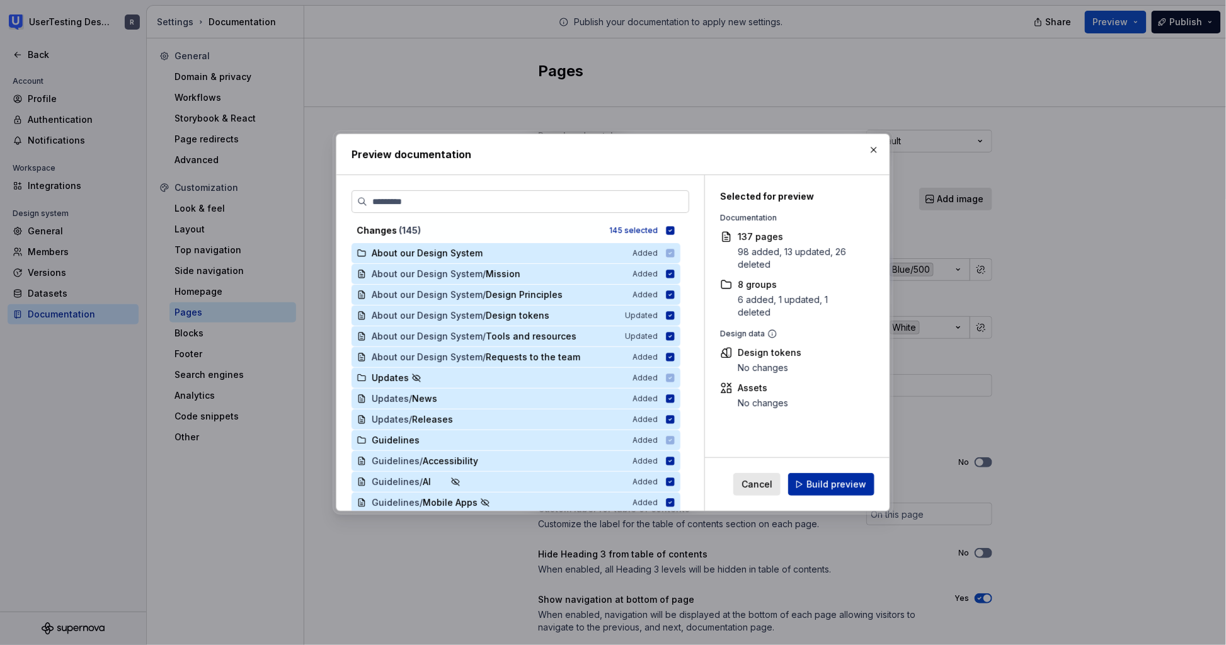
click at [818, 488] on span "Build preview" at bounding box center [837, 484] width 60 height 13
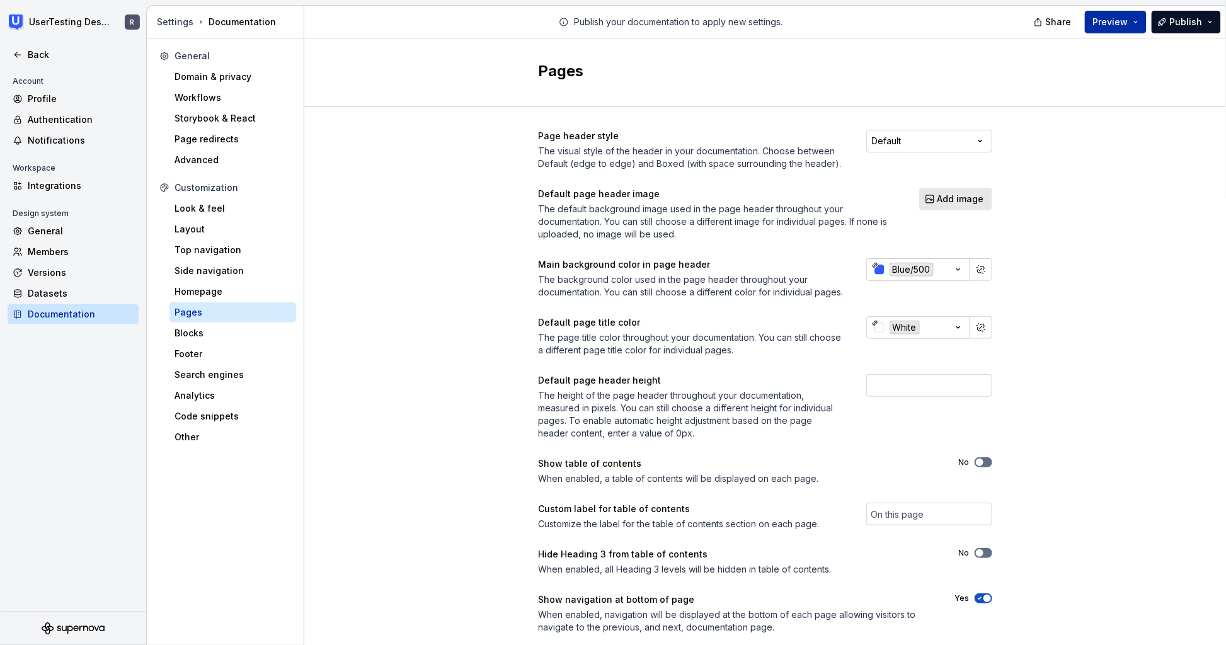
click at [830, 28] on button "Preview" at bounding box center [1116, 22] width 62 height 23
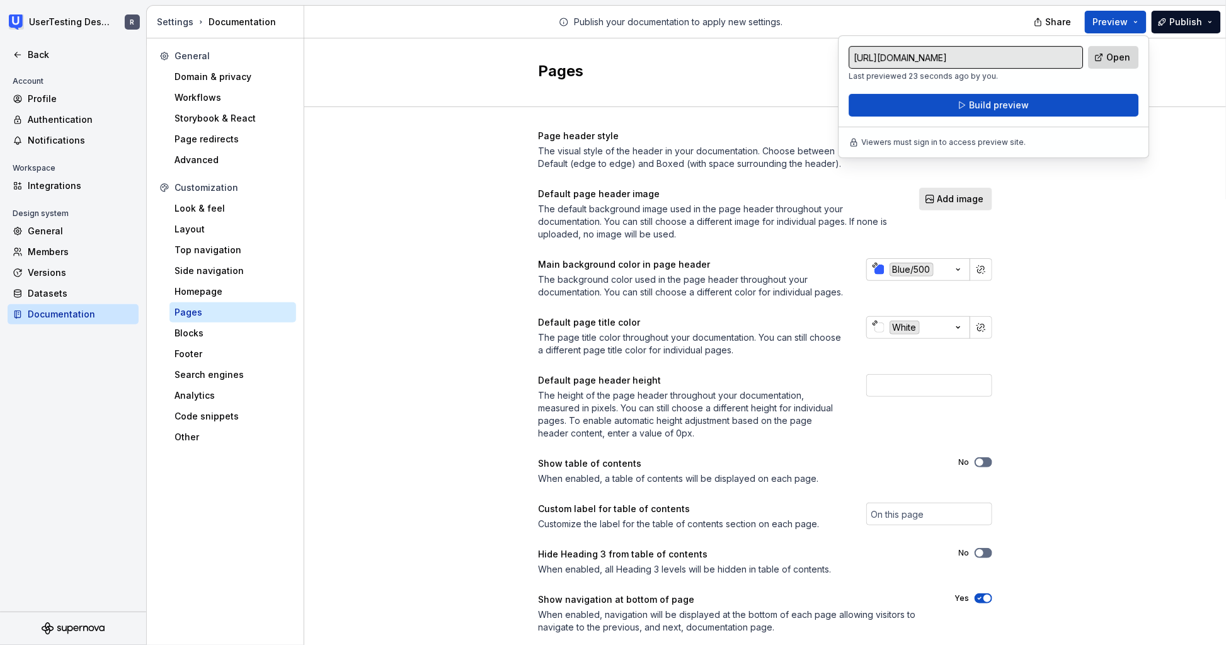
click at [830, 59] on span "Open" at bounding box center [1119, 57] width 24 height 13
click at [830, 280] on div "Page header style The visual style of the header in your documentation. Choose …" at bounding box center [765, 394] width 922 height 575
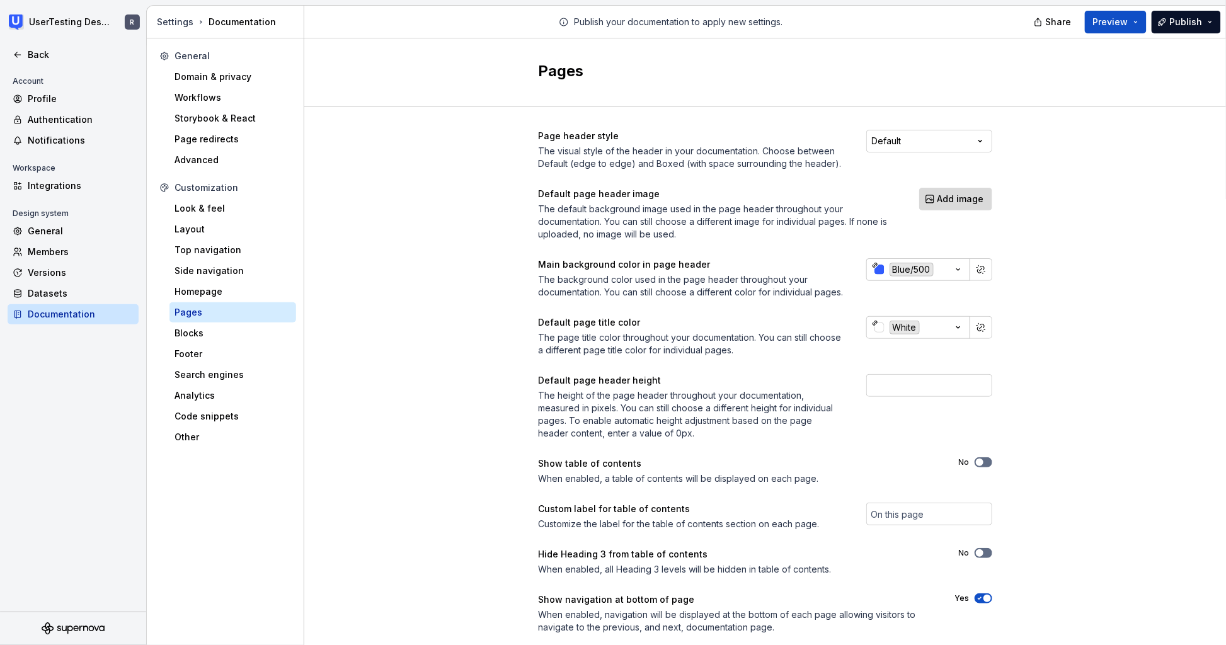
click at [830, 193] on span "Add image" at bounding box center [961, 199] width 47 height 13
click at [830, 197] on span "Add image" at bounding box center [961, 199] width 47 height 13
click at [830, 271] on icon "button" at bounding box center [958, 269] width 13 height 13
click at [830, 271] on html "UserTesting Design System R Back Account Profile Authentication Notifications W…" at bounding box center [613, 322] width 1226 height 645
click at [830, 270] on button "button" at bounding box center [981, 270] width 18 height 18
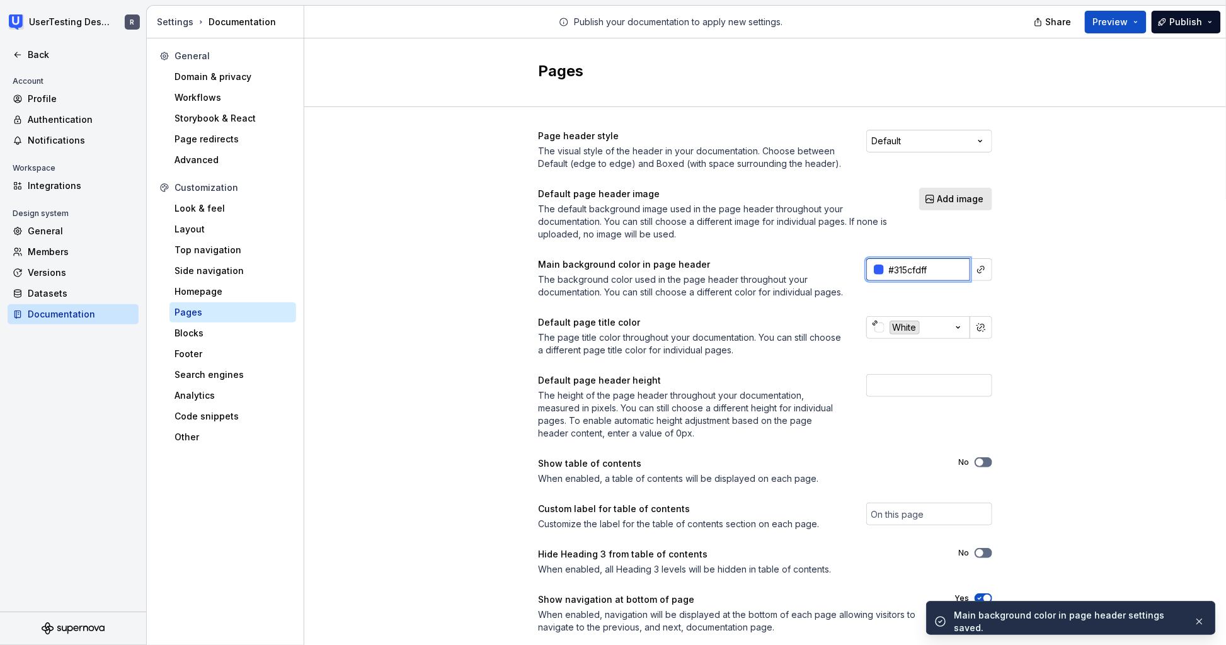
click at [830, 265] on input "#315cfdff" at bounding box center [927, 269] width 86 height 23
click at [830, 258] on div "Page header style The visual style of the header in your documentation. Choose …" at bounding box center [765, 394] width 922 height 575
click at [830, 196] on span "Add image" at bounding box center [961, 199] width 47 height 13
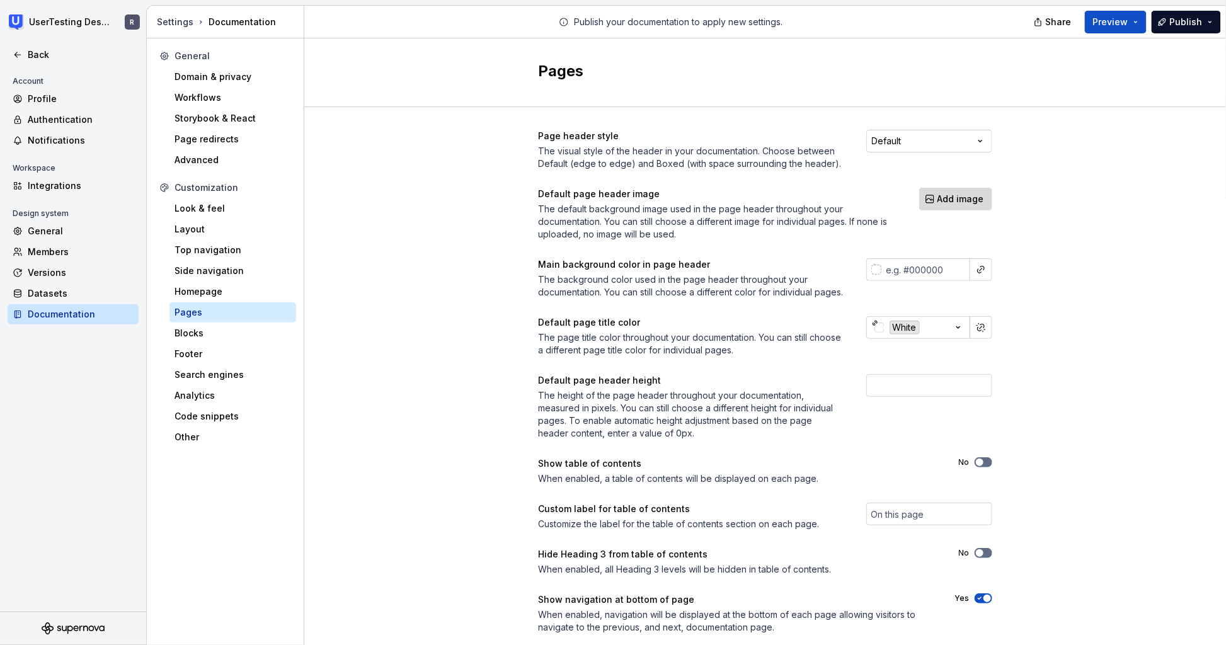
click at [830, 200] on span "Add image" at bounding box center [961, 199] width 47 height 13
click at [830, 193] on span "Add image" at bounding box center [961, 199] width 47 height 13
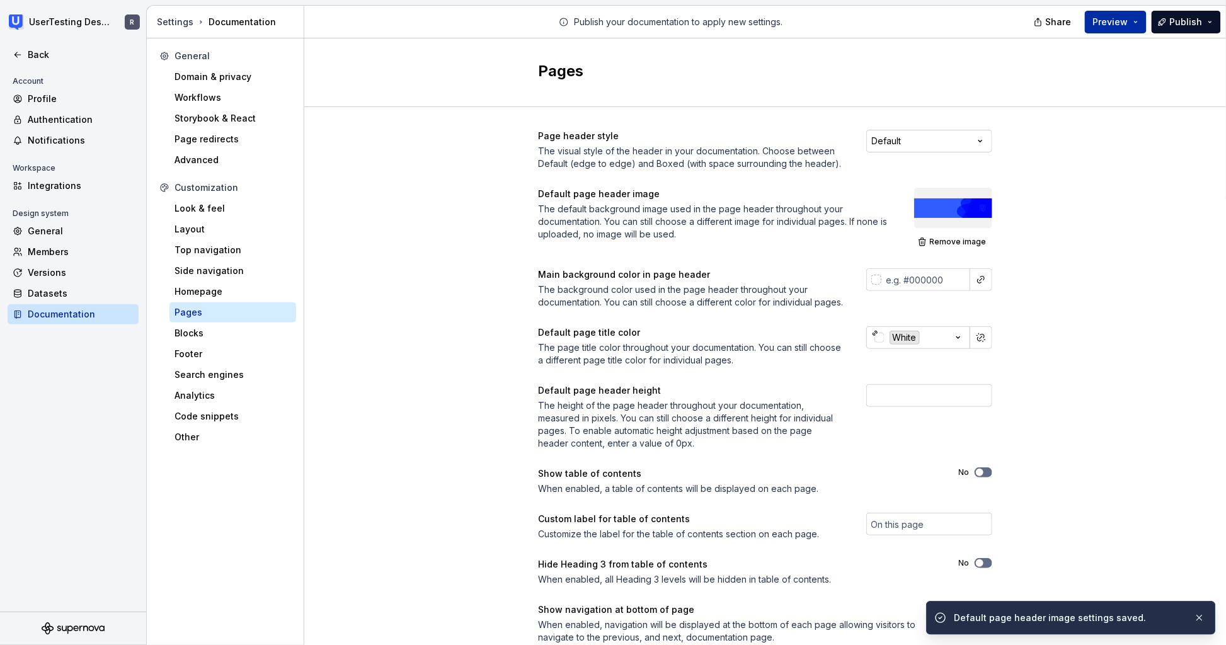
click at [830, 26] on span "Preview" at bounding box center [1110, 22] width 35 height 13
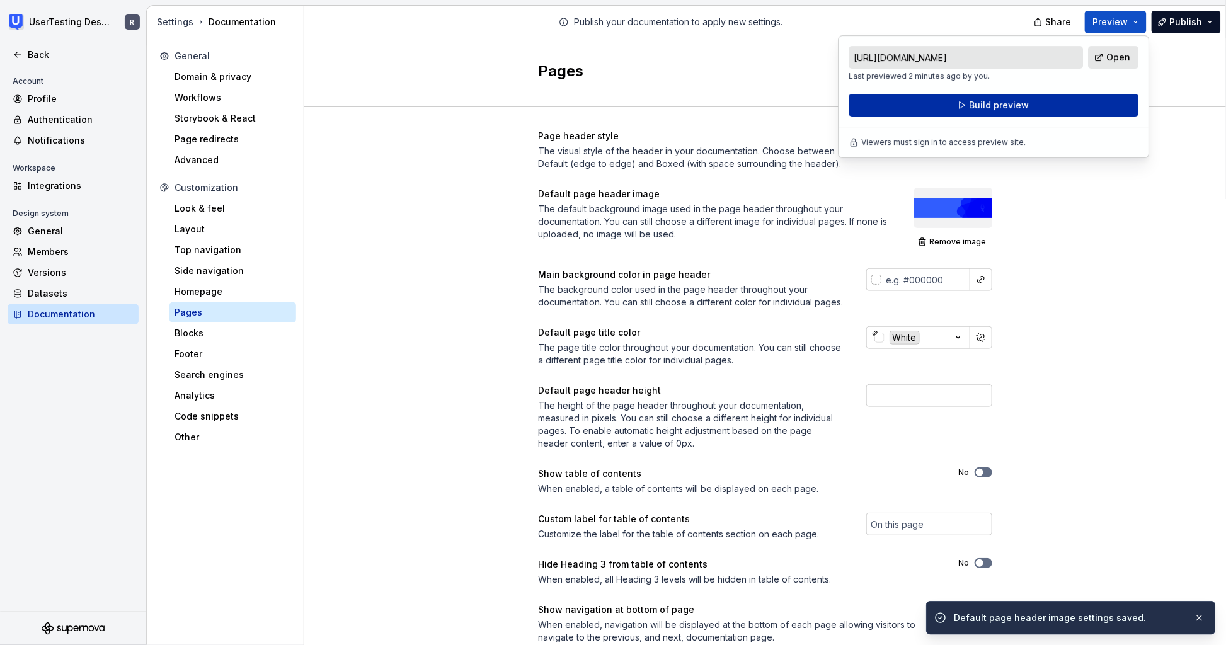
click at [830, 106] on button "Build preview" at bounding box center [994, 105] width 290 height 23
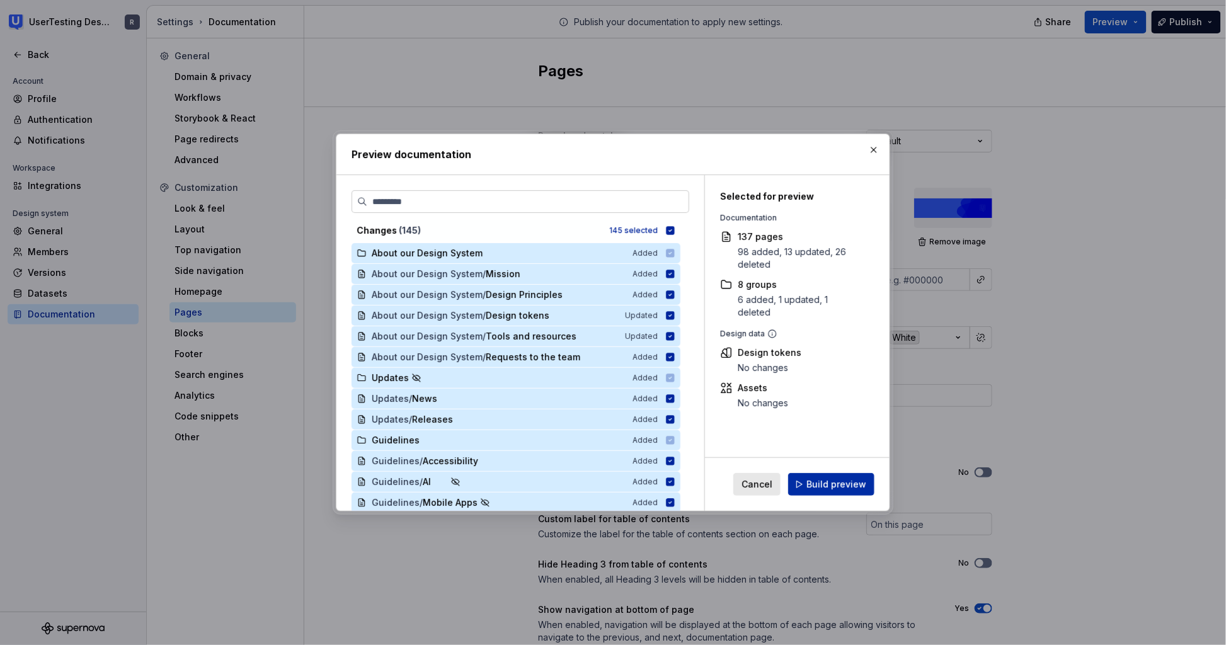
click at [830, 491] on button "Build preview" at bounding box center [831, 484] width 86 height 23
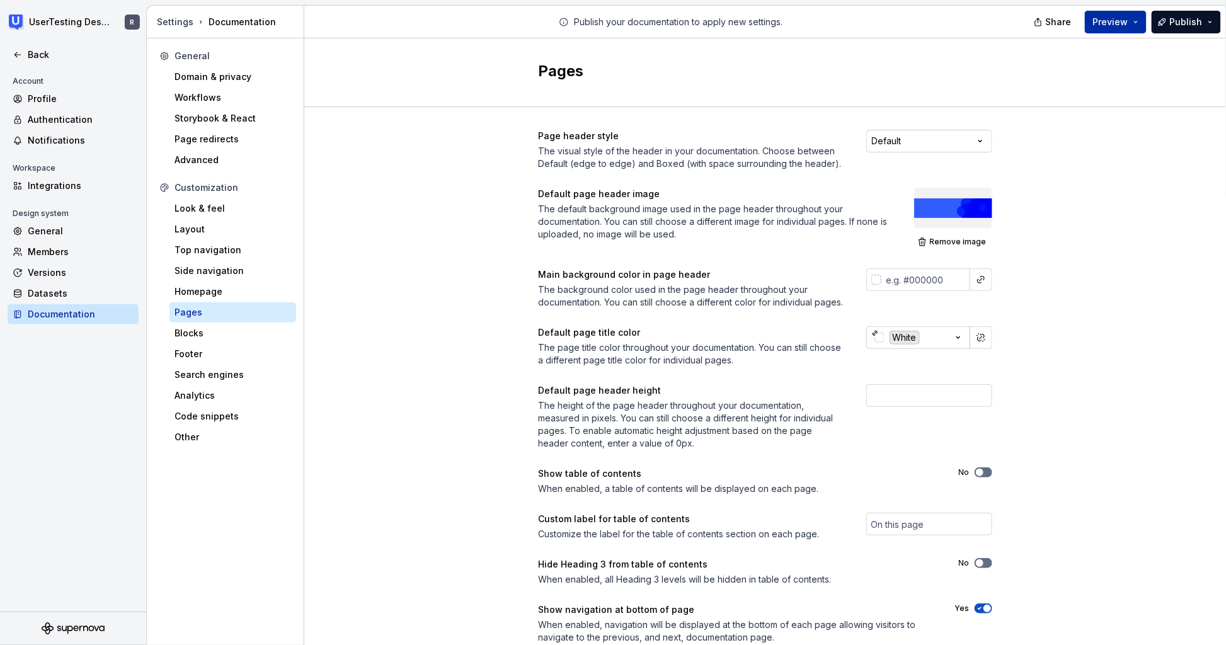
click at [830, 22] on span "Preview" at bounding box center [1110, 22] width 35 height 13
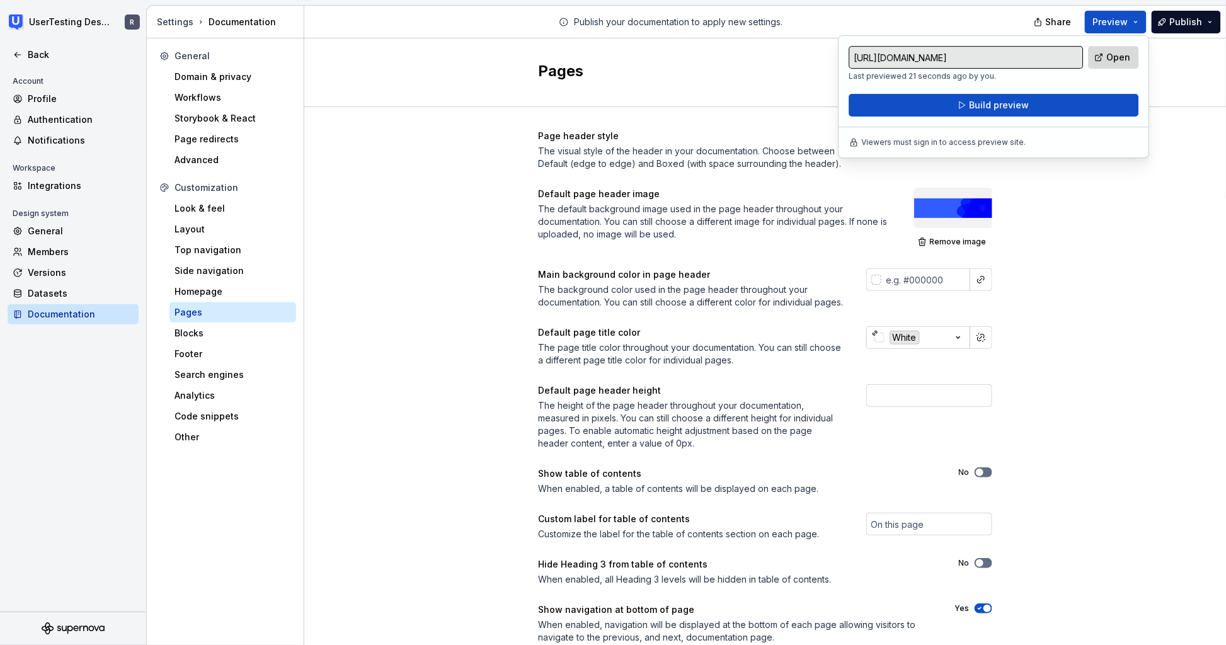
click at [830, 49] on link "Open" at bounding box center [1114, 57] width 50 height 23
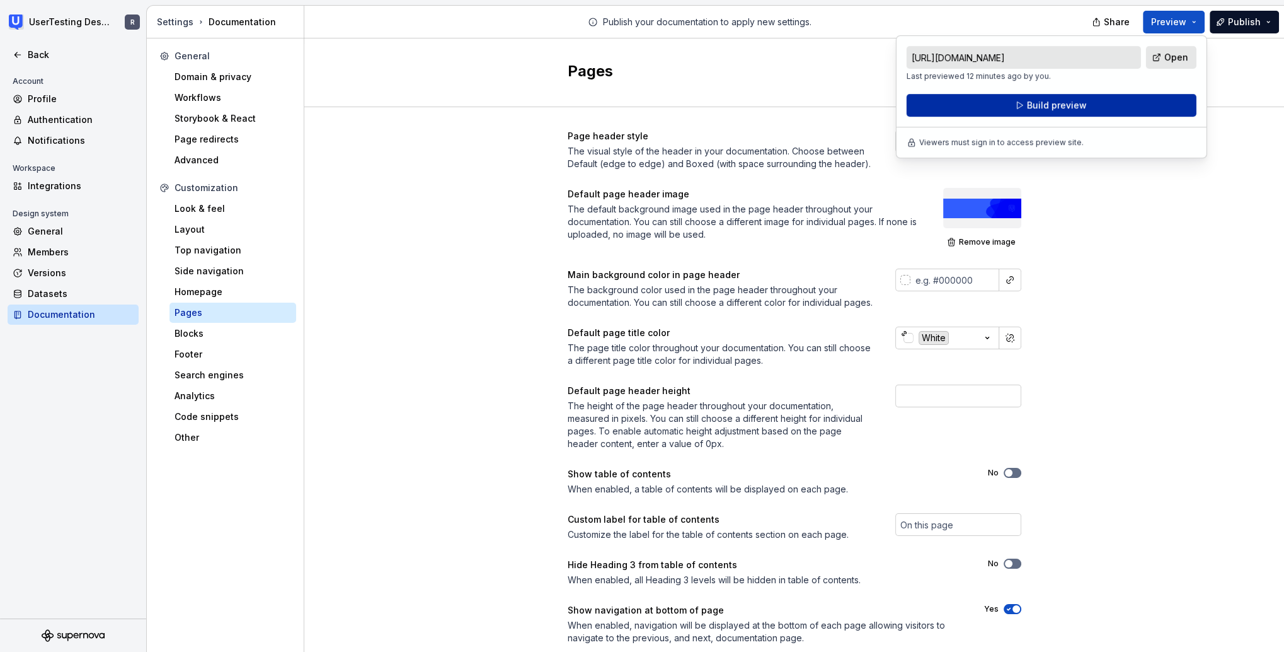
click at [830, 102] on button "Build preview" at bounding box center [1052, 105] width 290 height 23
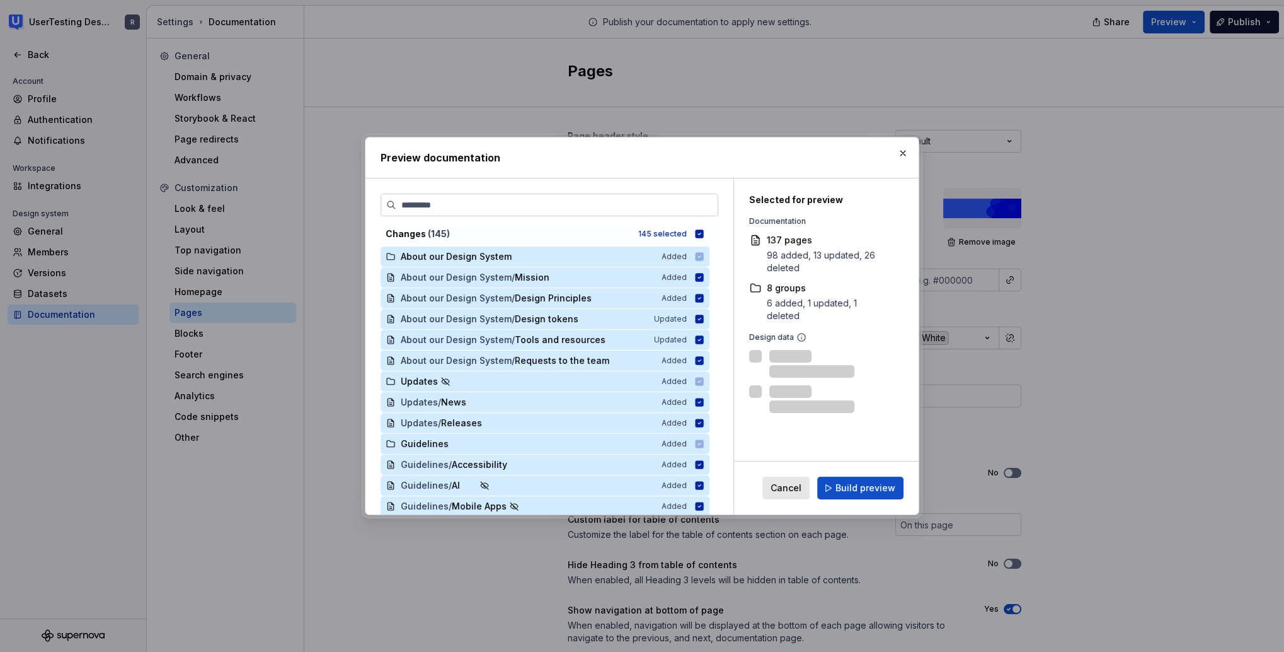
click at [830, 488] on span "Build preview" at bounding box center [866, 487] width 60 height 13
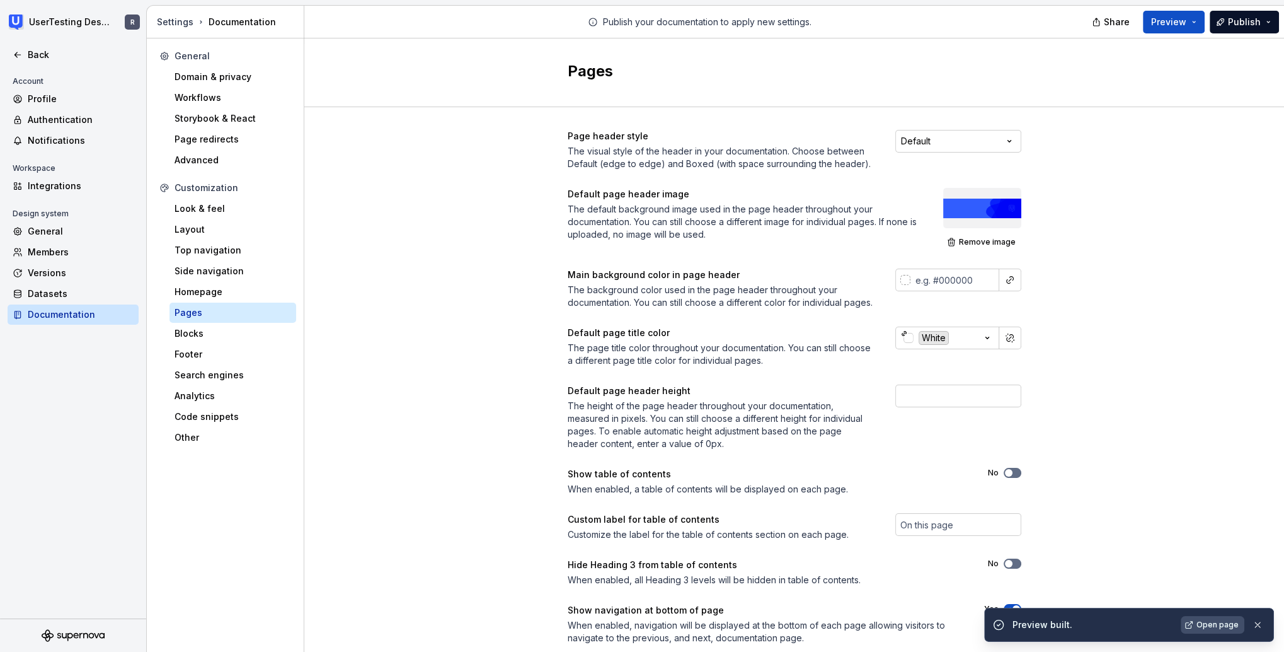
click at [830, 627] on span "Open page" at bounding box center [1218, 624] width 42 height 10
